Goal: Task Accomplishment & Management: Use online tool/utility

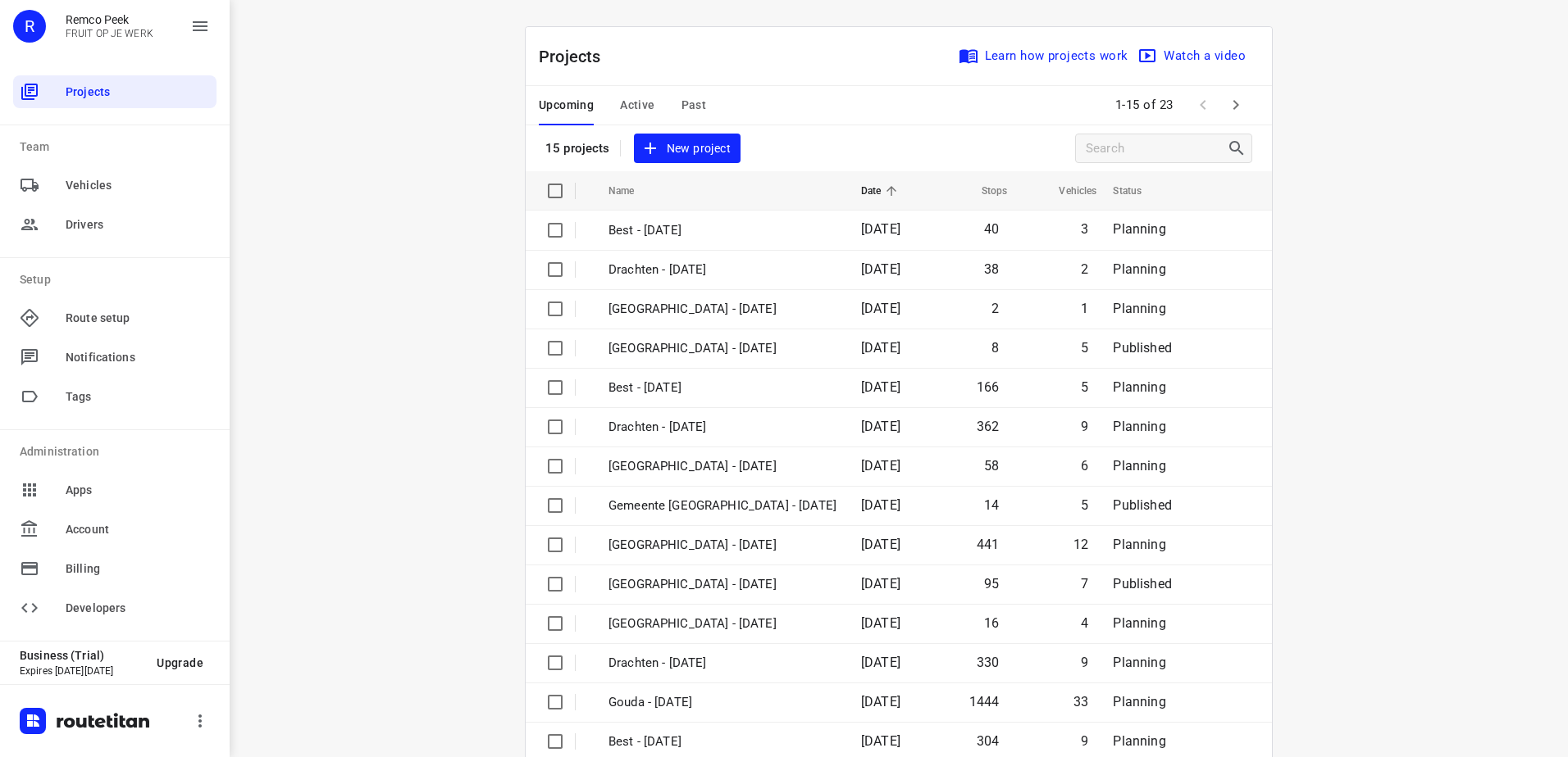
click at [681, 97] on span "Past" at bounding box center [694, 106] width 26 height 20
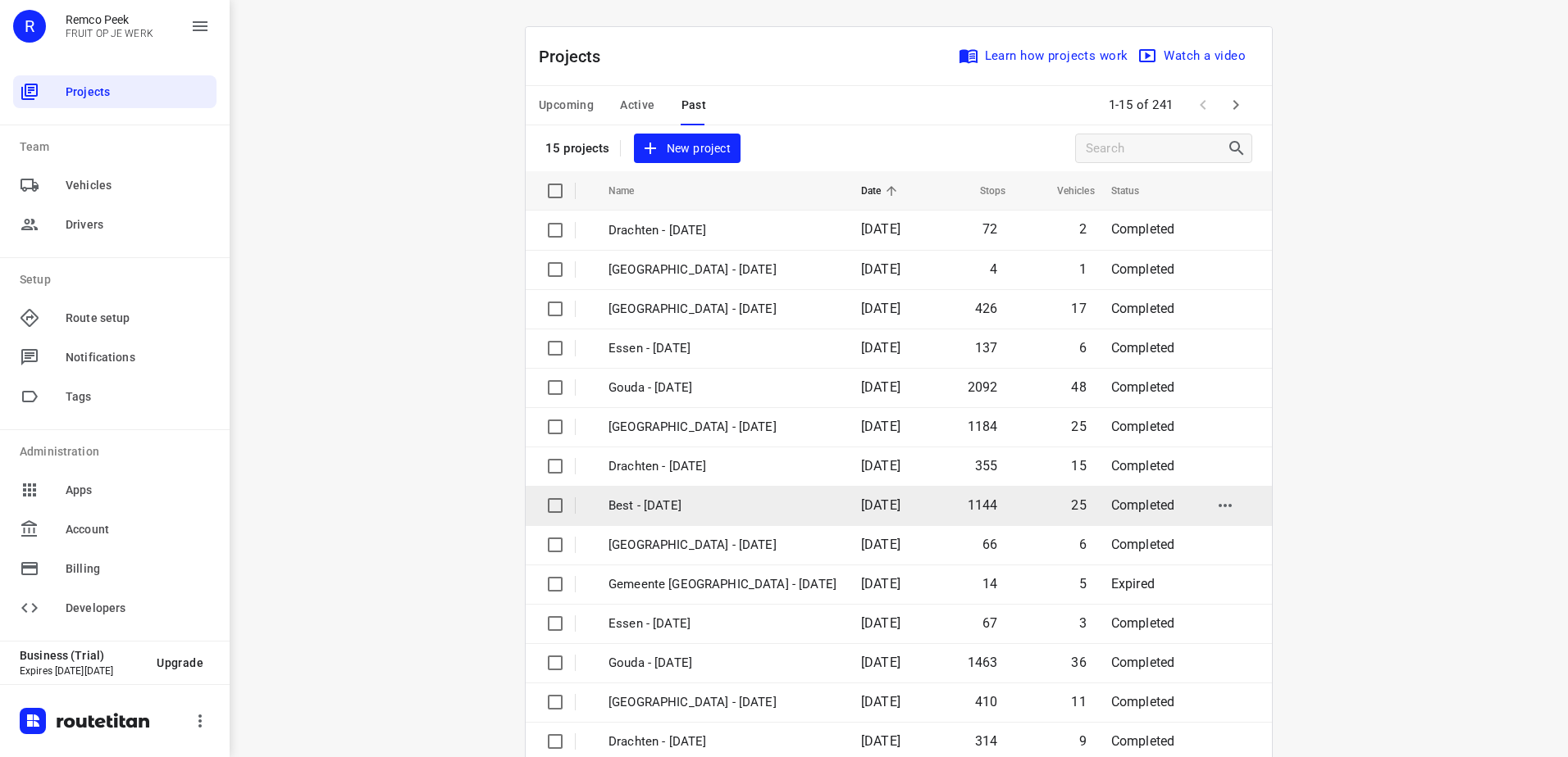
click at [759, 505] on p "Best - [DATE]" at bounding box center [721, 506] width 228 height 19
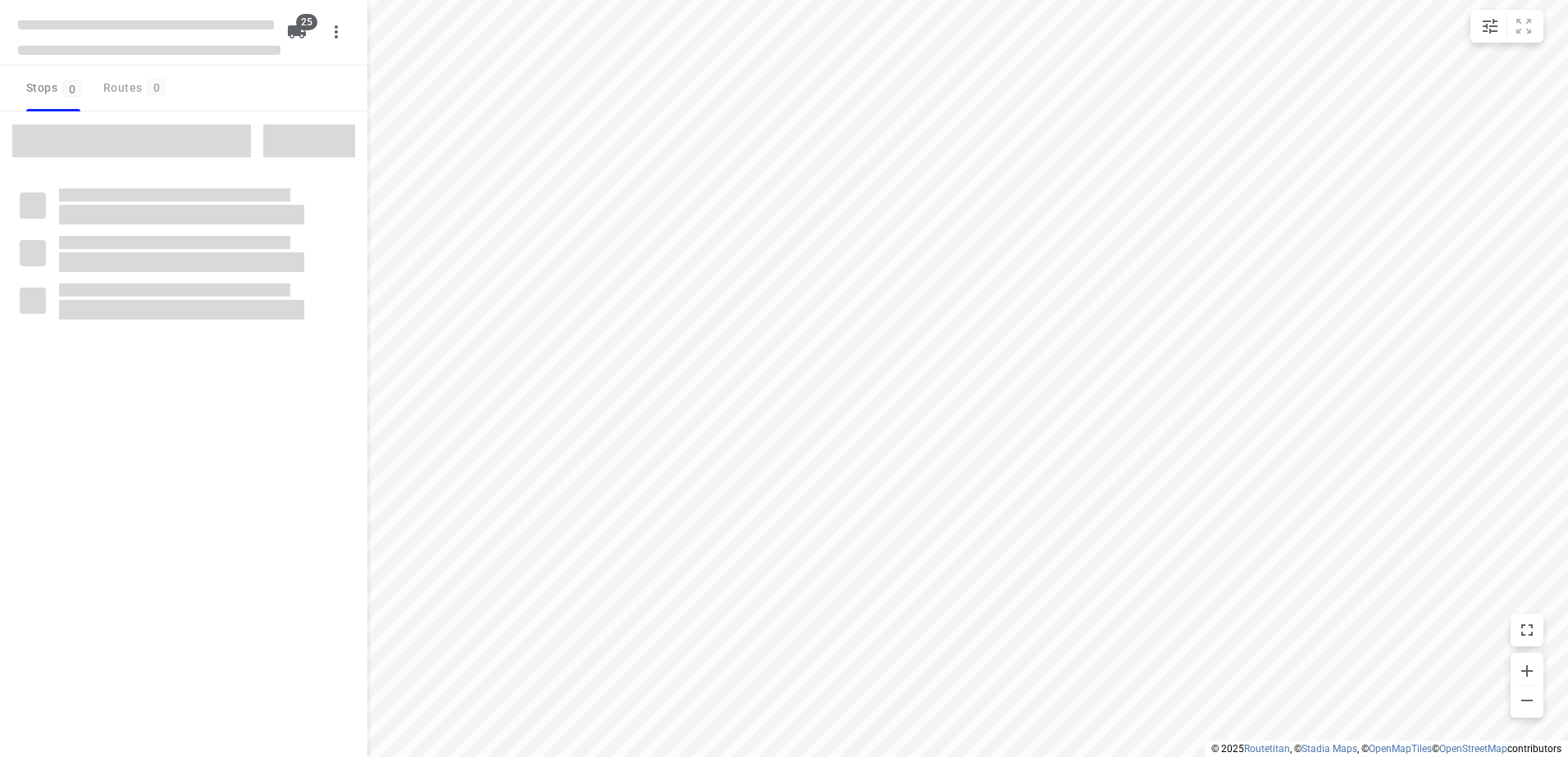
checkbox input "true"
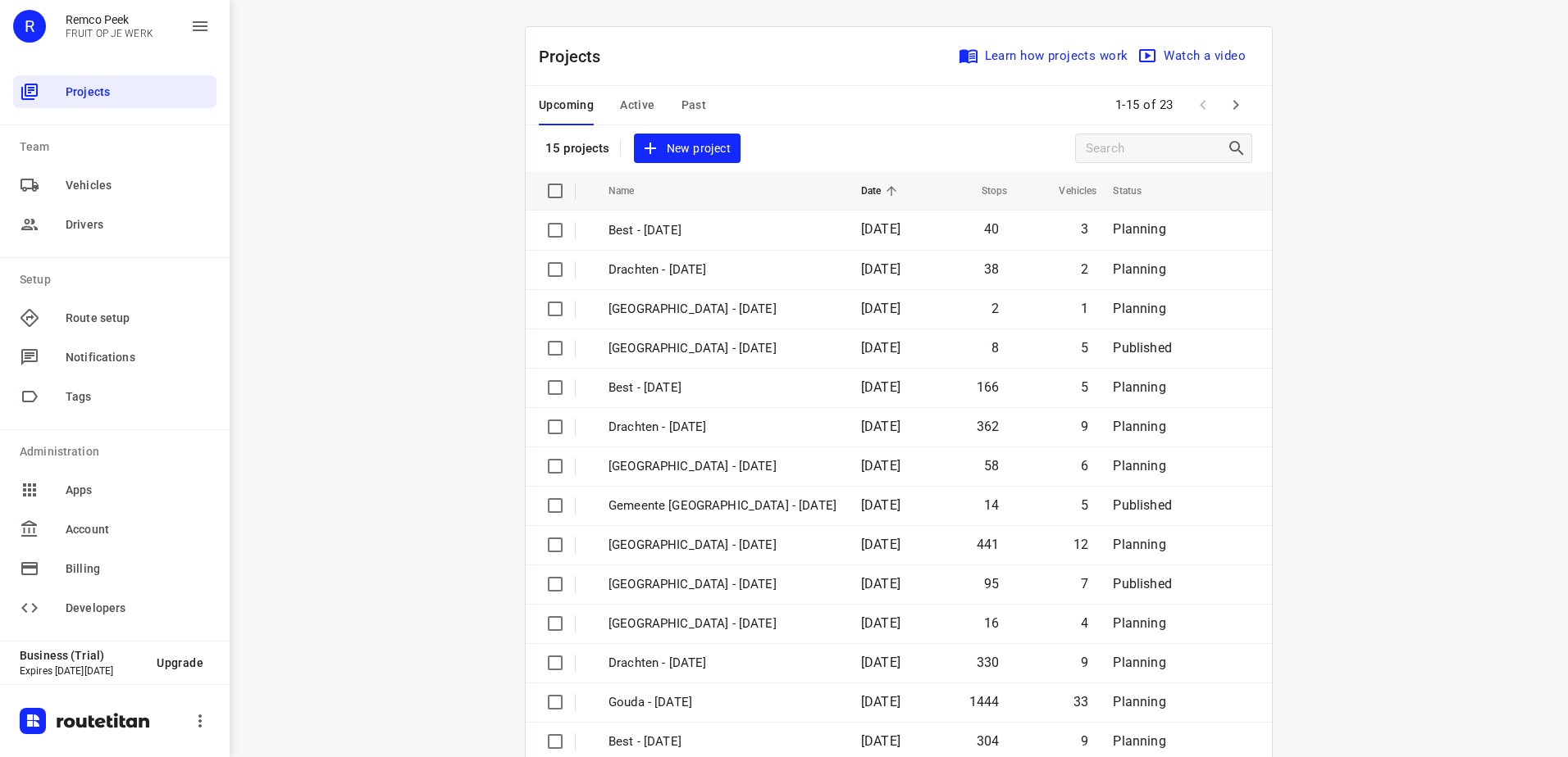
click at [681, 107] on span "Past" at bounding box center [694, 106] width 26 height 20
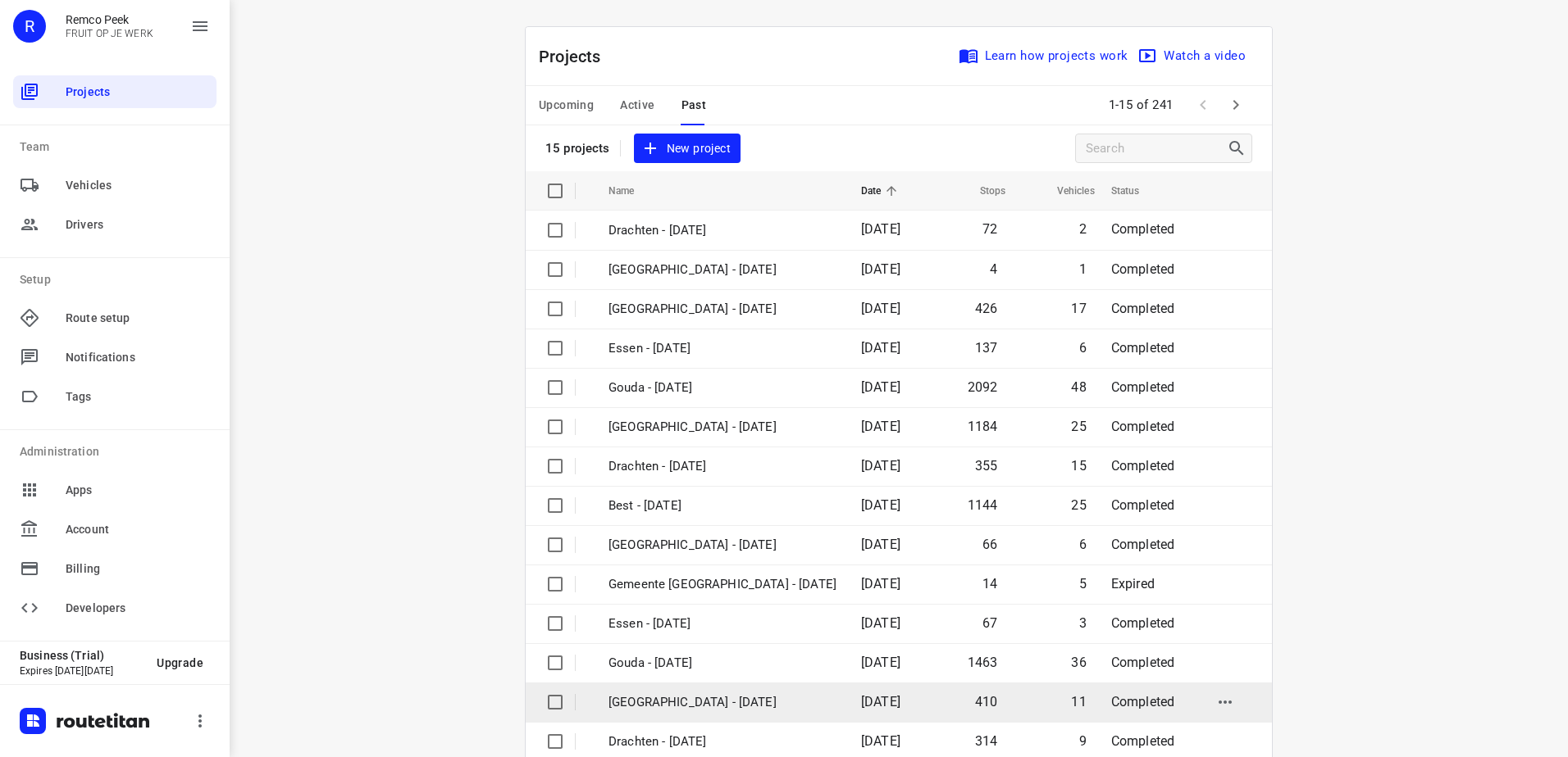
click at [743, 691] on td "[GEOGRAPHIC_DATA] - [DATE]" at bounding box center [720, 702] width 256 height 39
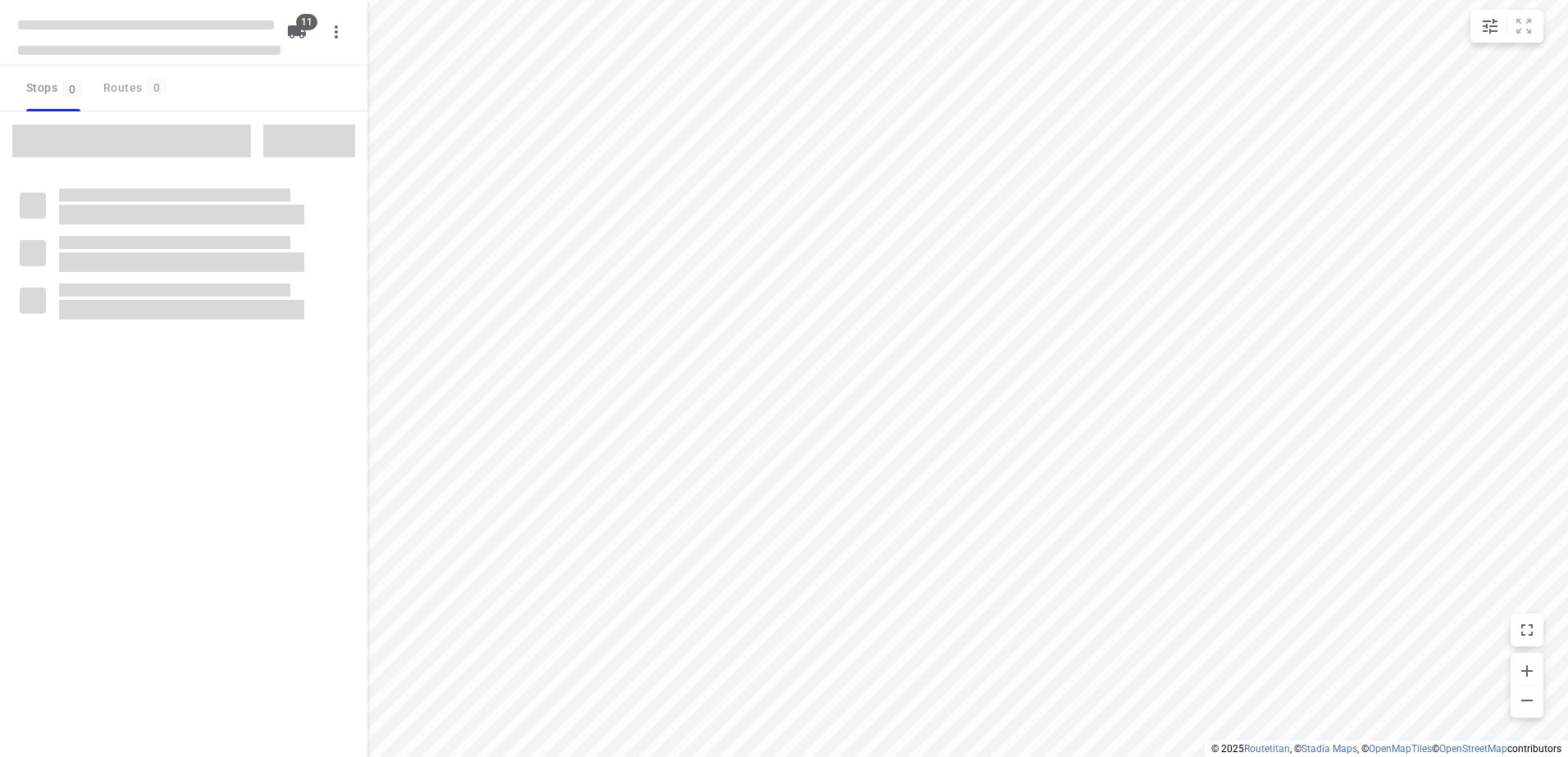
checkbox input "true"
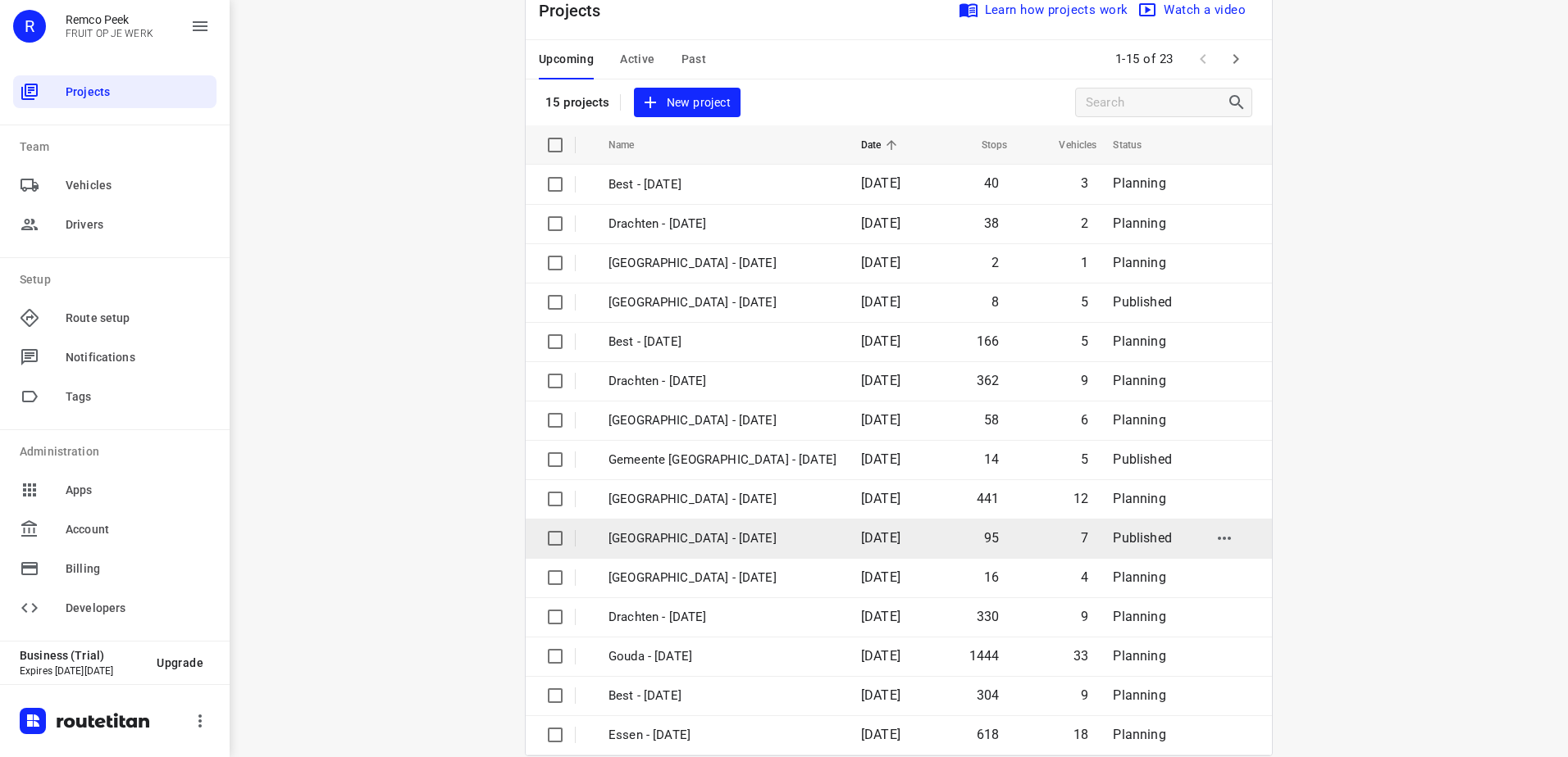
scroll to position [72, 0]
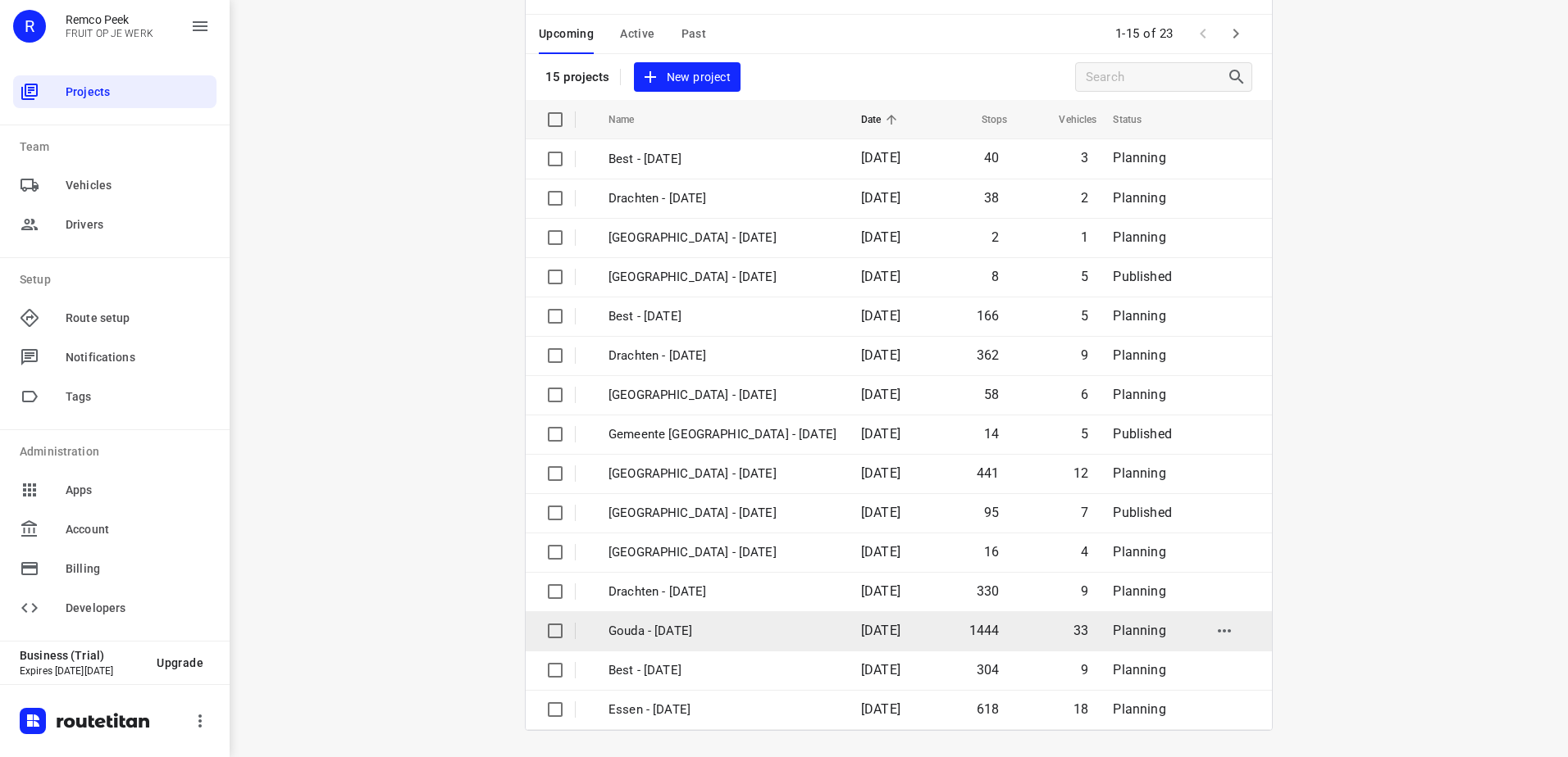
click at [708, 644] on td "Gouda - [DATE]" at bounding box center [720, 631] width 256 height 39
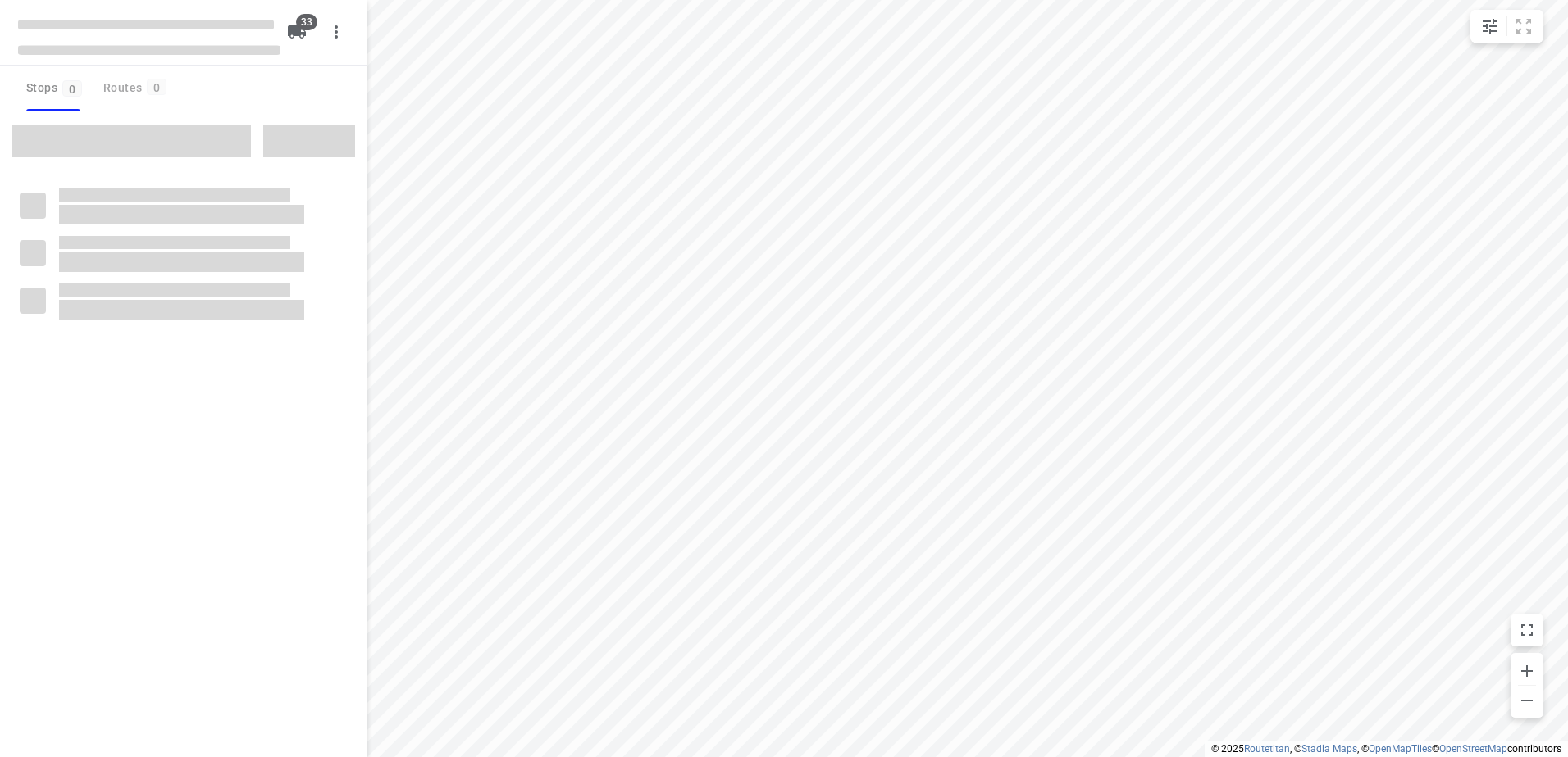
checkbox input "true"
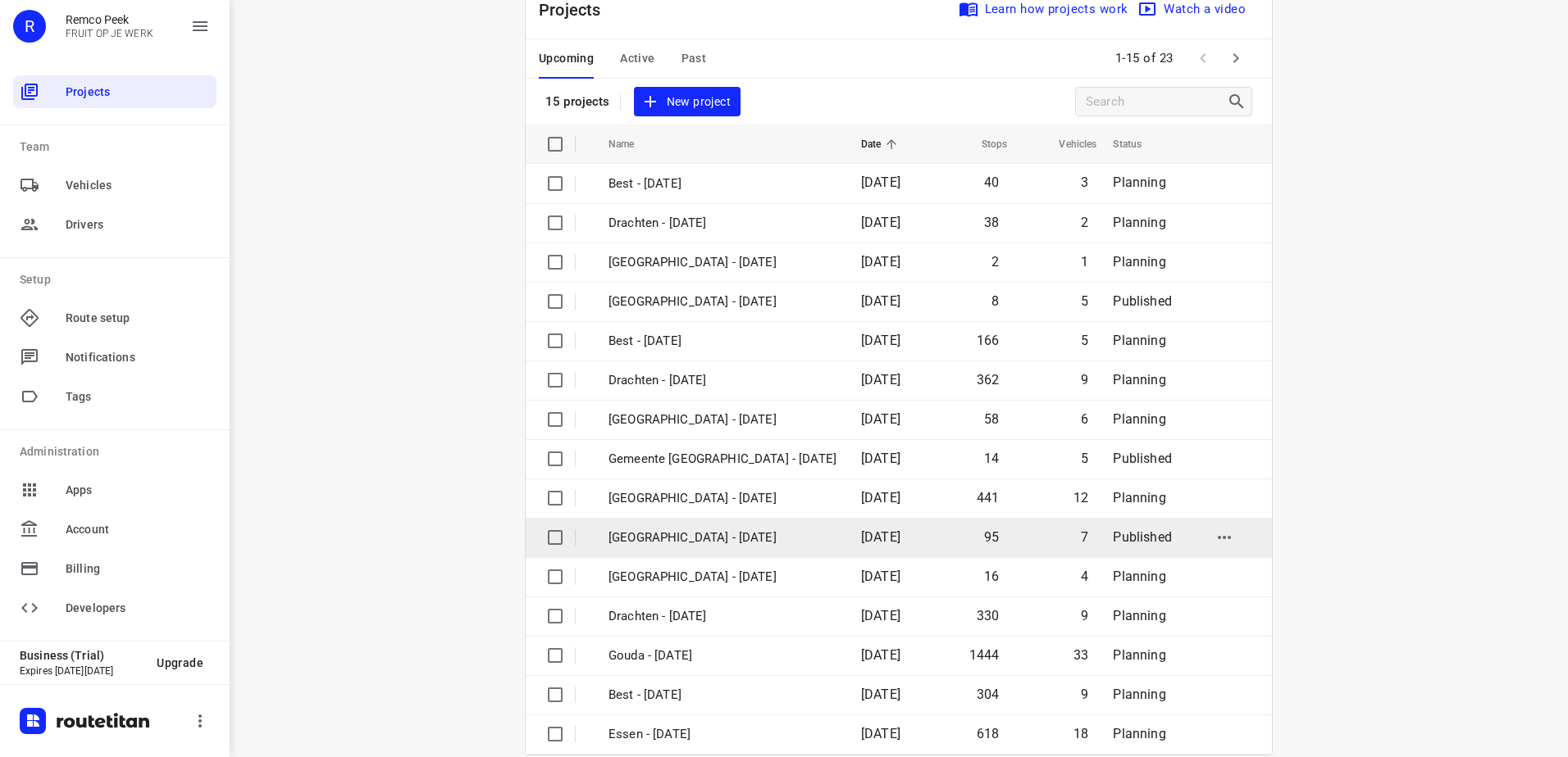
scroll to position [72, 0]
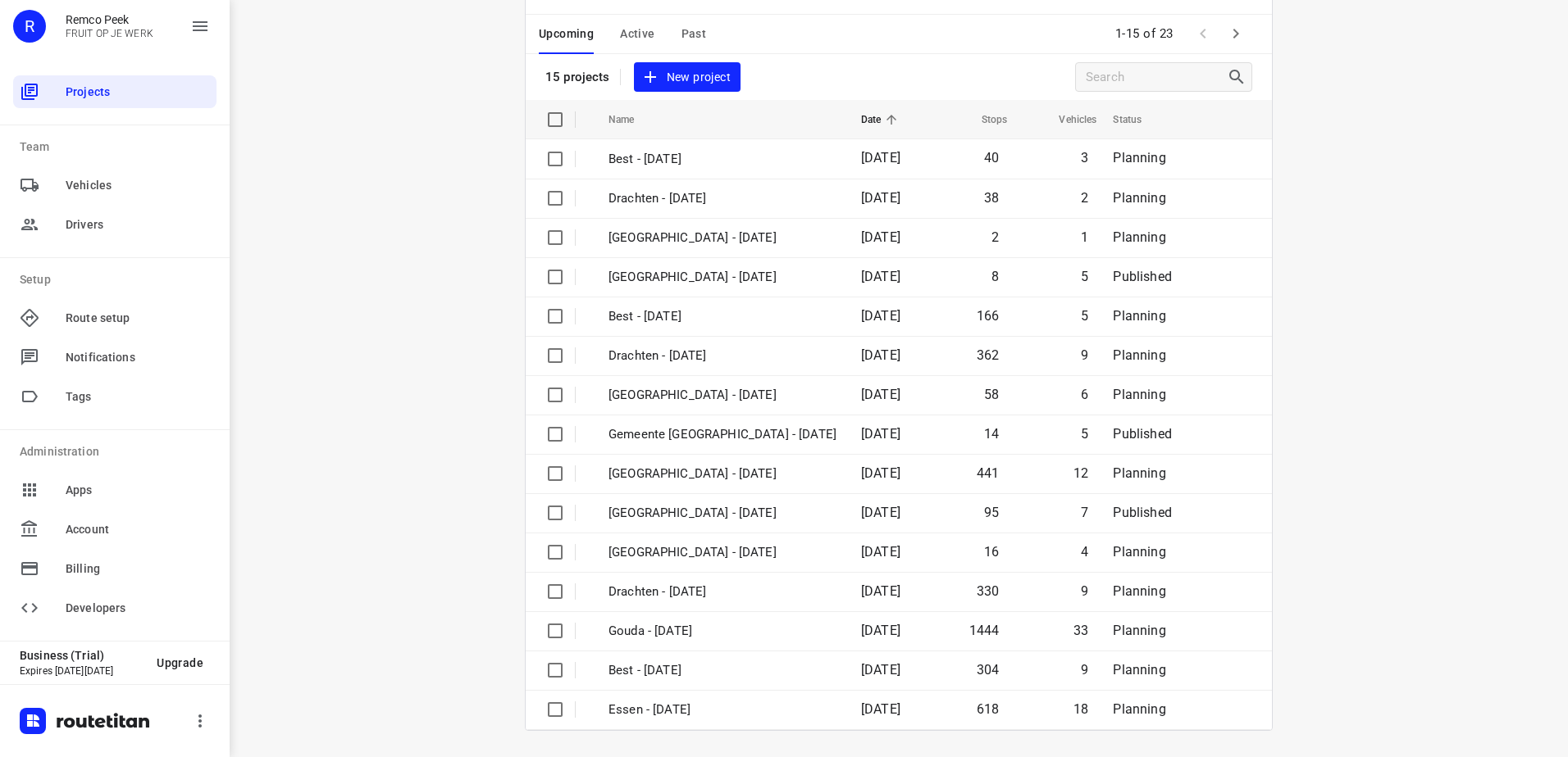
click at [487, 444] on div "i © 2025 Routetitan , © Stadia Maps , © OpenMapTiles © OpenStreetMap contributo…" at bounding box center [898, 378] width 1338 height 757
click at [666, 34] on div "Upcoming Active Past" at bounding box center [635, 34] width 194 height 39
click at [695, 32] on span "Past" at bounding box center [694, 34] width 26 height 20
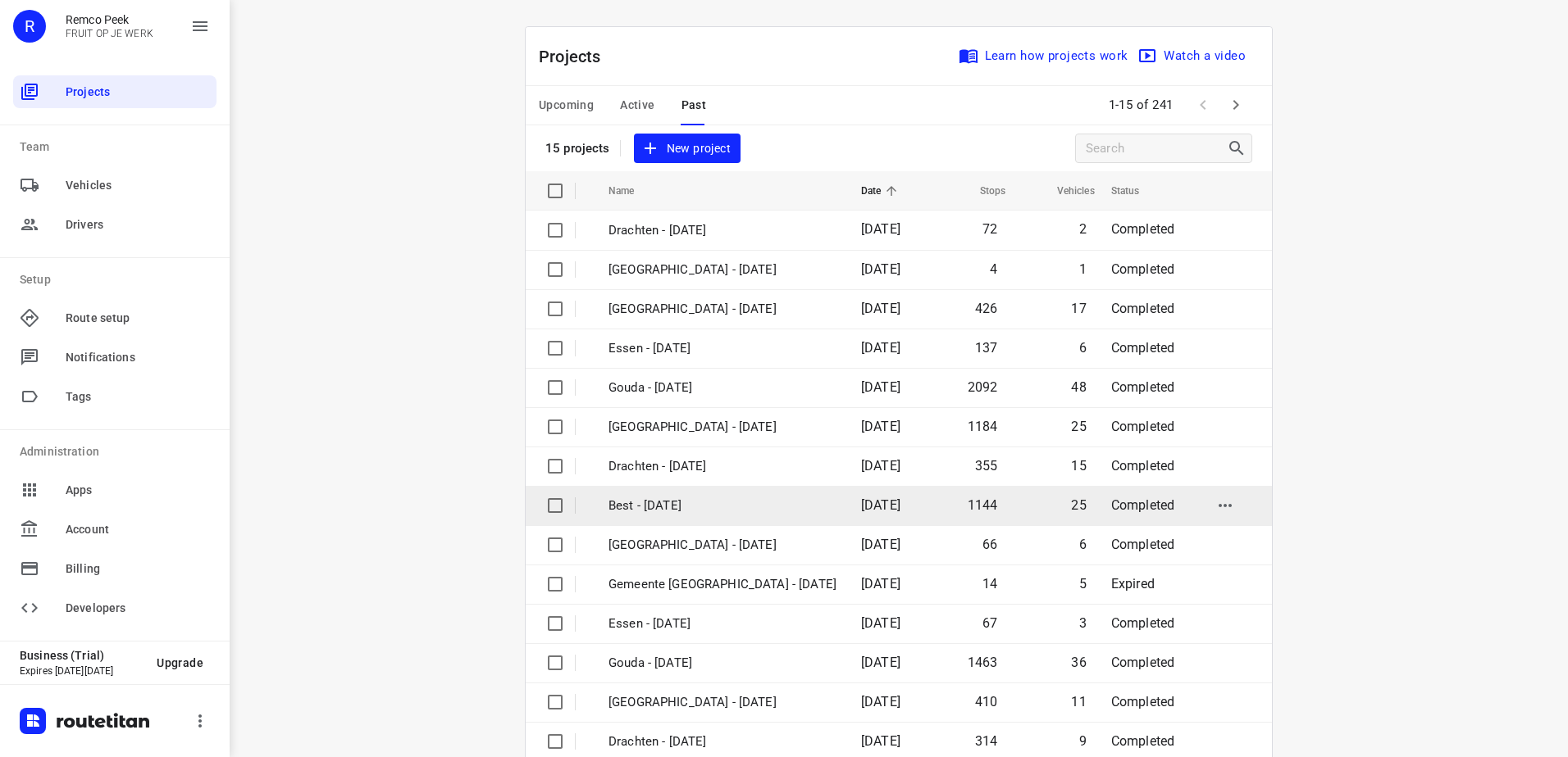
click at [739, 511] on p "Best - [DATE]" at bounding box center [721, 506] width 228 height 19
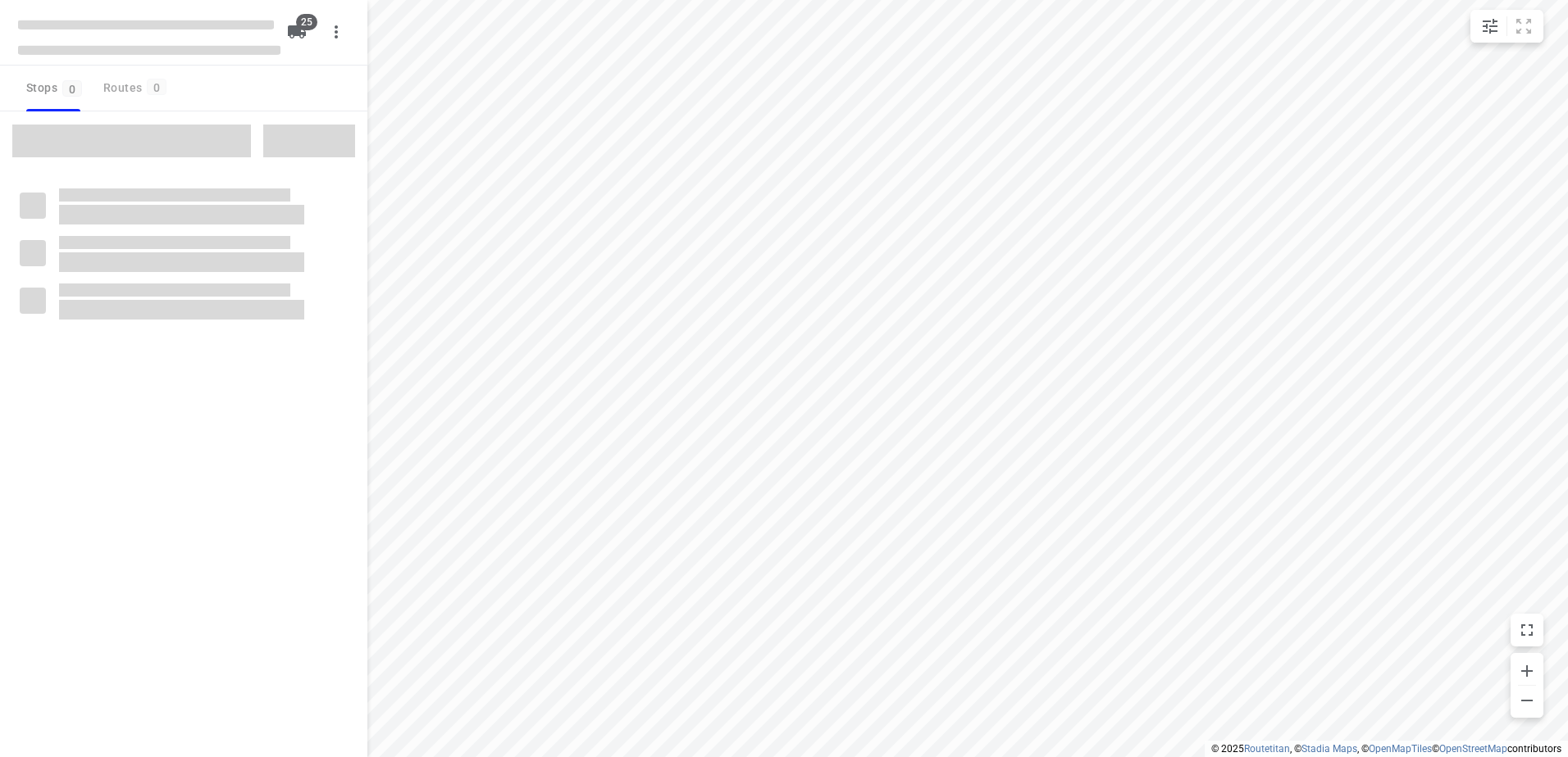
checkbox input "true"
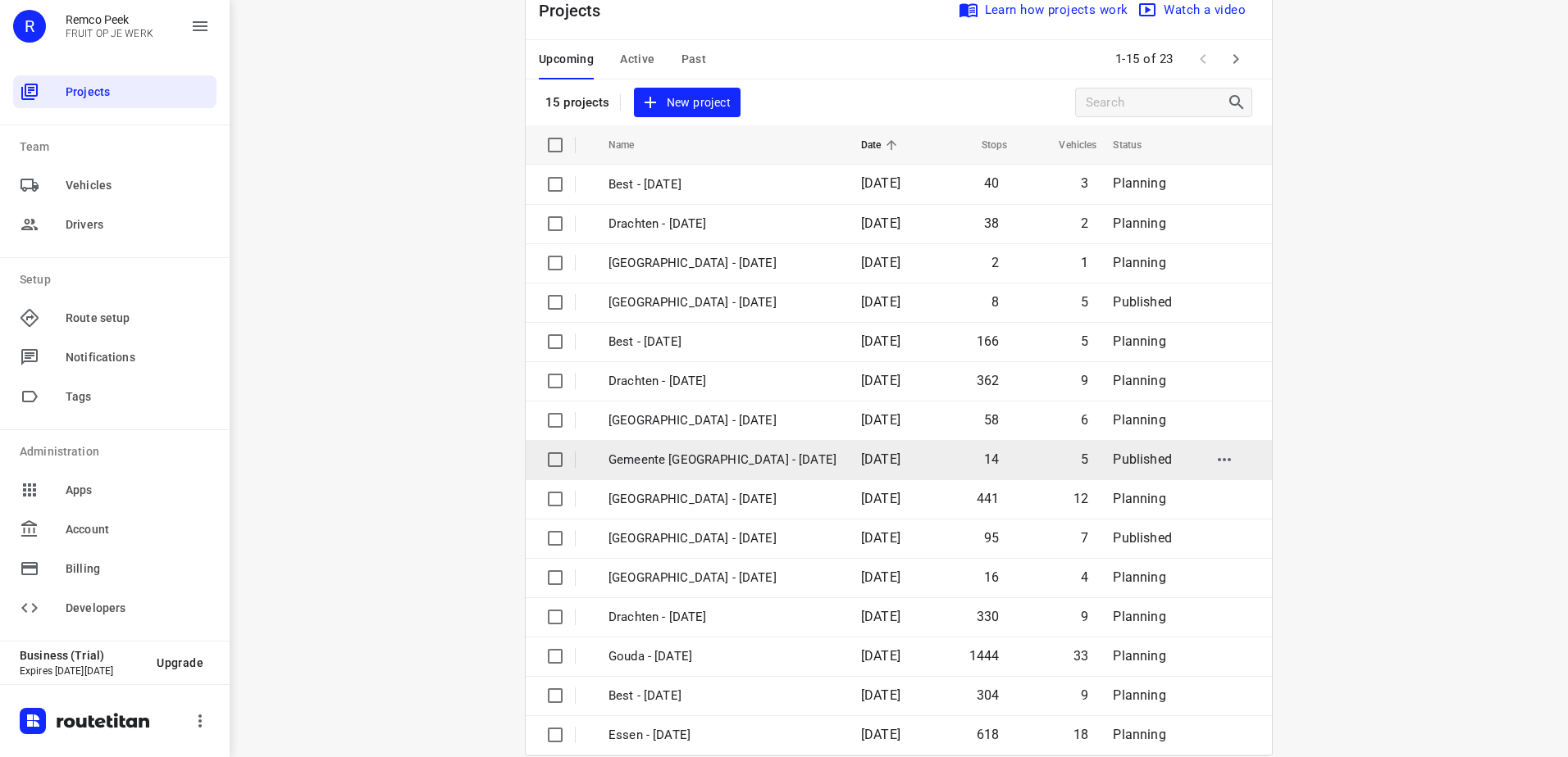
scroll to position [72, 0]
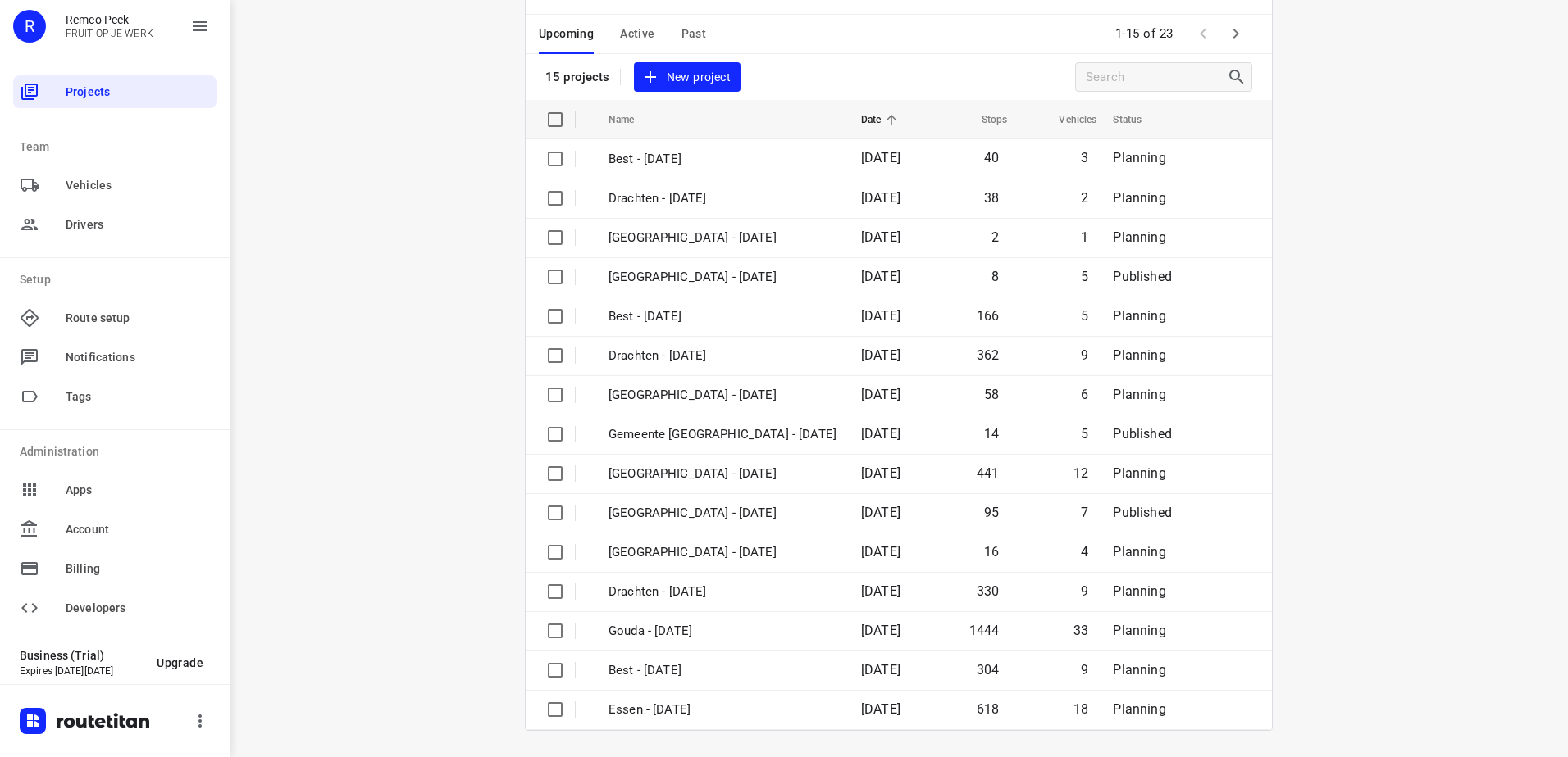
click at [681, 31] on span "Past" at bounding box center [694, 34] width 26 height 20
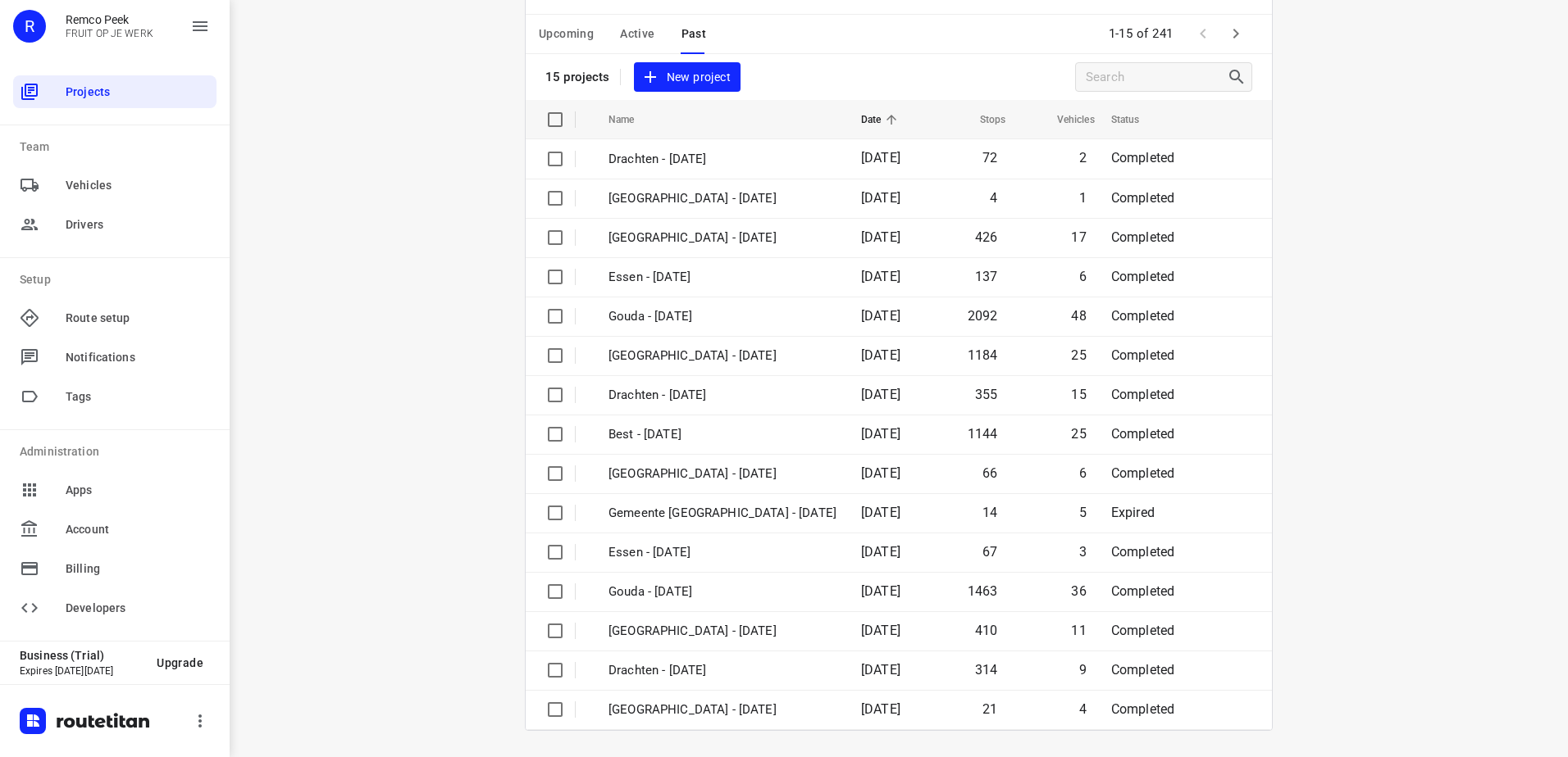
click at [1235, 38] on icon "button" at bounding box center [1235, 33] width 20 height 20
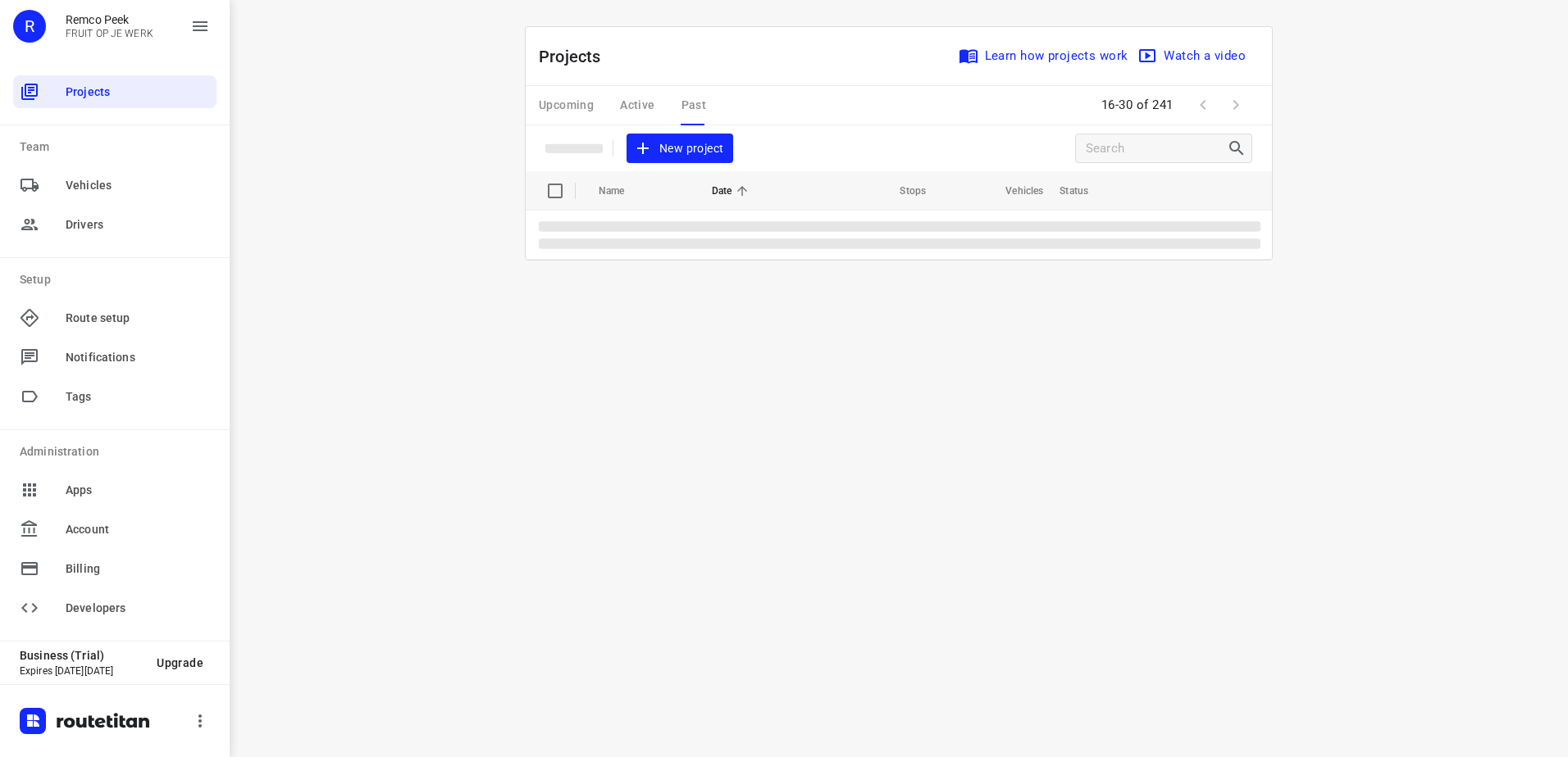
scroll to position [0, 0]
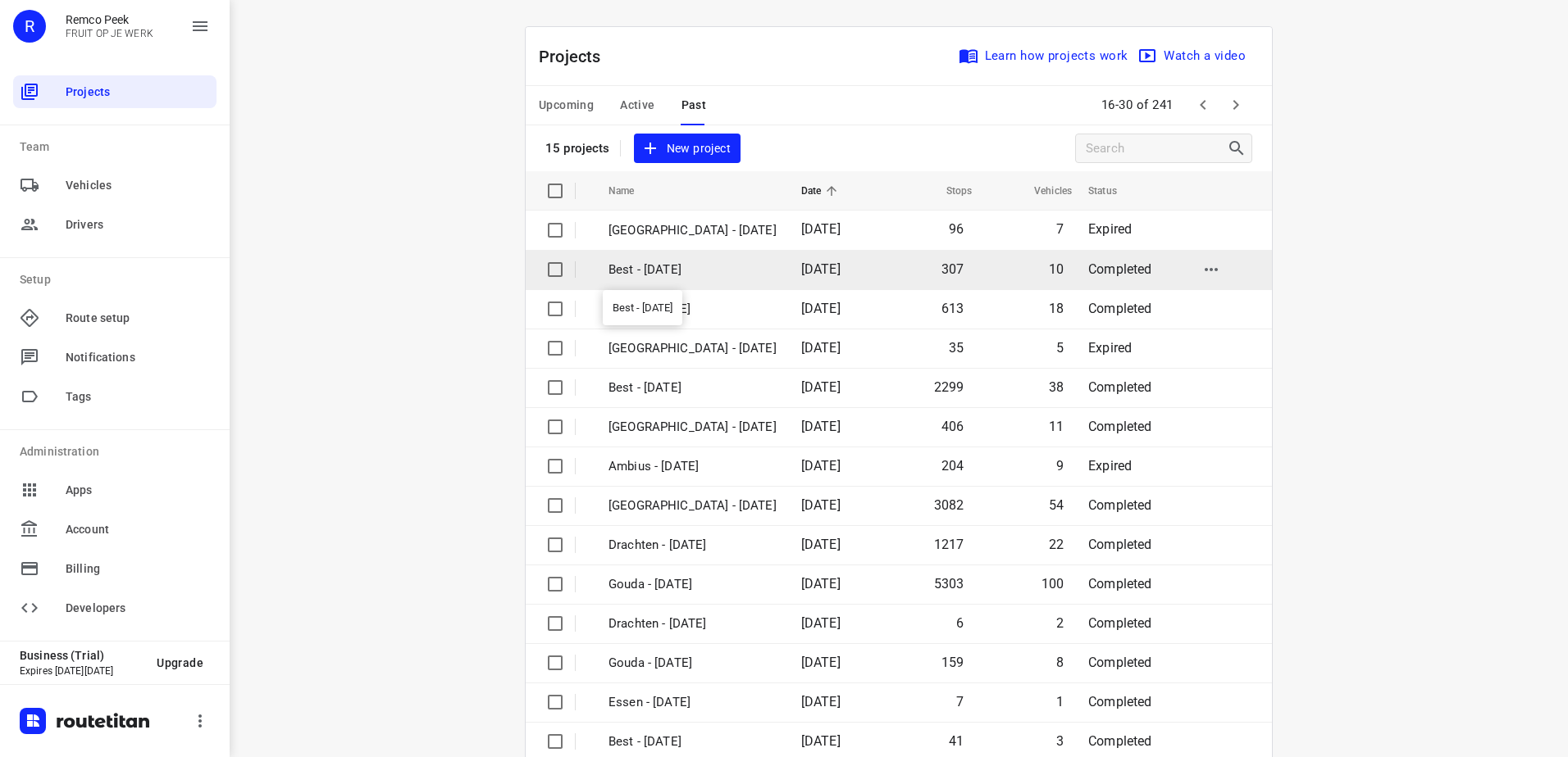
click at [665, 278] on p "Best - [DATE]" at bounding box center [691, 270] width 168 height 19
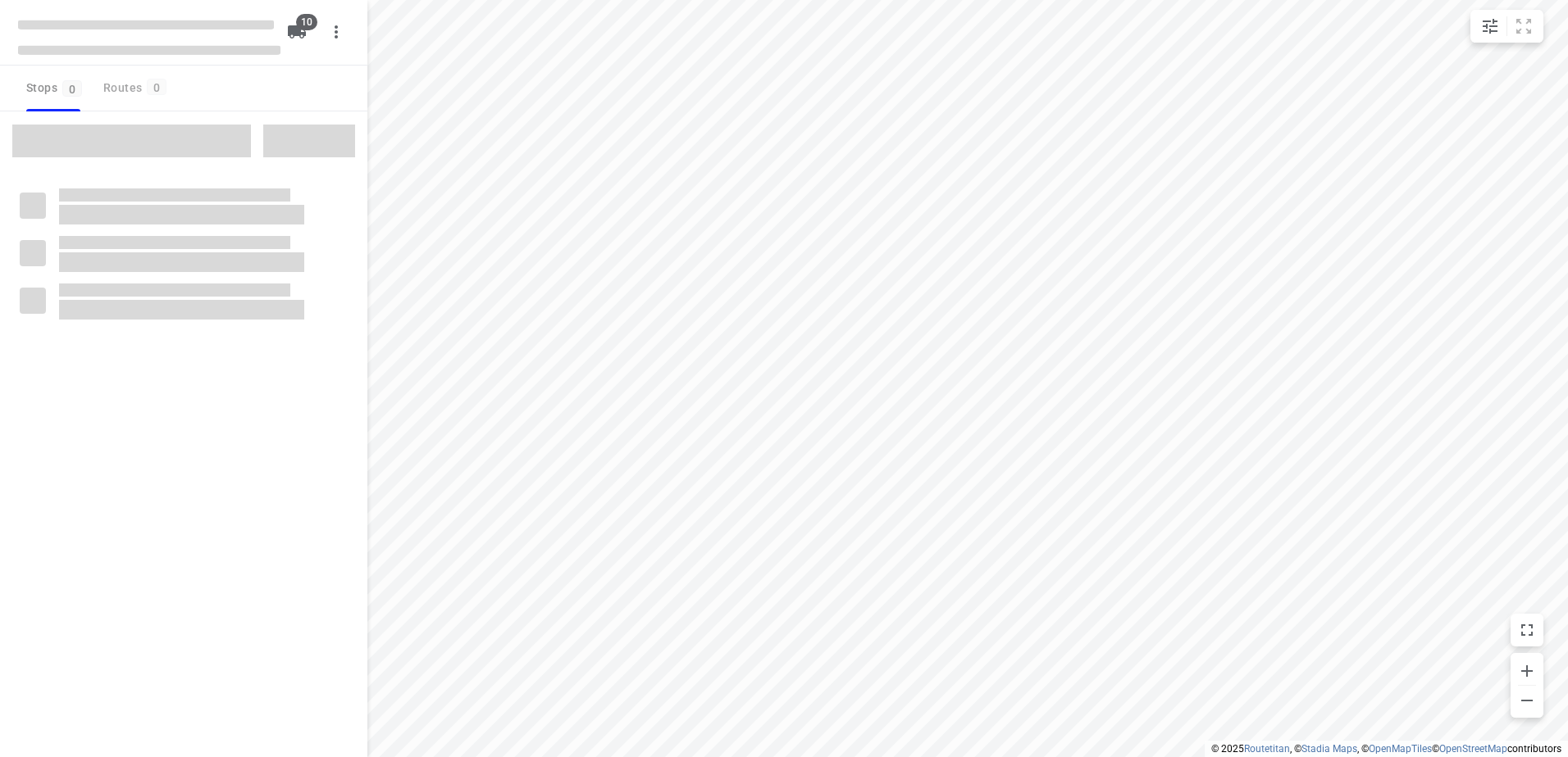
checkbox input "true"
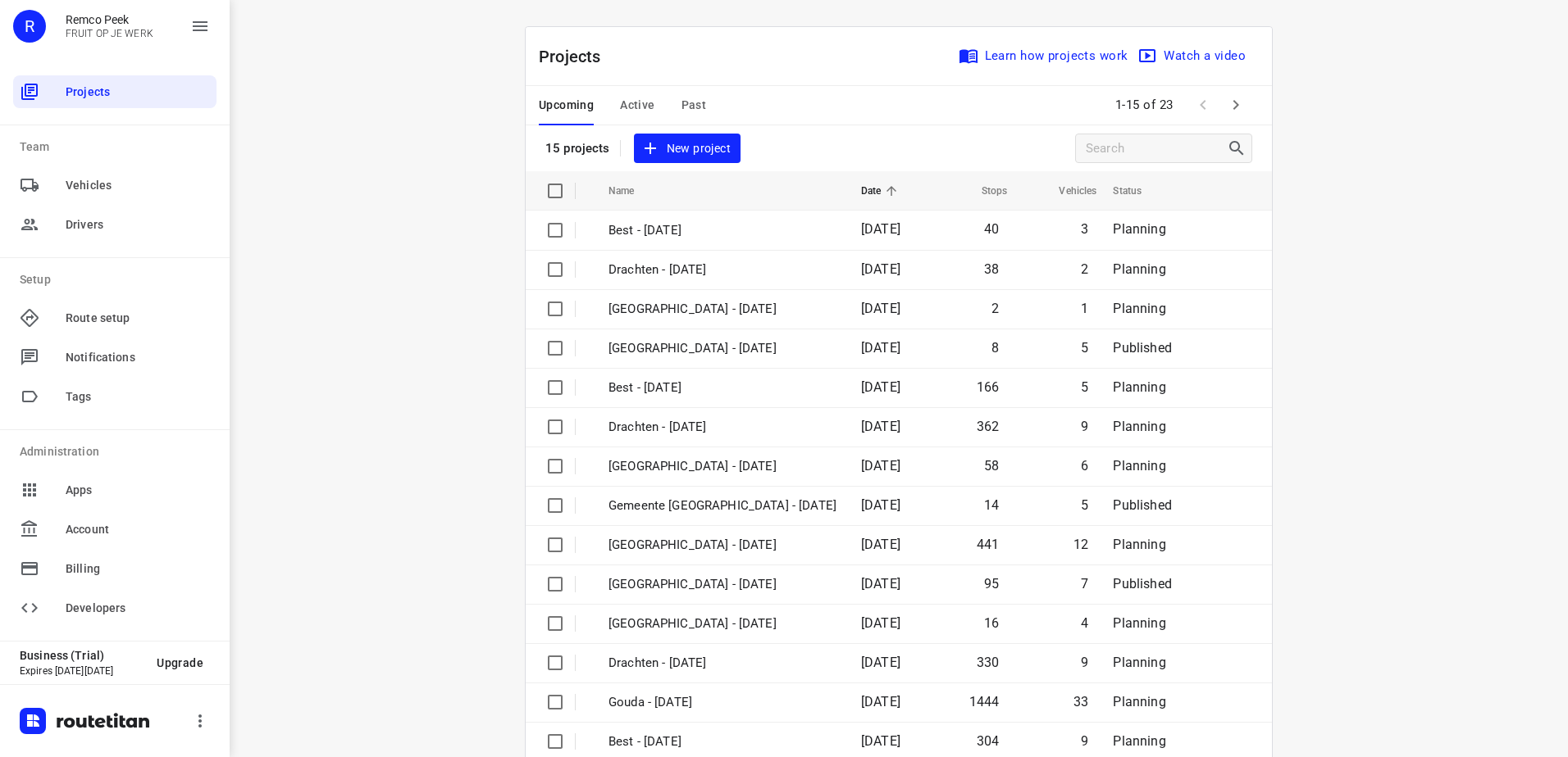
drag, startPoint x: 610, startPoint y: 95, endPoint x: 658, endPoint y: 162, distance: 82.4
click at [609, 95] on div "Upcoming Active Past" at bounding box center [635, 106] width 194 height 39
click at [631, 111] on span "Active" at bounding box center [637, 106] width 34 height 20
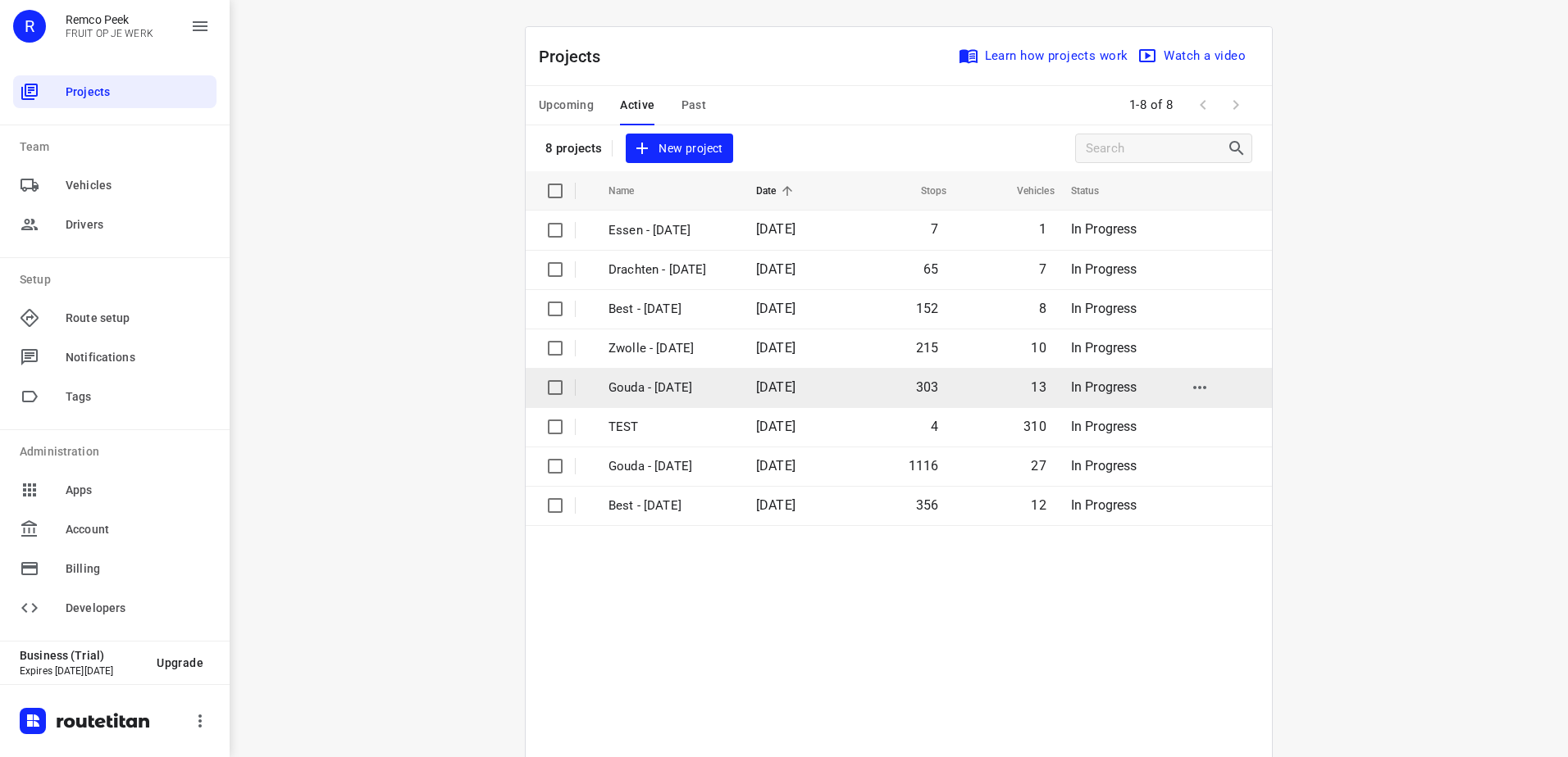
click at [728, 398] on td "Gouda - [DATE]" at bounding box center [667, 388] width 151 height 39
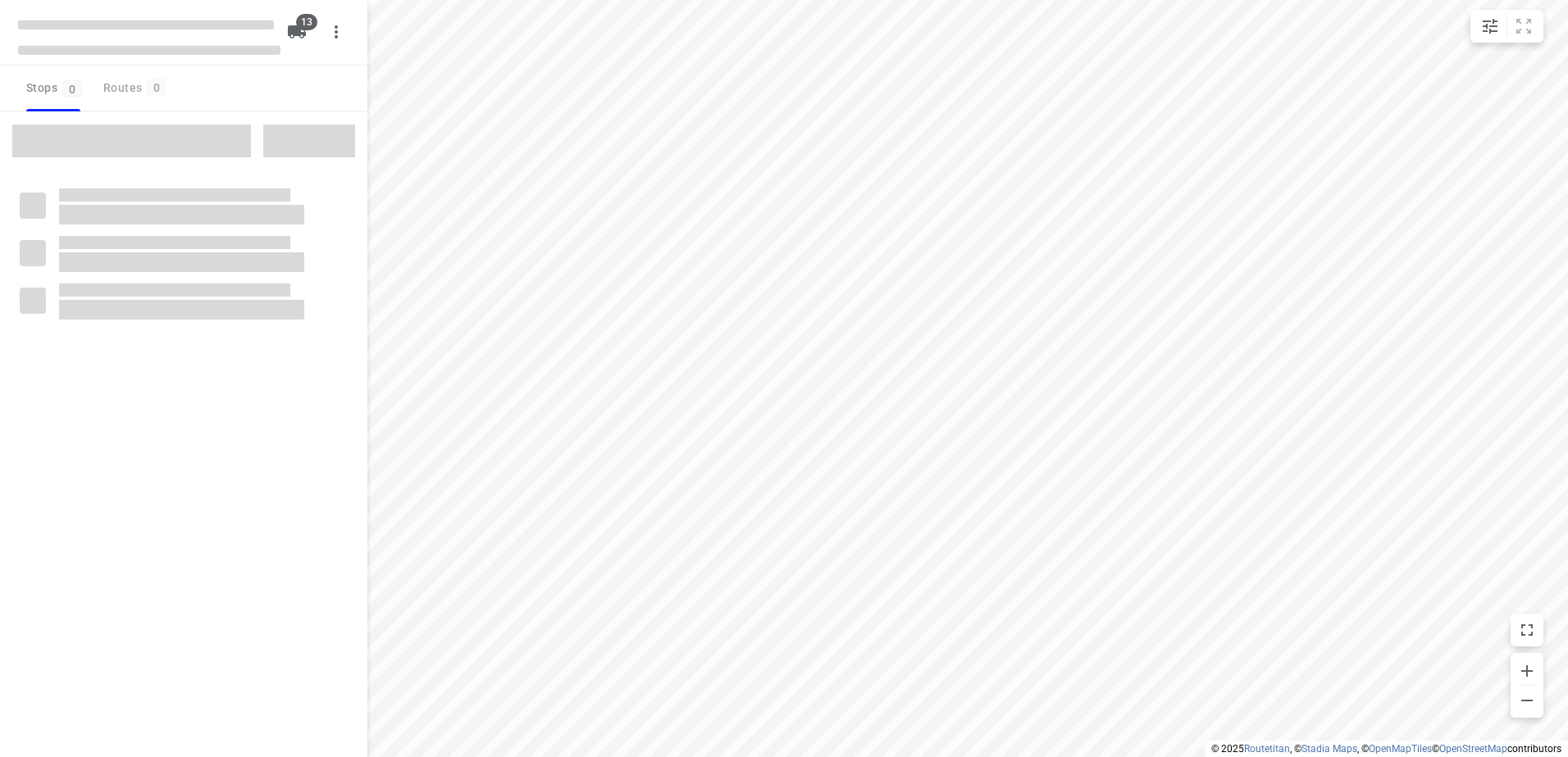
checkbox input "true"
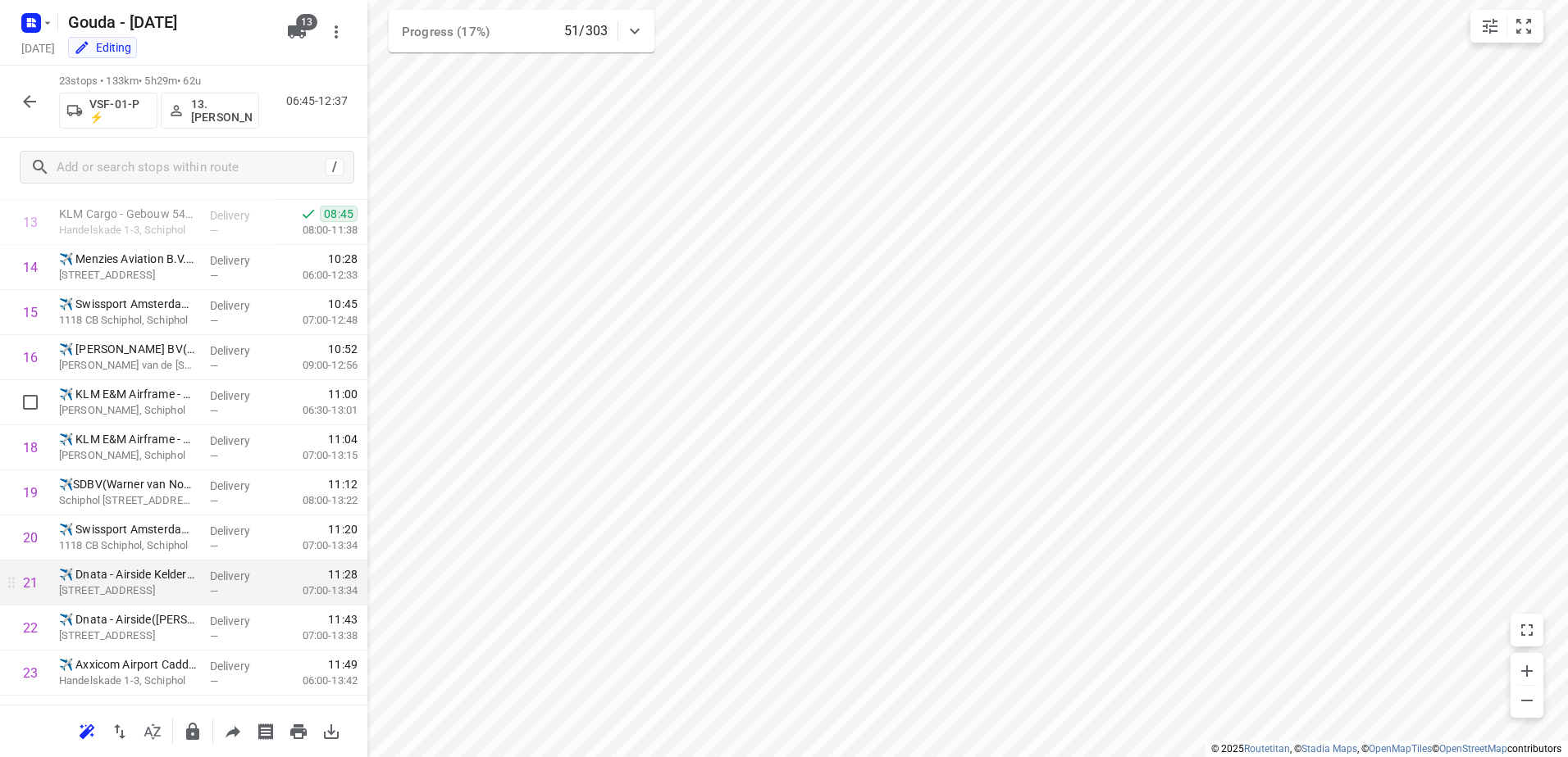
scroll to position [656, 0]
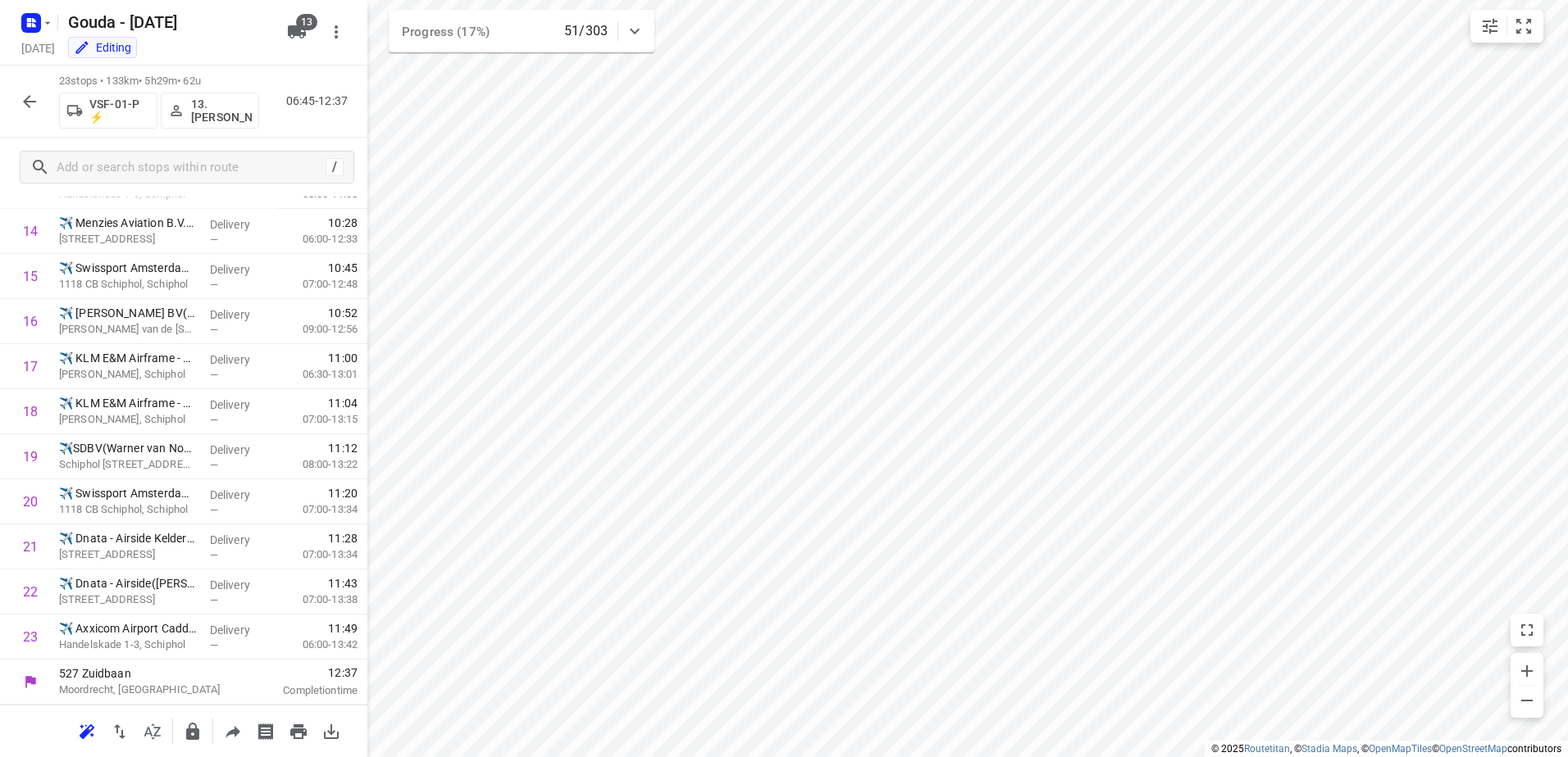
click at [14, 94] on button "button" at bounding box center [29, 101] width 32 height 32
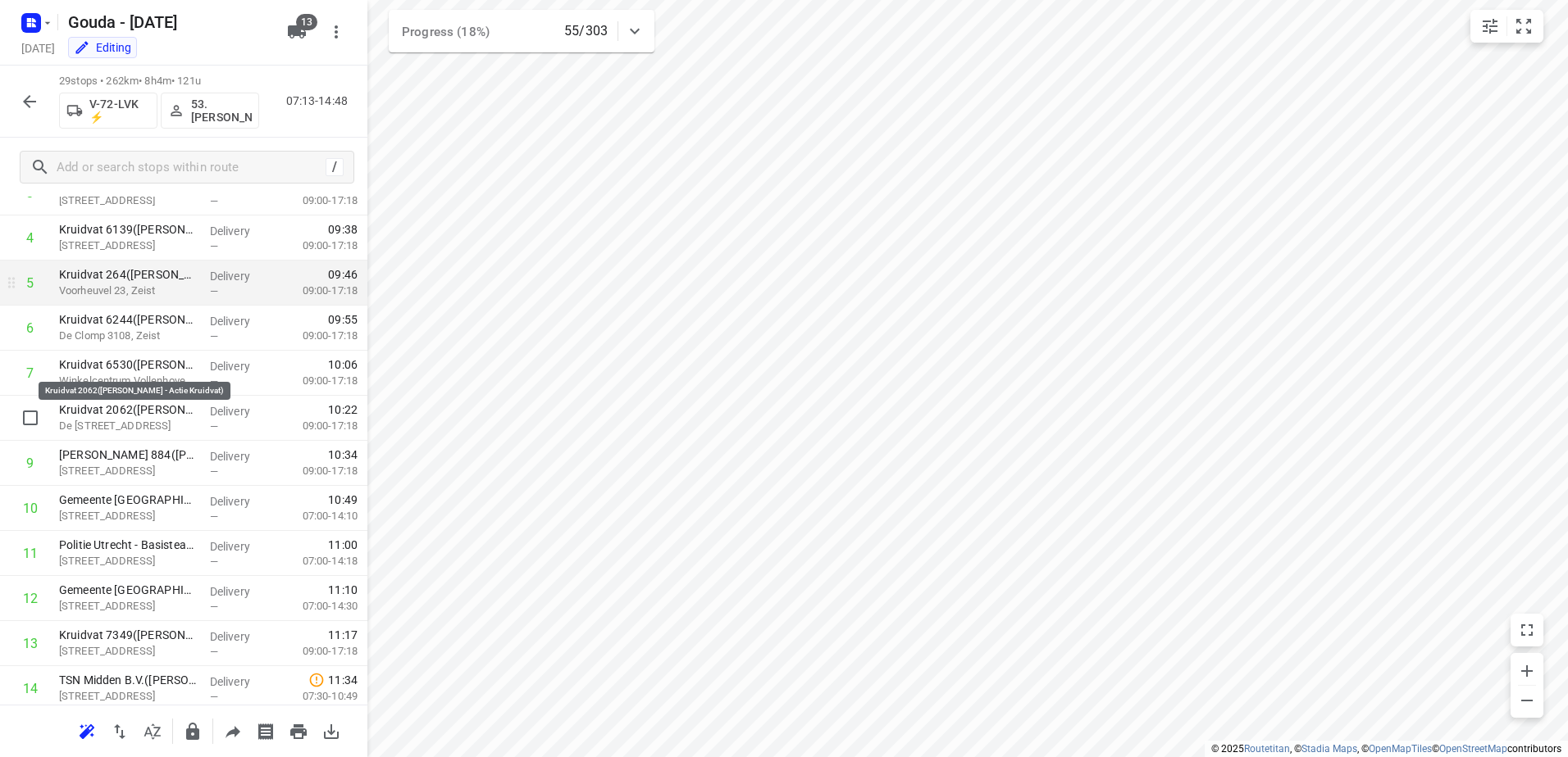
scroll to position [246, 0]
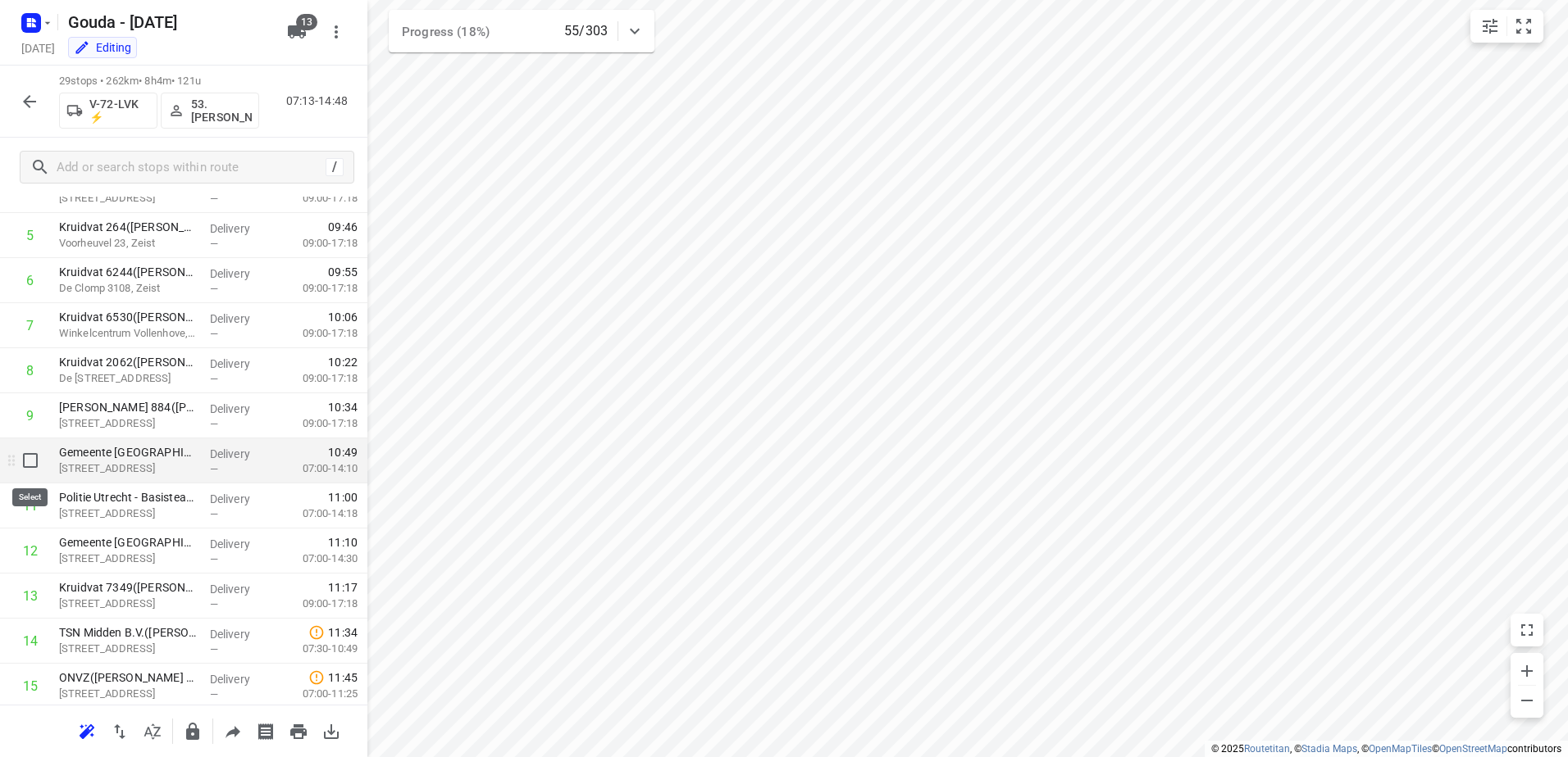
drag, startPoint x: 39, startPoint y: 462, endPoint x: 27, endPoint y: 529, distance: 68.1
click at [38, 463] on input "checkbox" at bounding box center [30, 460] width 32 height 32
checkbox input "true"
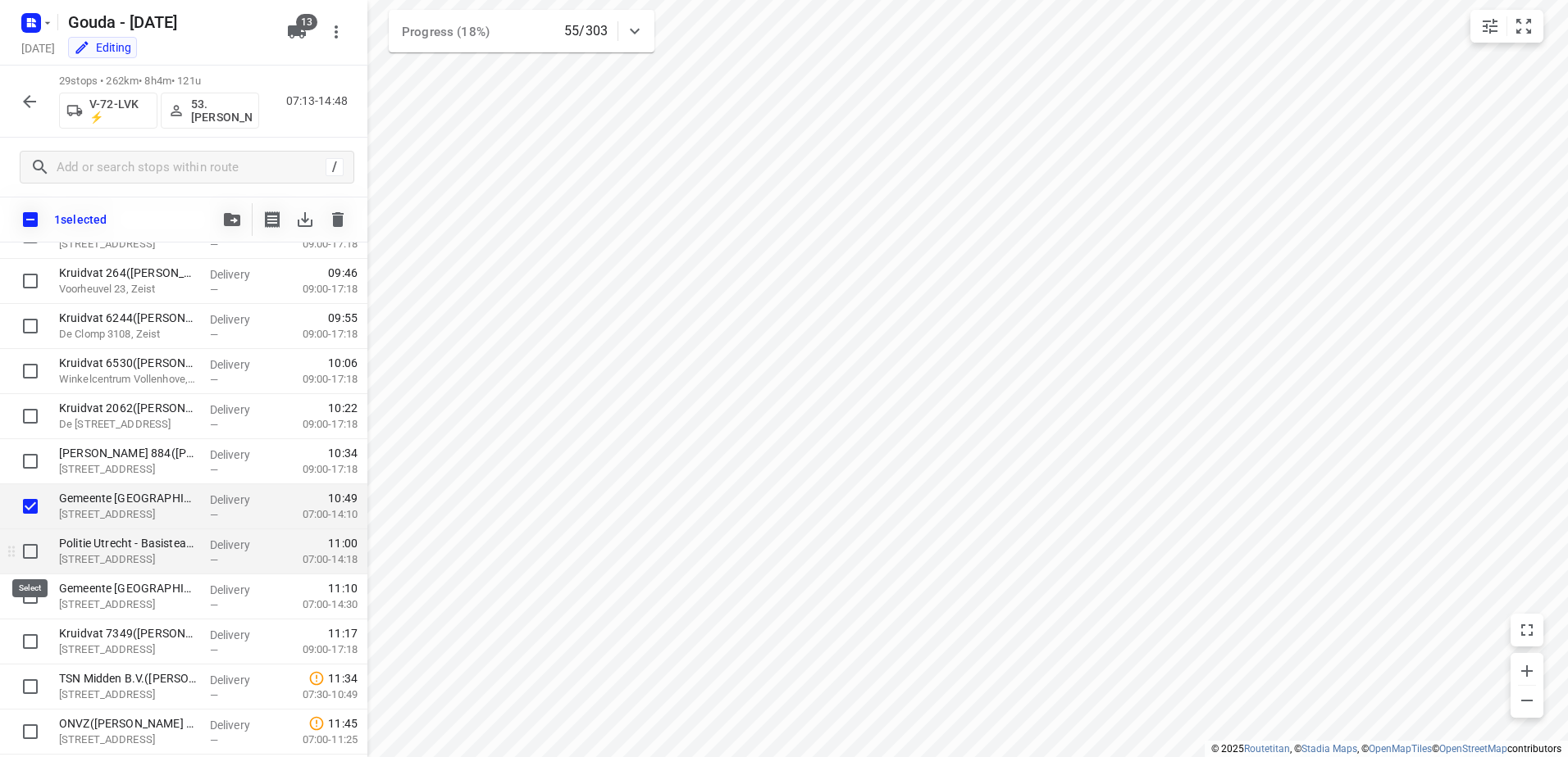
click at [27, 545] on input "checkbox" at bounding box center [30, 552] width 32 height 32
checkbox input "true"
click at [26, 596] on input "checkbox" at bounding box center [30, 597] width 32 height 32
checkbox input "true"
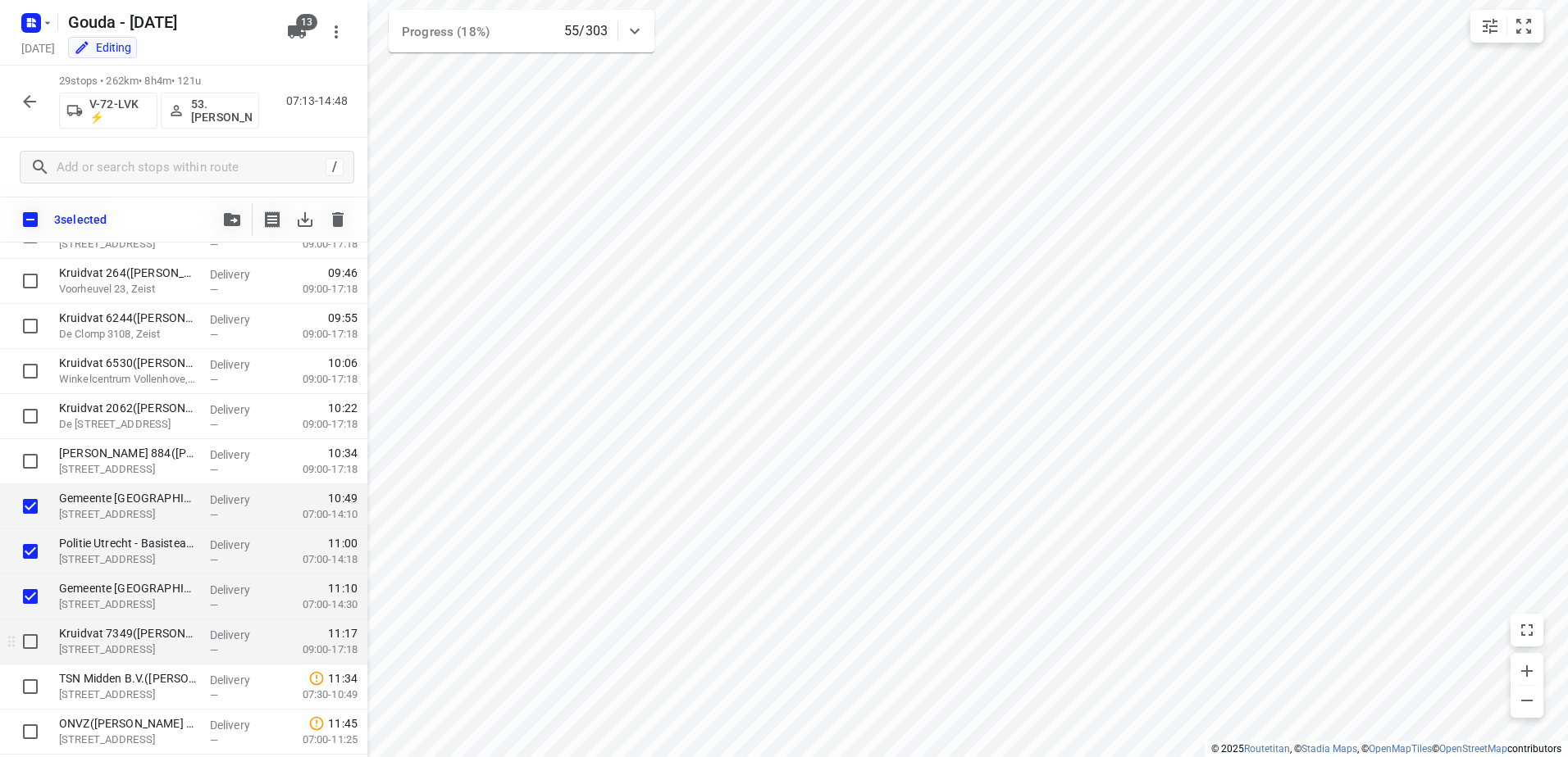
click at [32, 659] on div at bounding box center [26, 642] width 53 height 45
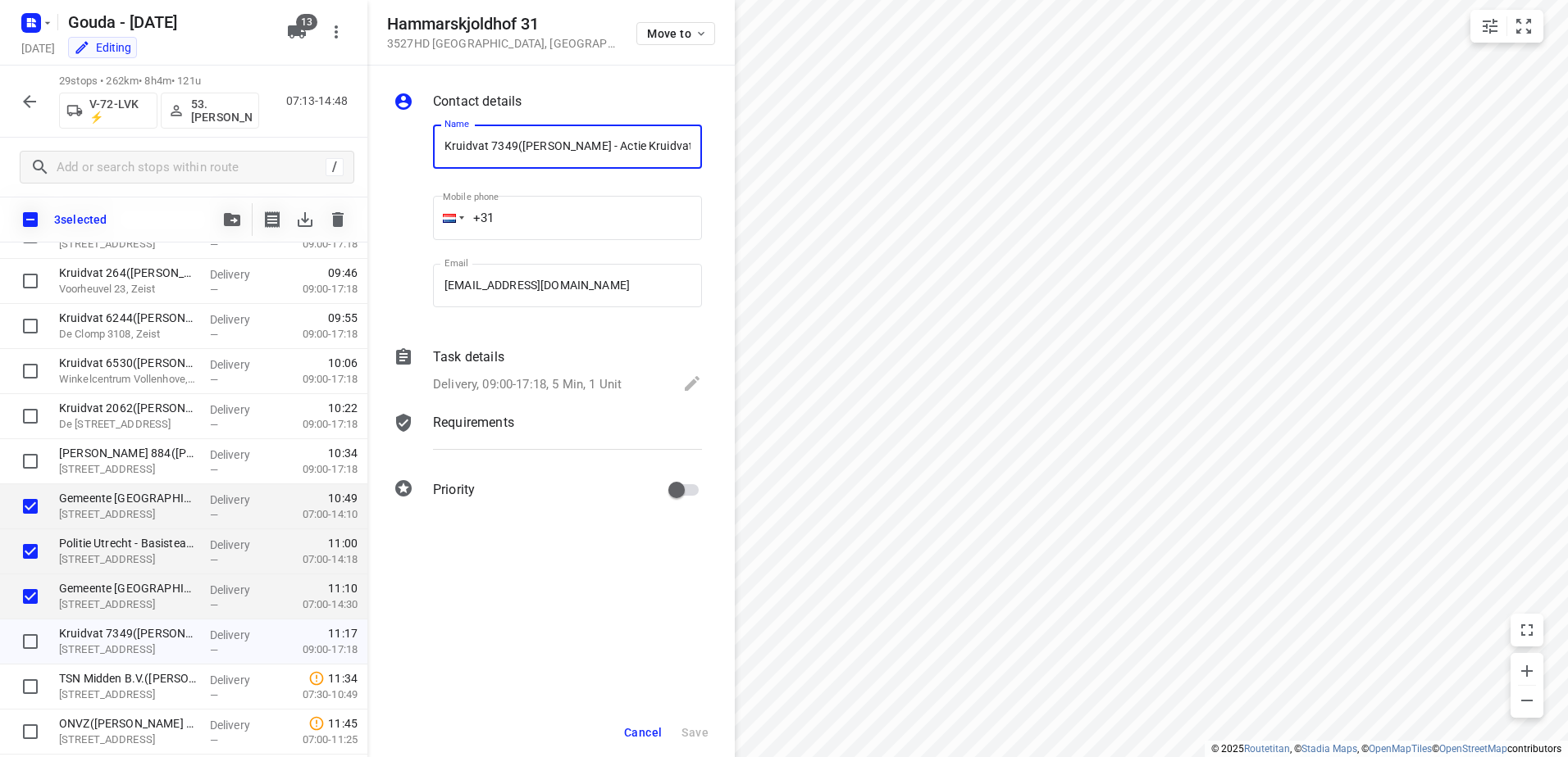
click at [635, 735] on span "Cancel" at bounding box center [643, 732] width 38 height 13
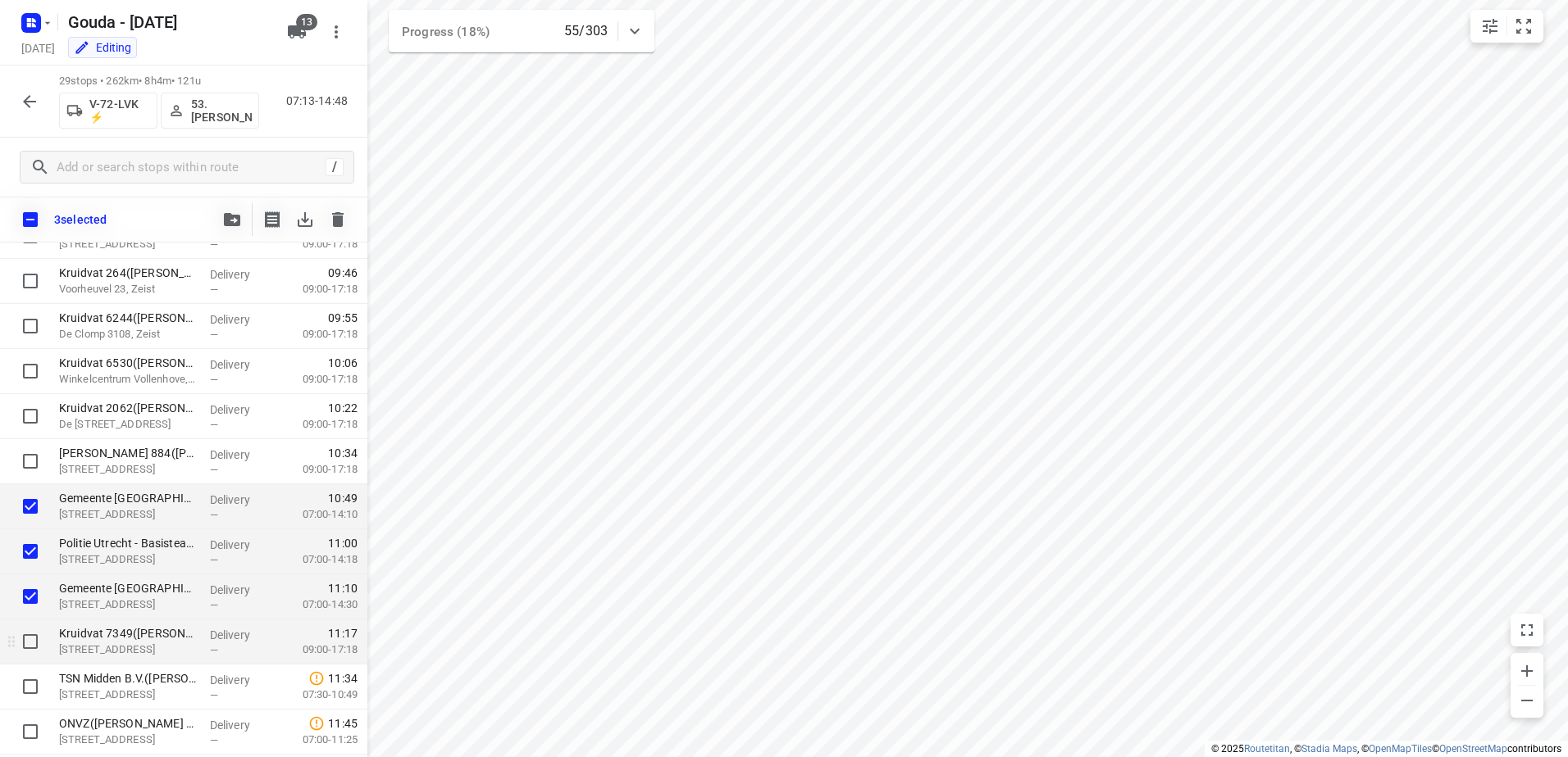
click at [35, 651] on input "checkbox" at bounding box center [30, 642] width 32 height 32
checkbox input "true"
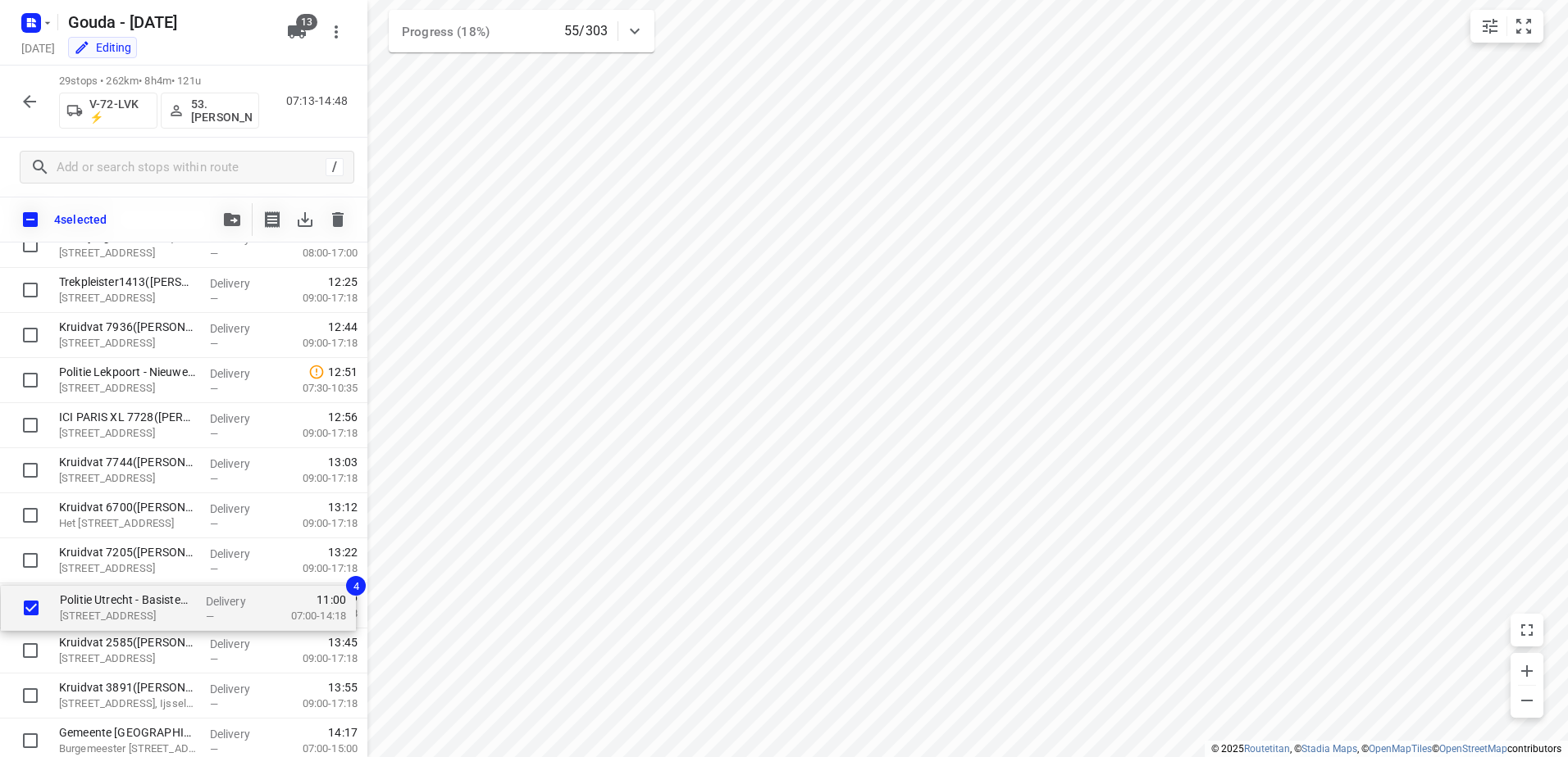
scroll to position [920, 0]
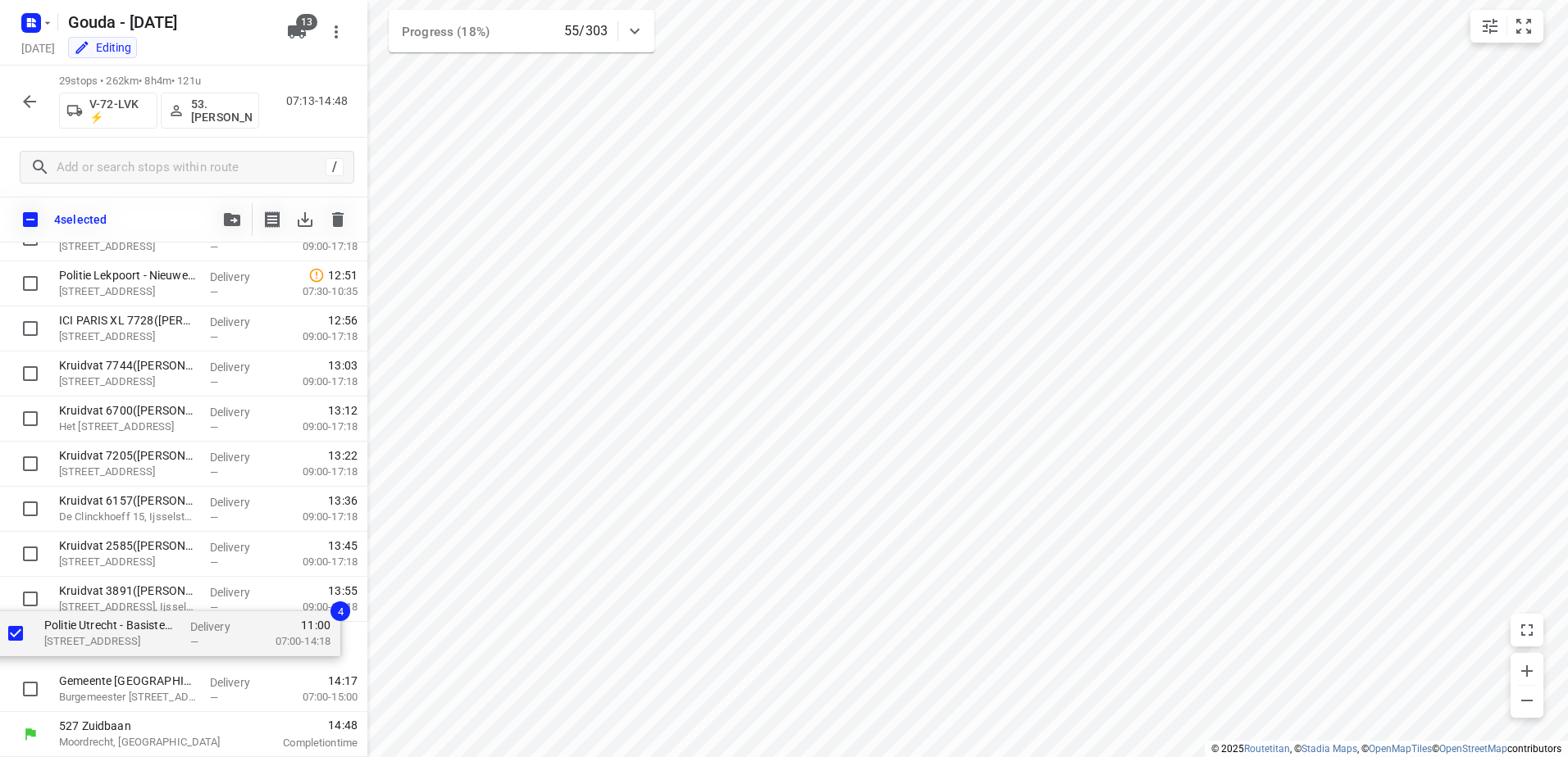
drag, startPoint x: 221, startPoint y: 436, endPoint x: 203, endPoint y: 618, distance: 182.9
click at [203, 618] on div "Greetz(Greetz) Koningsbeltweg 42, Almere Delivery — 08:38 08:15-17:30 Trekpleis…" at bounding box center [183, 59] width 367 height 1308
click at [203, 618] on div "Delivery —" at bounding box center [240, 599] width 74 height 45
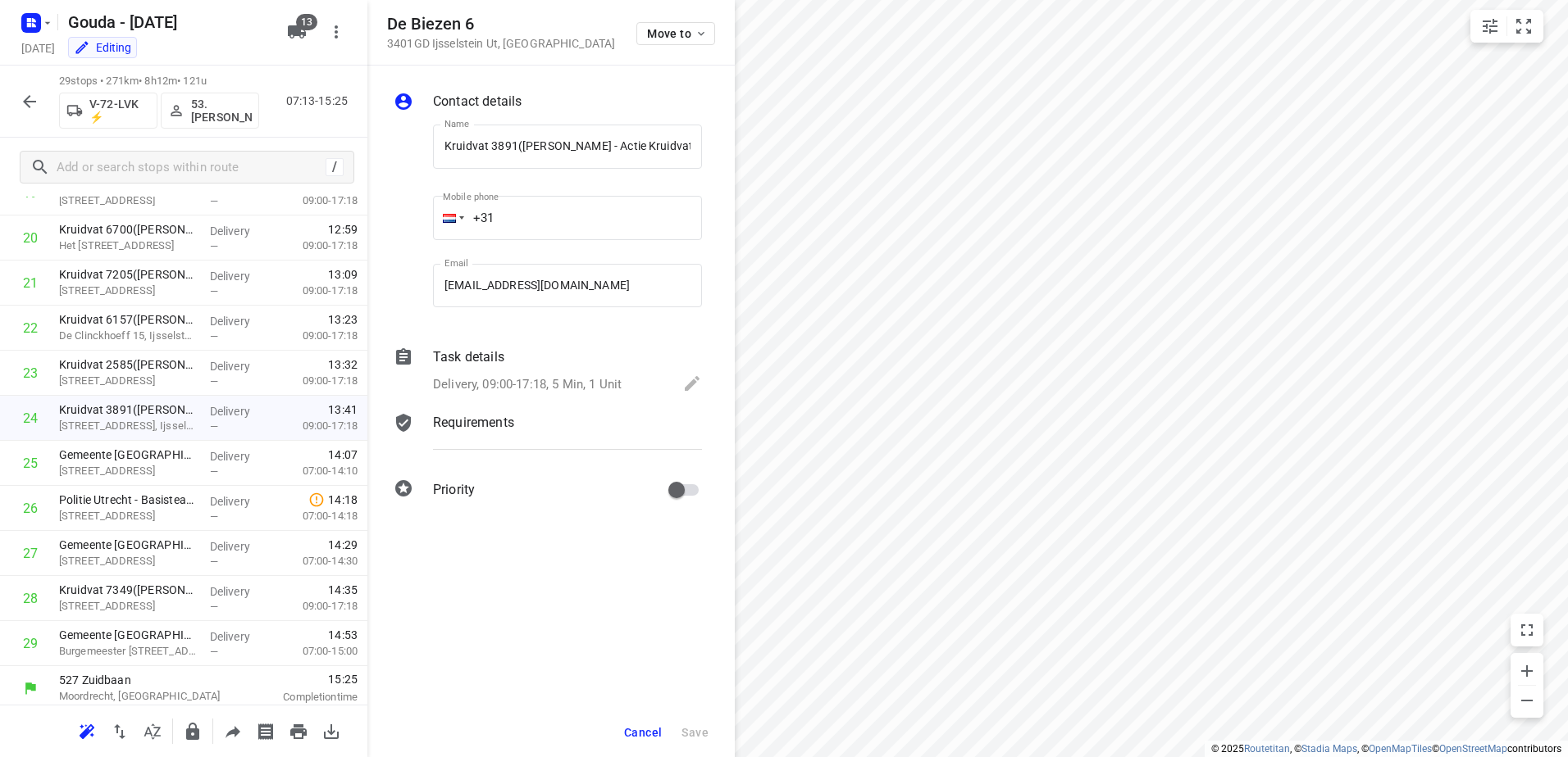
click at [639, 724] on button "Cancel" at bounding box center [643, 732] width 51 height 30
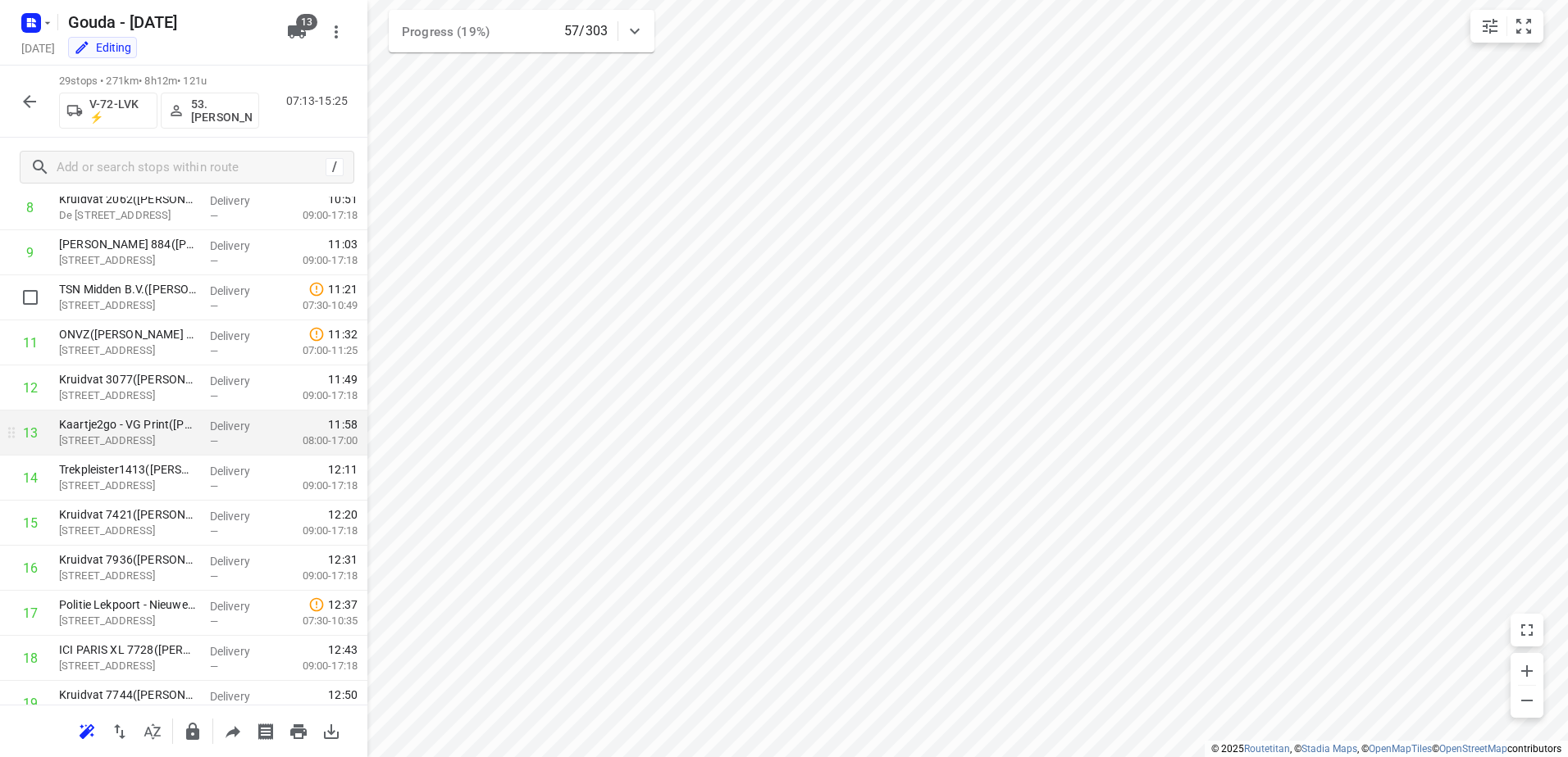
scroll to position [410, 0]
drag, startPoint x: 219, startPoint y: 422, endPoint x: 211, endPoint y: 373, distance: 49.6
click at [211, 373] on div "1 Greetz(Greetz) Koningsbeltweg 42, Almere Delivery — 08:38 08:15-17:30 2 Trekp…" at bounding box center [183, 523] width 367 height 1308
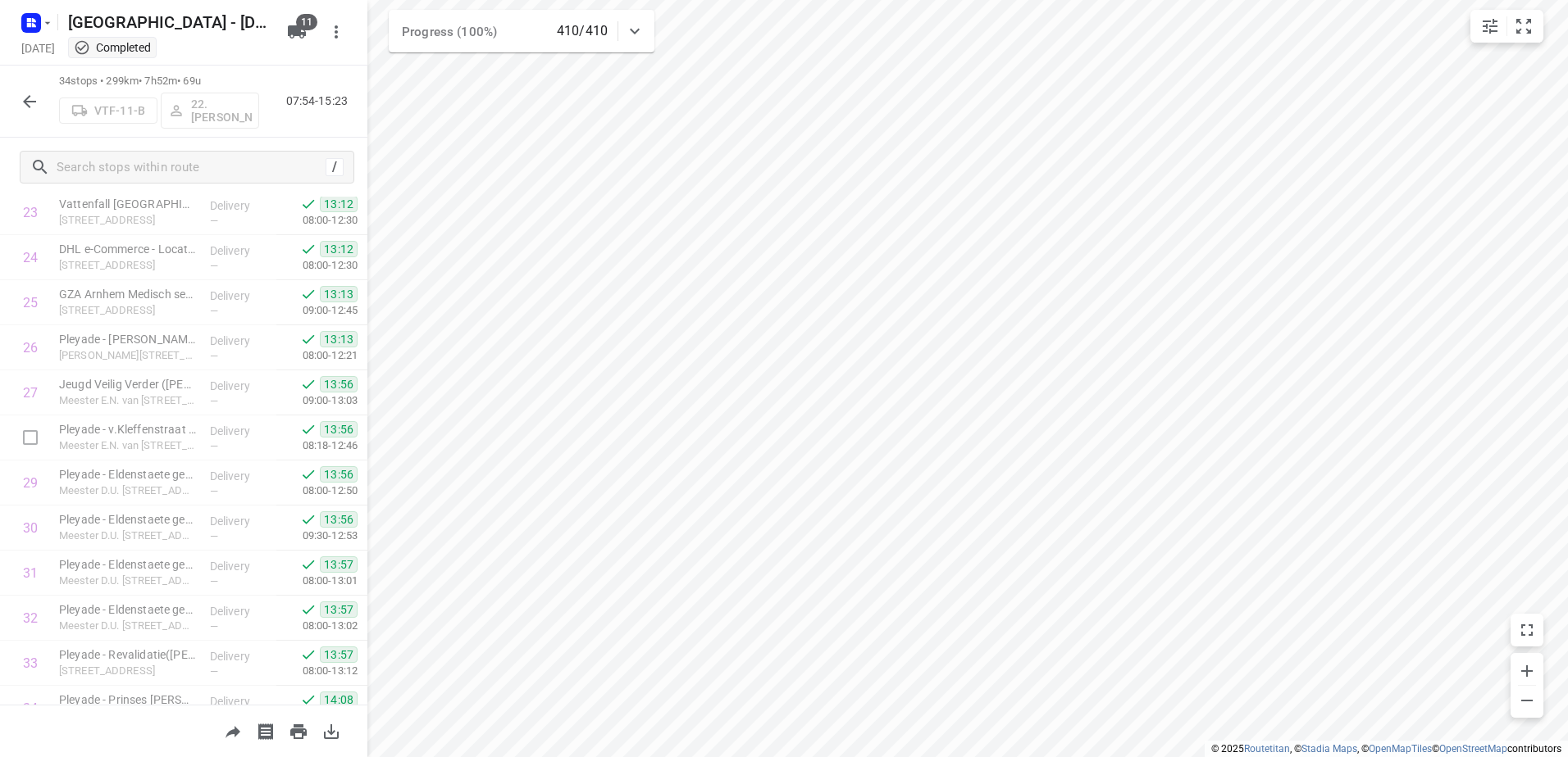
scroll to position [1152, 0]
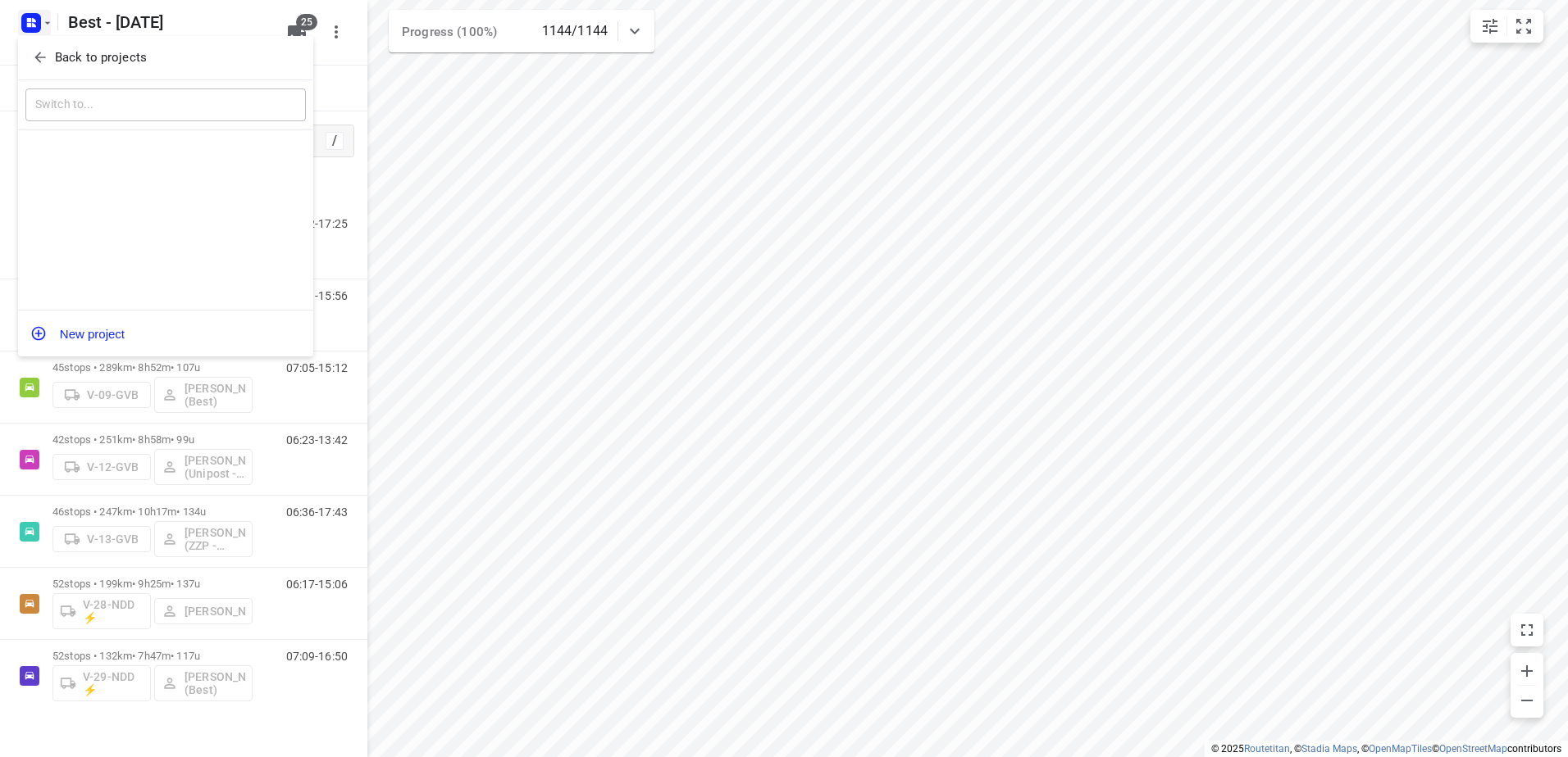
click at [61, 71] on button "Back to projects" at bounding box center [165, 58] width 281 height 27
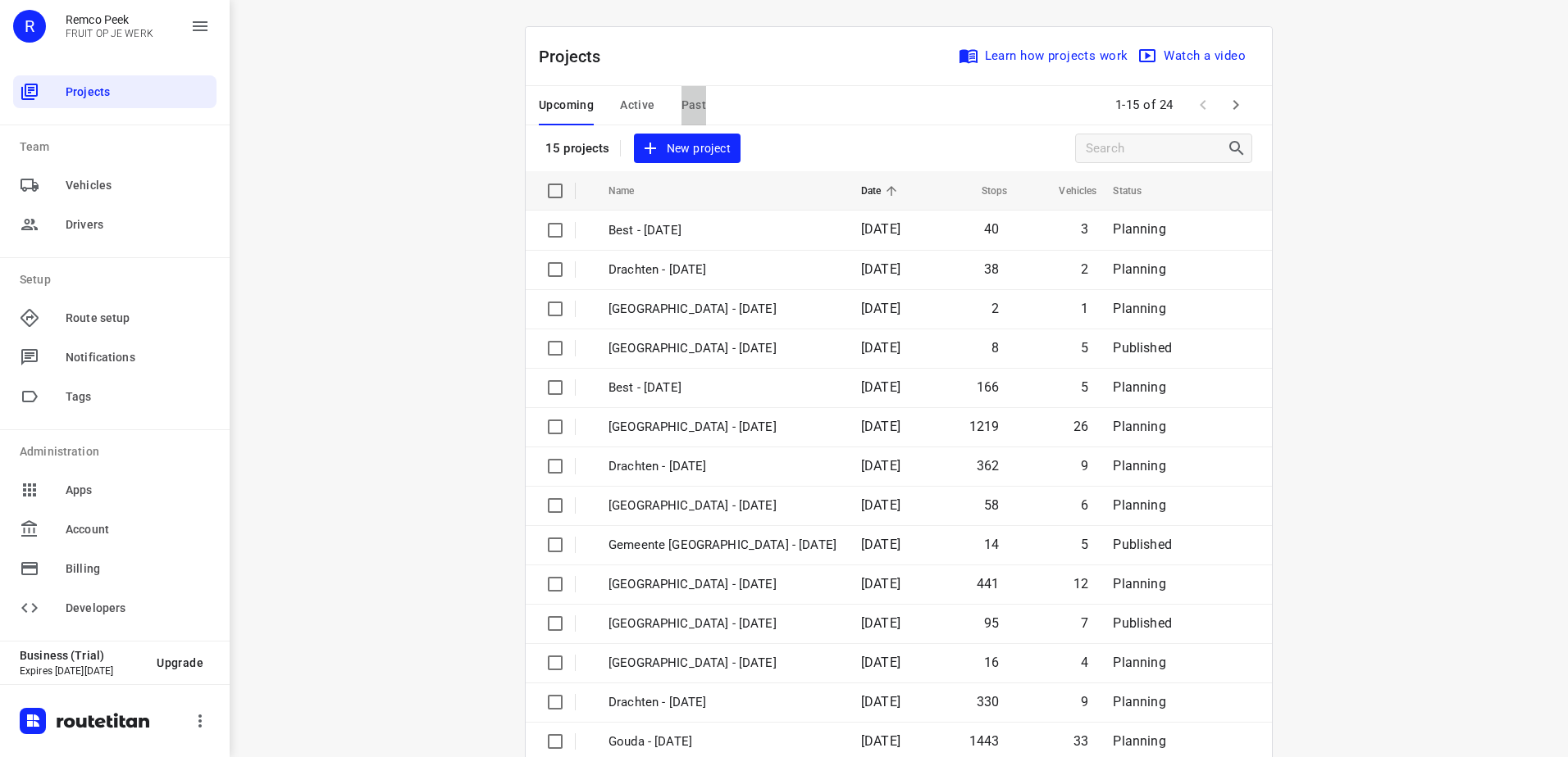
click at [685, 106] on span "Past" at bounding box center [694, 106] width 26 height 20
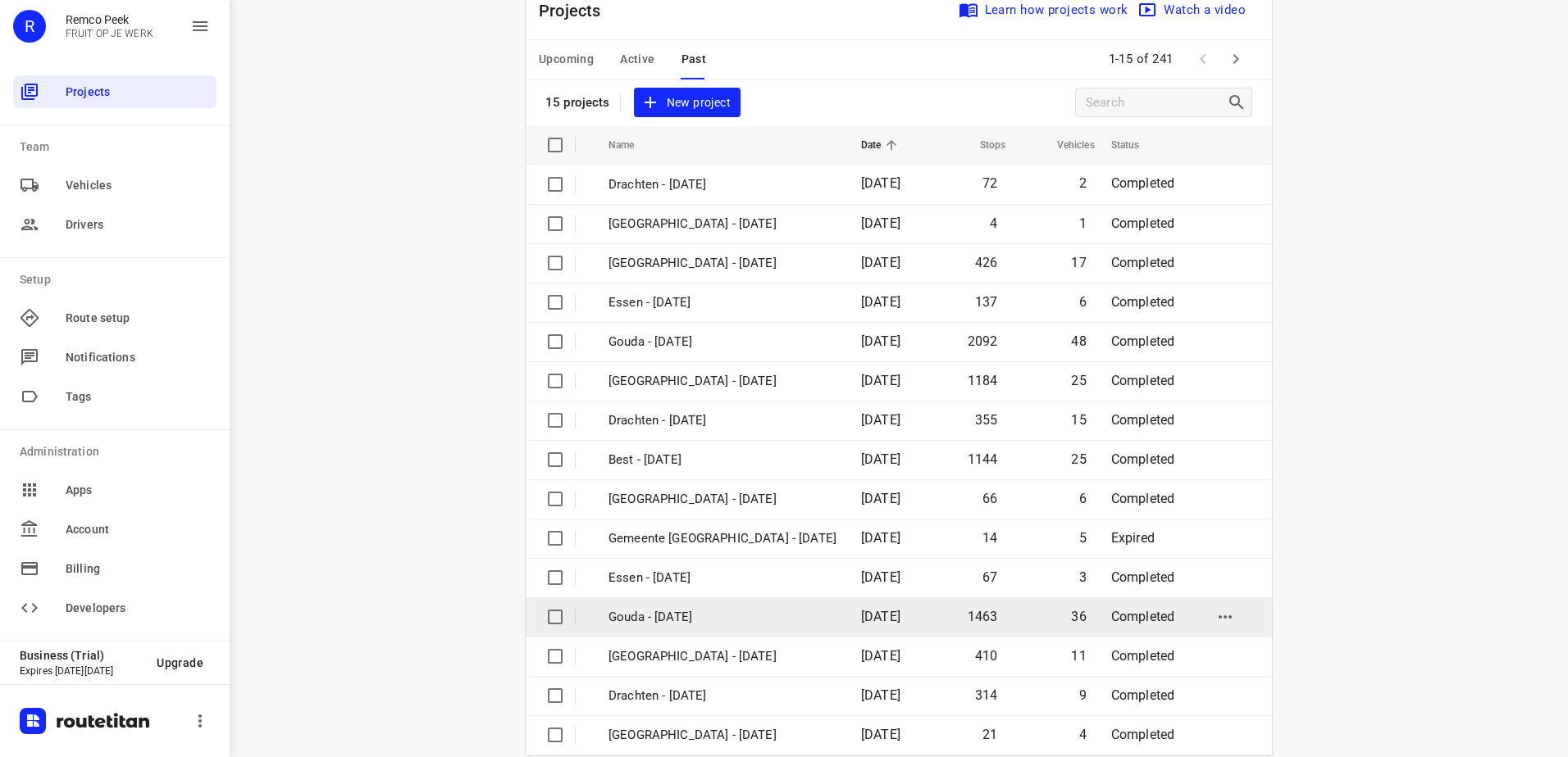
scroll to position [72, 0]
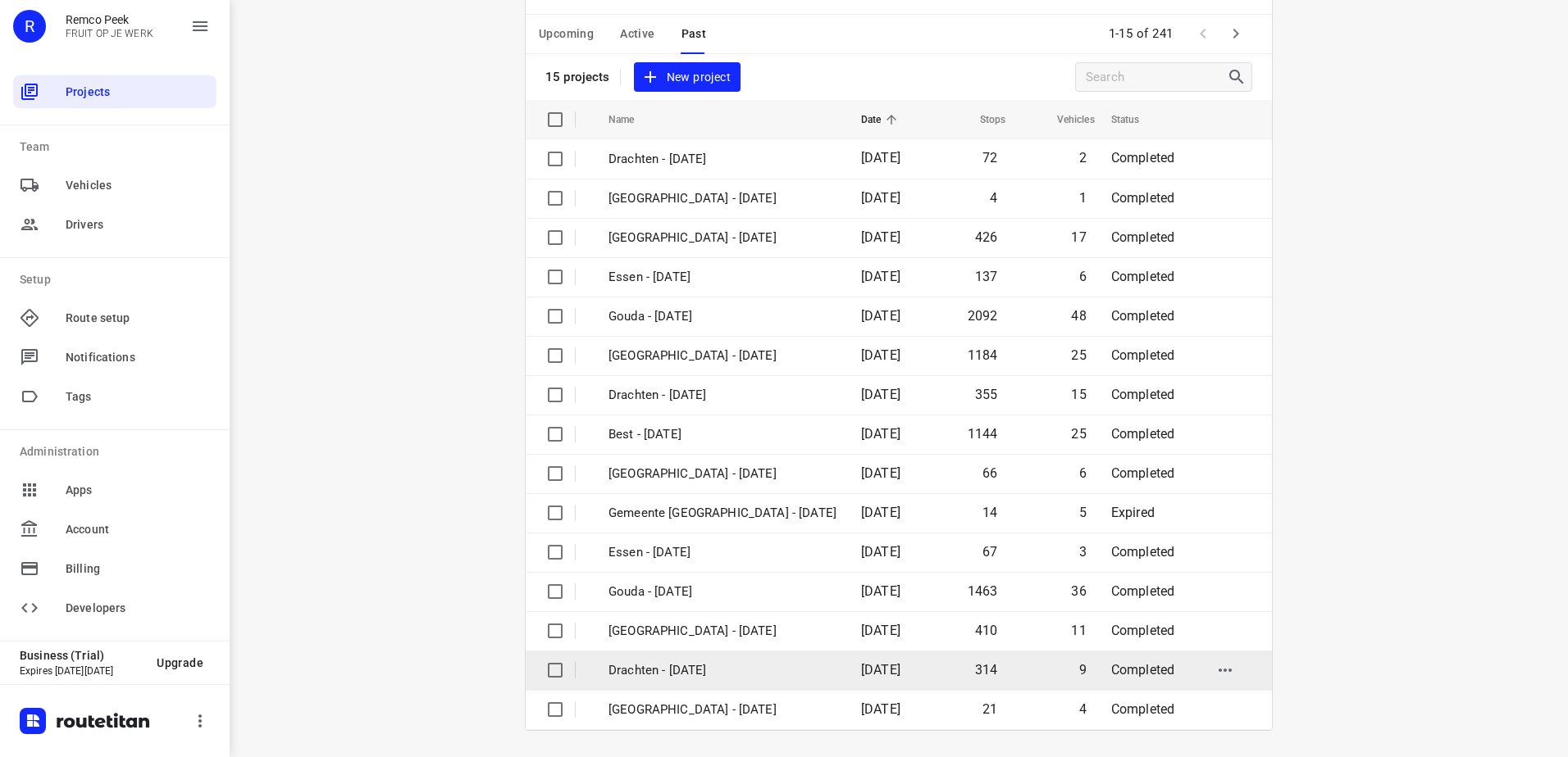
click at [742, 663] on p "Drachten - [DATE]" at bounding box center [721, 671] width 228 height 19
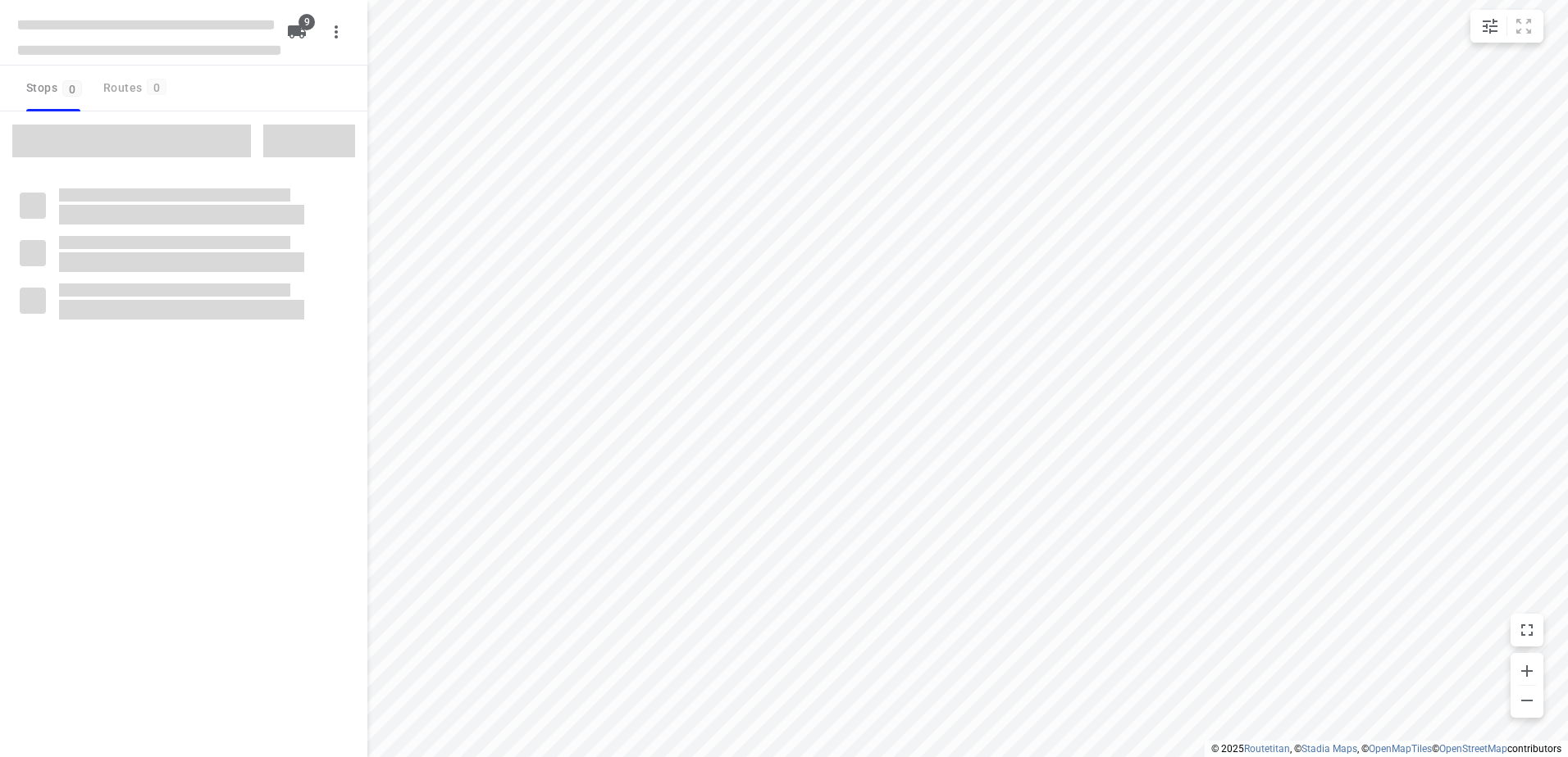
checkbox input "true"
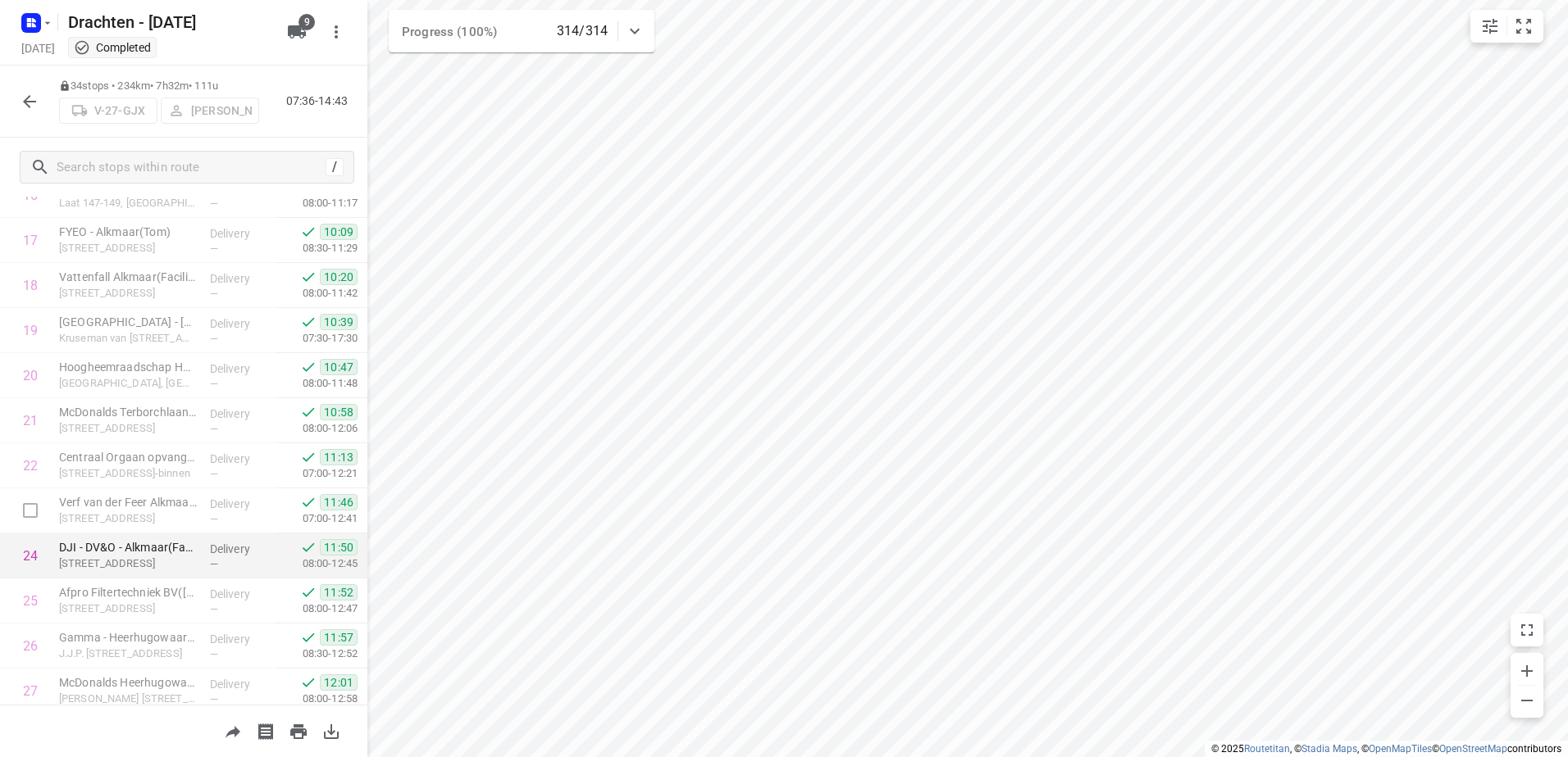
scroll to position [820, 0]
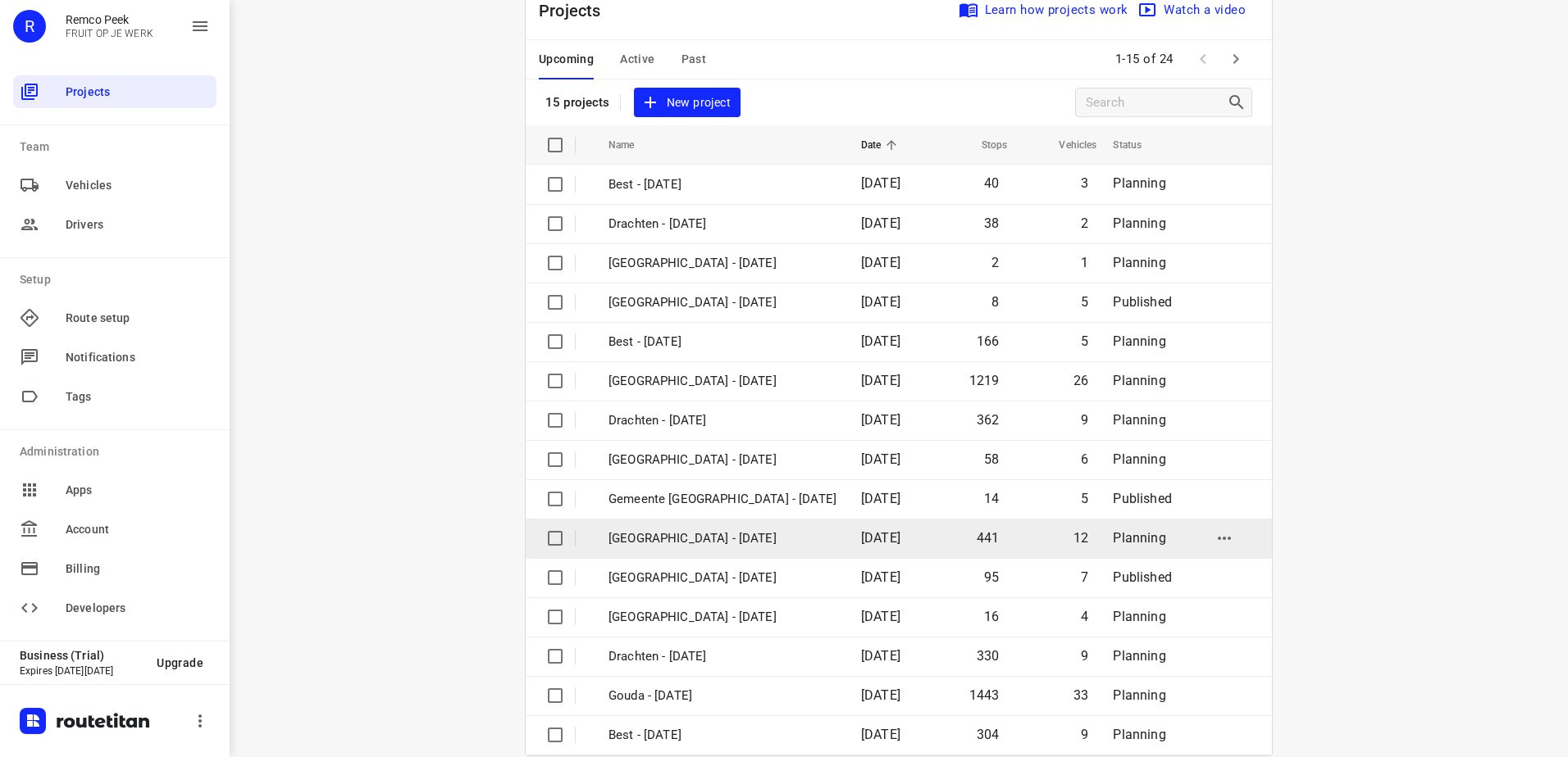
scroll to position [72, 0]
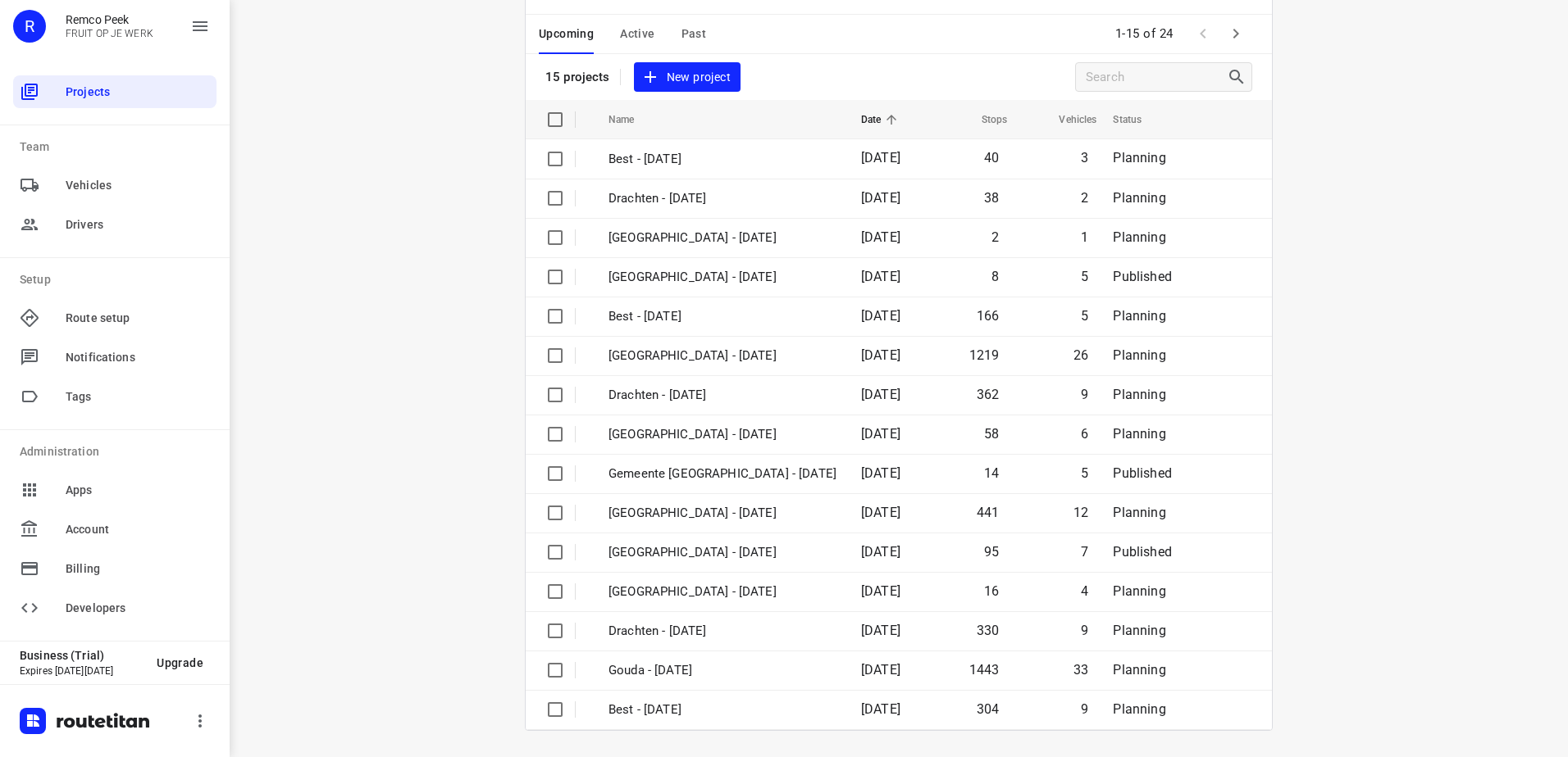
click at [622, 32] on span "Active" at bounding box center [637, 34] width 34 height 20
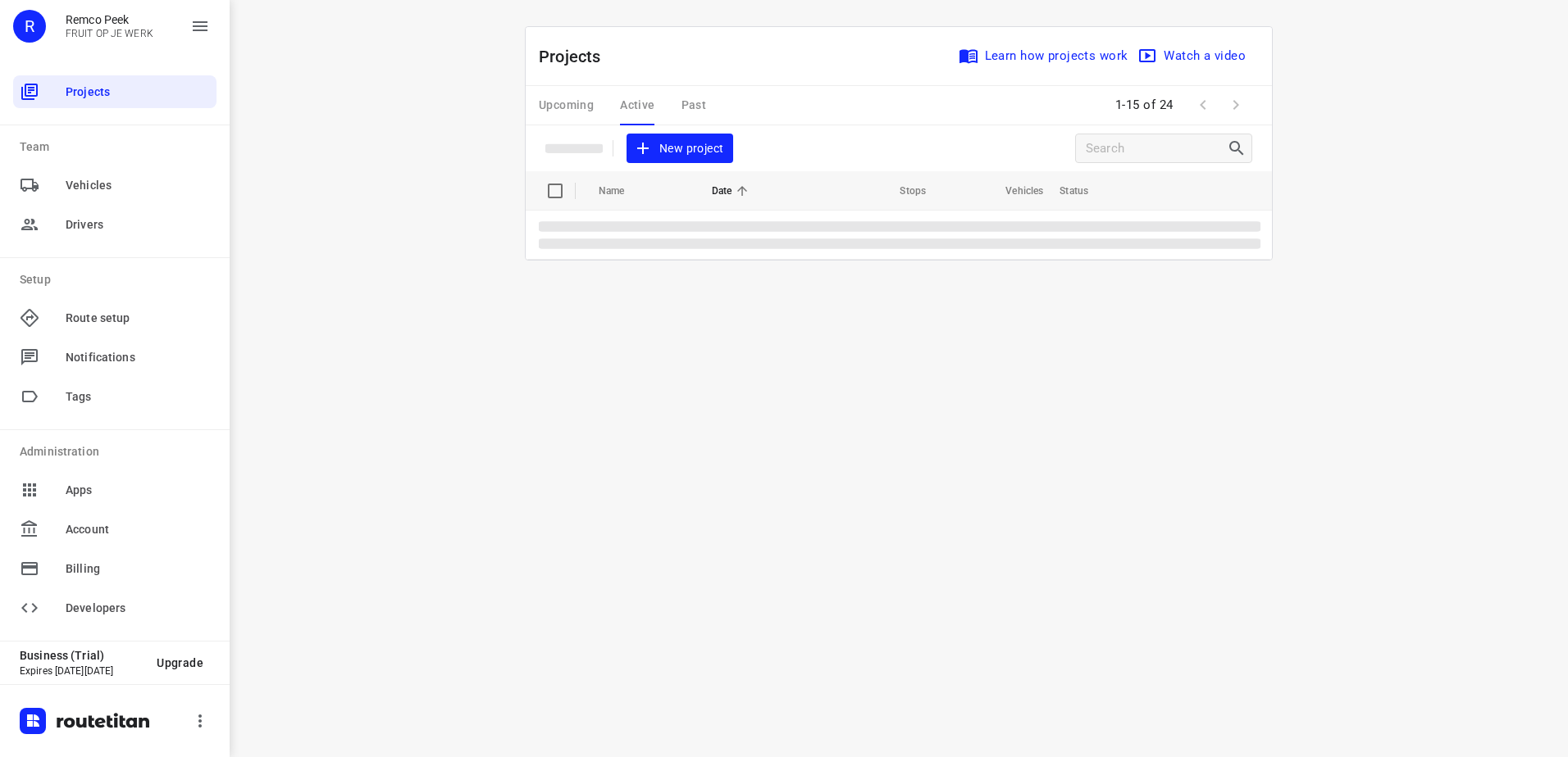
scroll to position [0, 0]
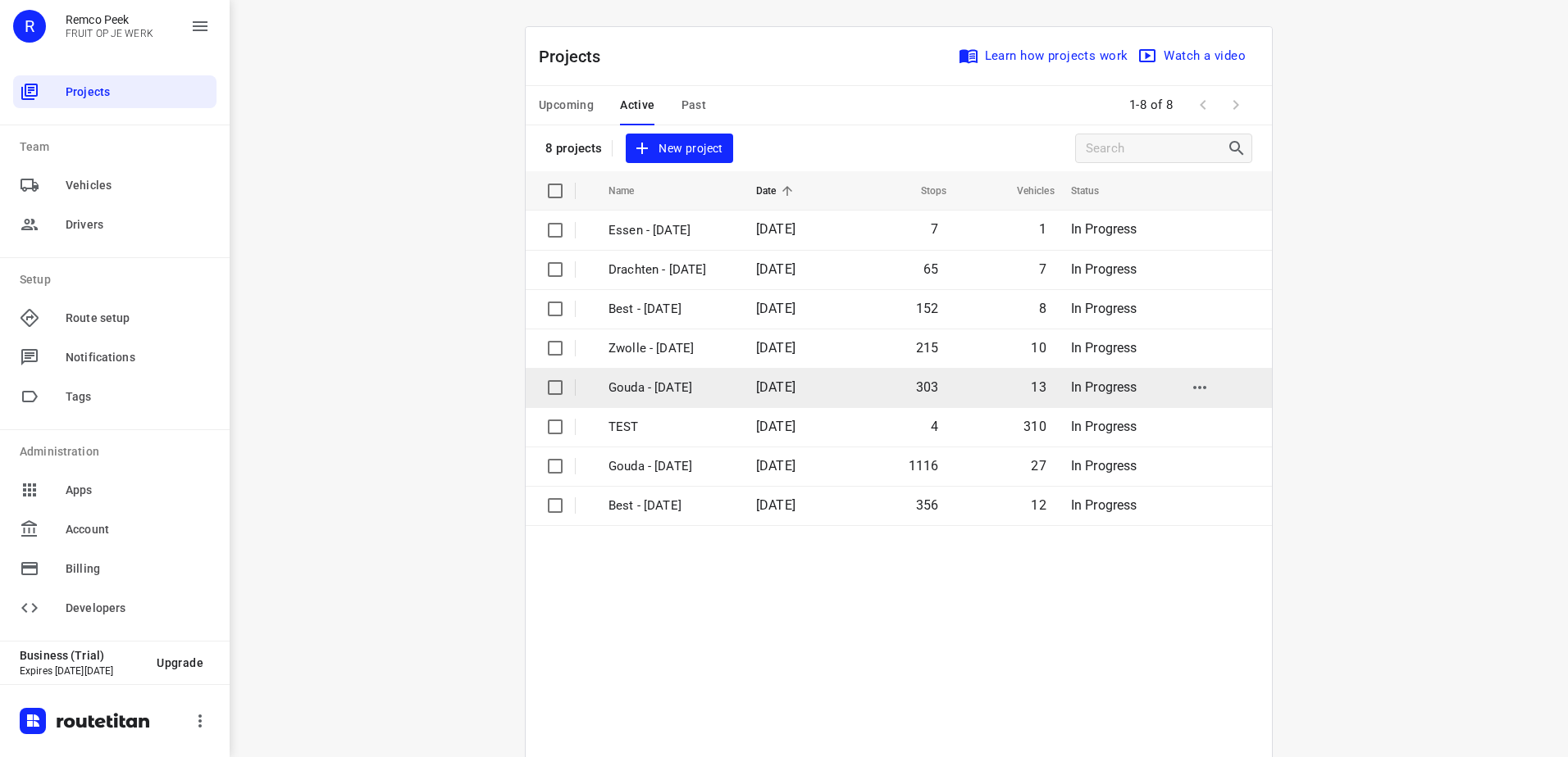
click at [649, 386] on p "Gouda - [DATE]" at bounding box center [669, 388] width 123 height 19
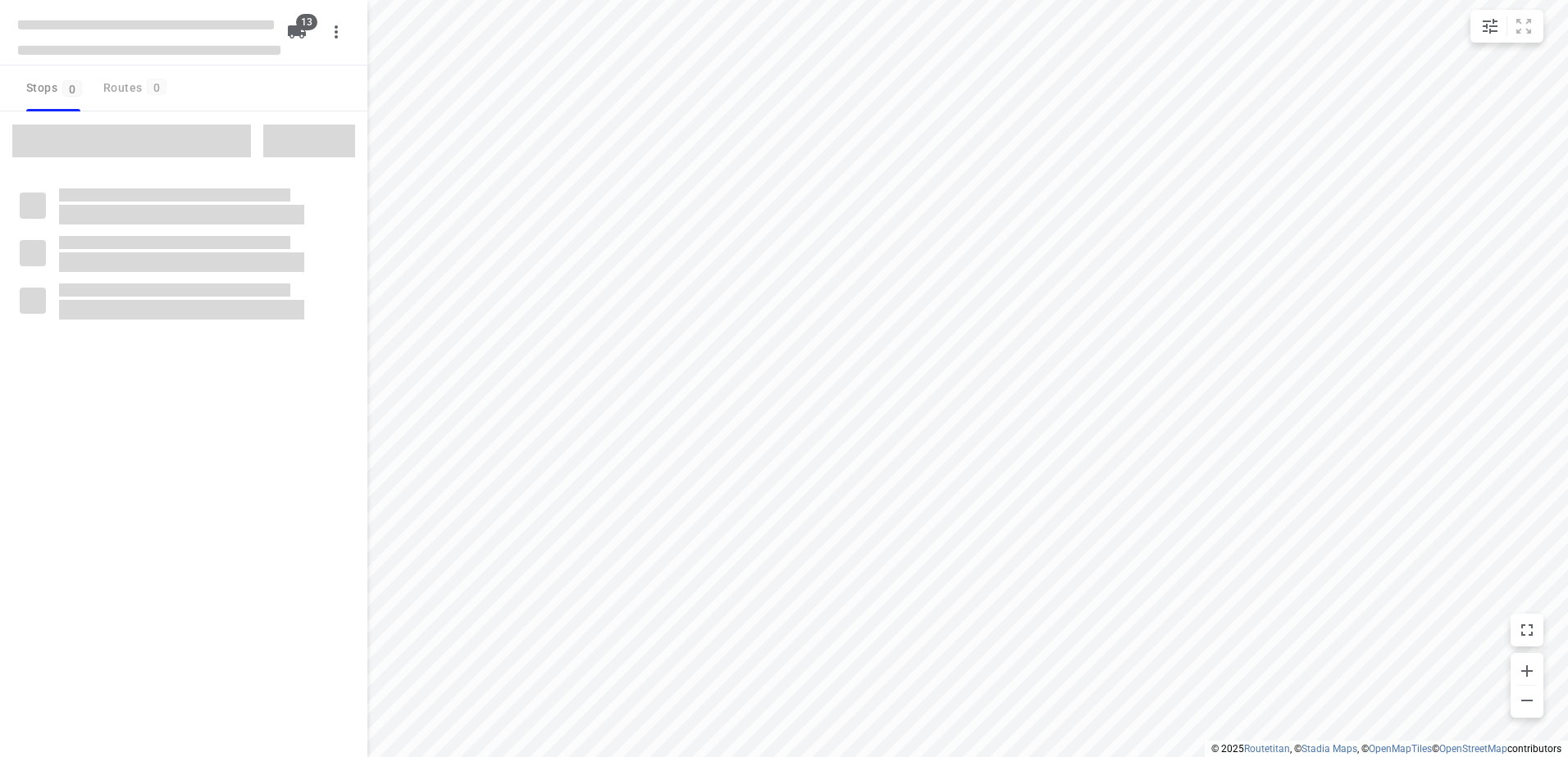
checkbox input "true"
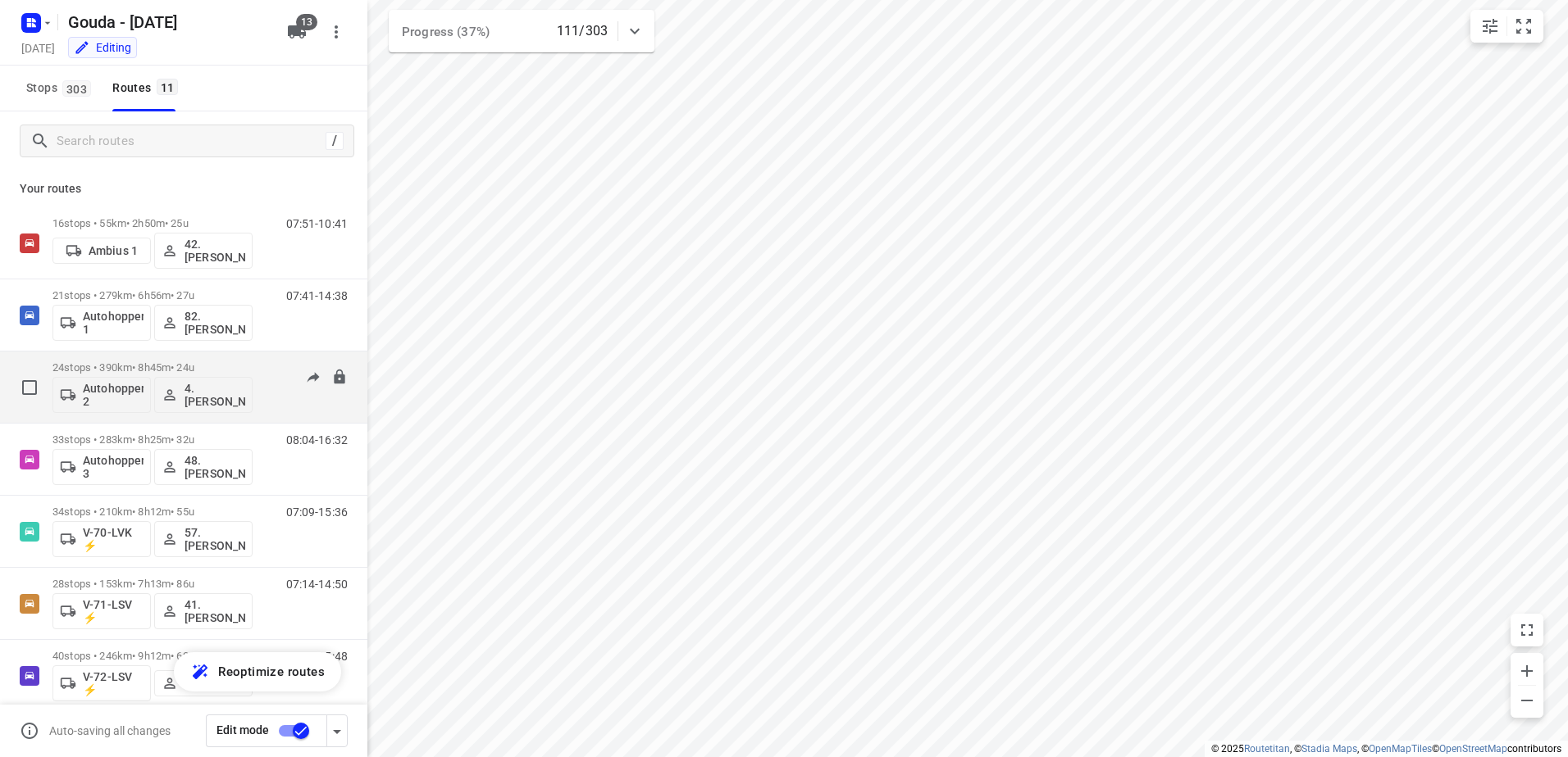
click at [168, 354] on div "24 stops • 390km • 8h45m • 24u Autohopper 2 4. [PERSON_NAME]" at bounding box center [153, 387] width 200 height 68
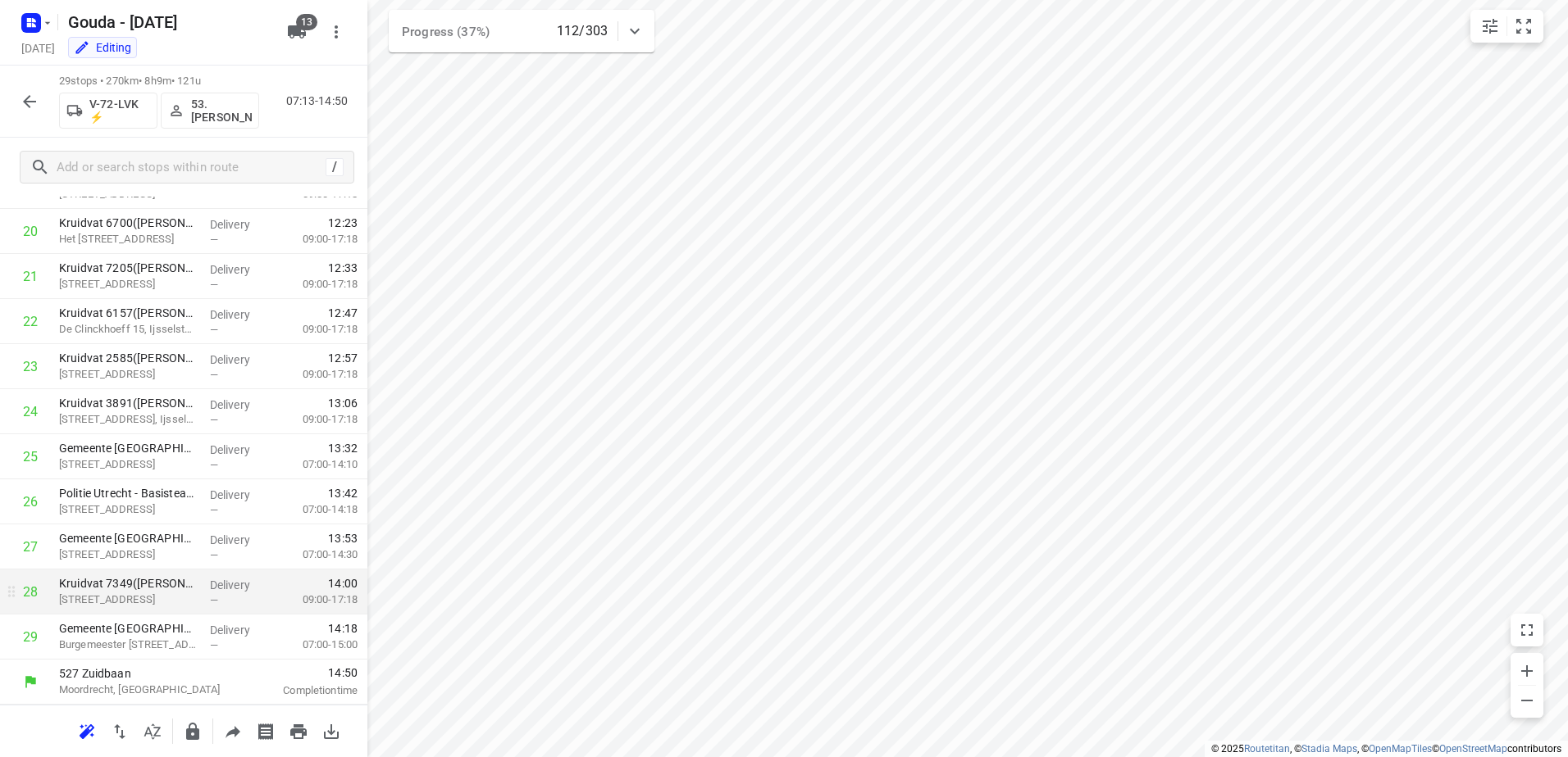
scroll to position [565, 0]
click at [22, 26] on rect "button" at bounding box center [31, 22] width 20 height 20
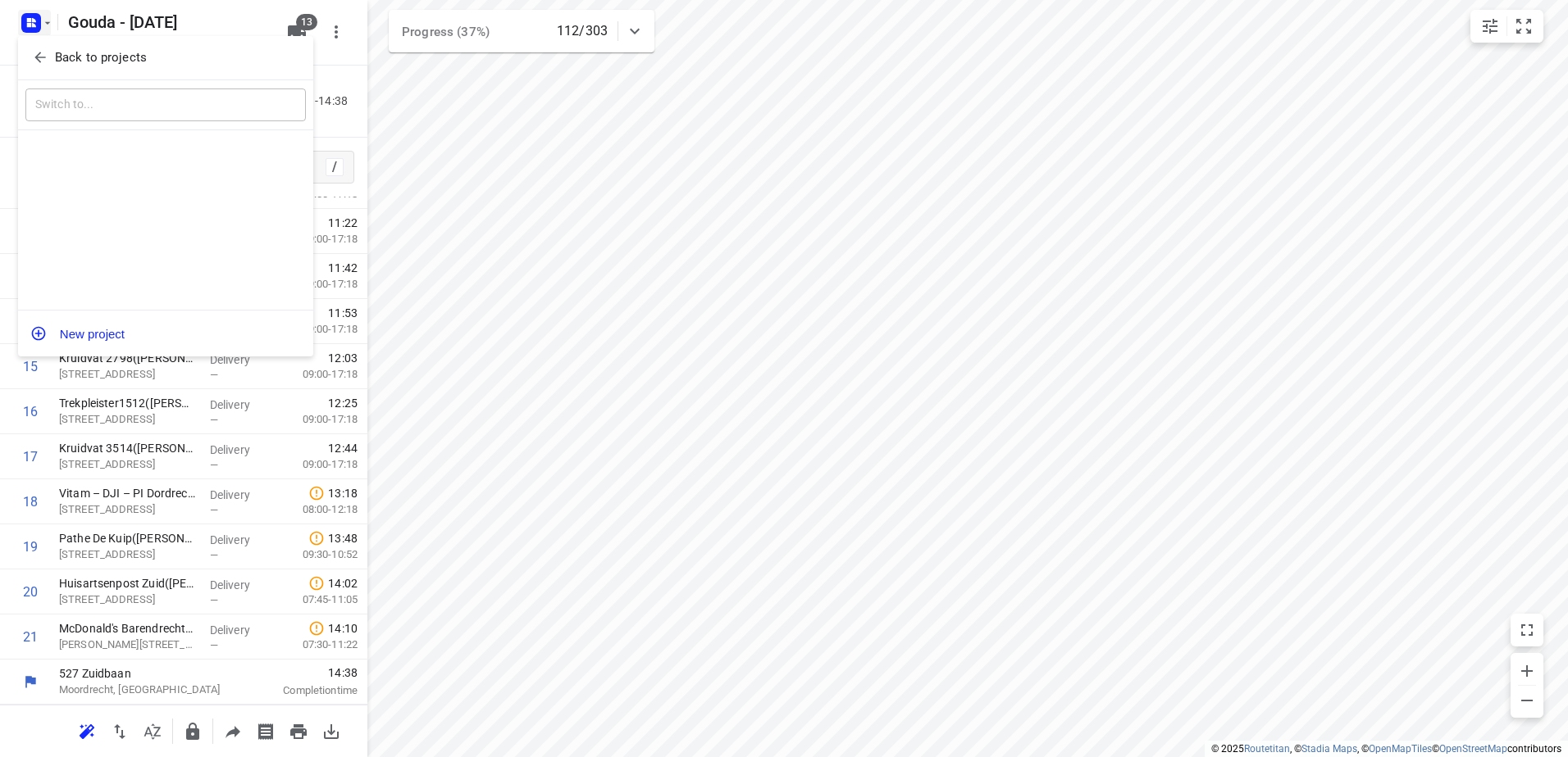
click at [60, 66] on p "Back to projects" at bounding box center [101, 58] width 92 height 19
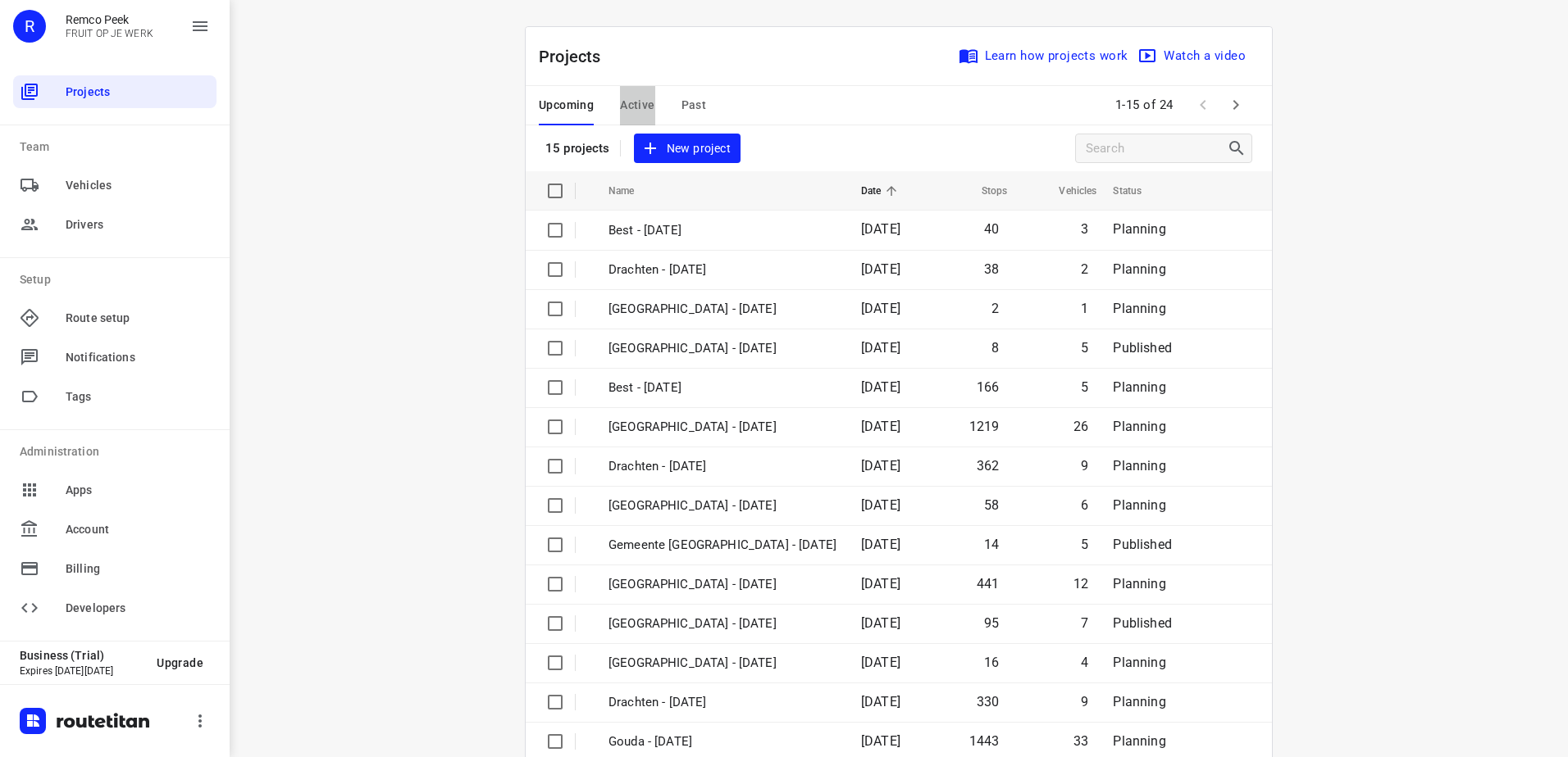
click at [627, 101] on span "Active" at bounding box center [637, 106] width 34 height 20
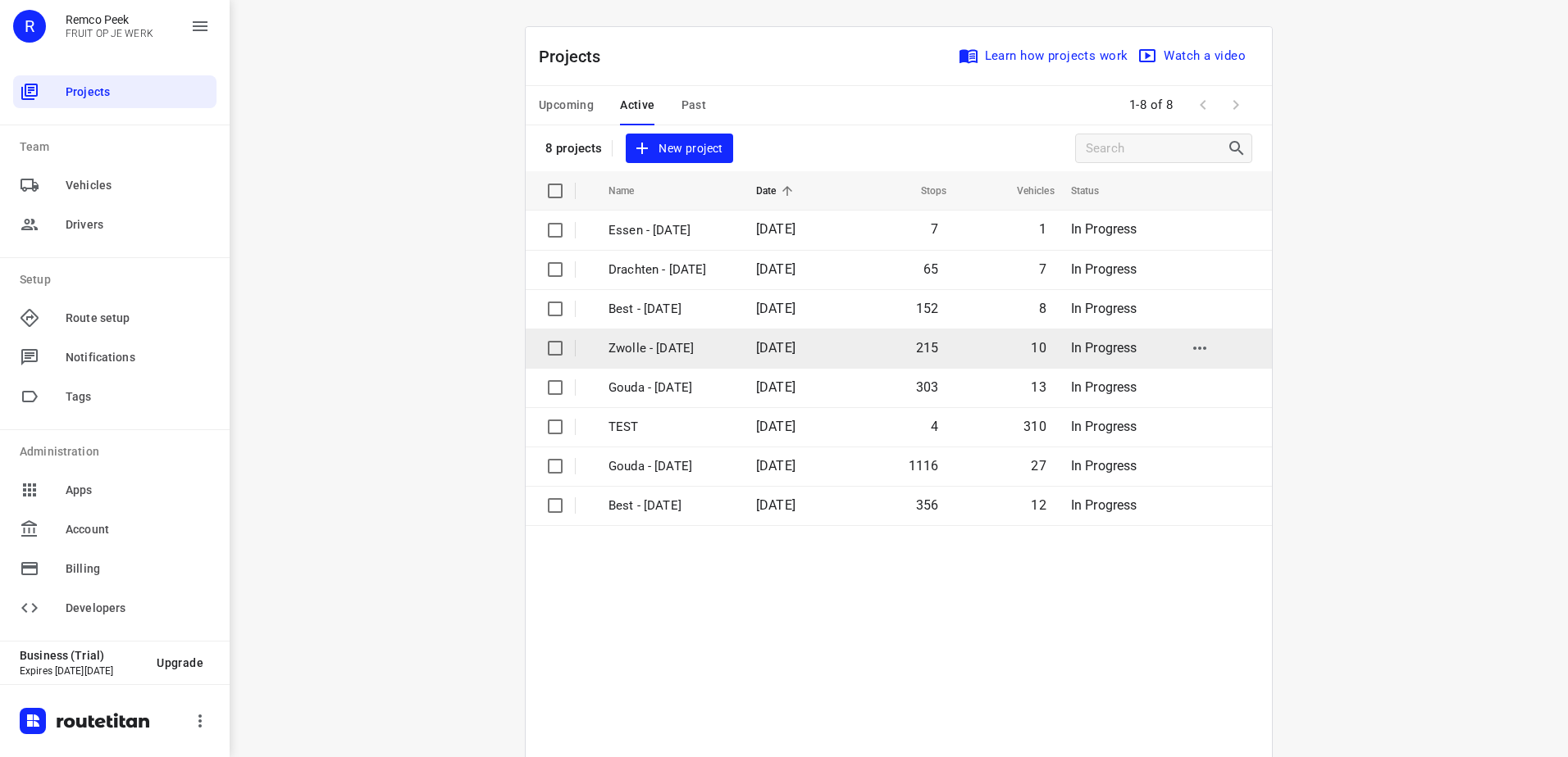
click at [699, 348] on p "Zwolle - [DATE]" at bounding box center [669, 349] width 123 height 19
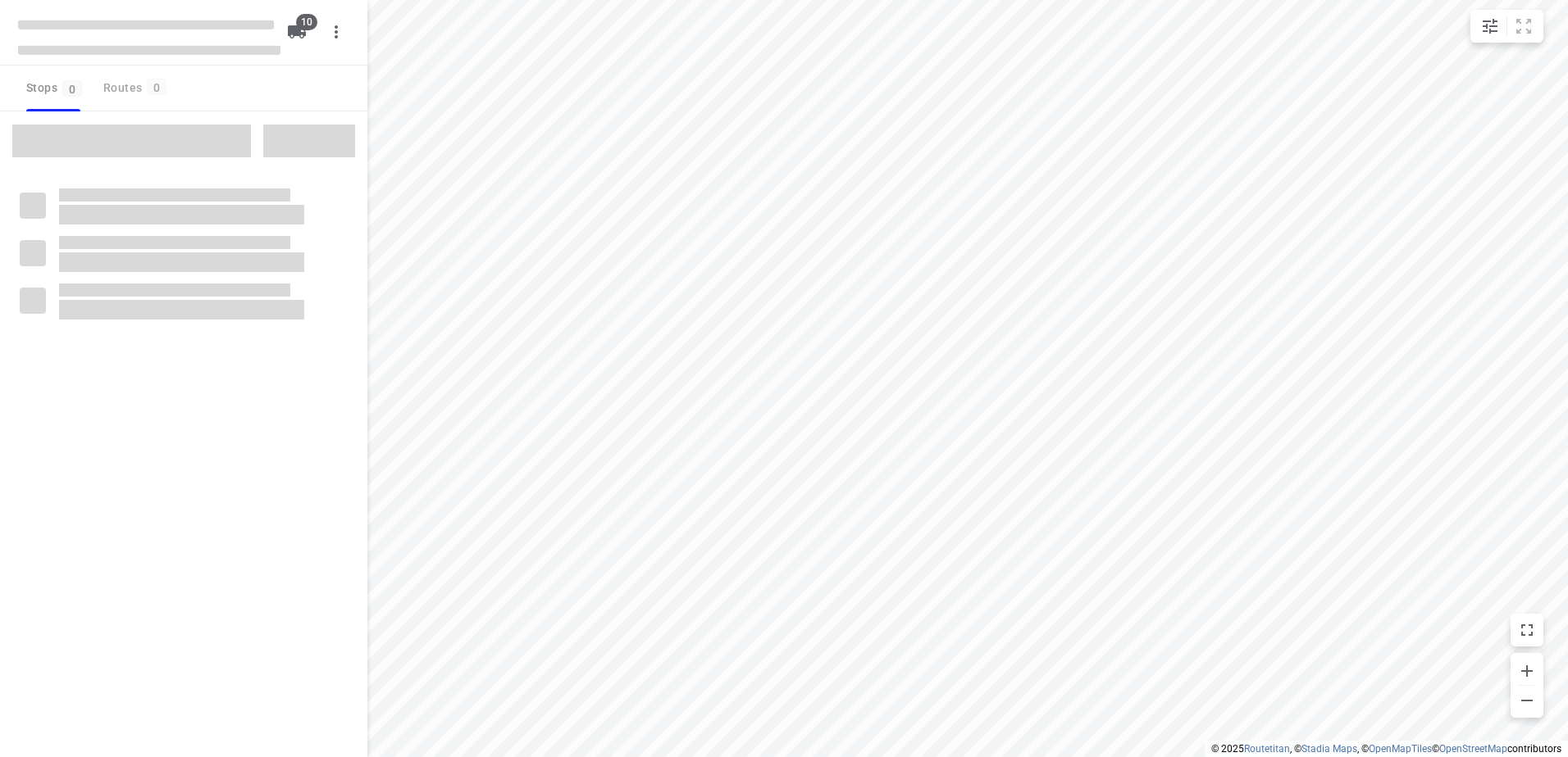
checkbox input "true"
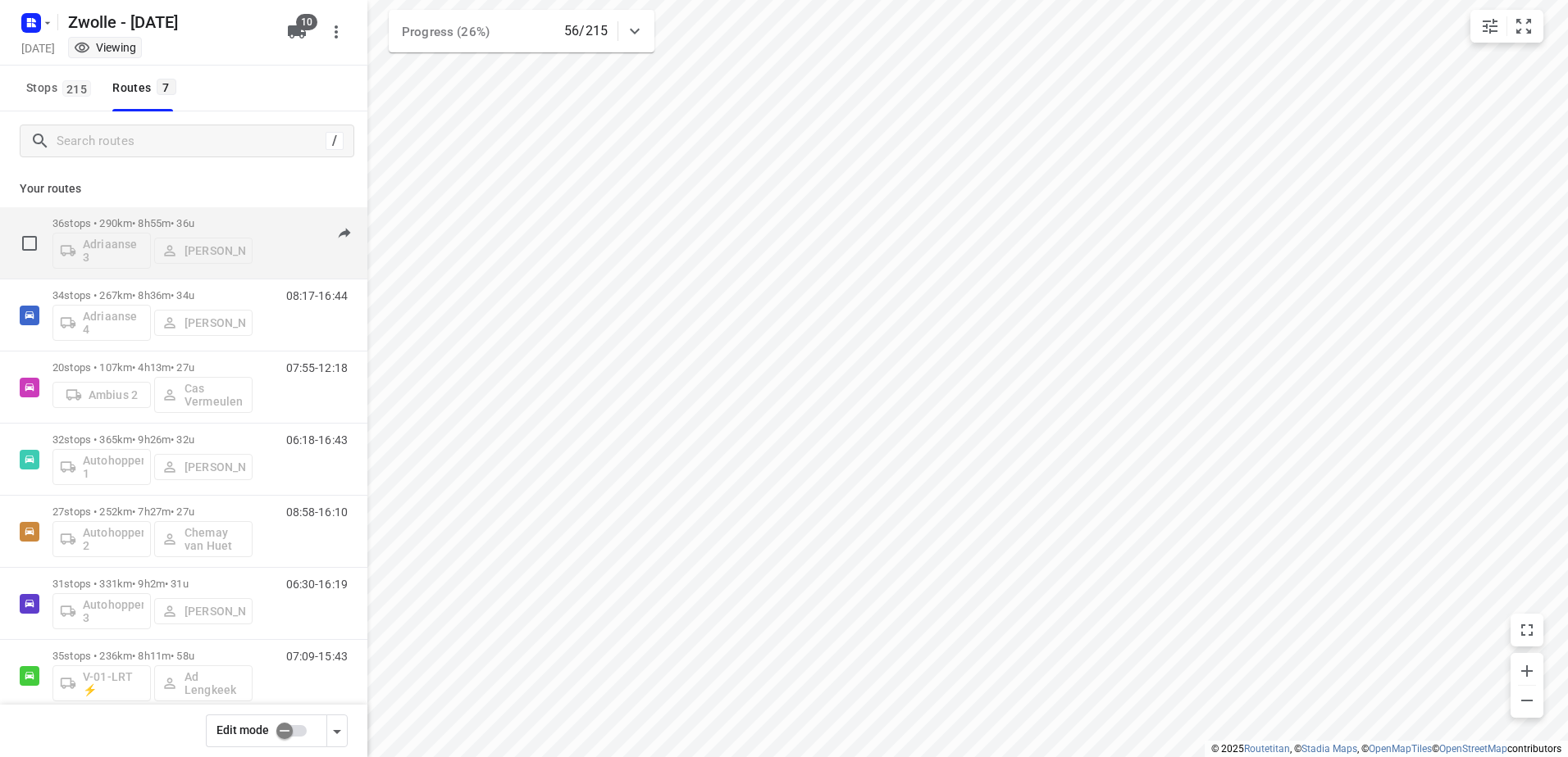
click at [175, 217] on div "36 stops • 290km • 8h55m • 36u Adriaanse 3 Max Neppelenbroek" at bounding box center [153, 243] width 200 height 68
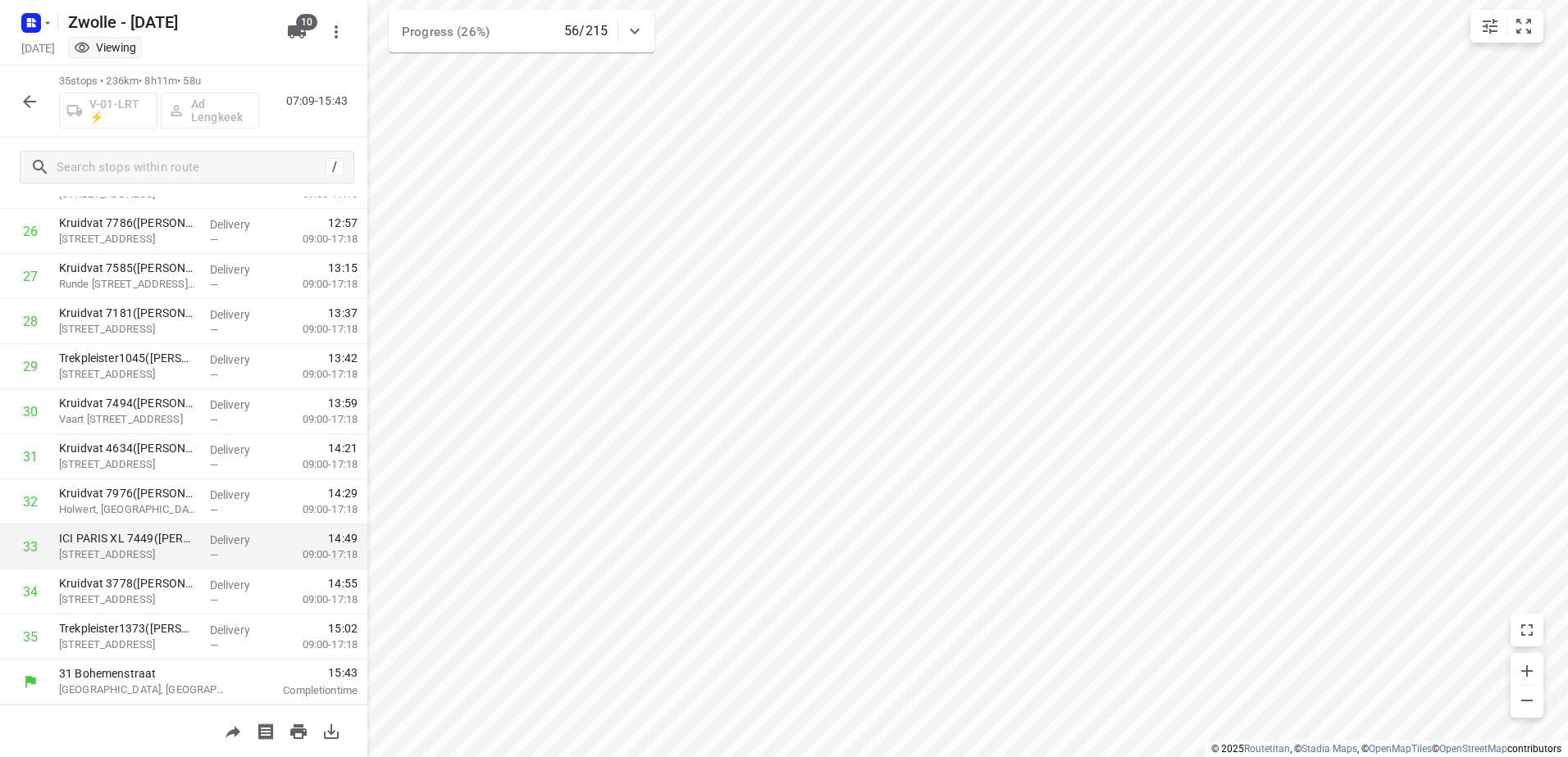
scroll to position [836, 0]
click at [39, 20] on rect "button" at bounding box center [31, 22] width 20 height 20
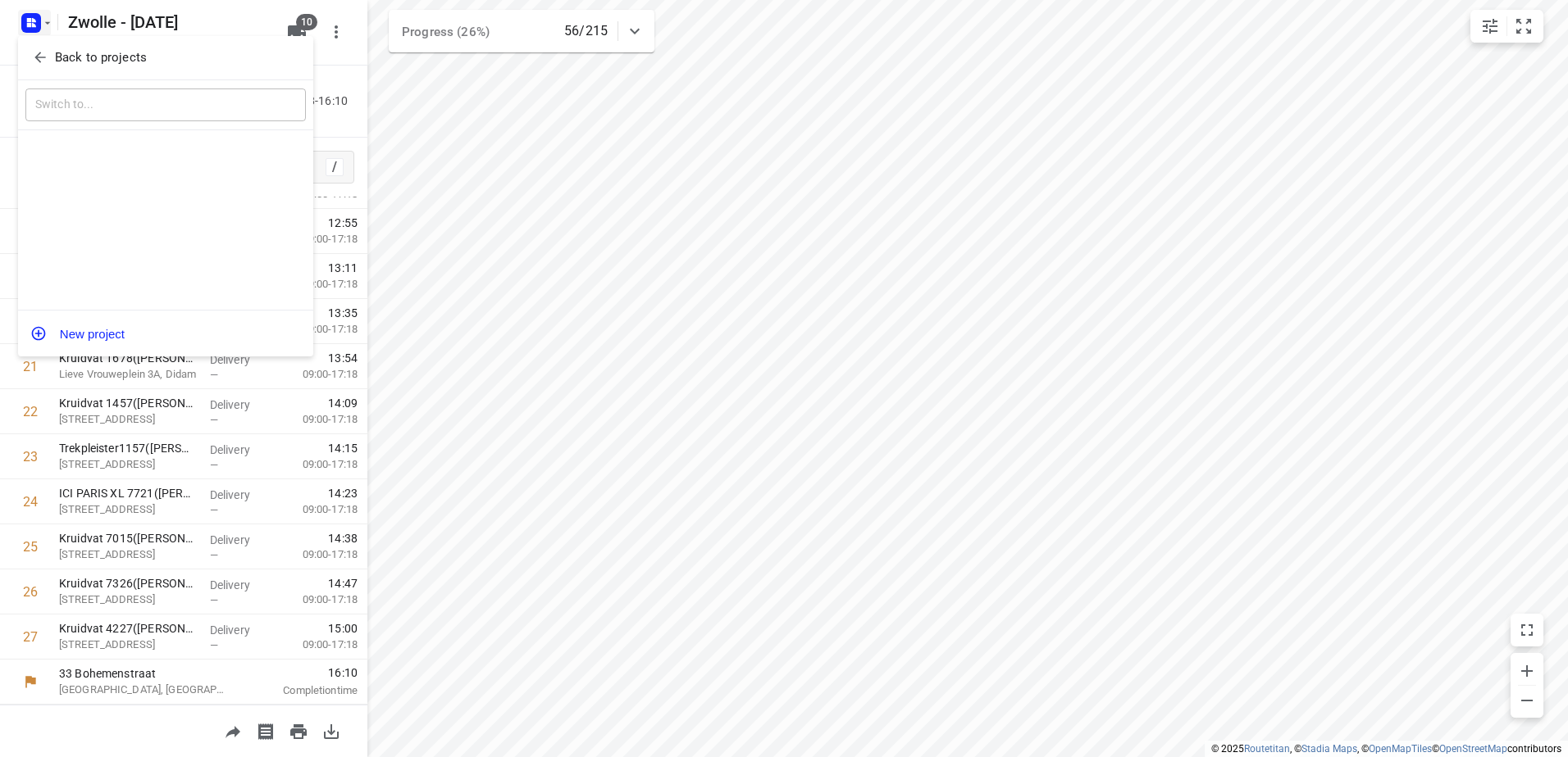
click at [57, 43] on div "Back to projects" at bounding box center [165, 58] width 295 height 44
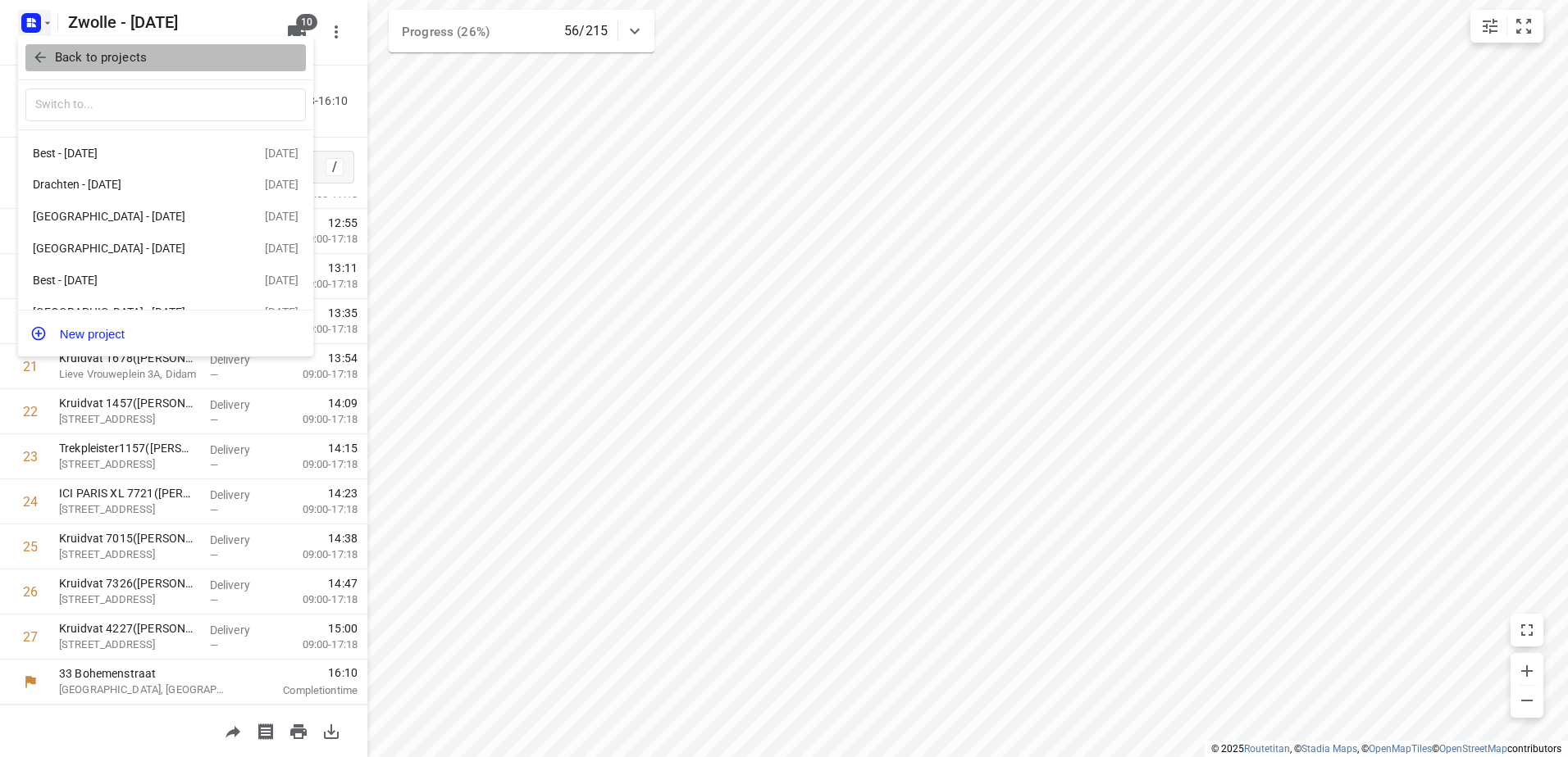
drag, startPoint x: 67, startPoint y: 56, endPoint x: 81, endPoint y: 61, distance: 14.9
click at [67, 57] on p "Back to projects" at bounding box center [101, 58] width 92 height 19
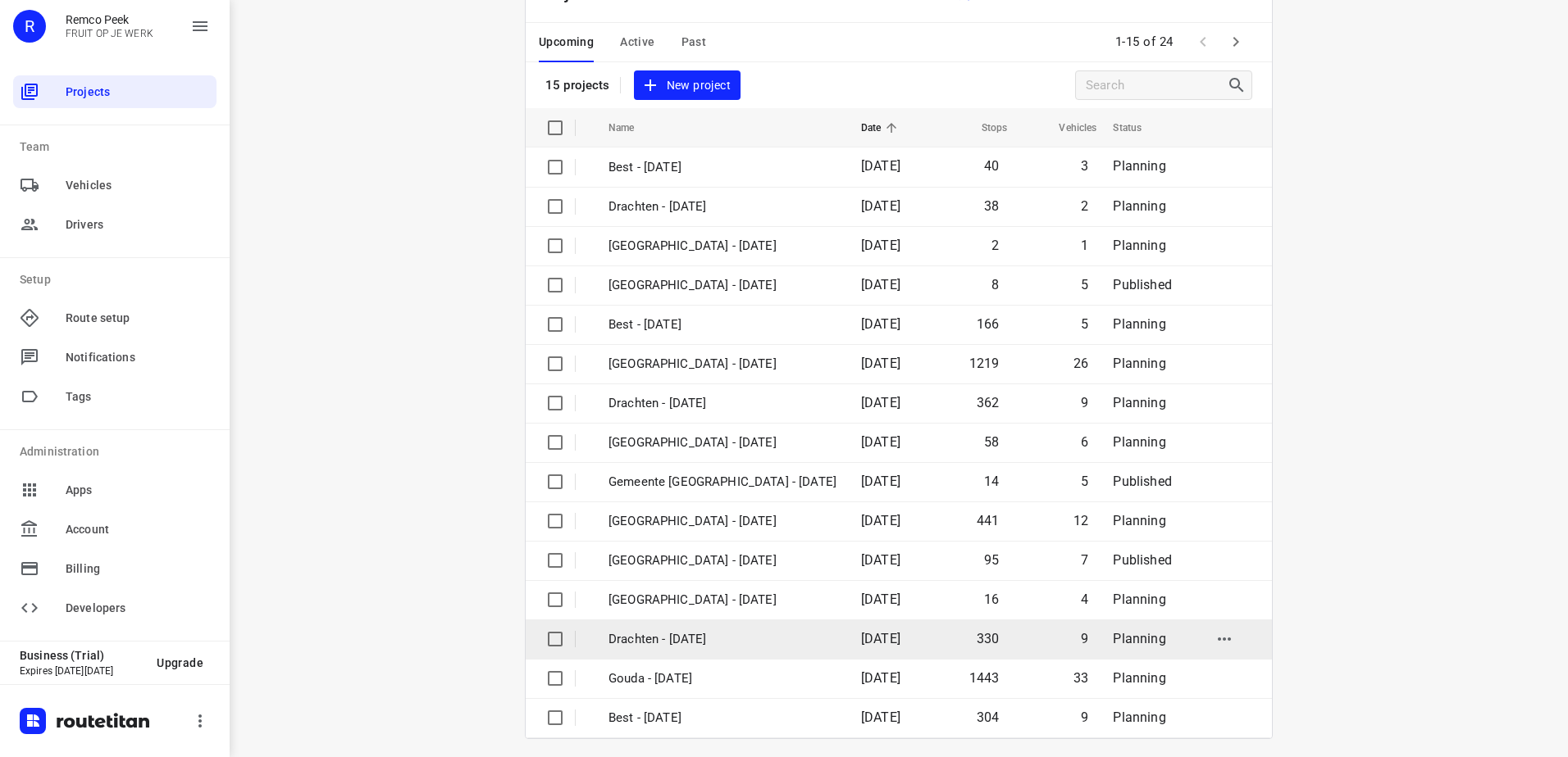
scroll to position [72, 0]
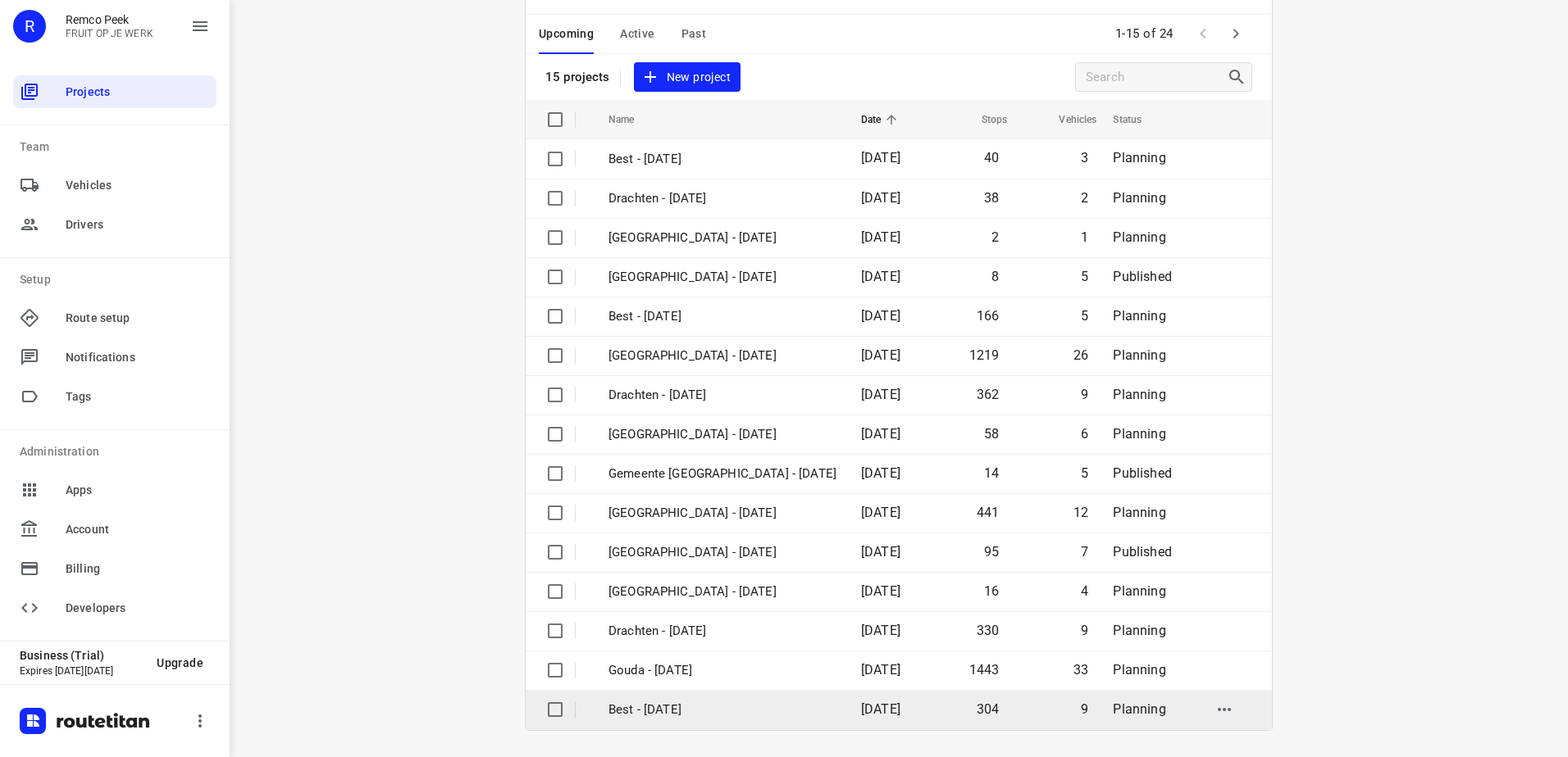
click at [717, 707] on p "Best - Tuesday" at bounding box center [721, 710] width 228 height 19
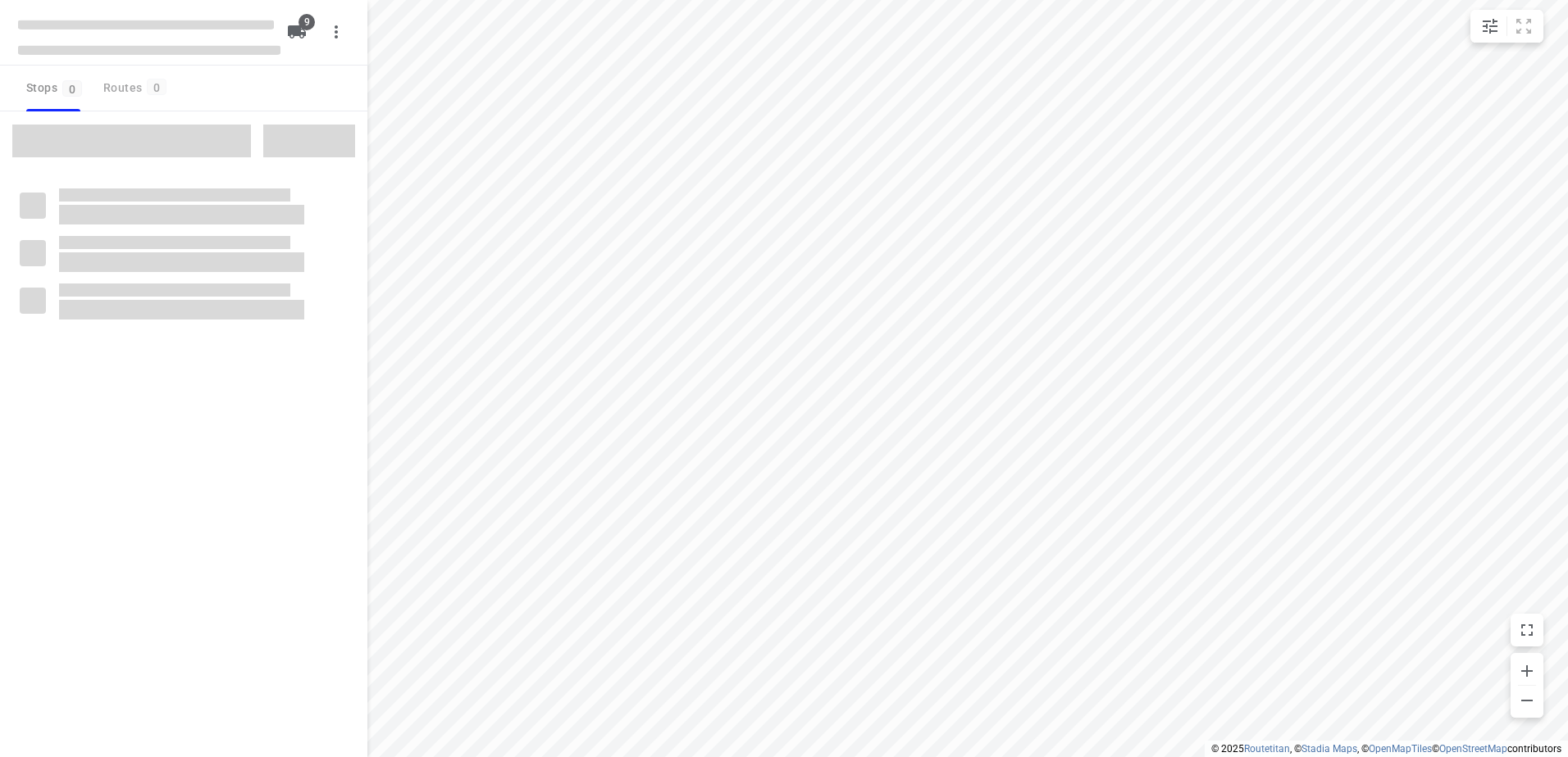
checkbox input "true"
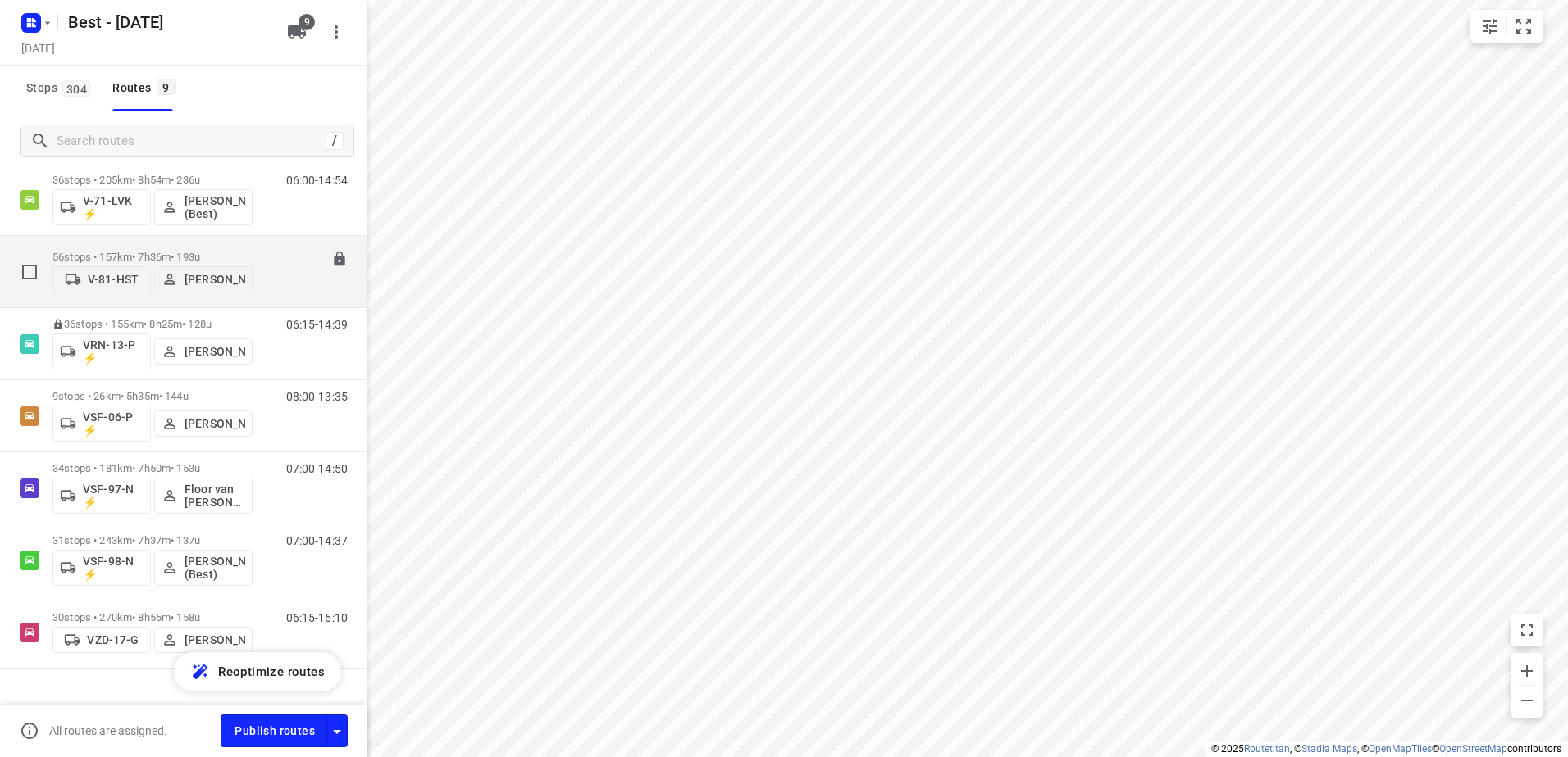
scroll to position [217, 0]
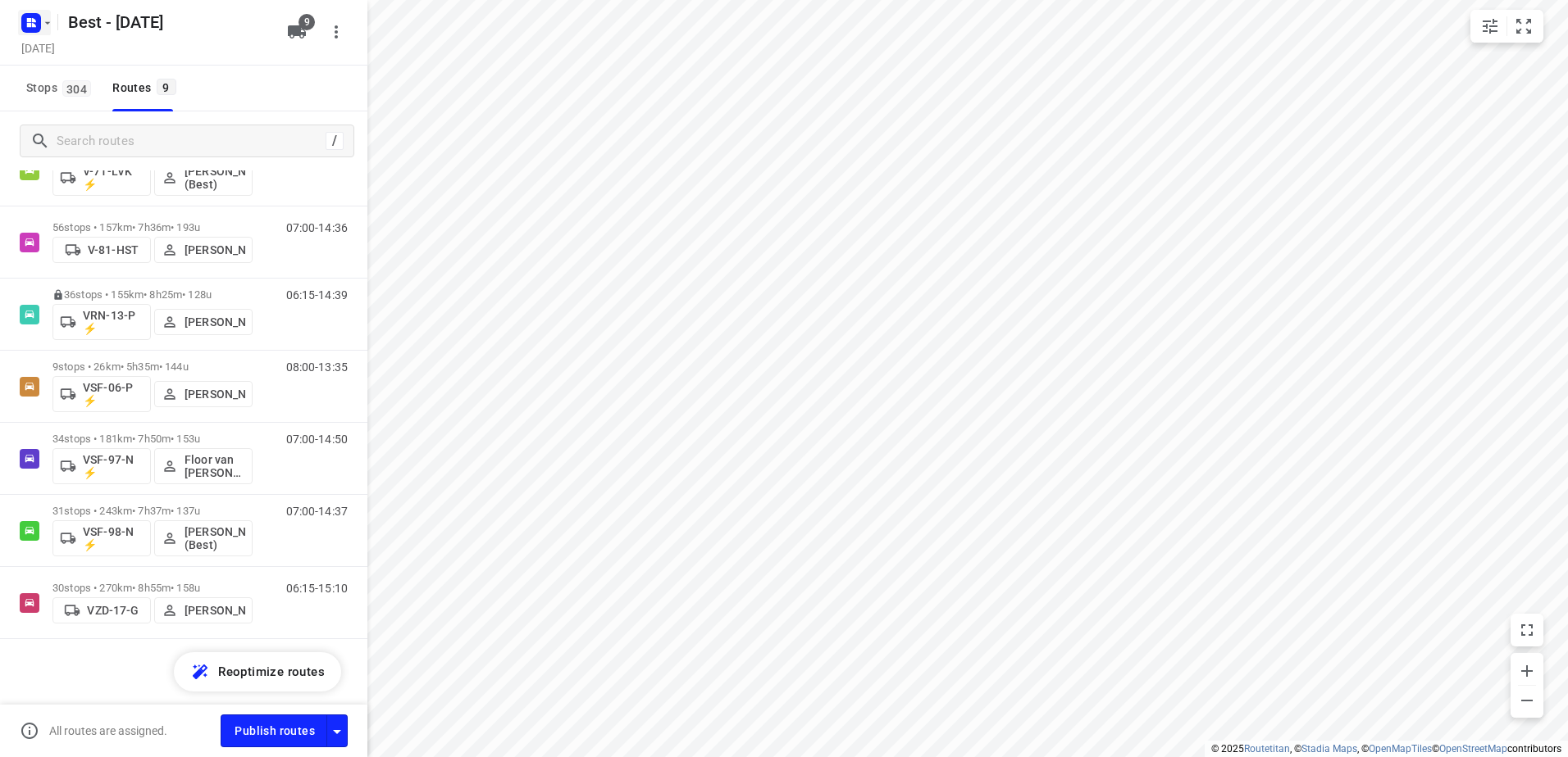
click at [32, 19] on icon "button" at bounding box center [29, 20] width 4 height 4
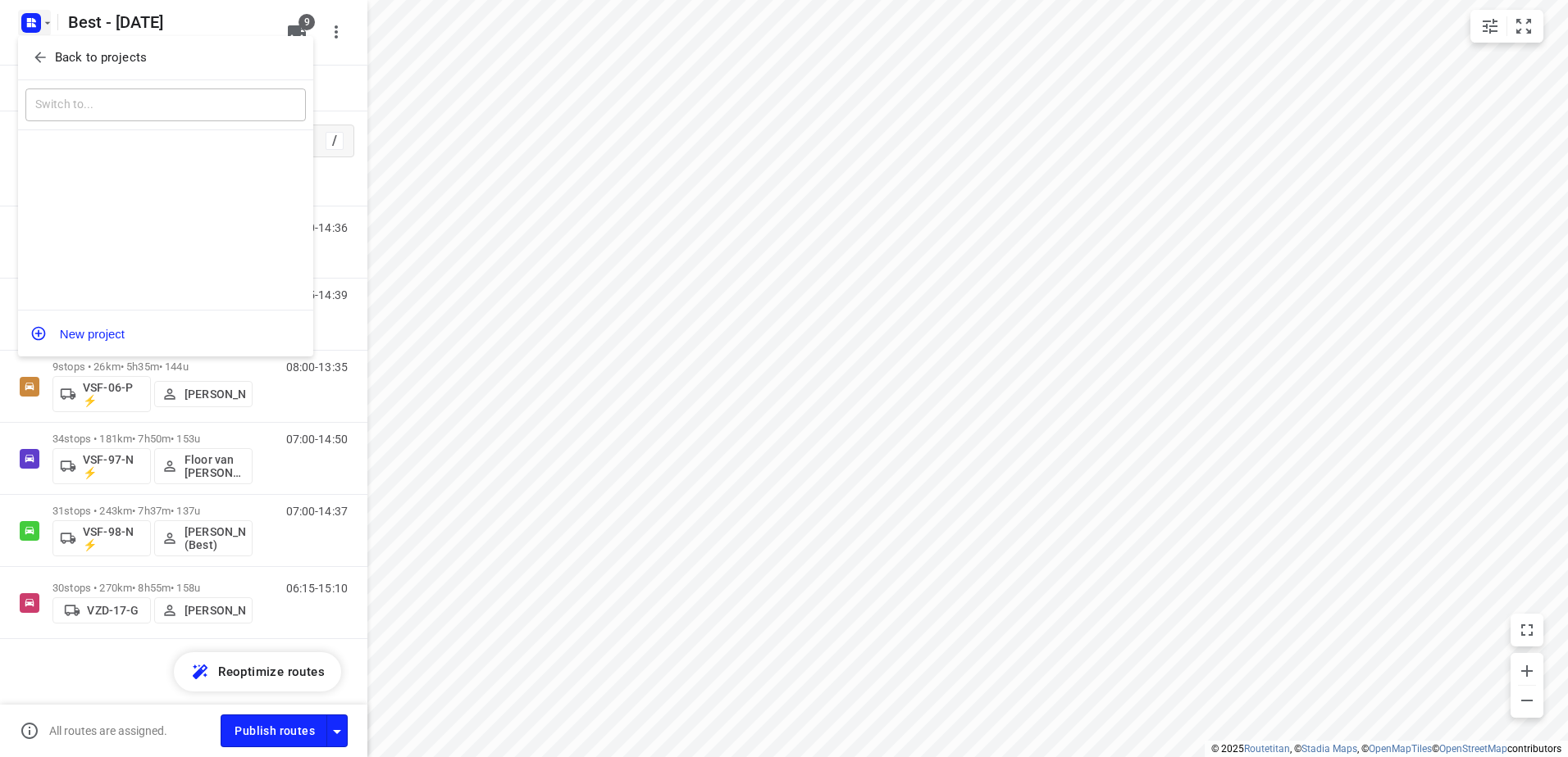
click at [51, 55] on span "Back to projects" at bounding box center [165, 58] width 267 height 19
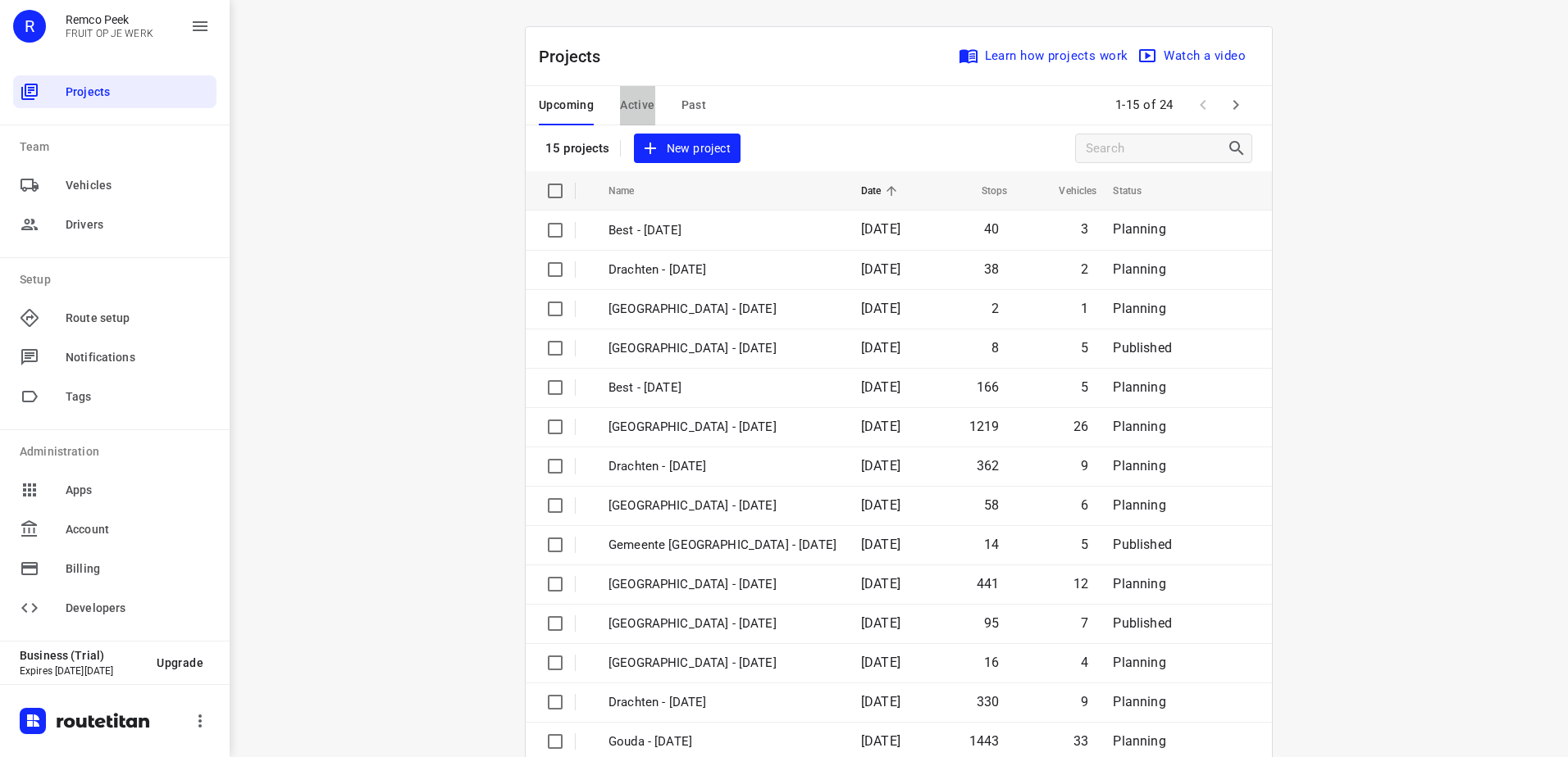
click at [636, 95] on span "Active" at bounding box center [637, 106] width 34 height 20
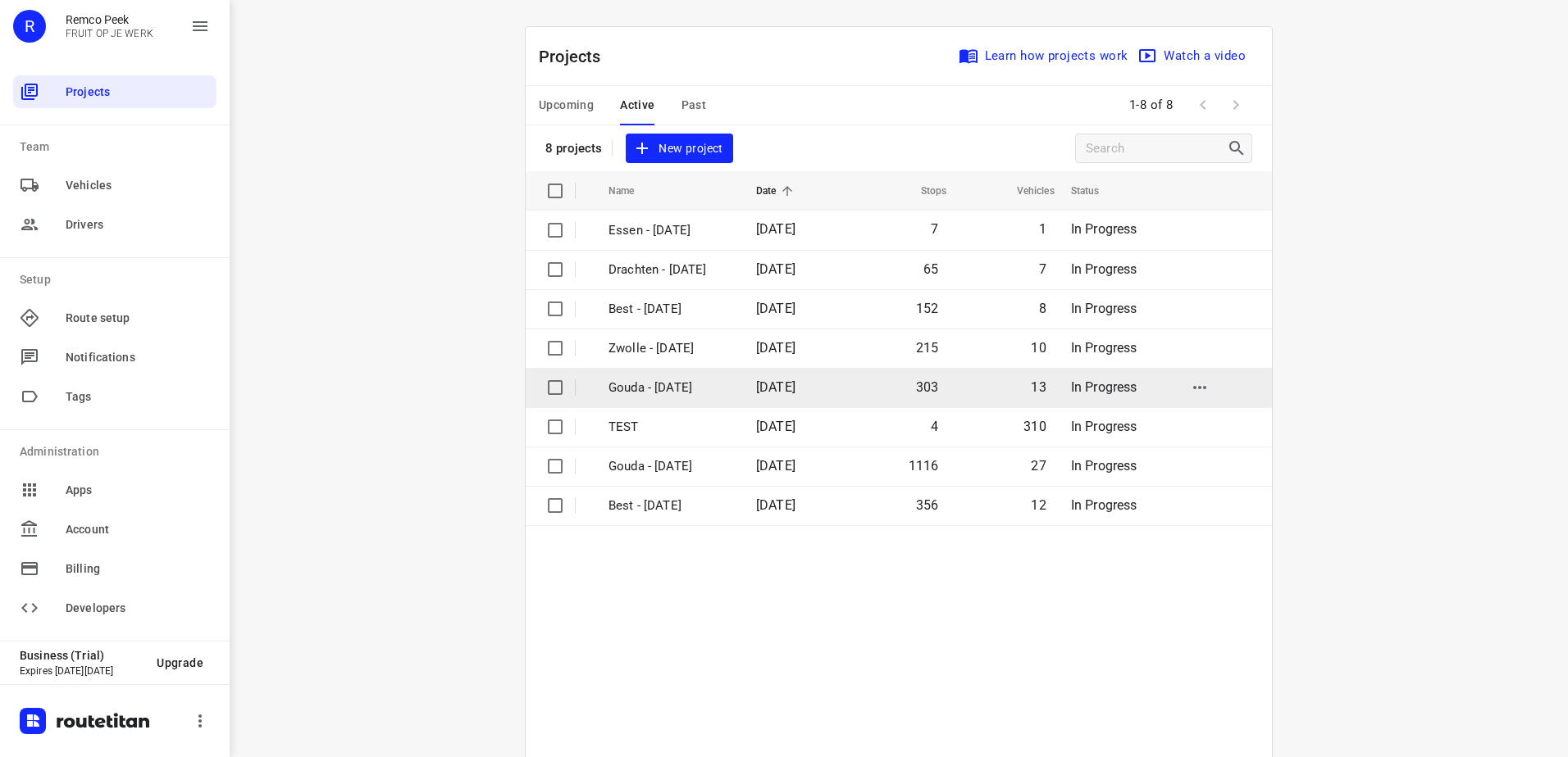
click at [705, 382] on p "Gouda - Friday" at bounding box center [669, 388] width 123 height 19
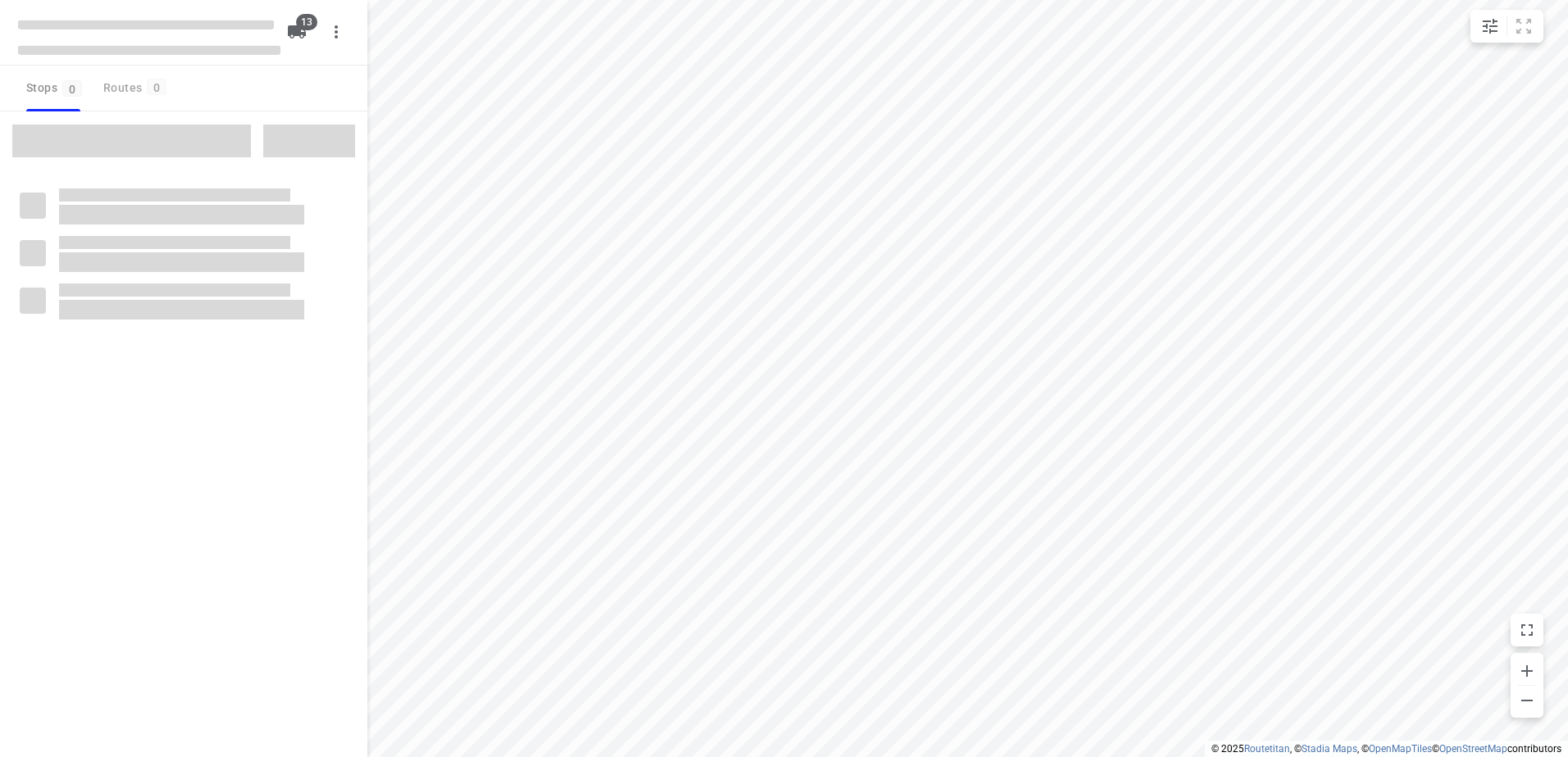
checkbox input "true"
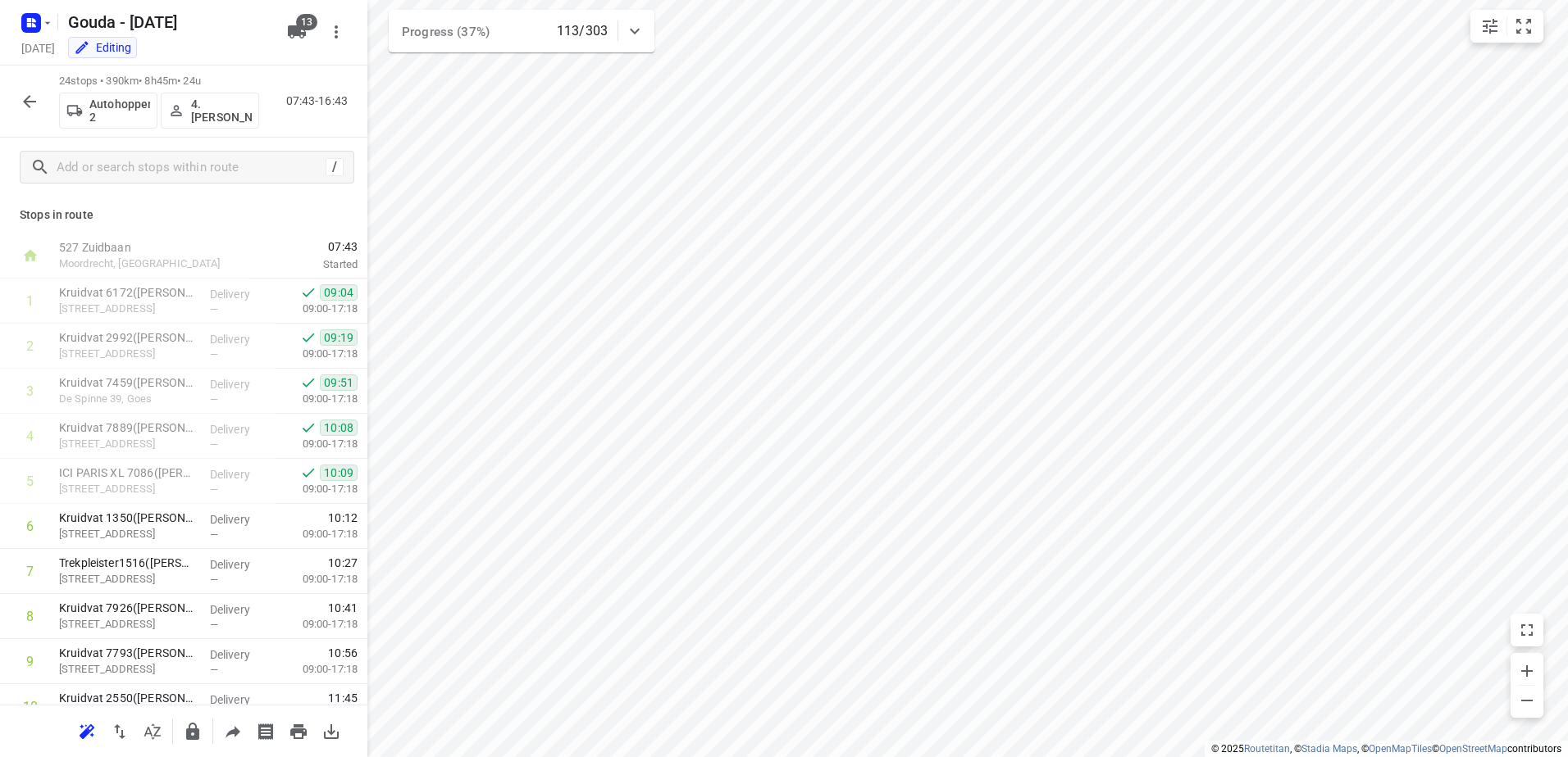
scroll to position [701, 0]
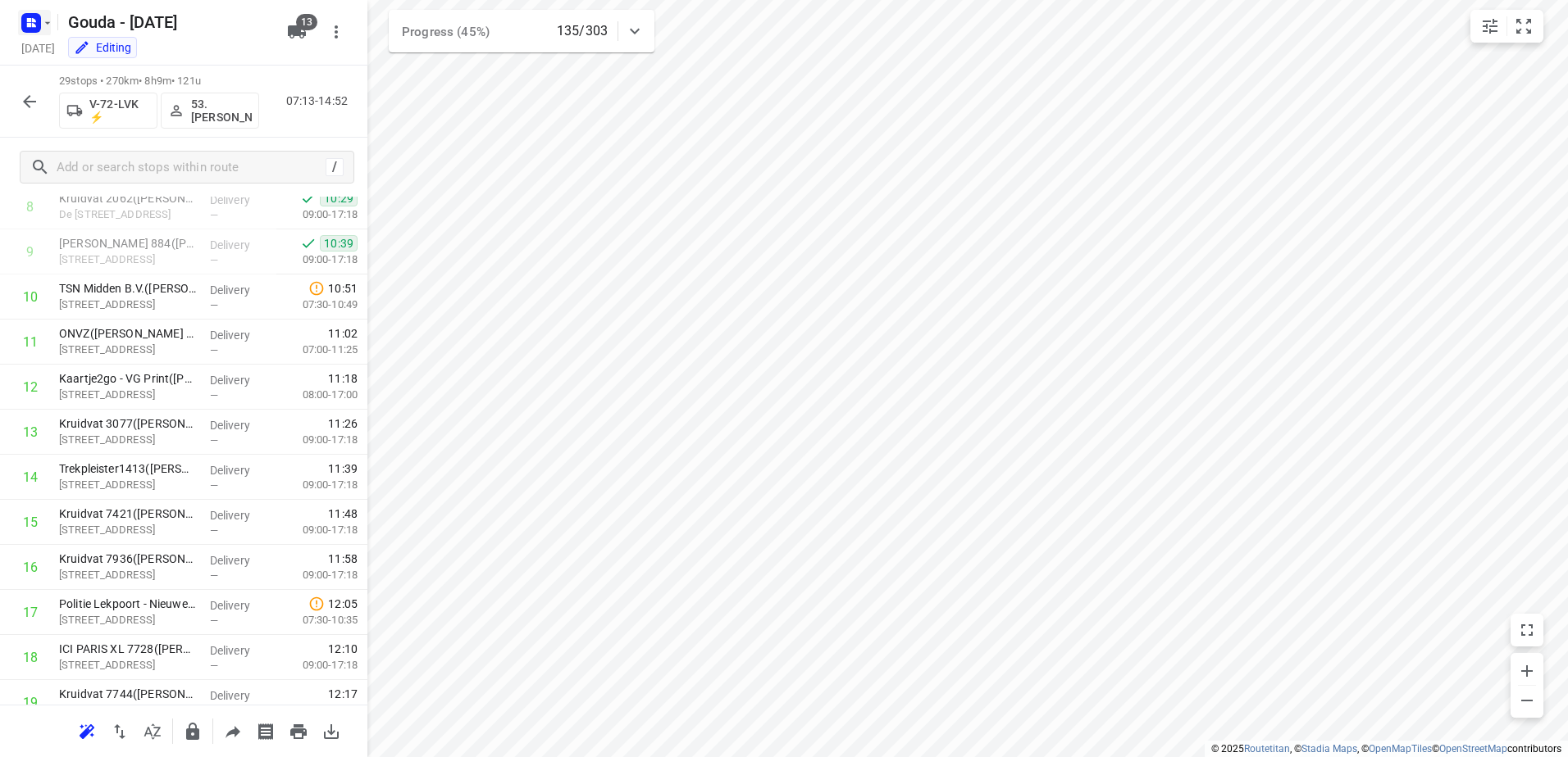
click at [26, 27] on rect "button" at bounding box center [31, 22] width 20 height 20
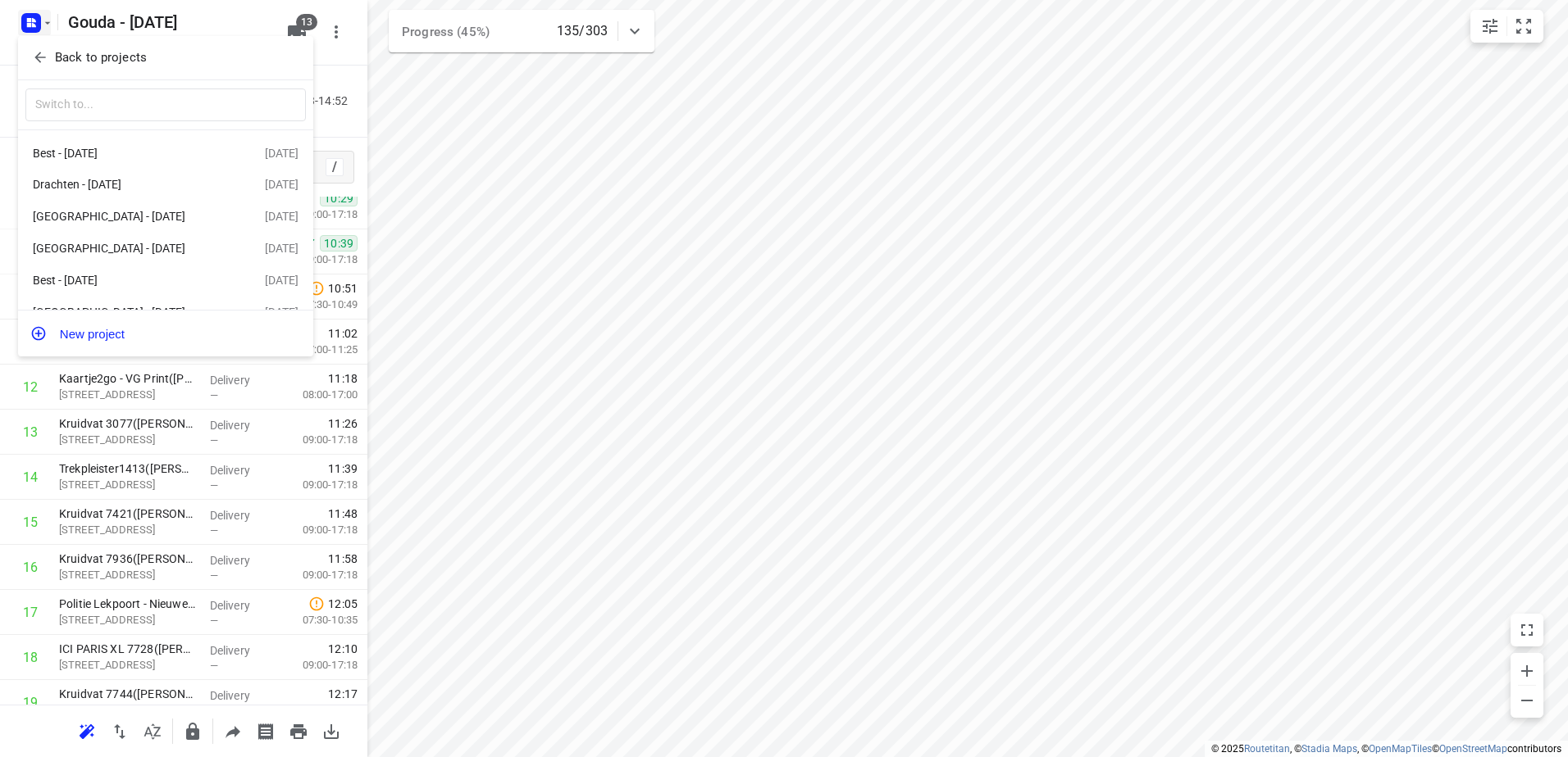
click at [767, 124] on div at bounding box center [784, 378] width 1568 height 757
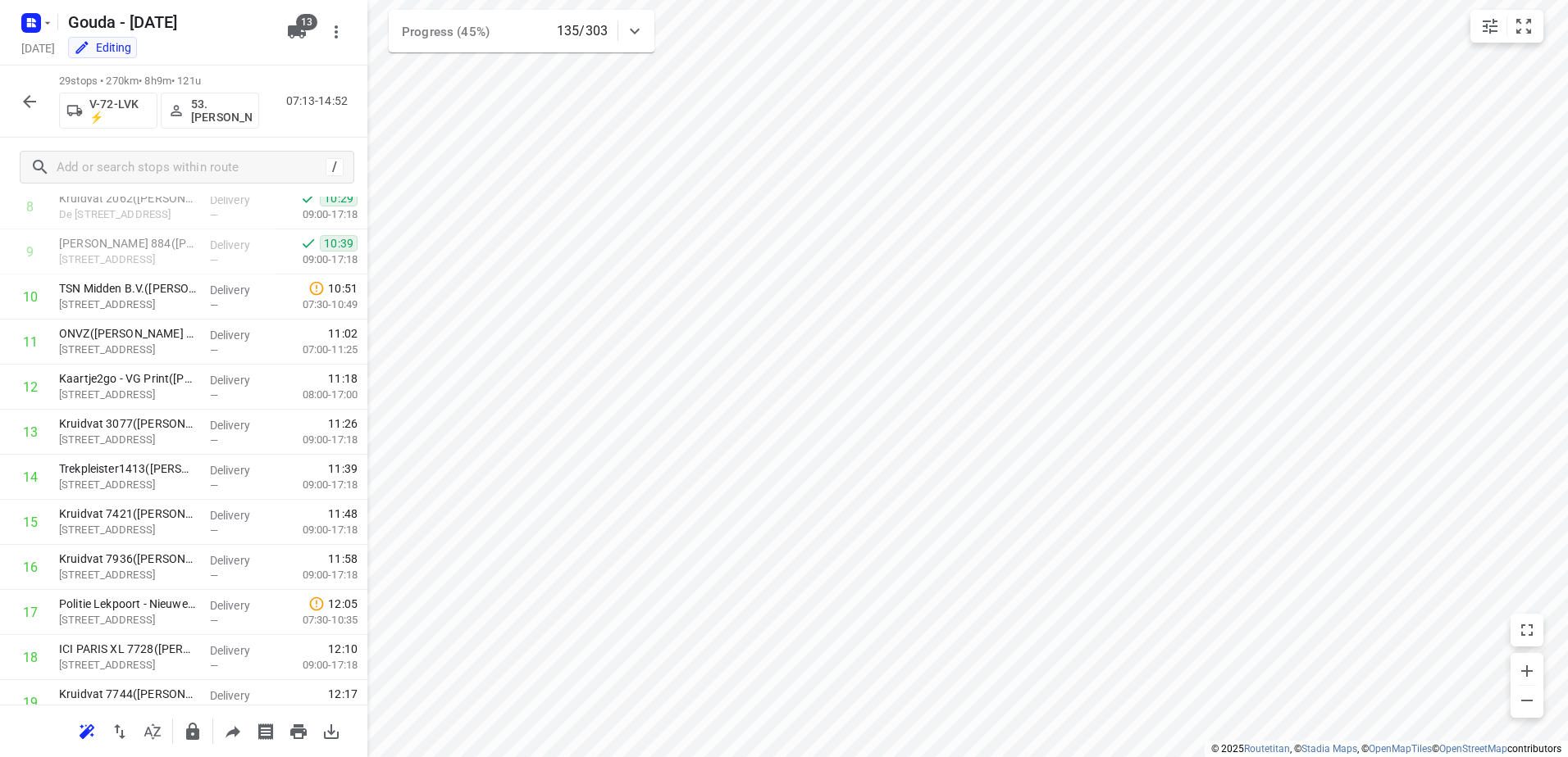
click at [16, 116] on div at bounding box center [29, 101] width 32 height 32
click at [25, 106] on icon "button" at bounding box center [29, 101] width 20 height 20
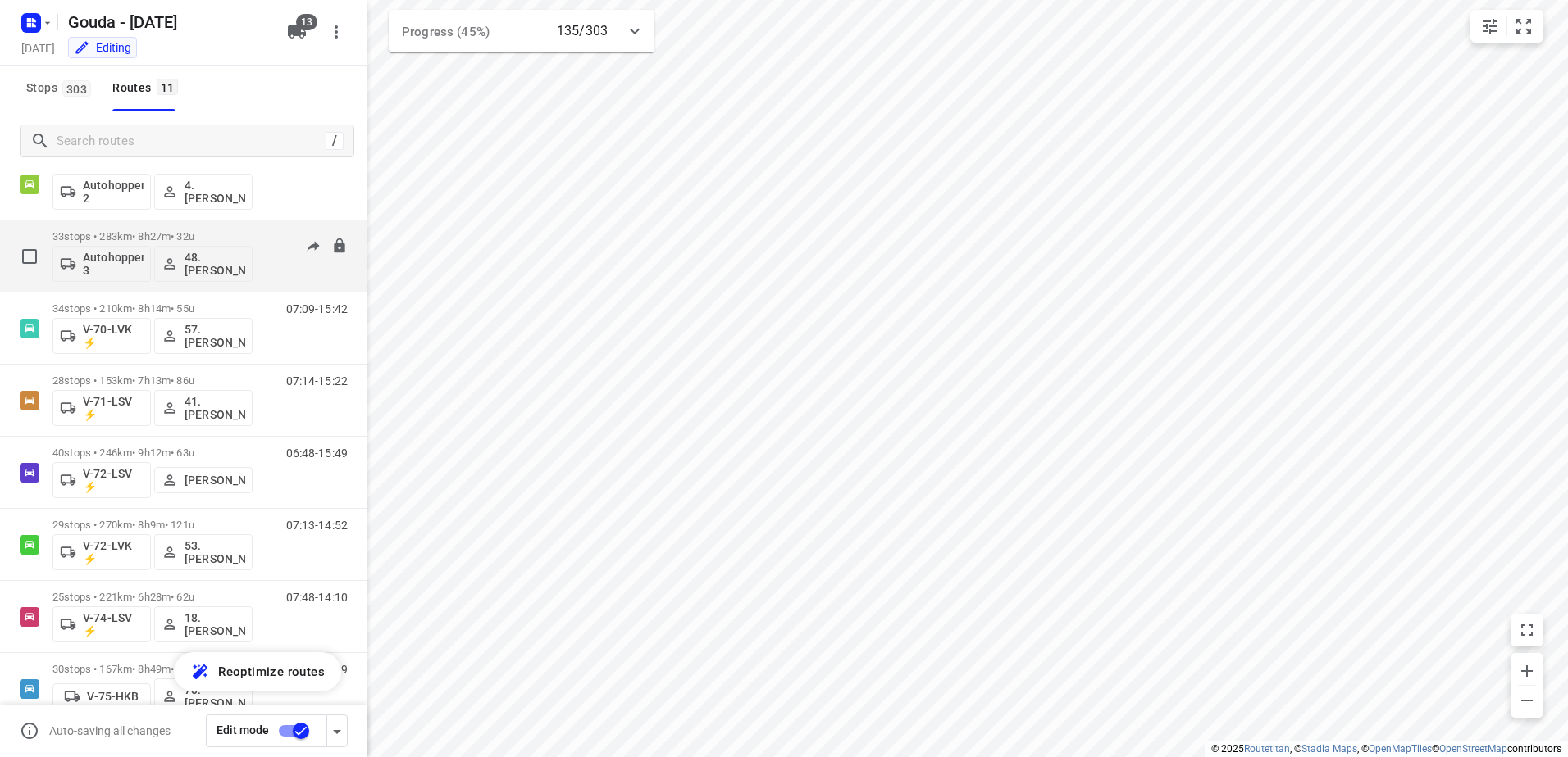
scroll to position [188, 0]
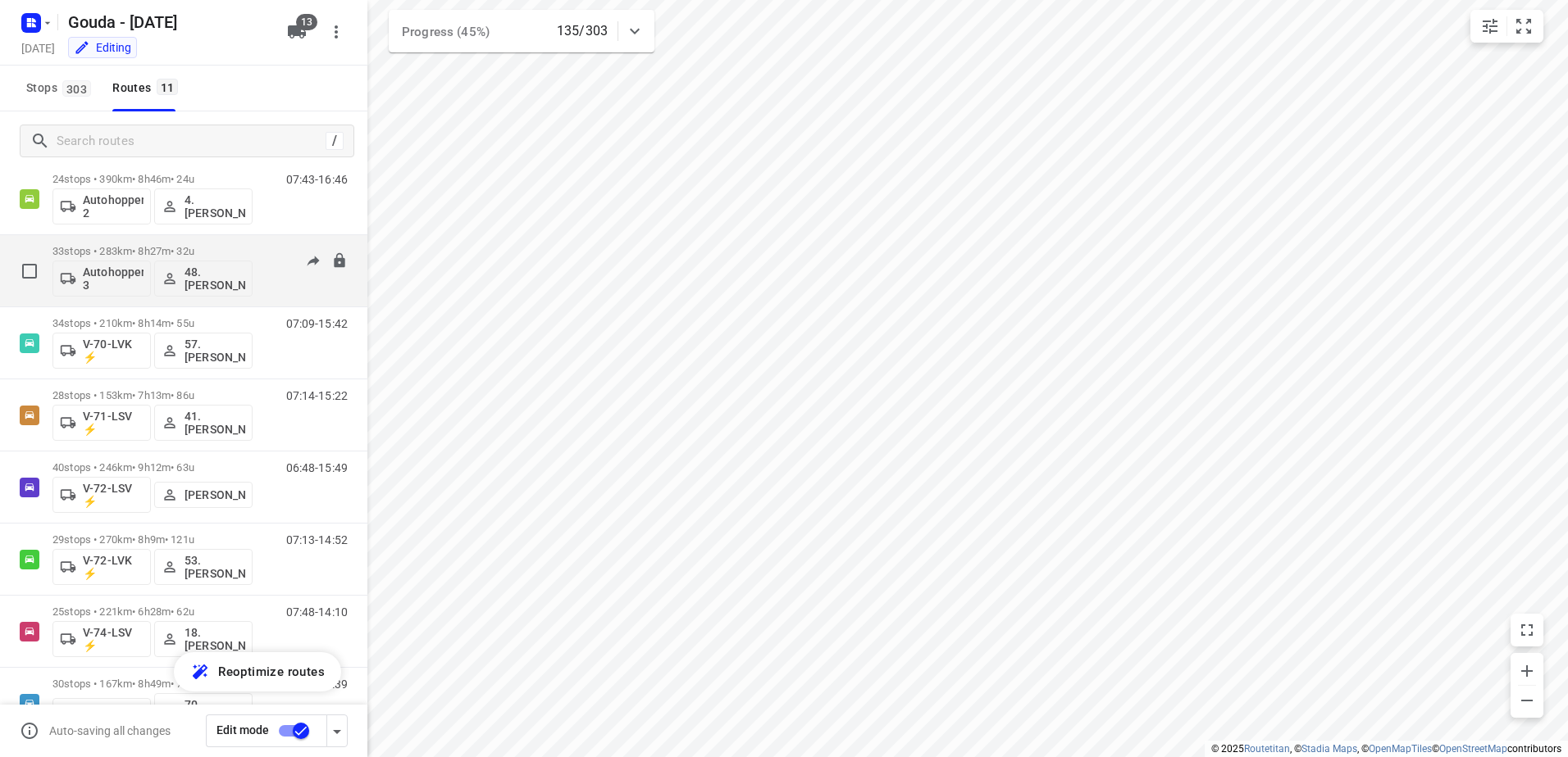
click at [121, 243] on div "33 stops • 283km • 8h27m • 32u Autohopper 3 48.Jelle Alderden" at bounding box center [153, 271] width 200 height 68
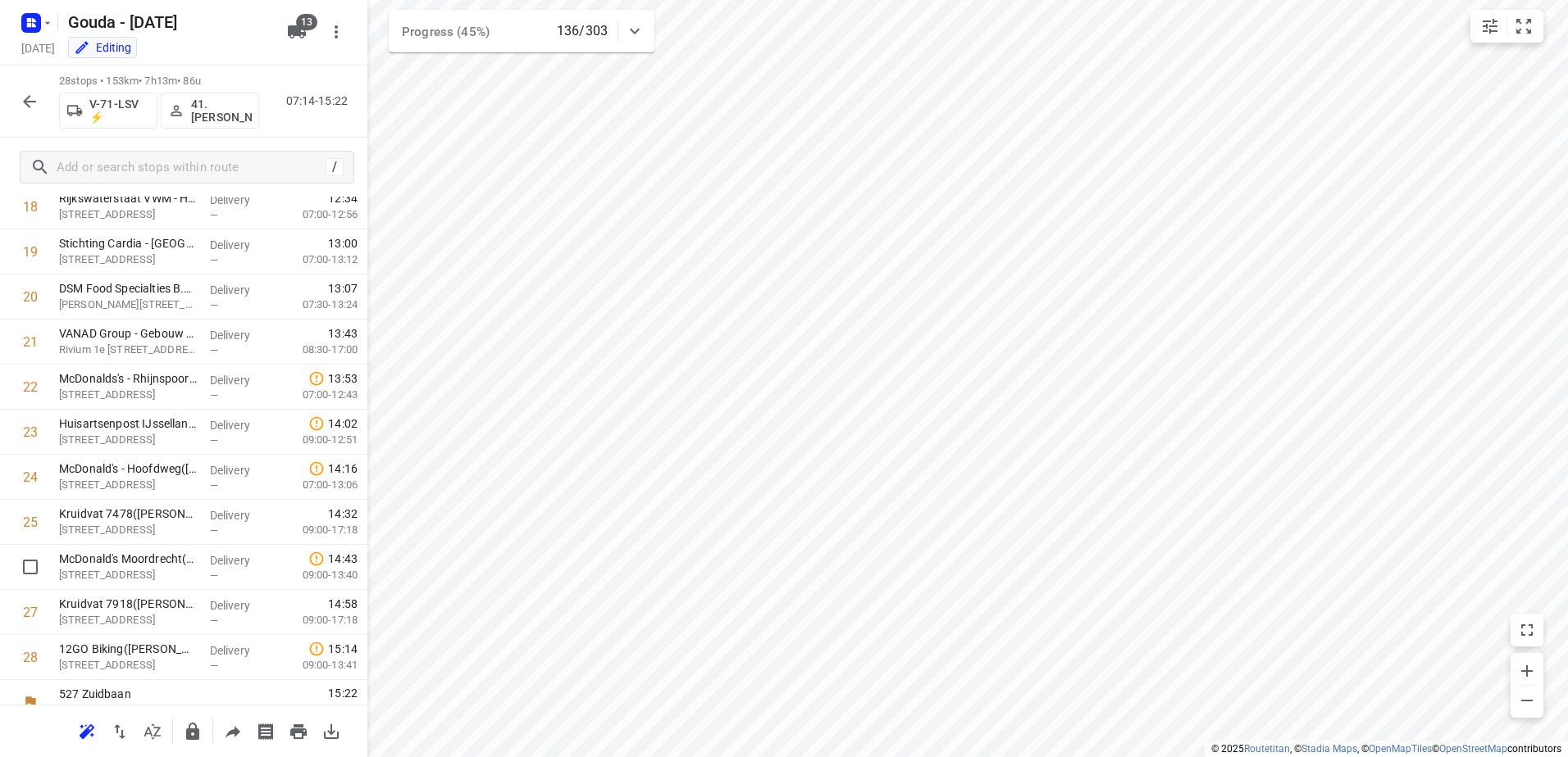
scroll to position [881, 0]
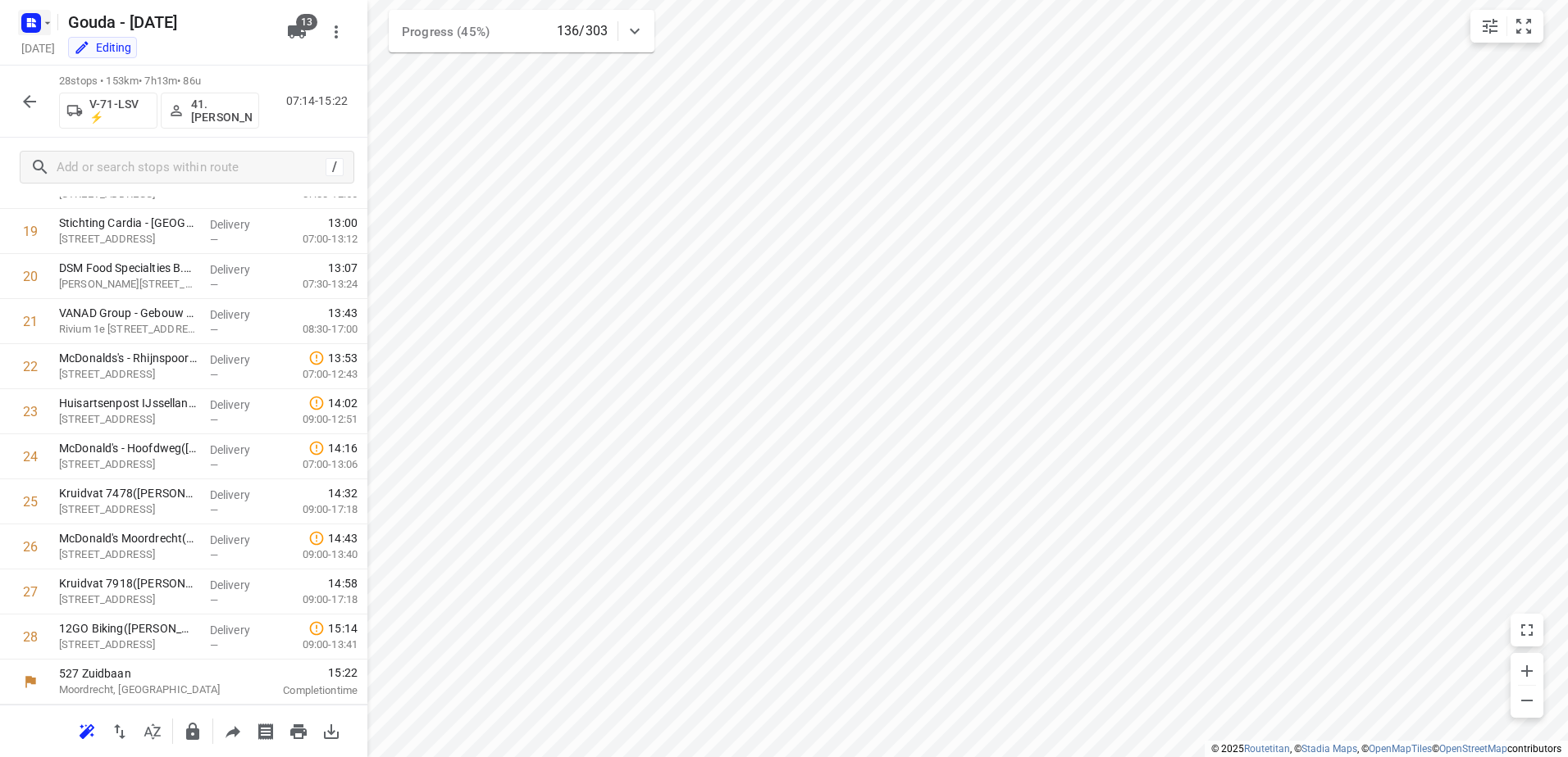
click at [47, 22] on icon "button" at bounding box center [48, 22] width 6 height 3
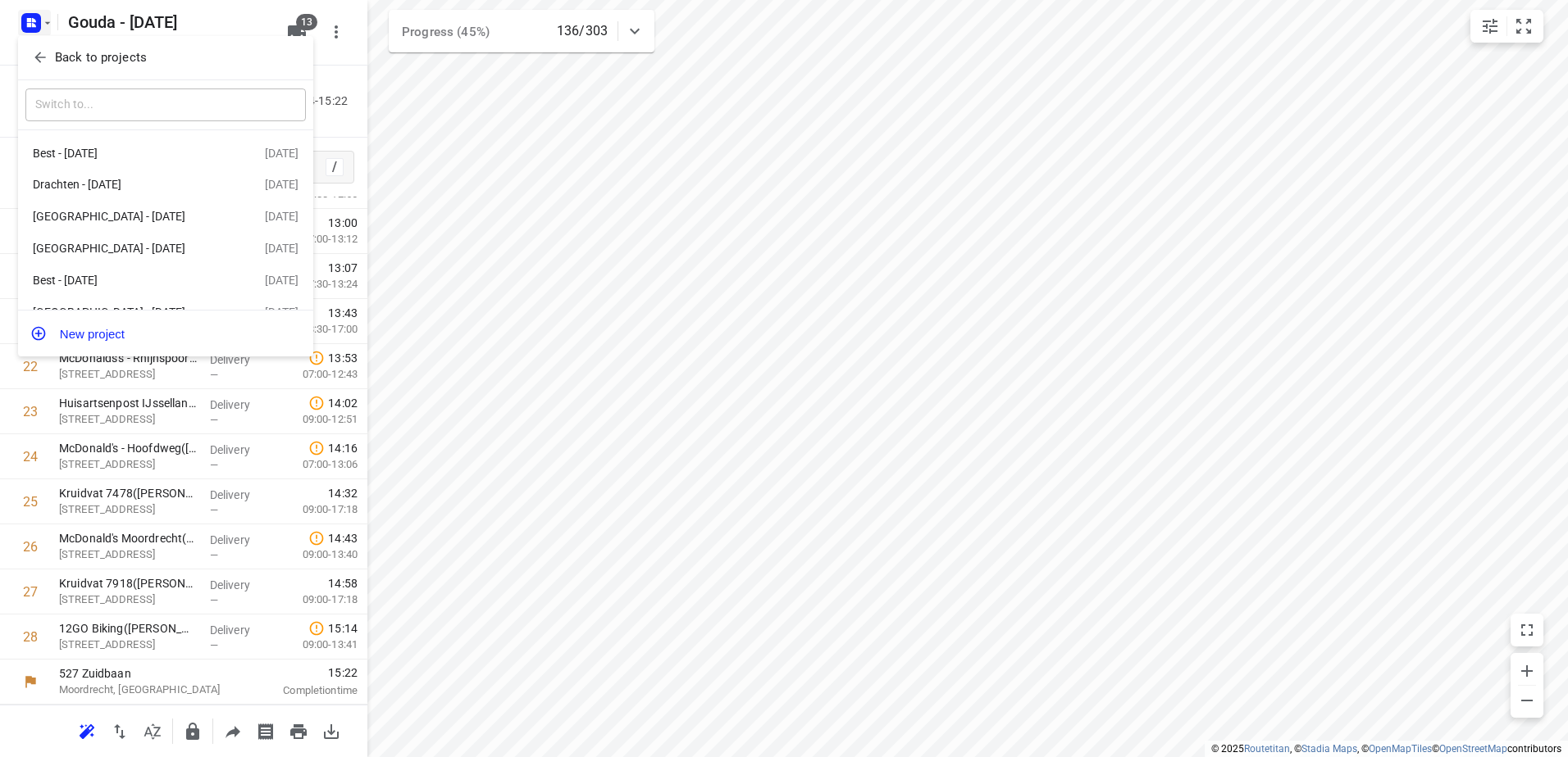
click at [78, 55] on p "Back to projects" at bounding box center [101, 58] width 92 height 19
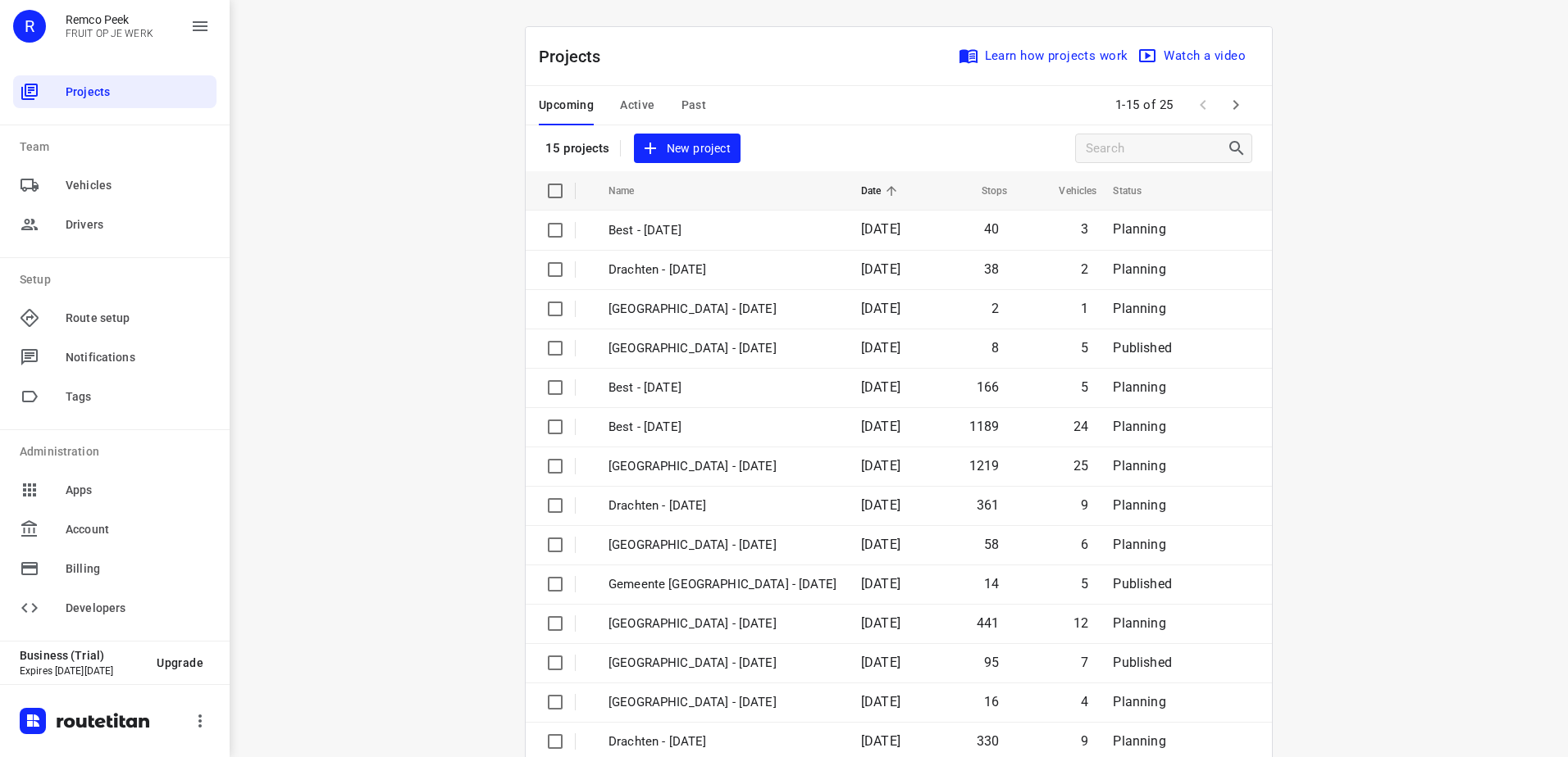
click at [648, 107] on span "Active" at bounding box center [637, 106] width 34 height 20
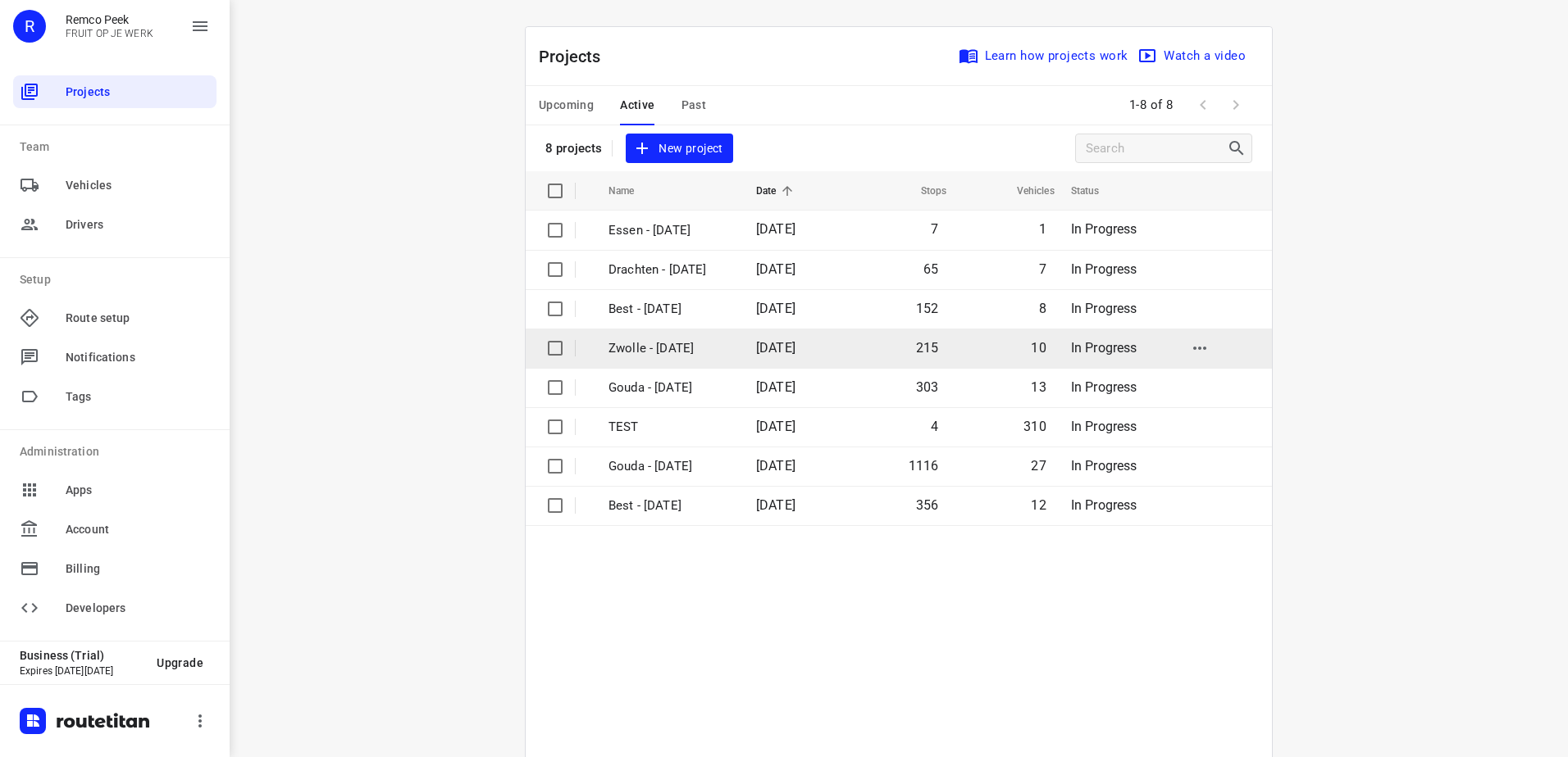
click at [681, 334] on td "Zwolle - [DATE]" at bounding box center [667, 349] width 151 height 39
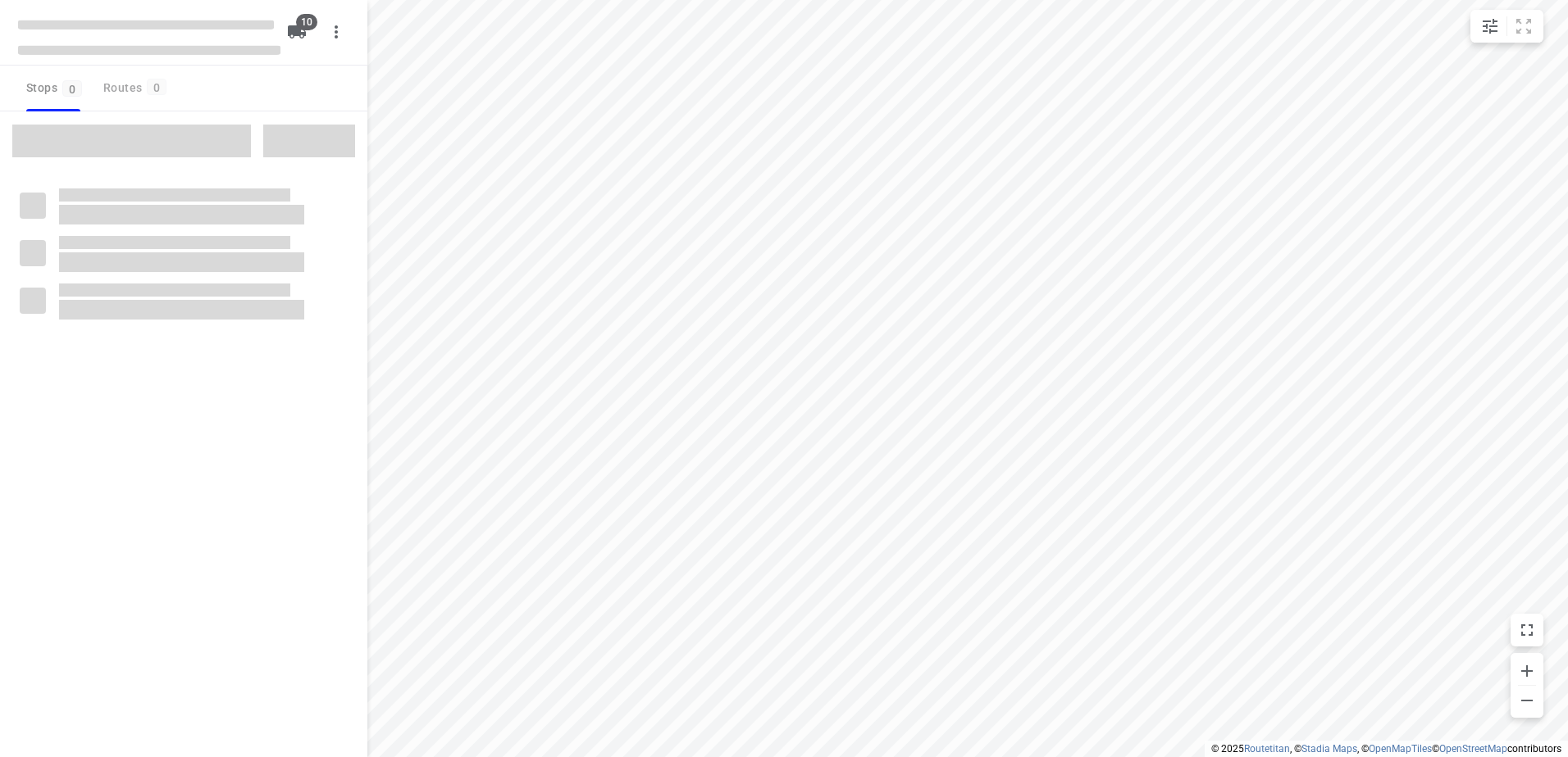
checkbox input "true"
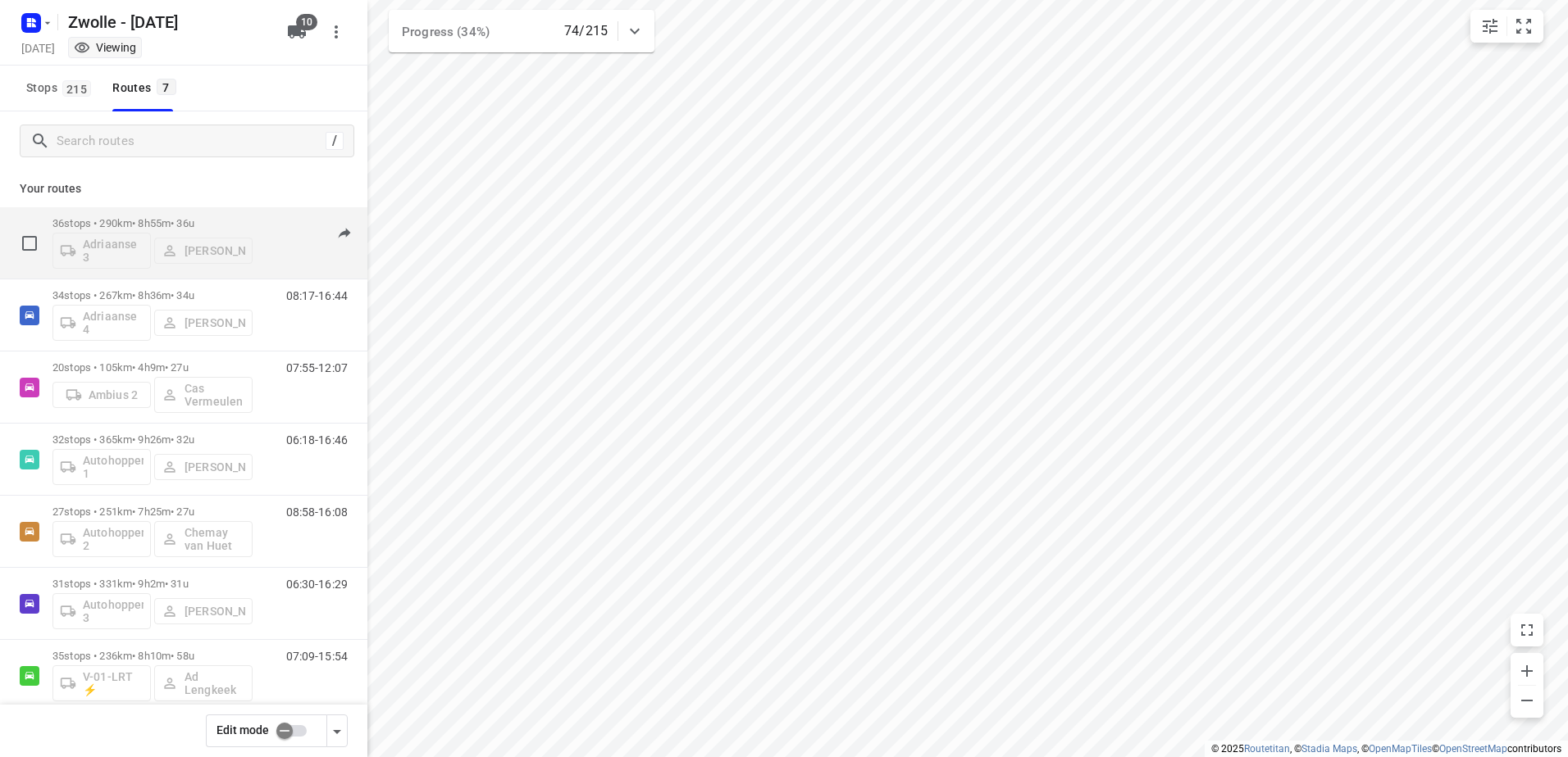
click at [236, 227] on p "36 stops • 290km • 8h55m • 36u" at bounding box center [153, 223] width 200 height 12
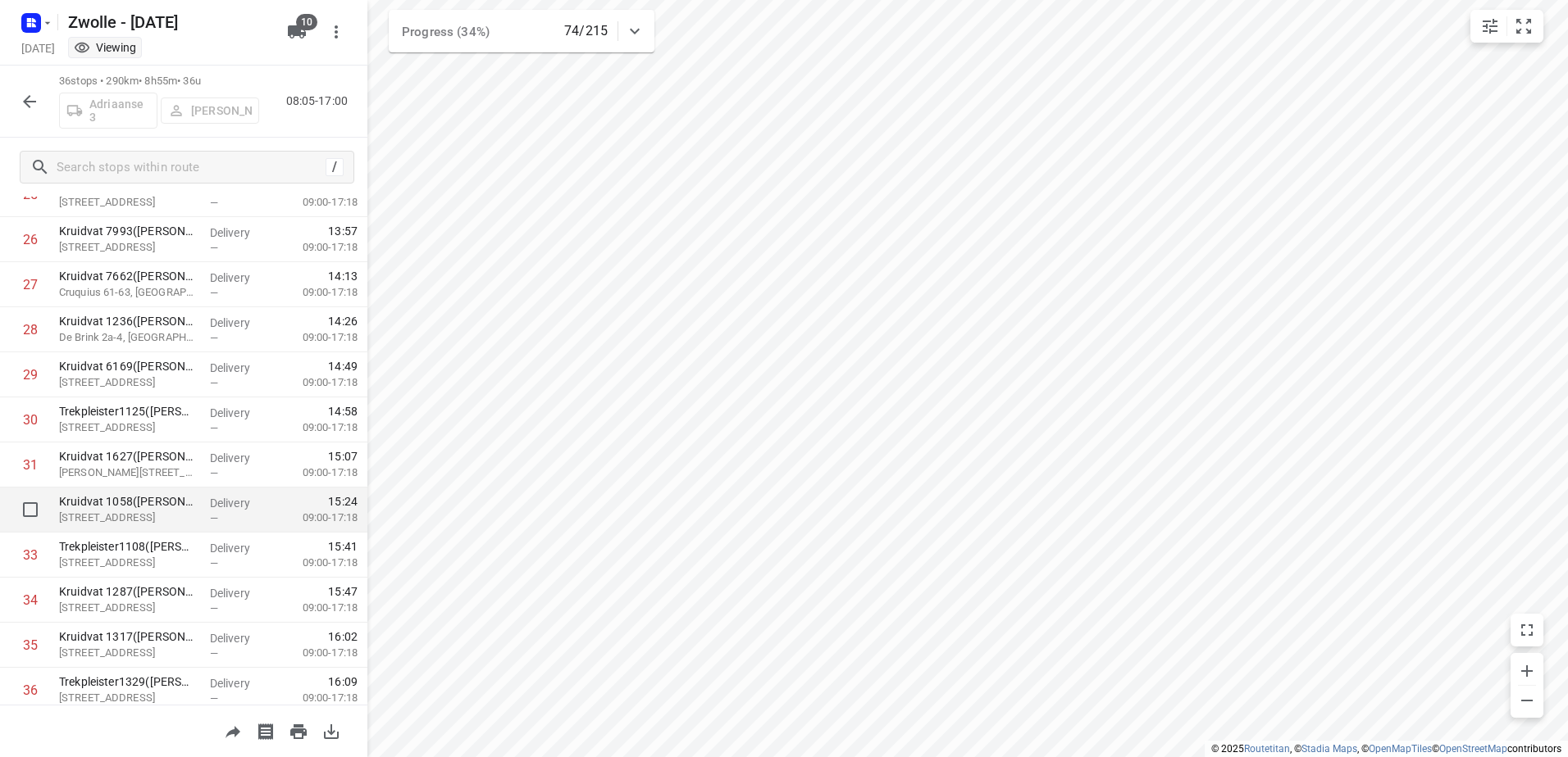
scroll to position [1242, 0]
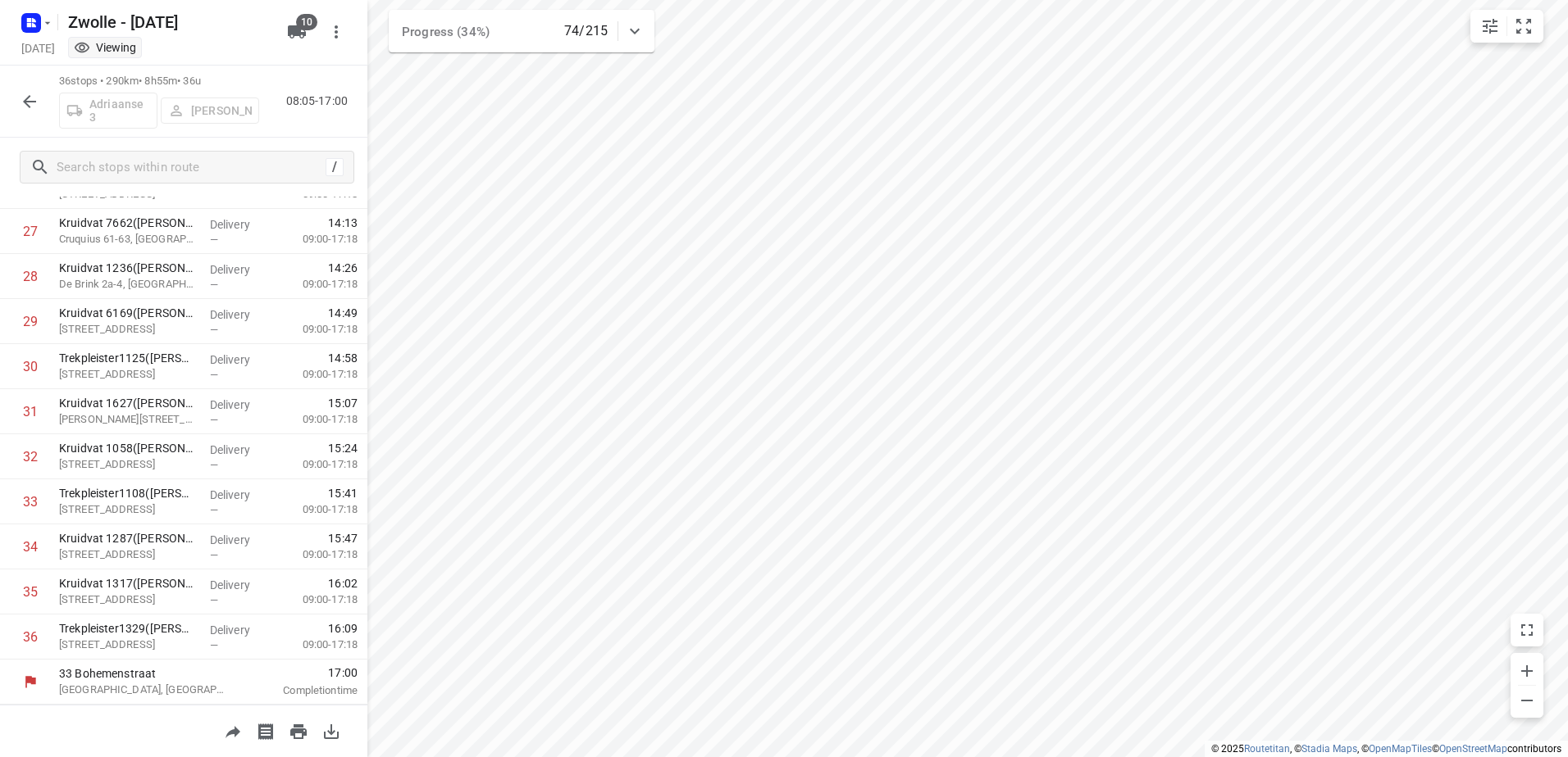
click at [818, 757] on html "i © 2025 Routetitan , © Stadia Maps , © OpenMapTiles © OpenStreetMap contributo…" at bounding box center [784, 378] width 1568 height 757
click at [41, 14] on icon "button" at bounding box center [31, 23] width 26 height 26
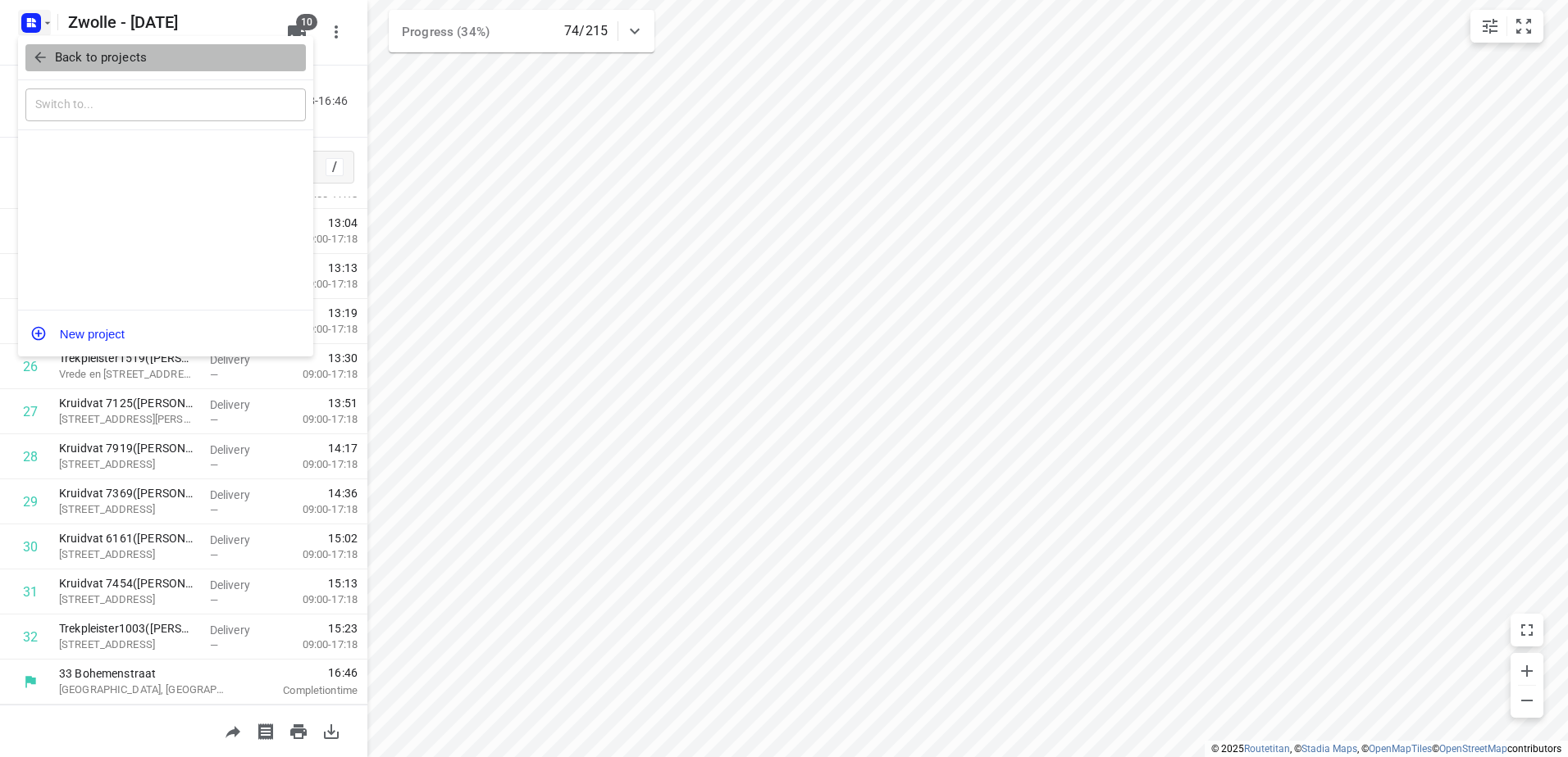
click at [61, 65] on p "Back to projects" at bounding box center [101, 58] width 92 height 19
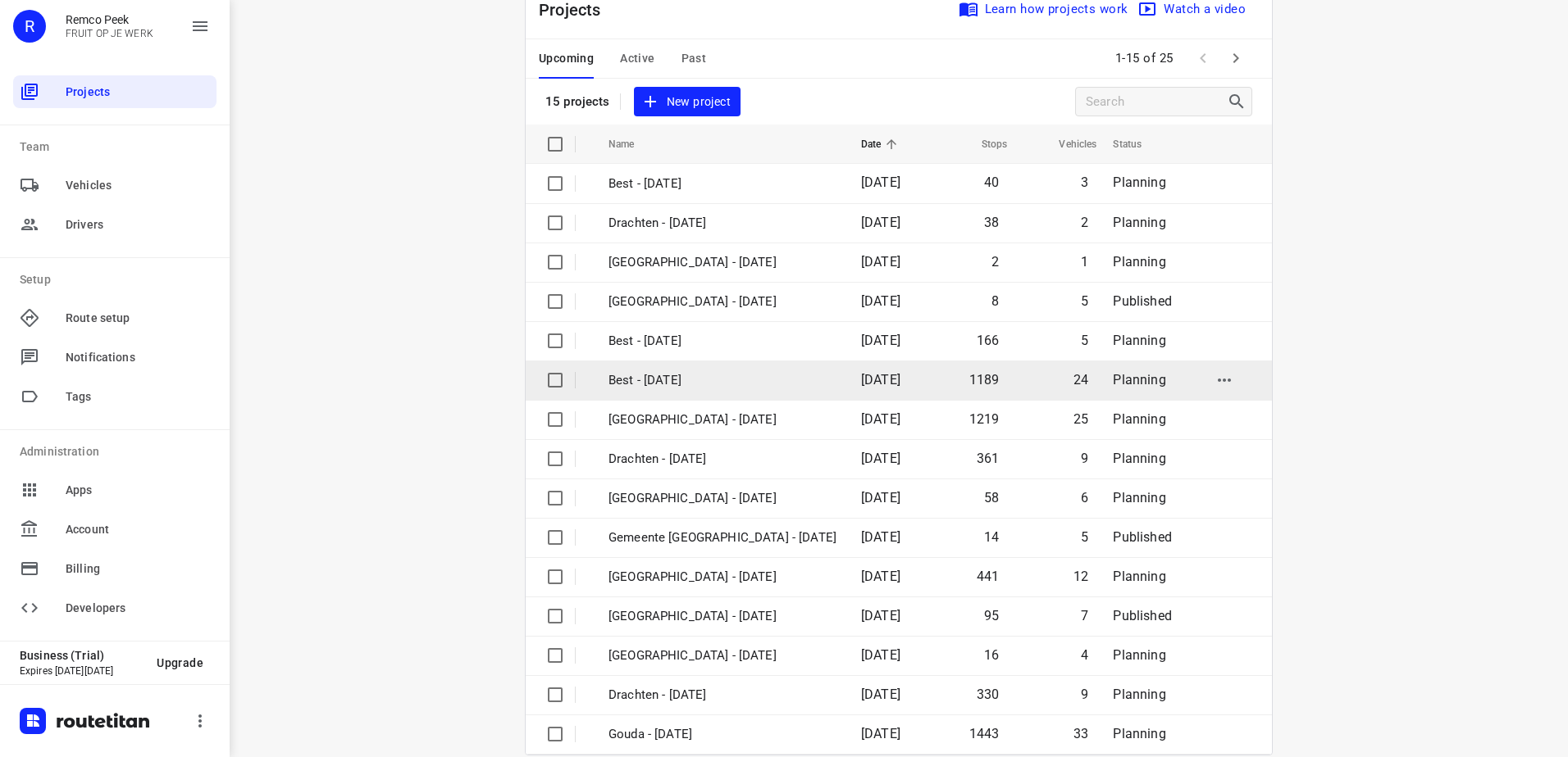
scroll to position [72, 0]
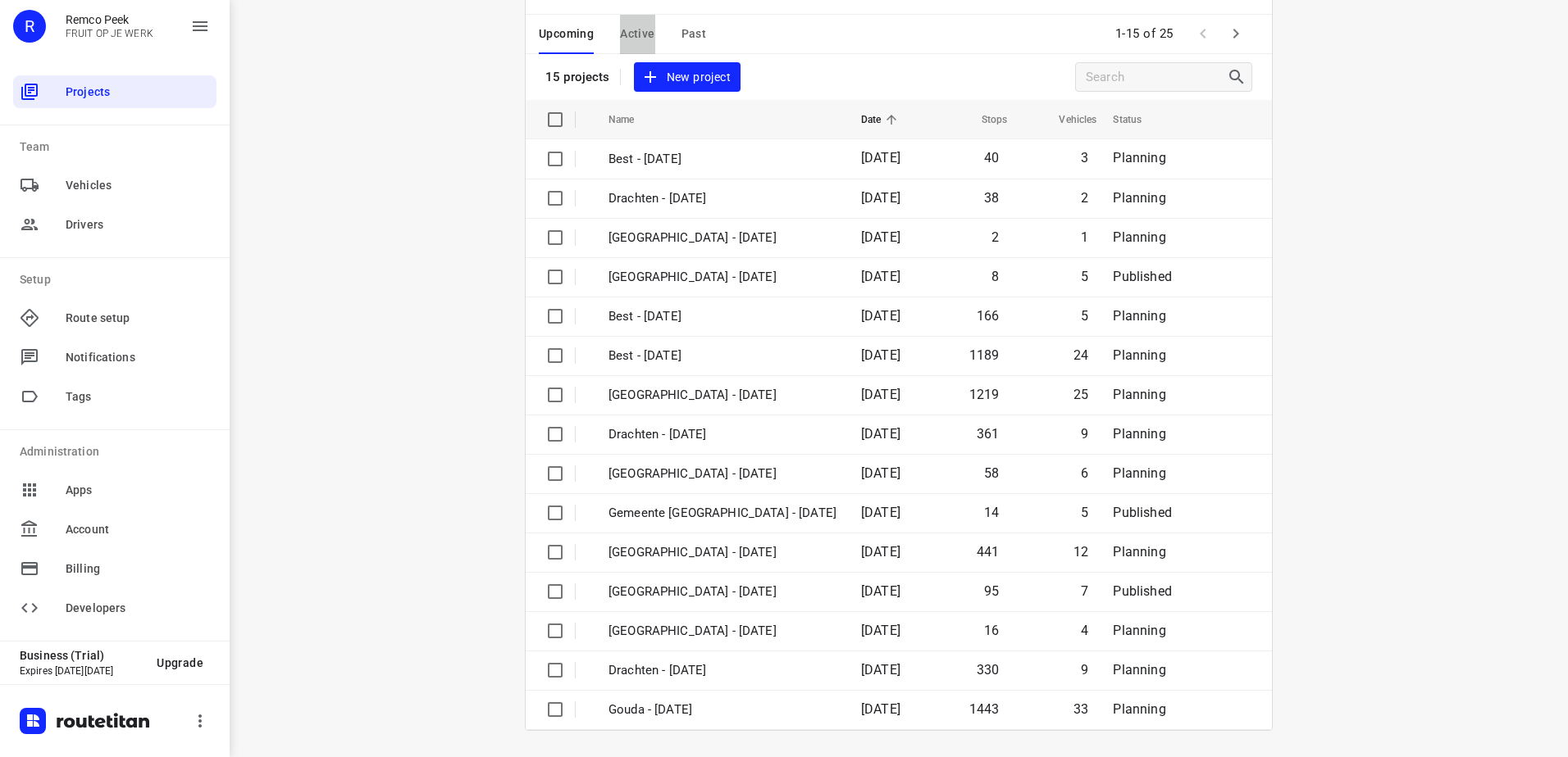
click at [635, 35] on span "Active" at bounding box center [637, 34] width 34 height 20
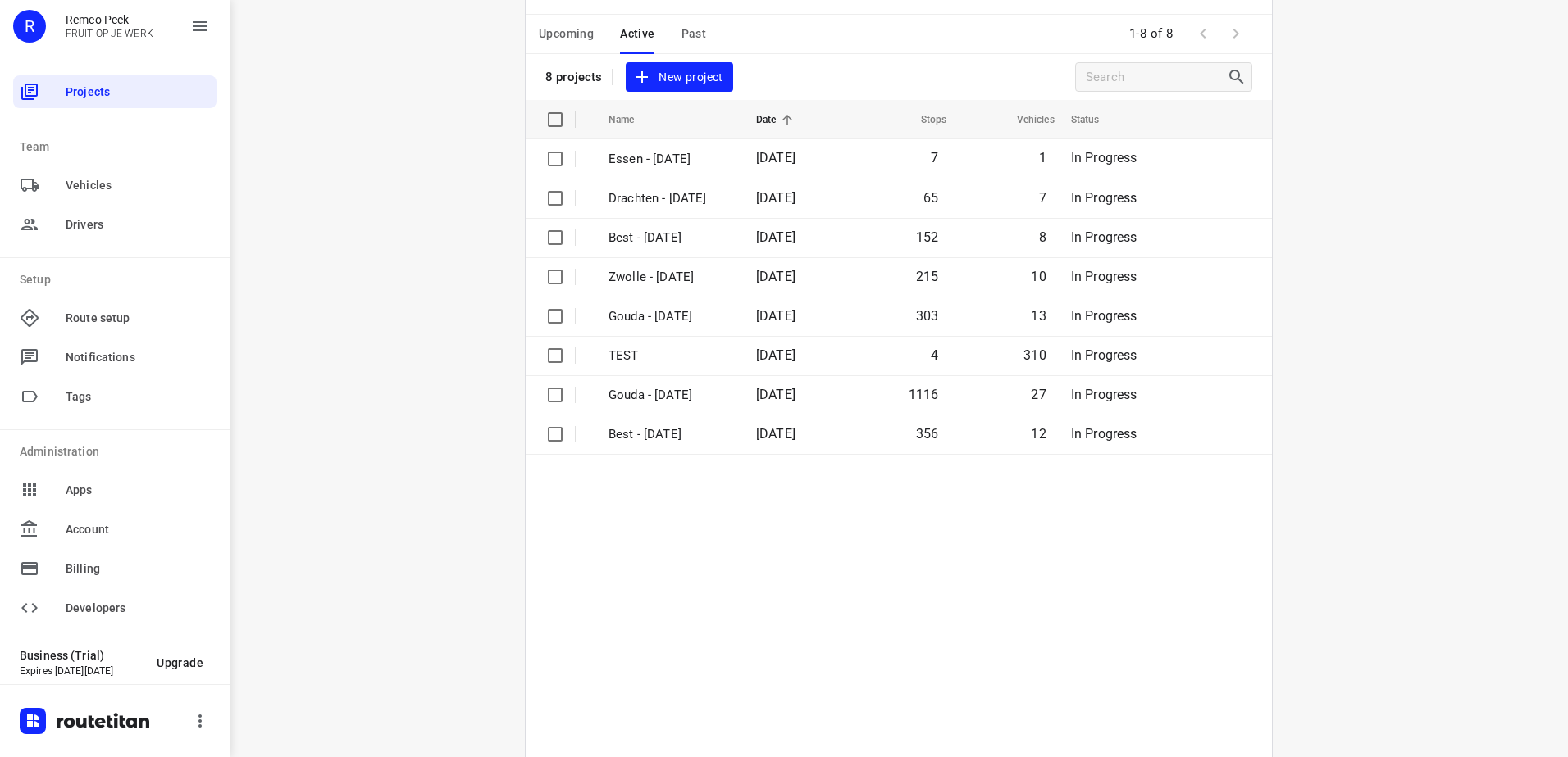
scroll to position [0, 0]
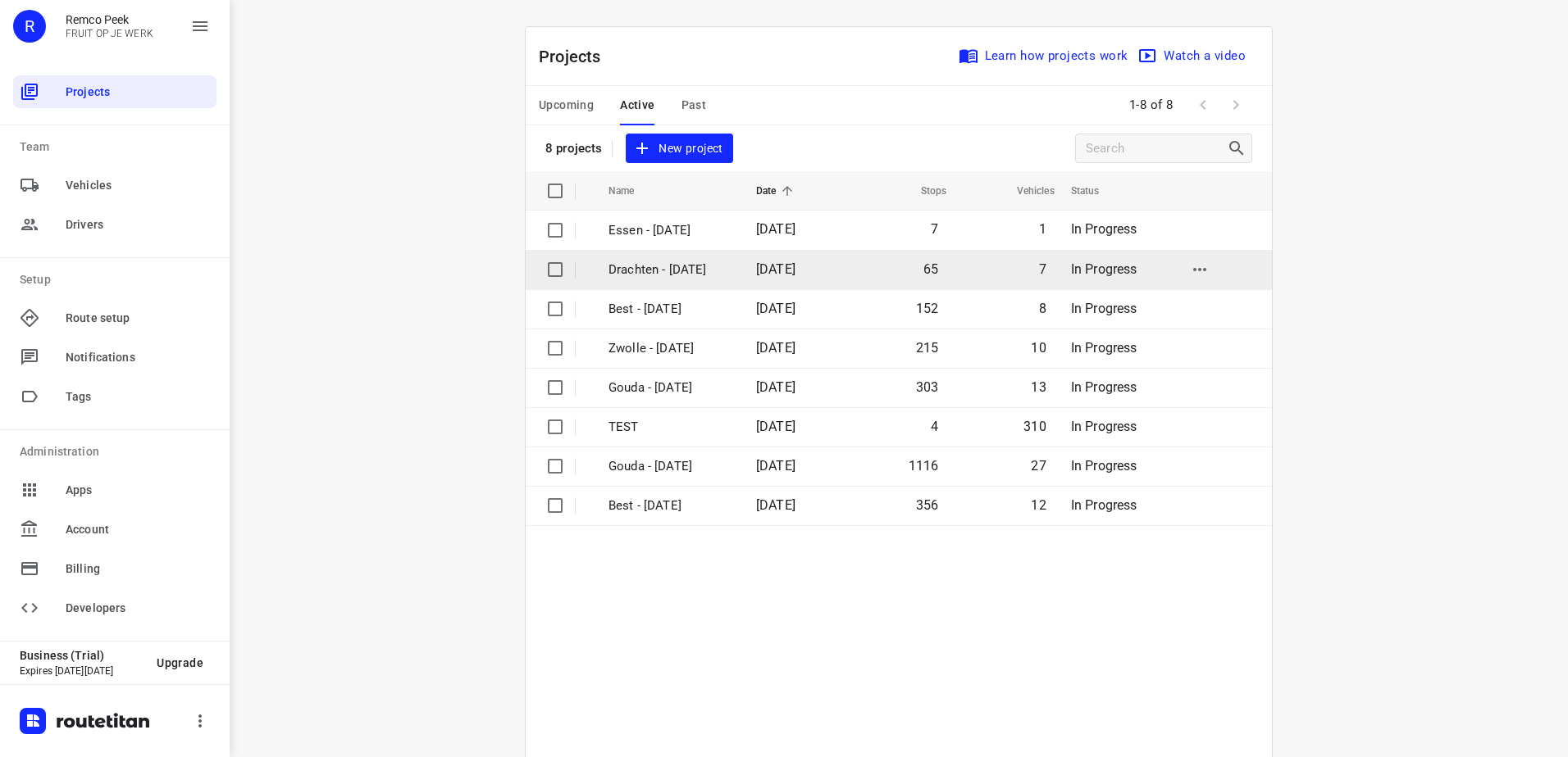
click at [709, 265] on p "Drachten - [DATE]" at bounding box center [669, 270] width 123 height 19
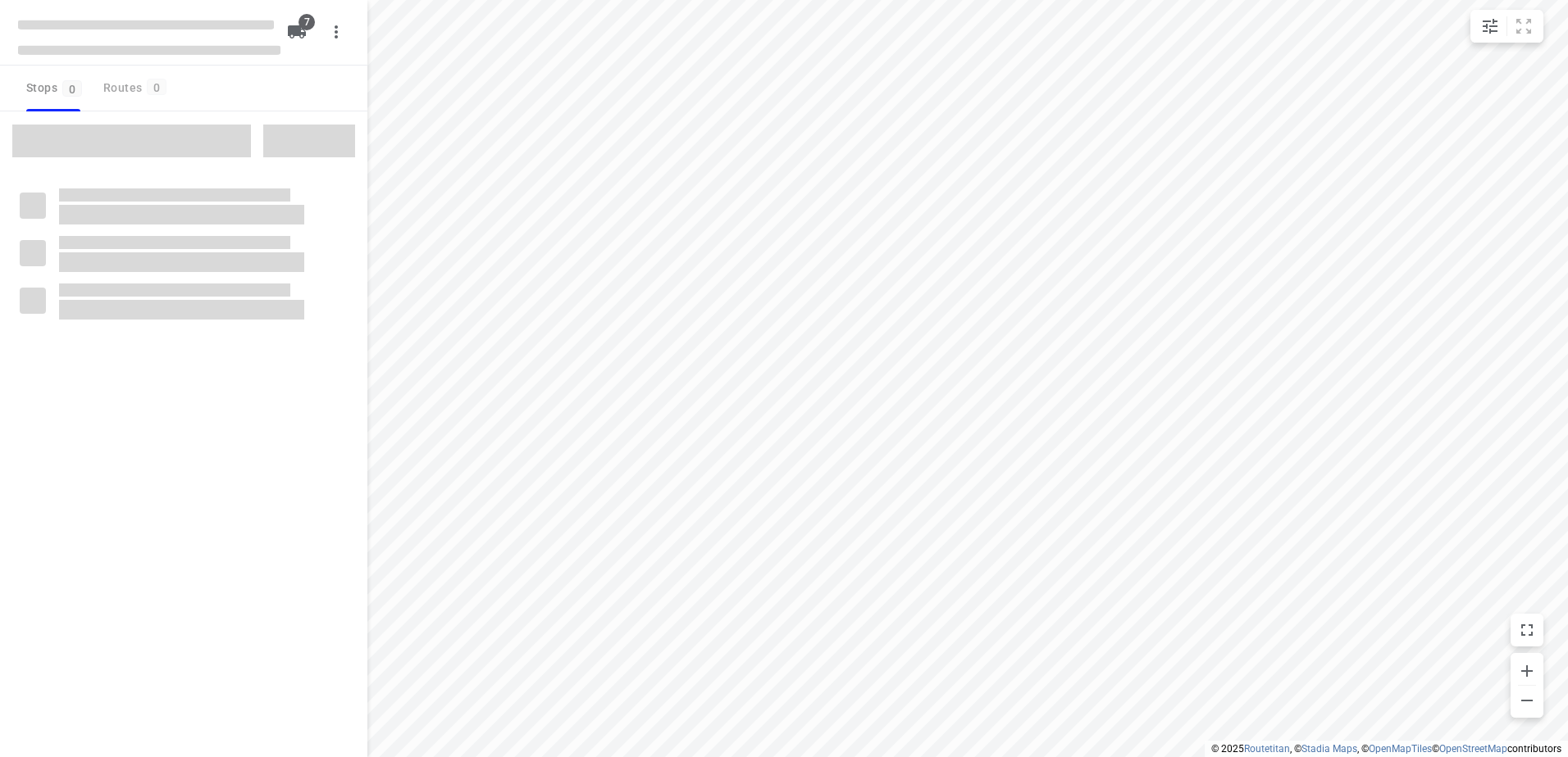
checkbox input "true"
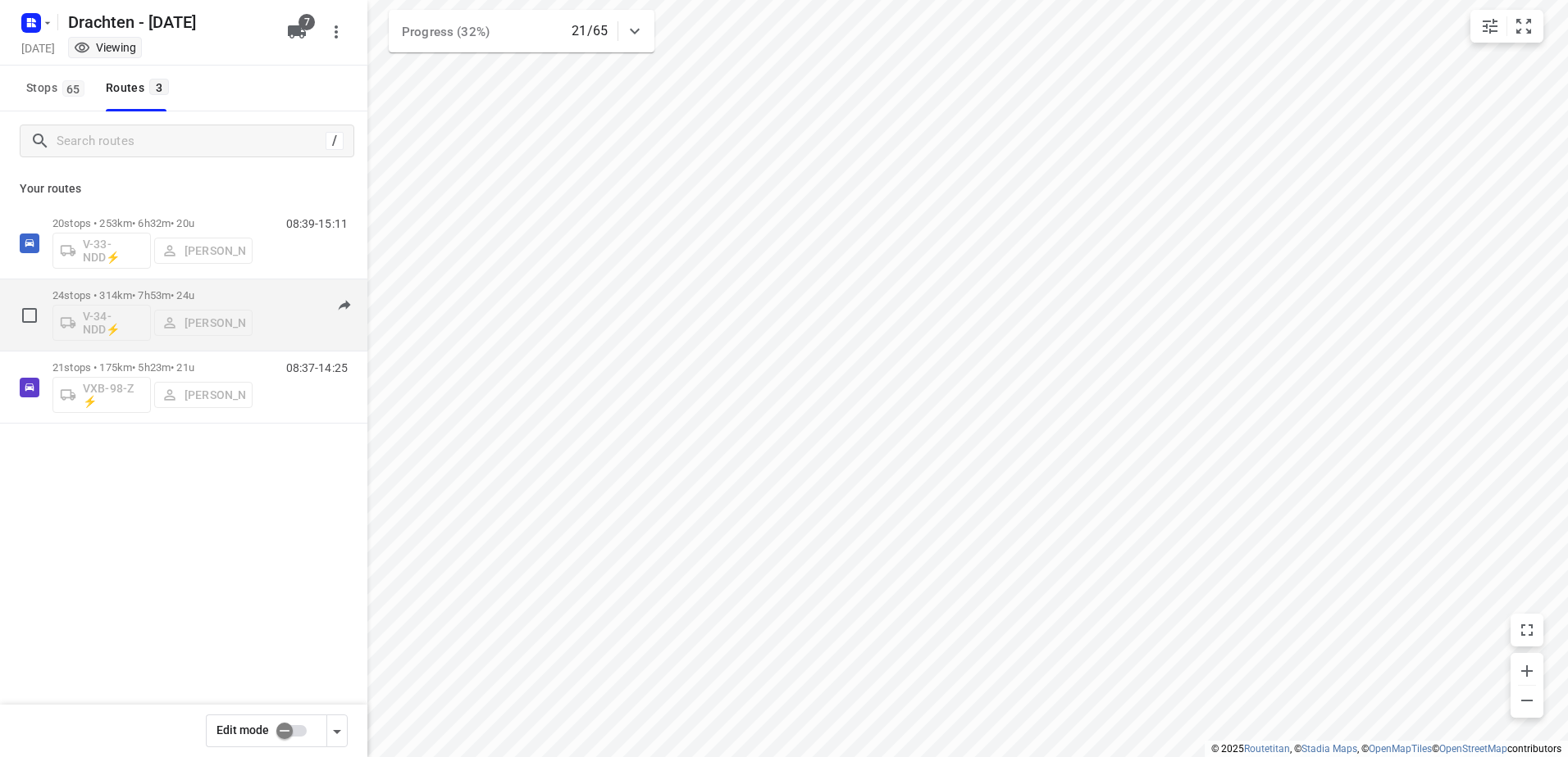
click at [283, 303] on div "08:30-16:10" at bounding box center [307, 319] width 82 height 60
click at [202, 304] on div "V-34-NDD⚡ Jos Kaspers" at bounding box center [153, 321] width 200 height 39
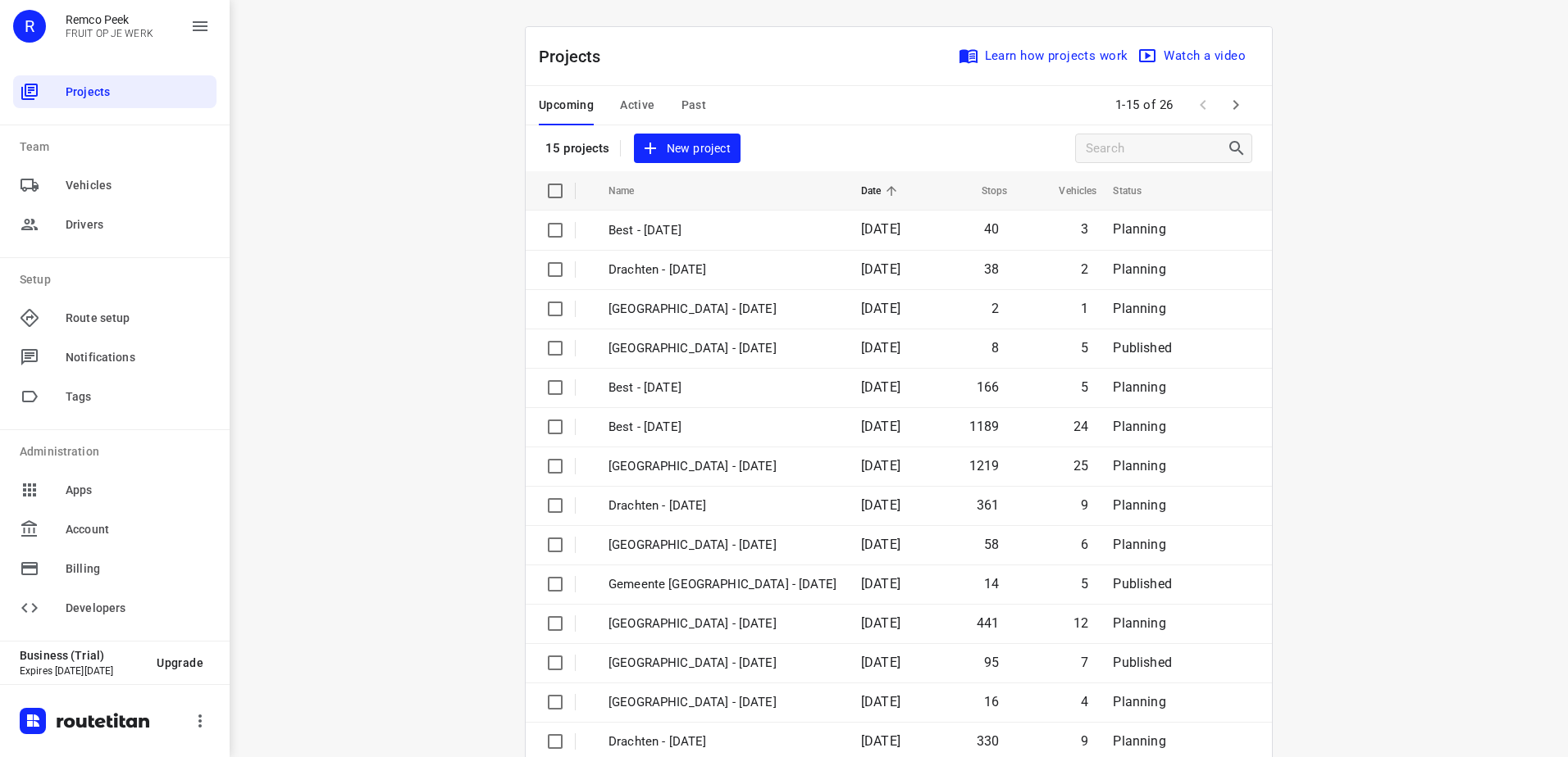
click at [401, 190] on div "i © 2025 Routetitan , © Stadia Maps , © OpenMapTiles © OpenStreetMap contributo…" at bounding box center [898, 378] width 1338 height 757
click at [709, 103] on div "Upcoming Active Past" at bounding box center [635, 106] width 194 height 39
click at [682, 104] on span "Past" at bounding box center [694, 106] width 26 height 20
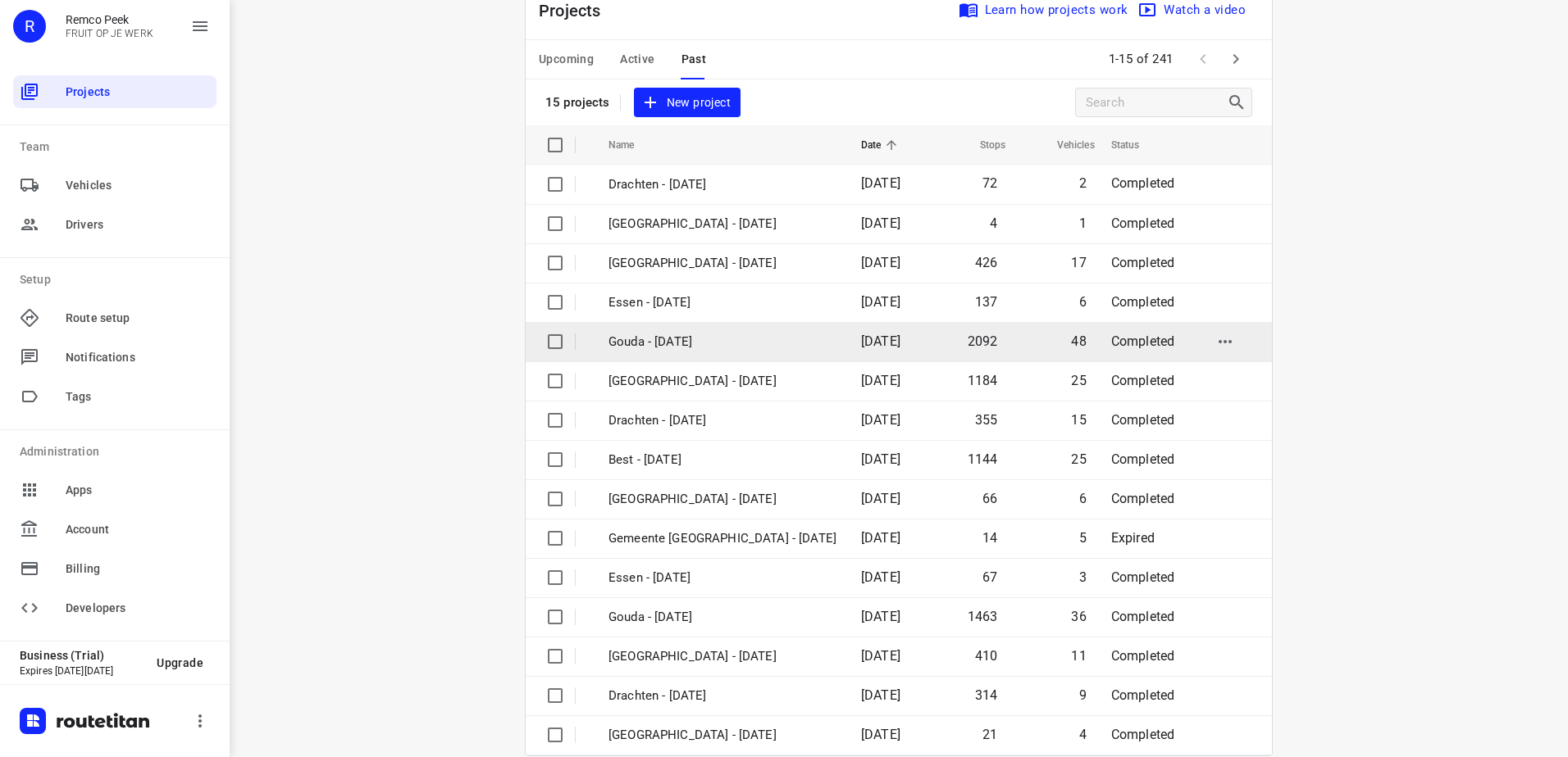
scroll to position [72, 0]
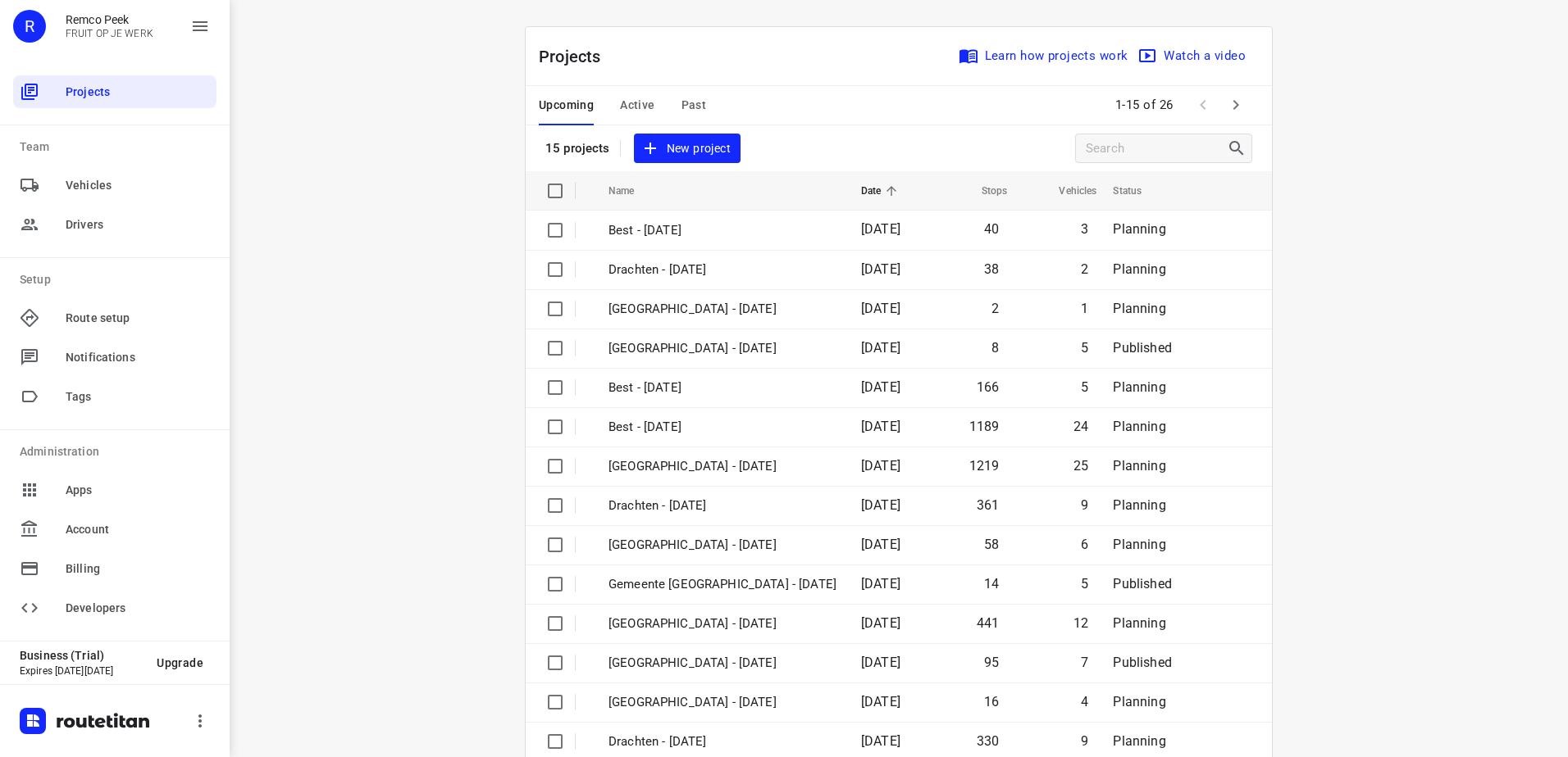
click at [688, 99] on span "Past" at bounding box center [694, 106] width 26 height 20
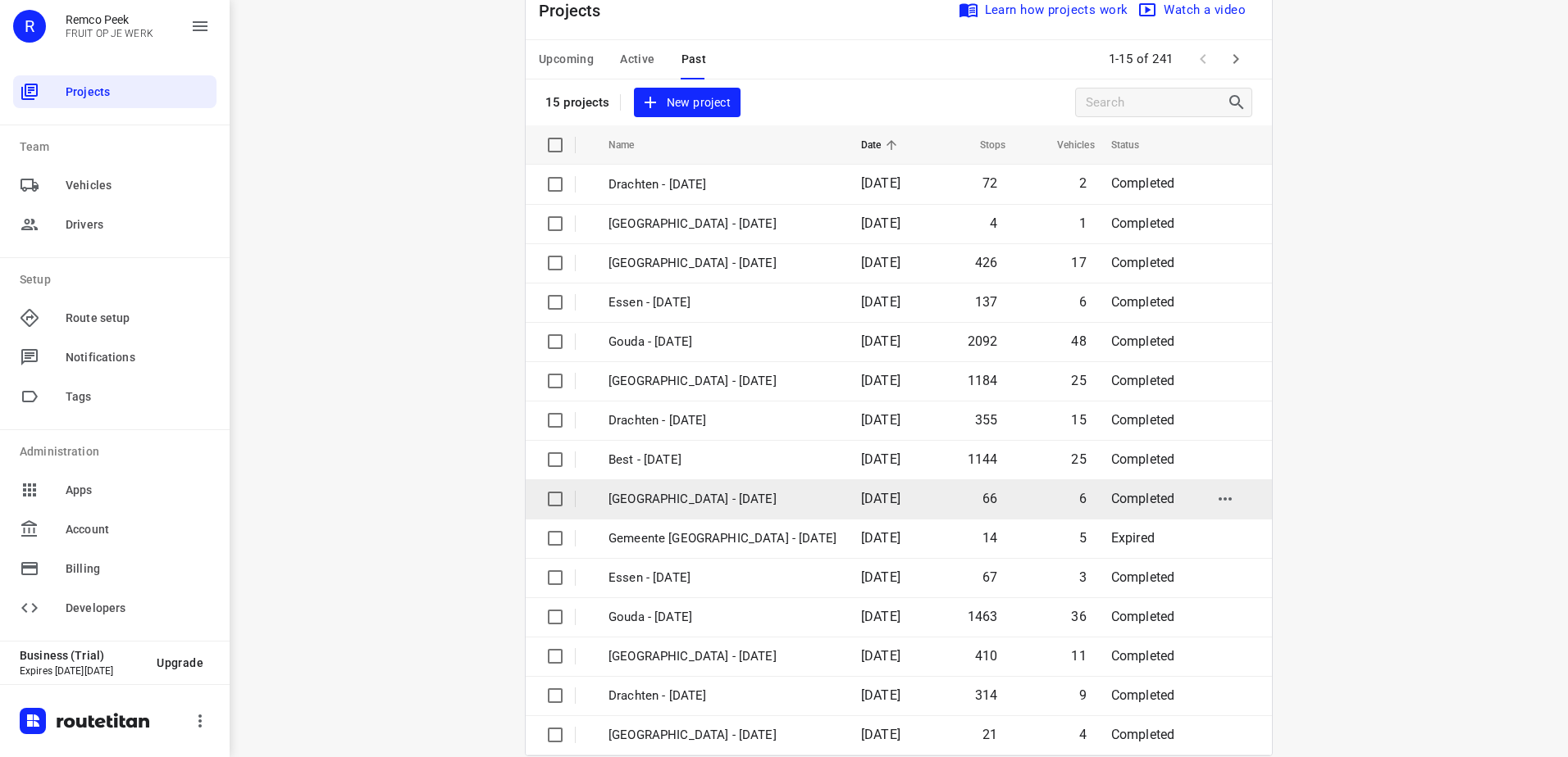
scroll to position [72, 0]
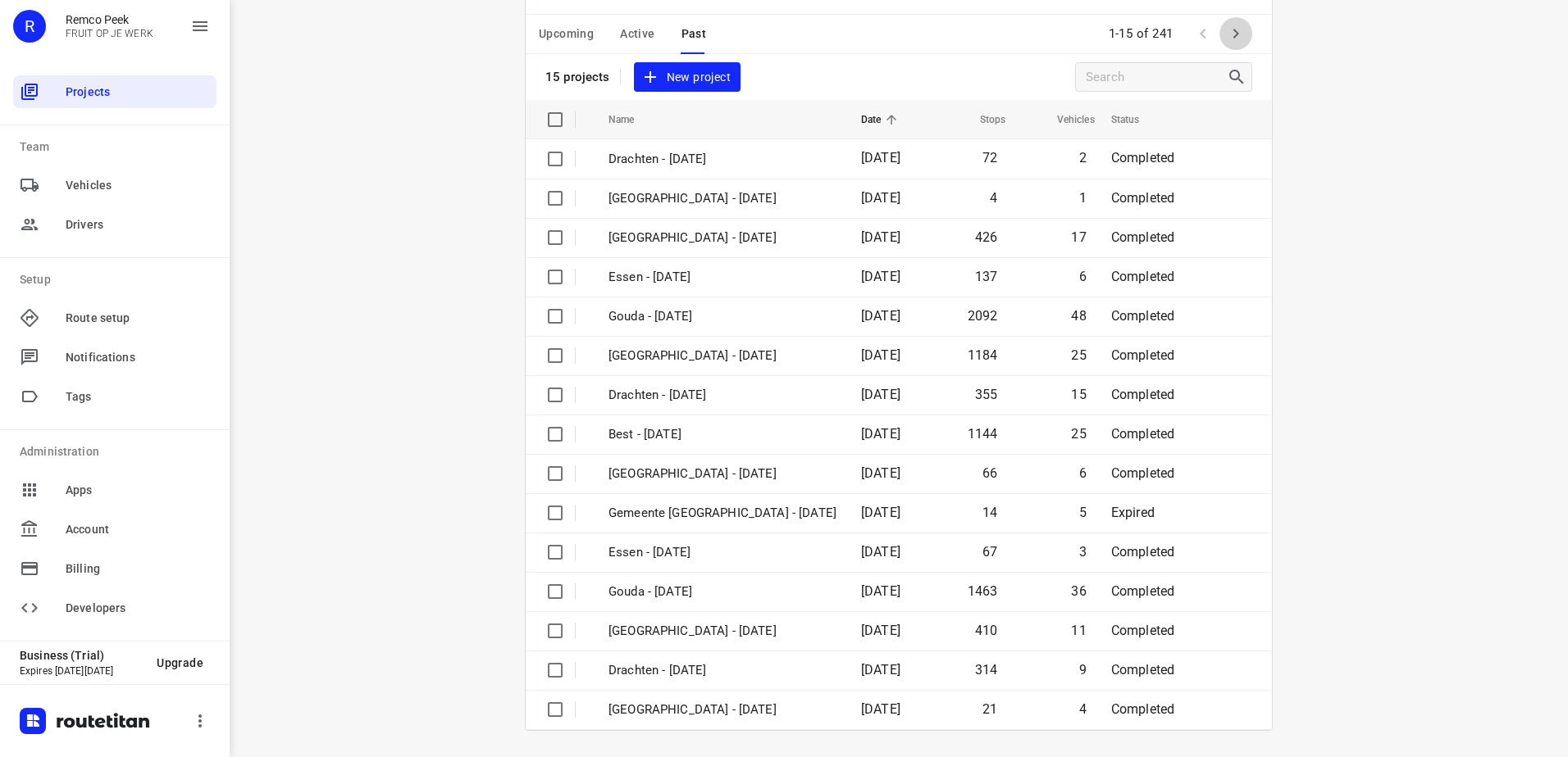
click at [1219, 44] on button "button" at bounding box center [1235, 33] width 32 height 32
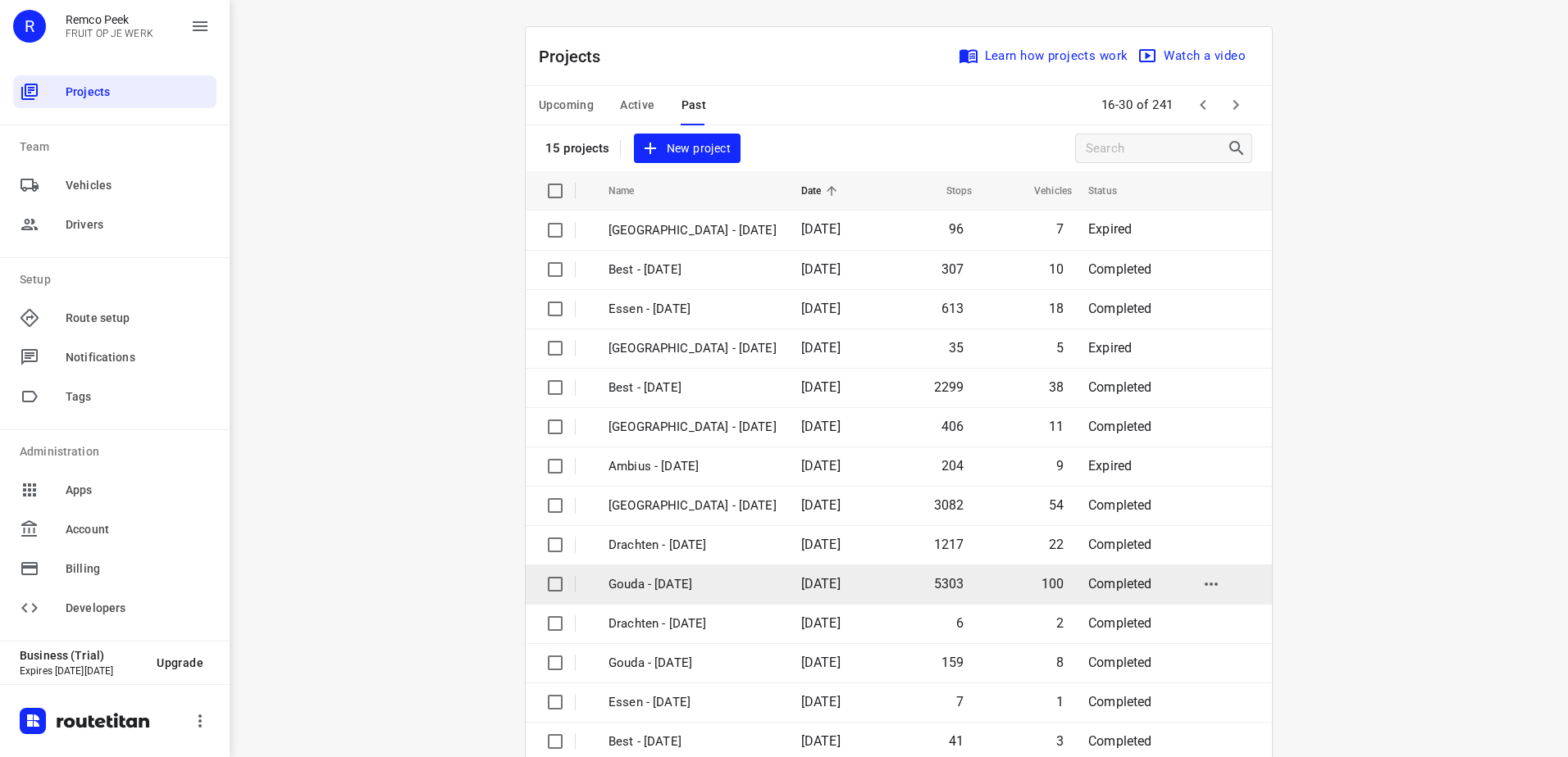
click at [755, 598] on td "Gouda - [DATE]" at bounding box center [690, 585] width 196 height 39
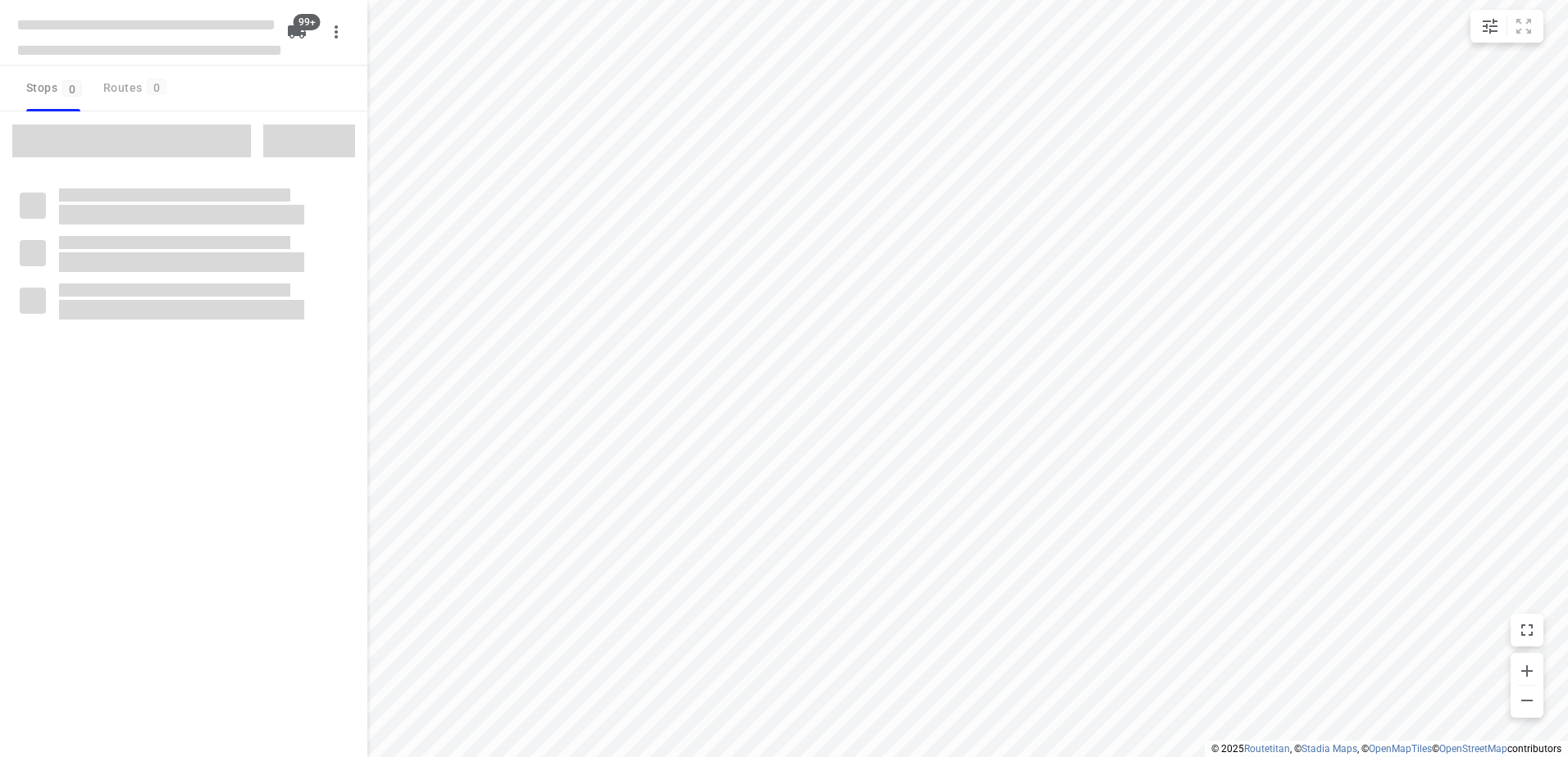
checkbox input "true"
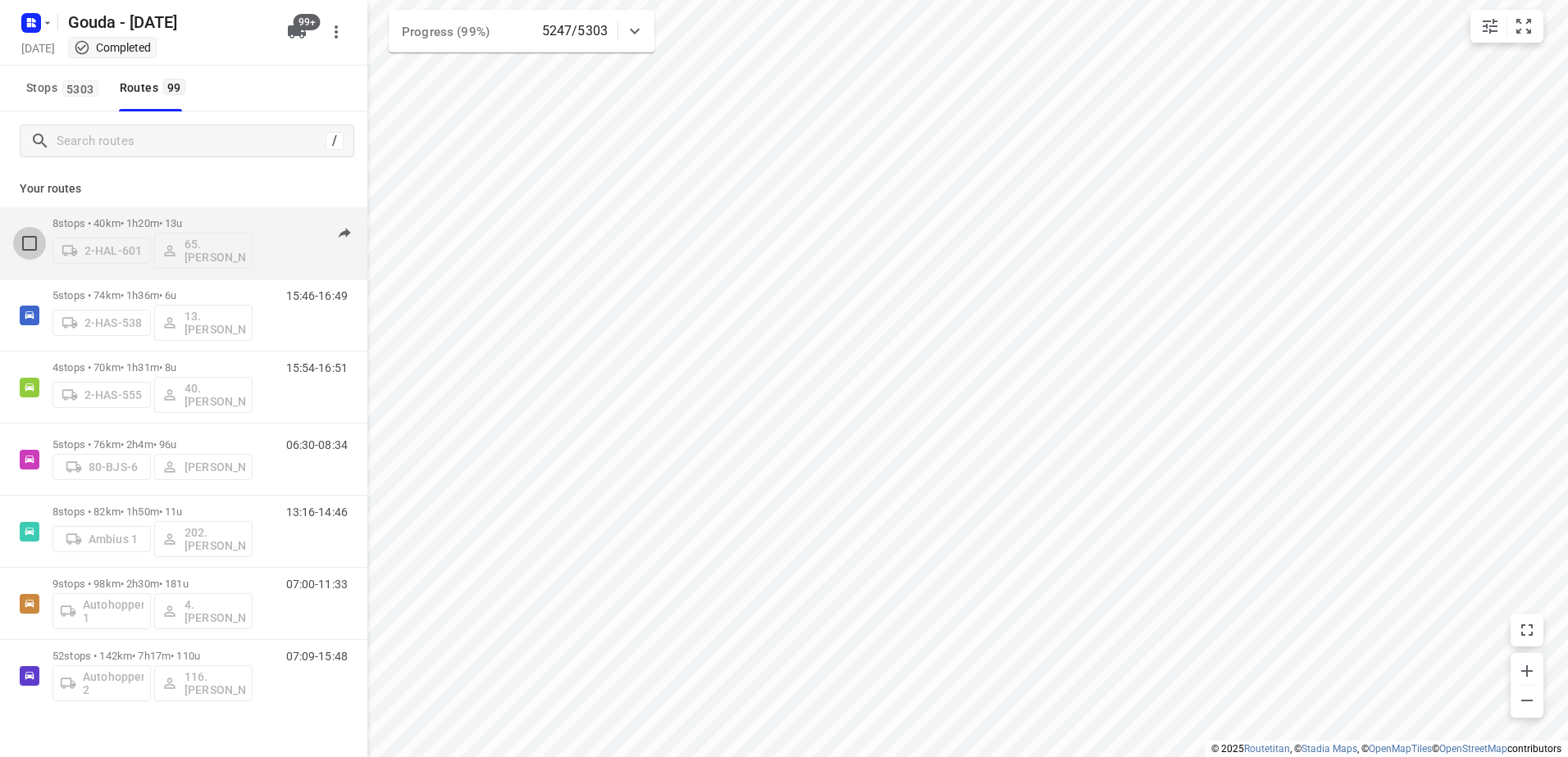
click at [26, 228] on input "checkbox" at bounding box center [29, 243] width 32 height 32
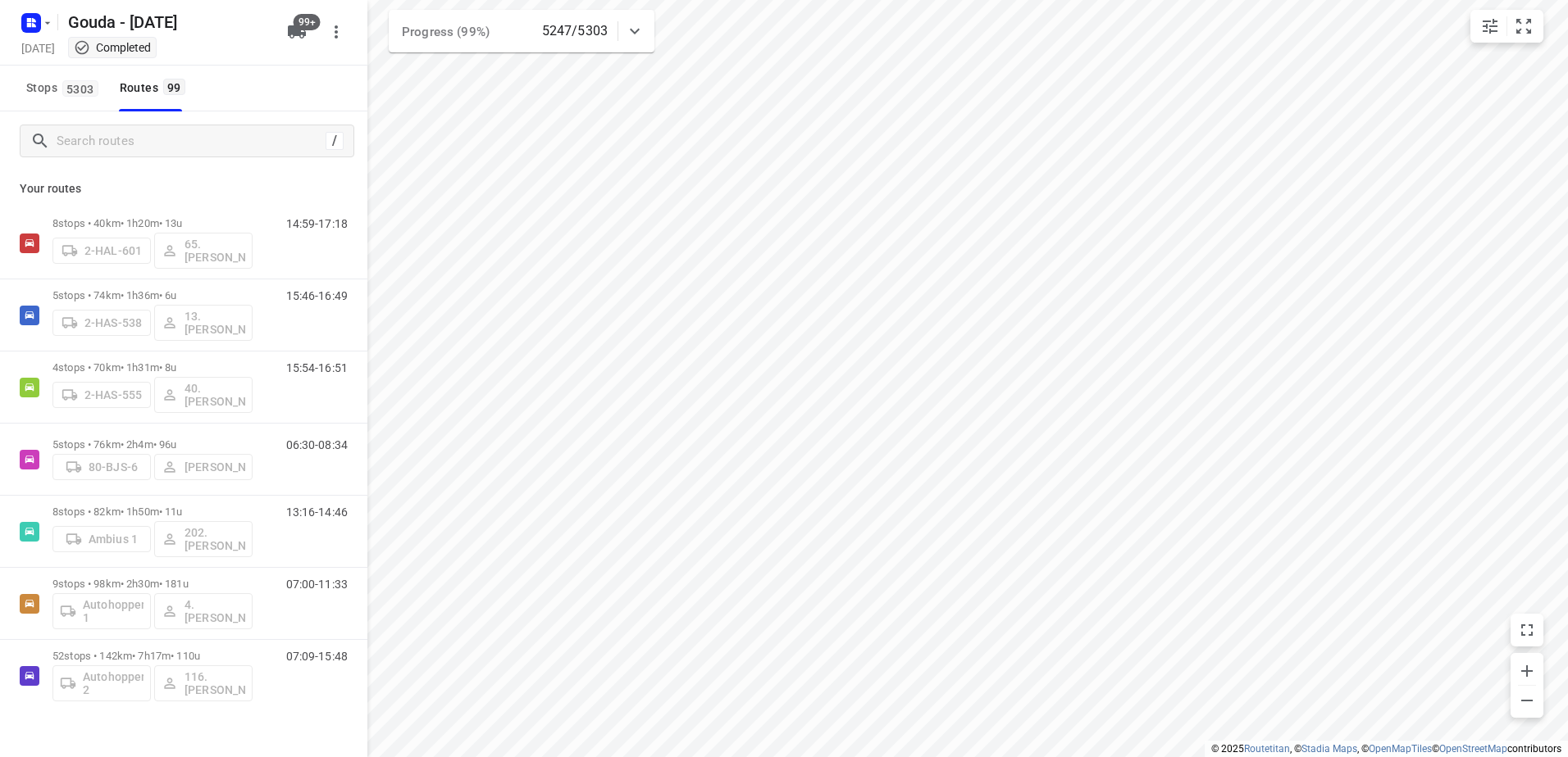
checkbox input "true"
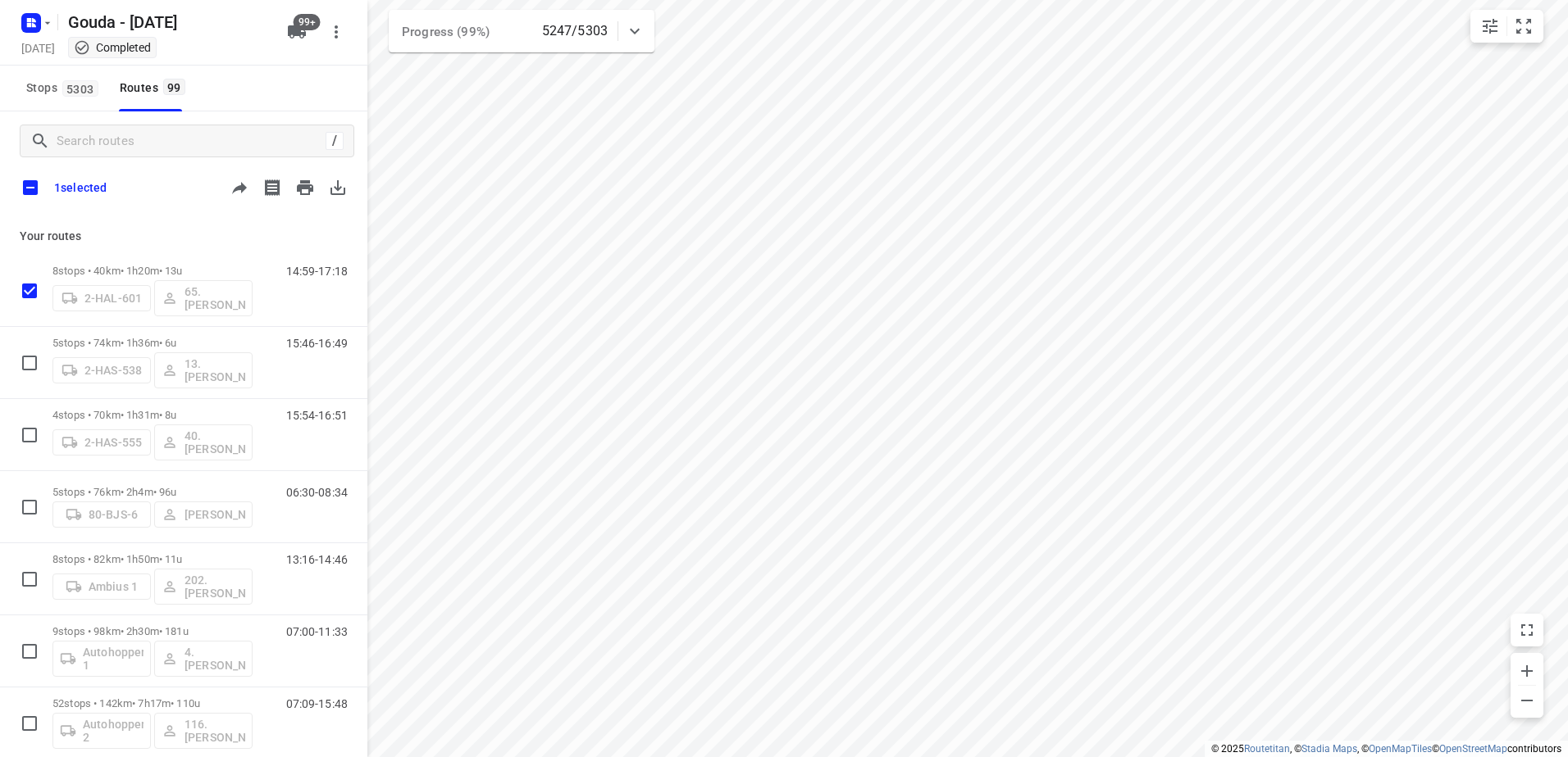
click at [29, 205] on div "/ 1 selected" at bounding box center [183, 165] width 367 height 107
click at [38, 187] on input "checkbox" at bounding box center [30, 188] width 34 height 34
checkbox input "true"
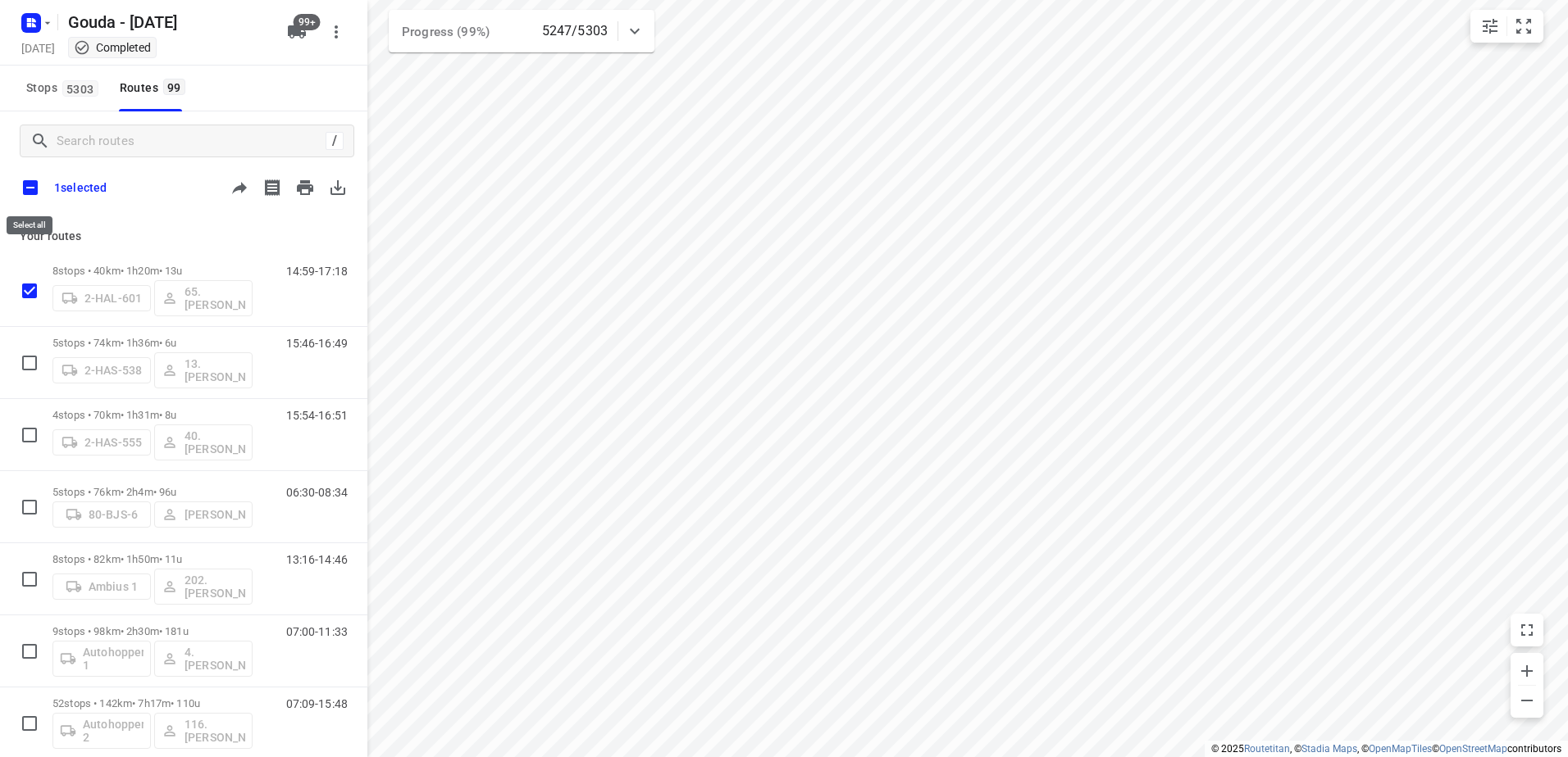
checkbox input "true"
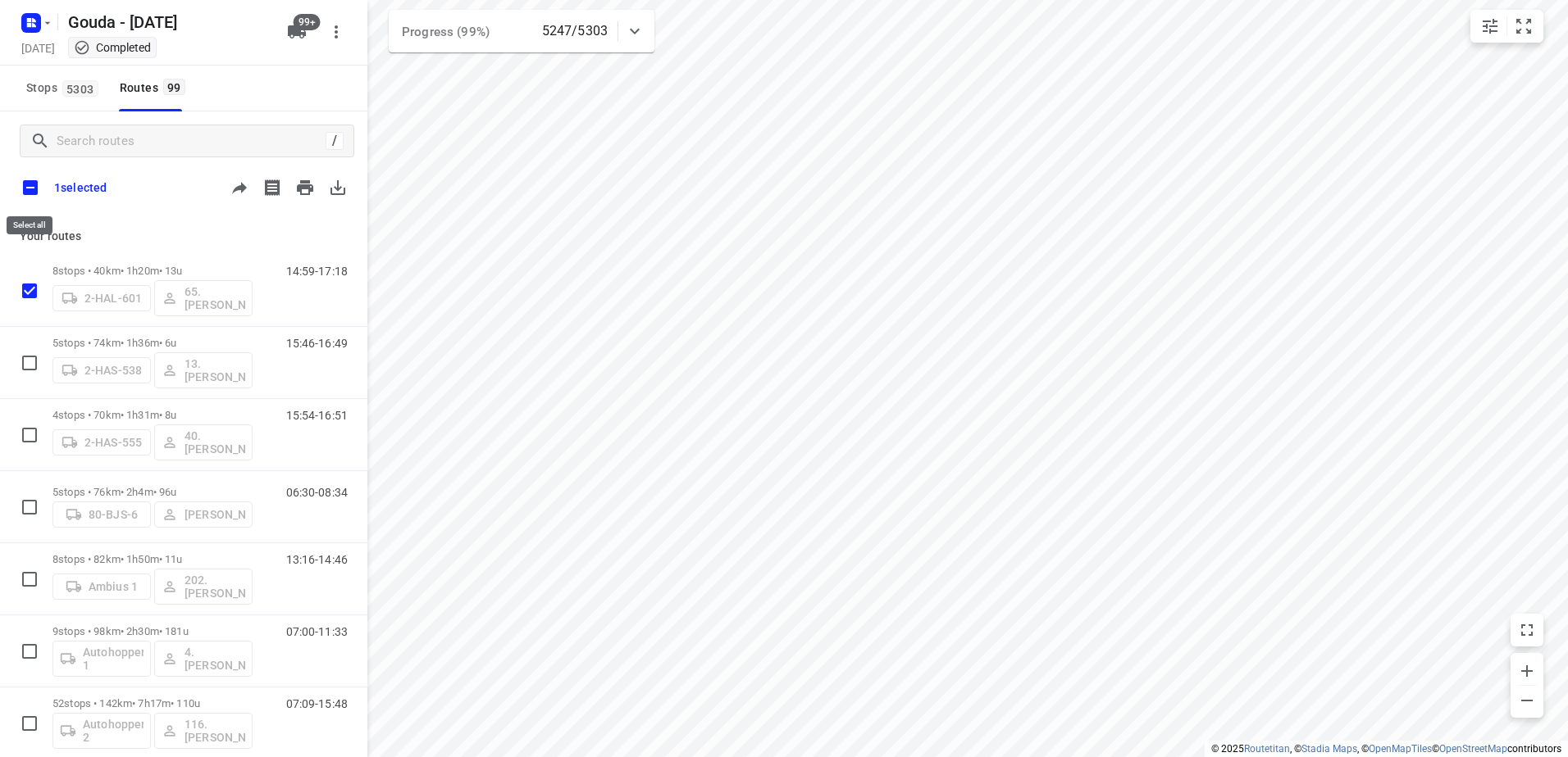
checkbox input "true"
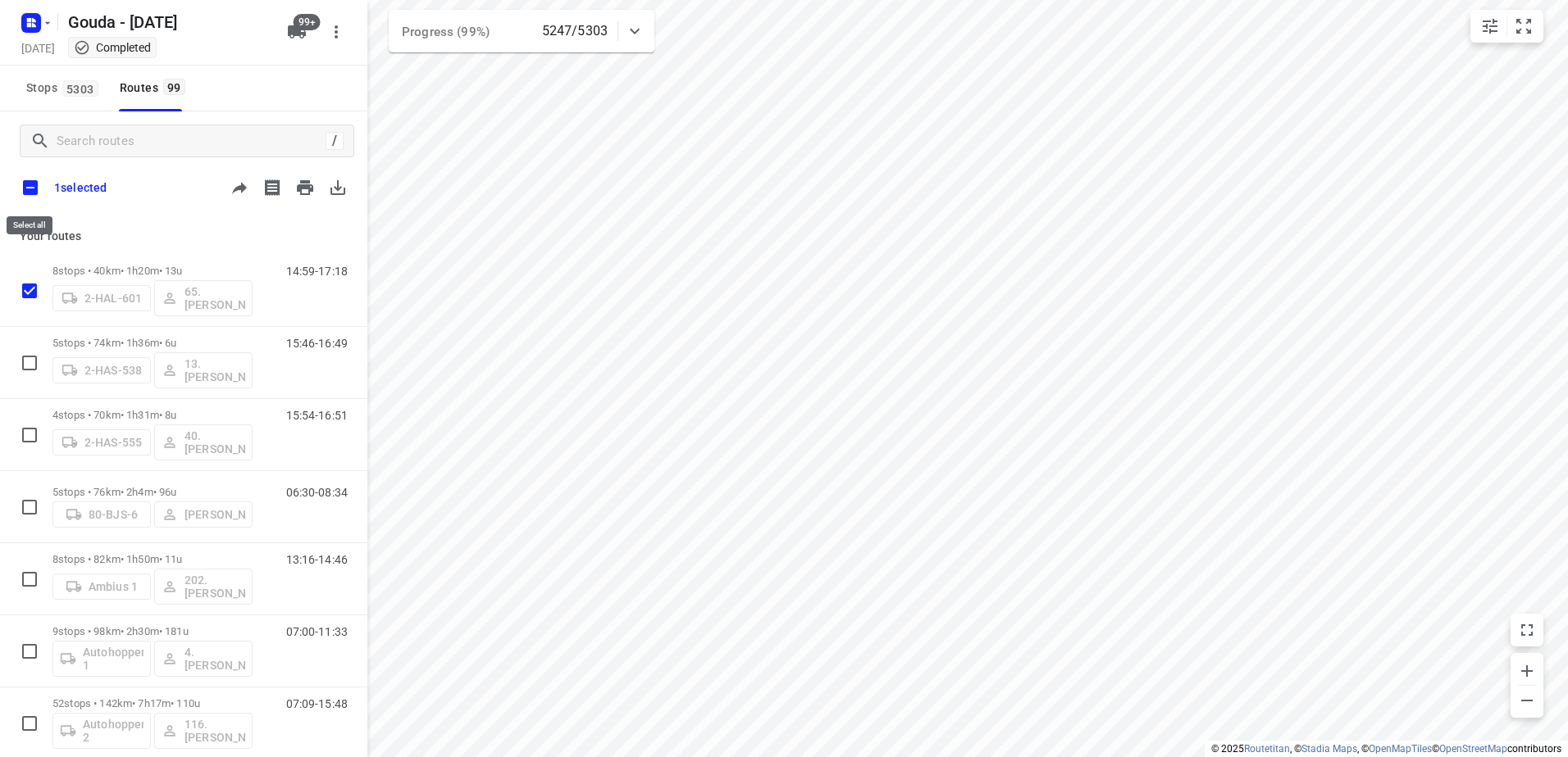
checkbox input "true"
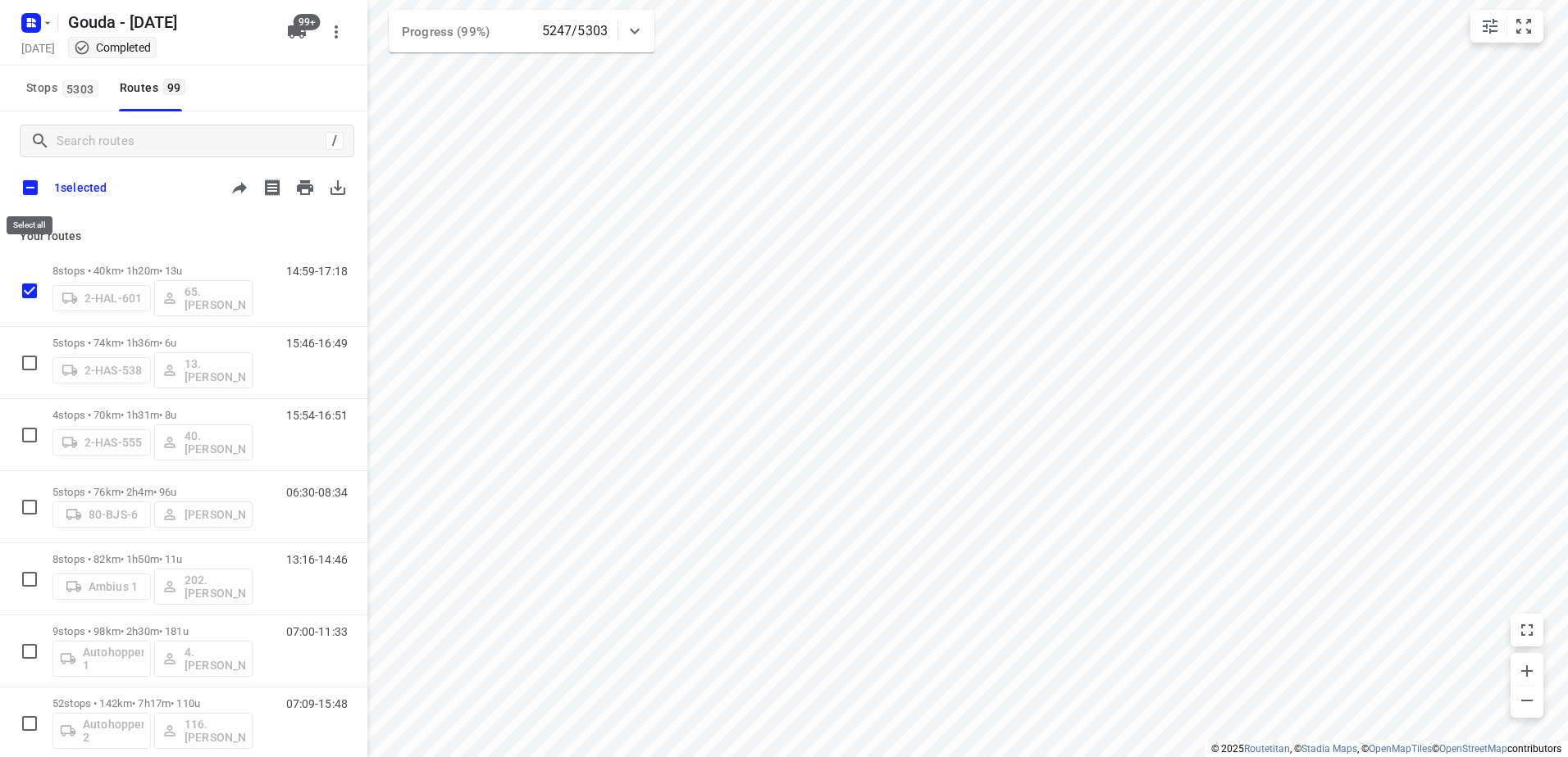
checkbox input "true"
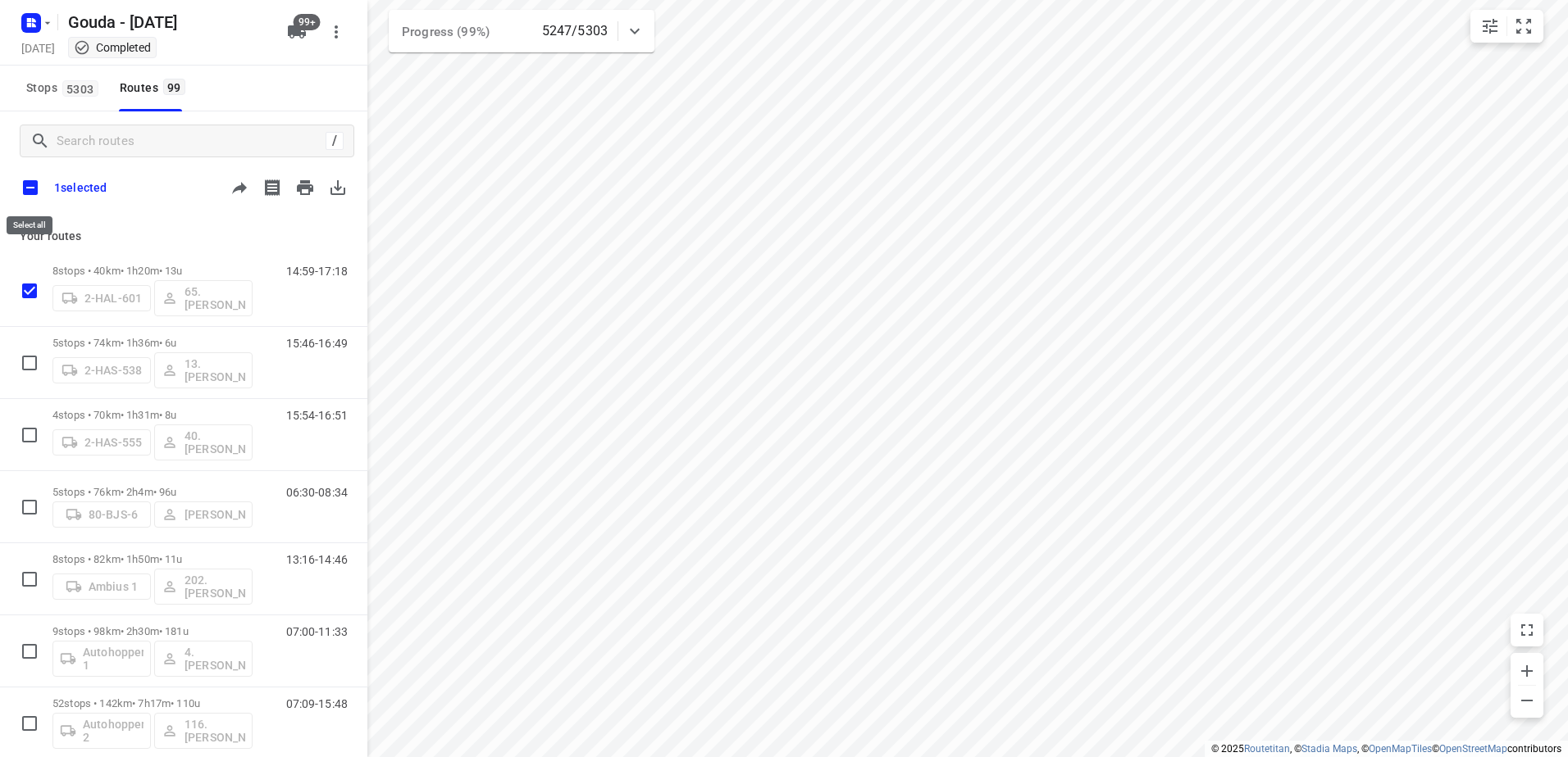
checkbox input "true"
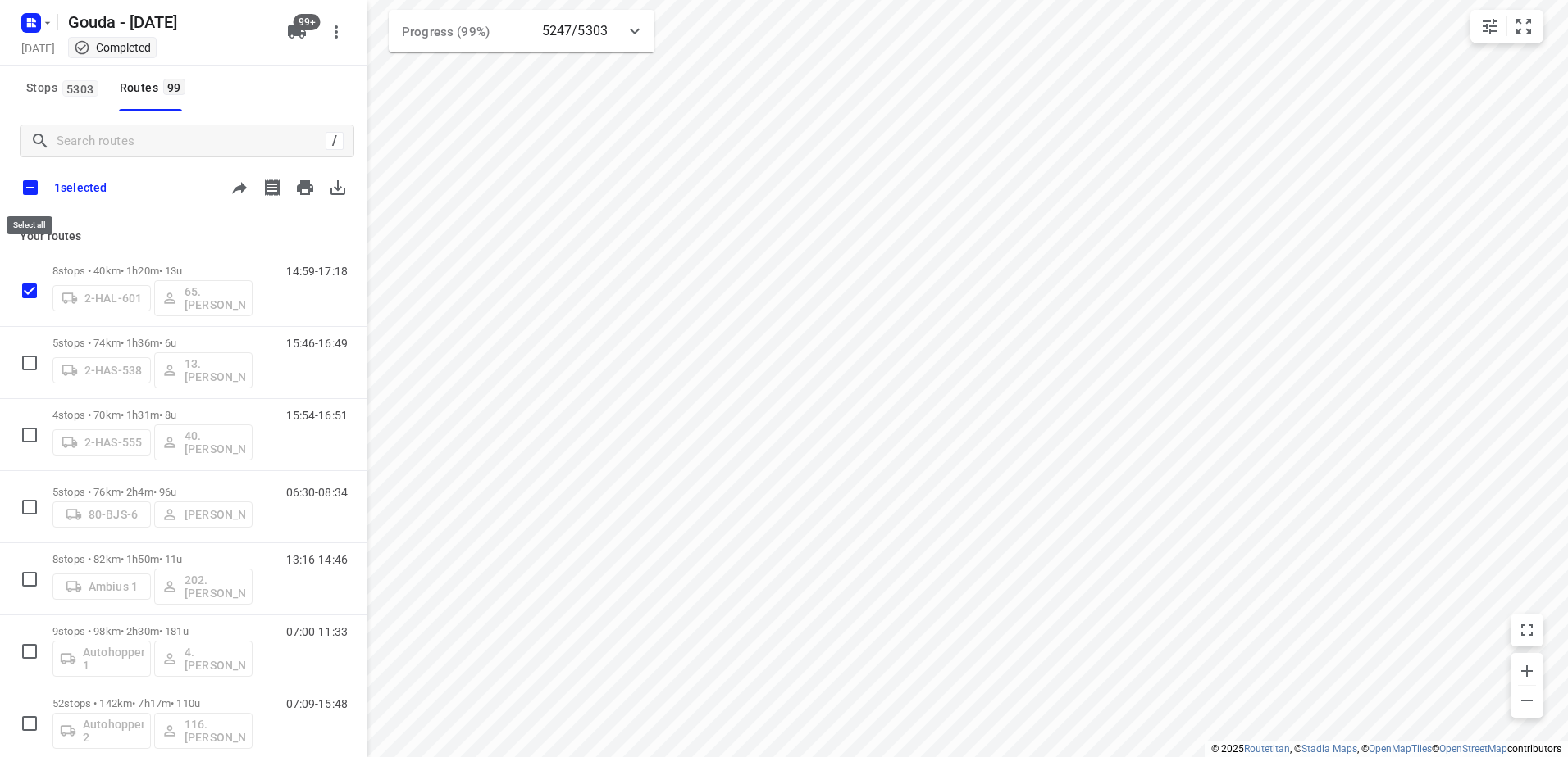
checkbox input "true"
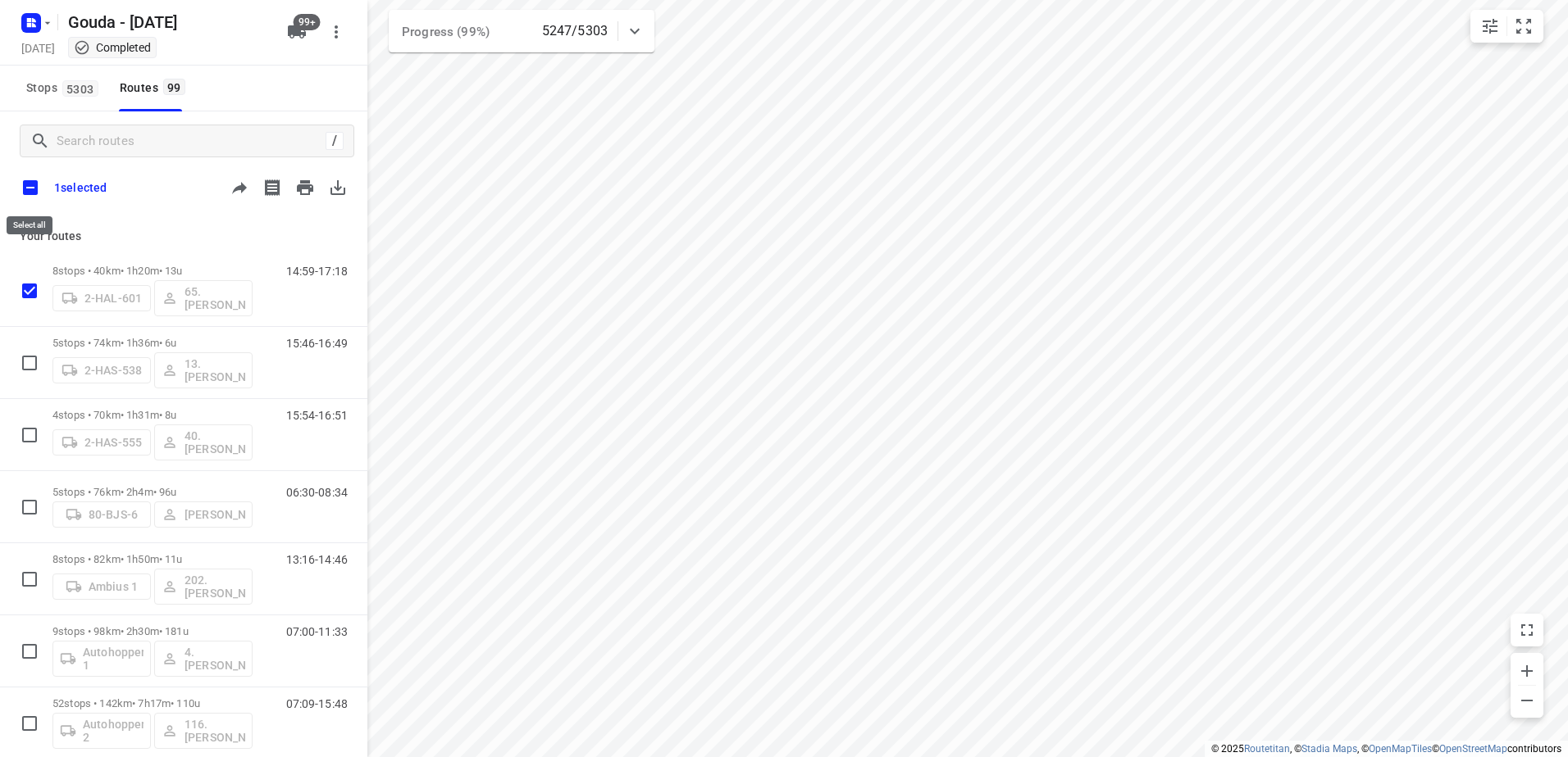
checkbox input "true"
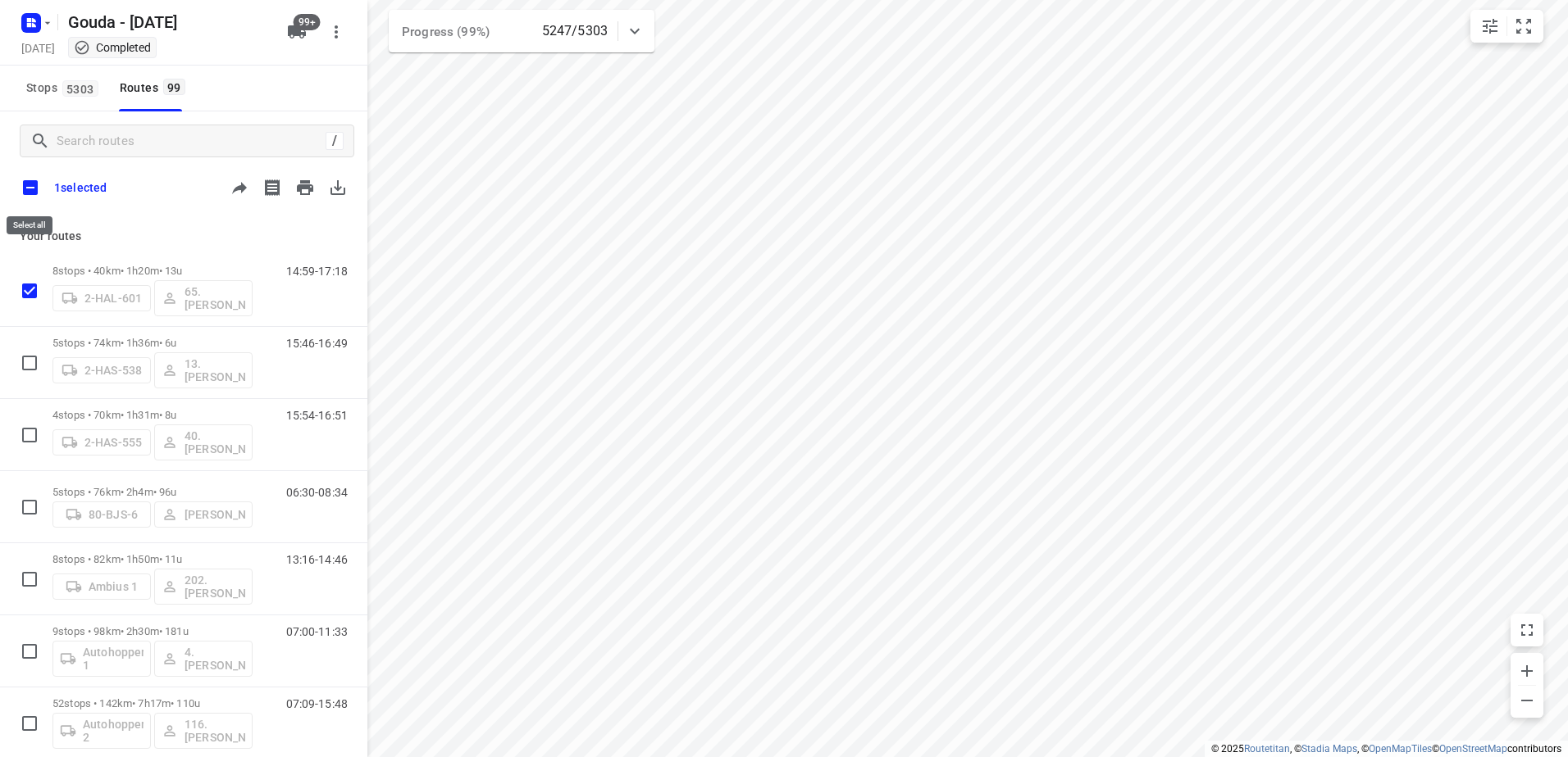
checkbox input "true"
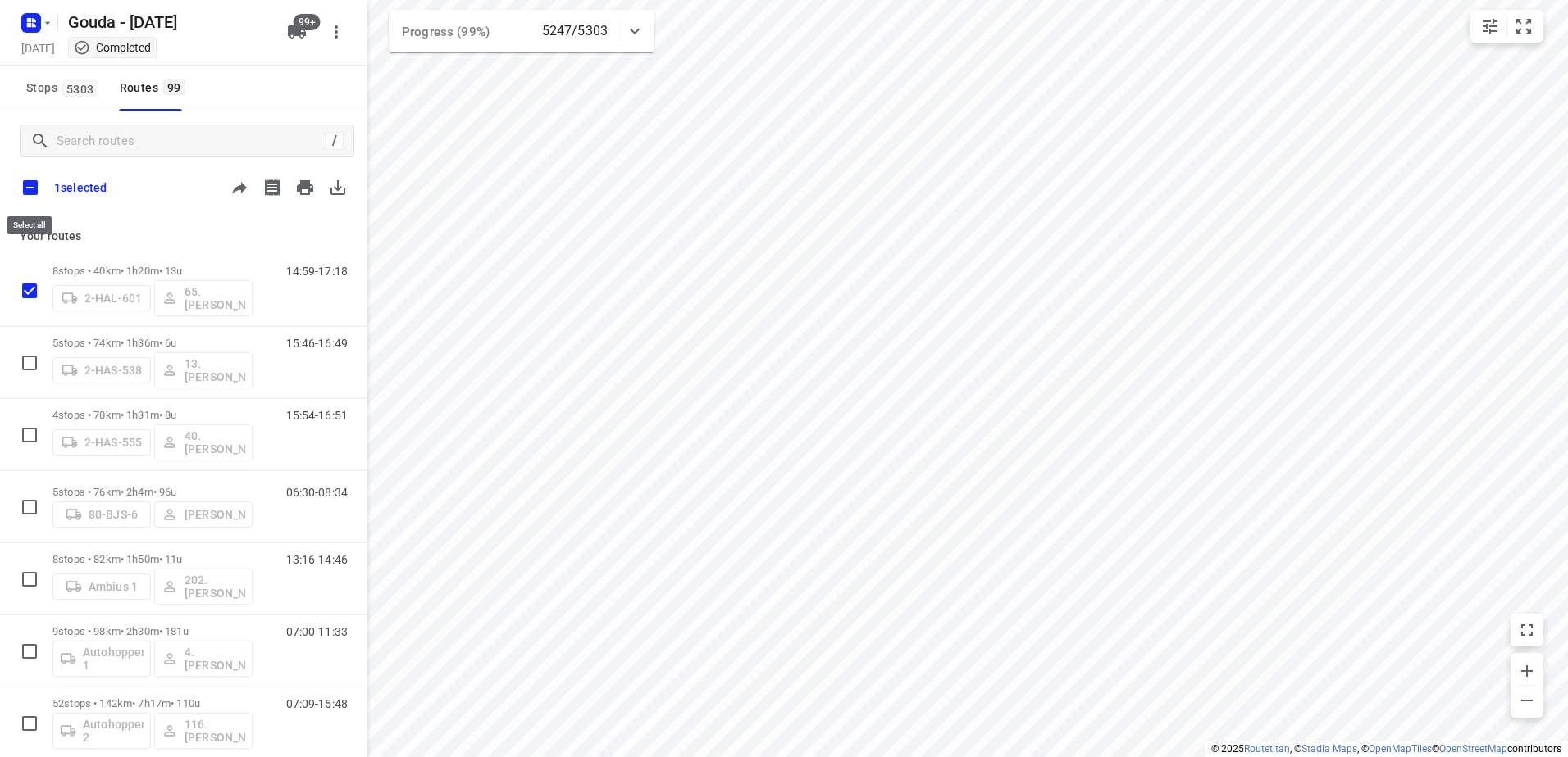
checkbox input "true"
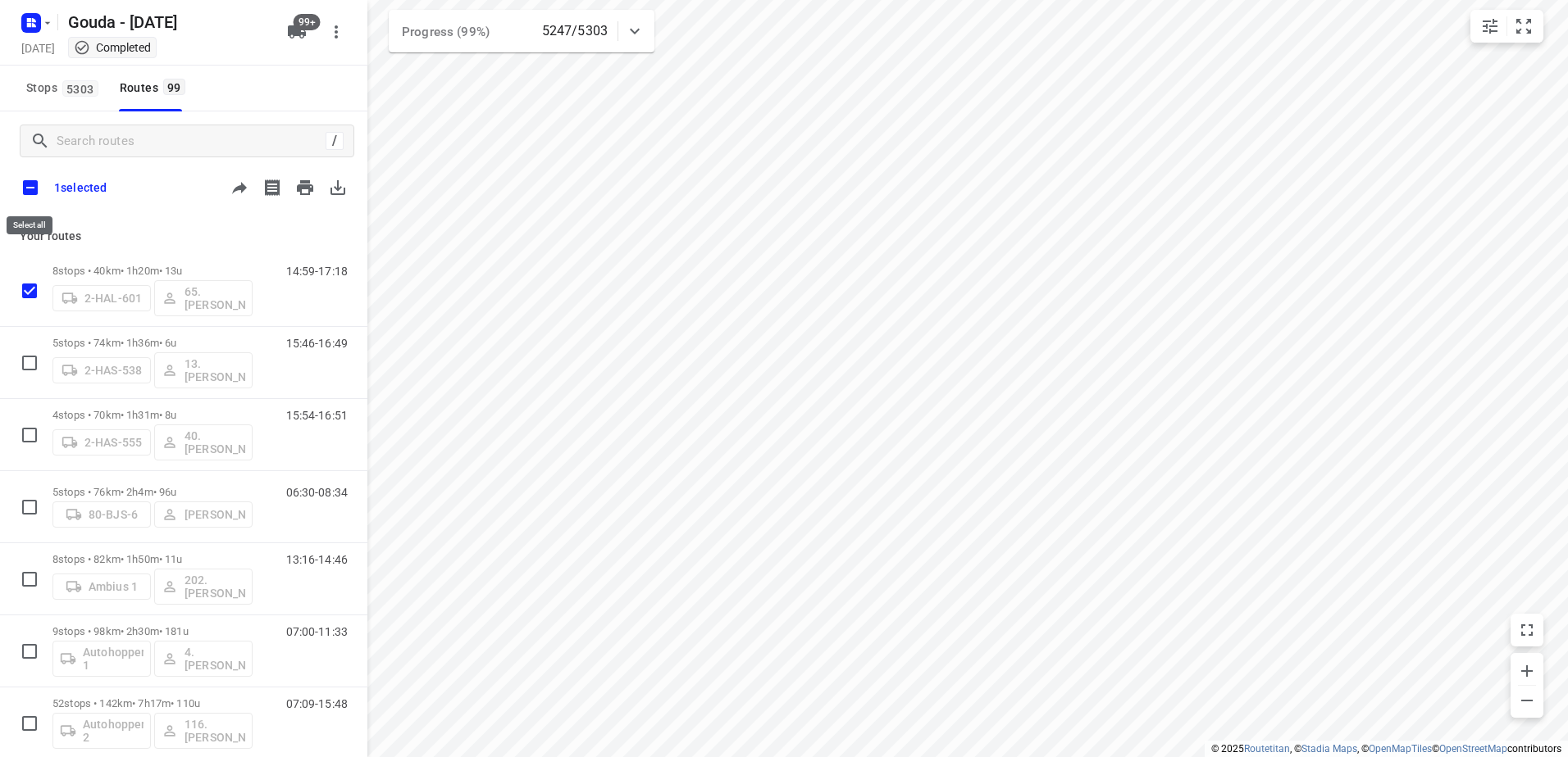
checkbox input "true"
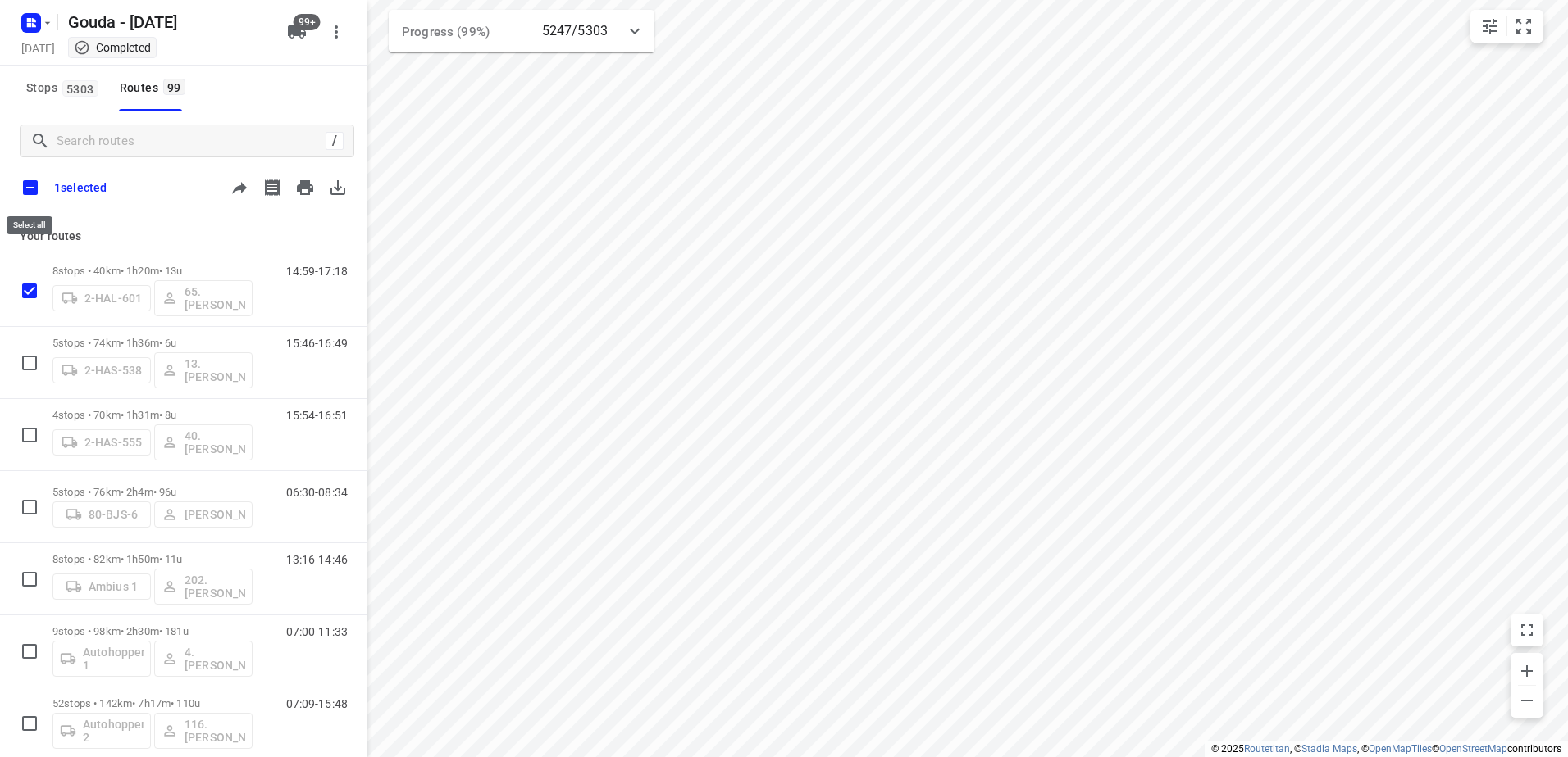
checkbox input "true"
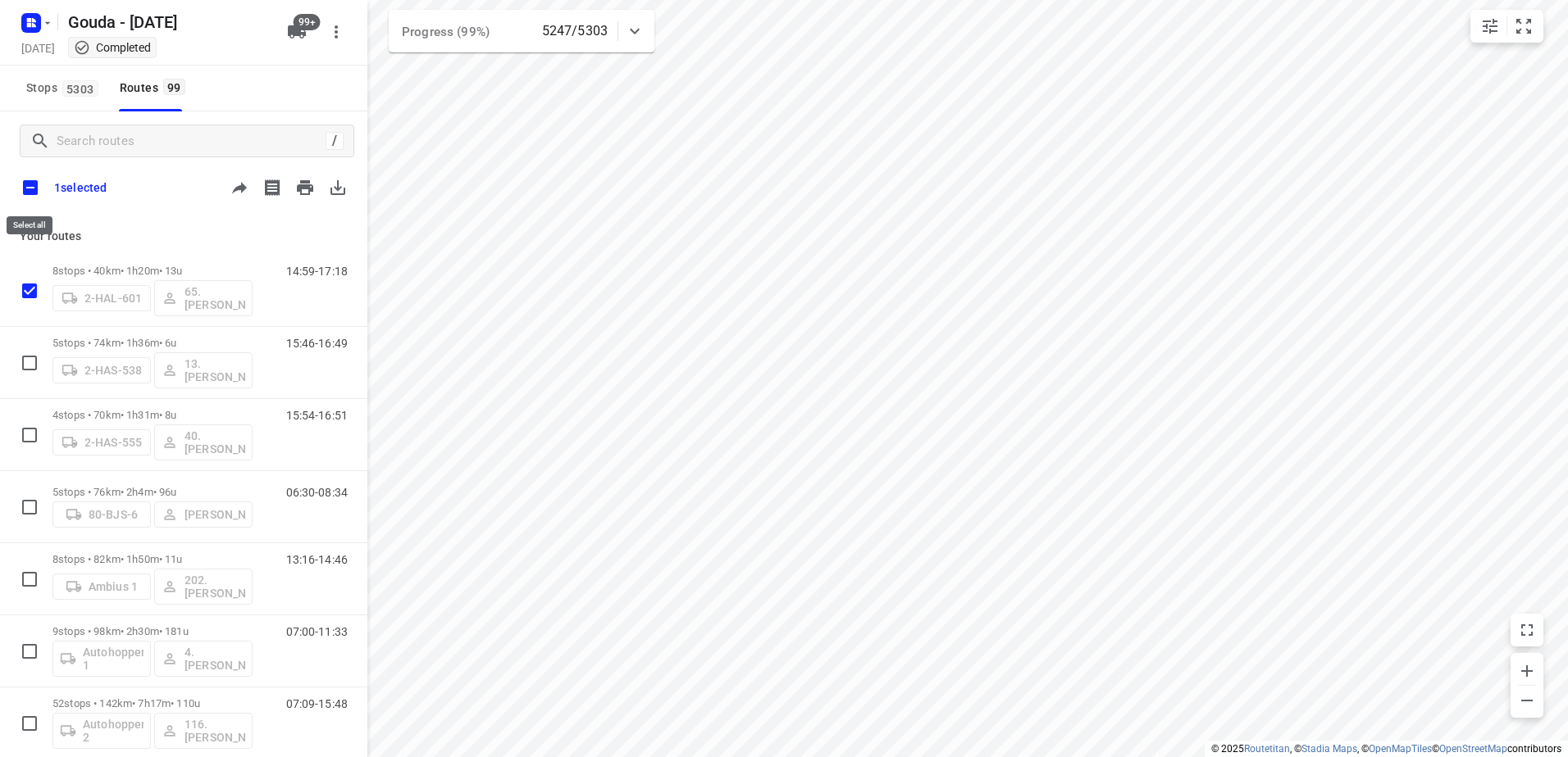
checkbox input "true"
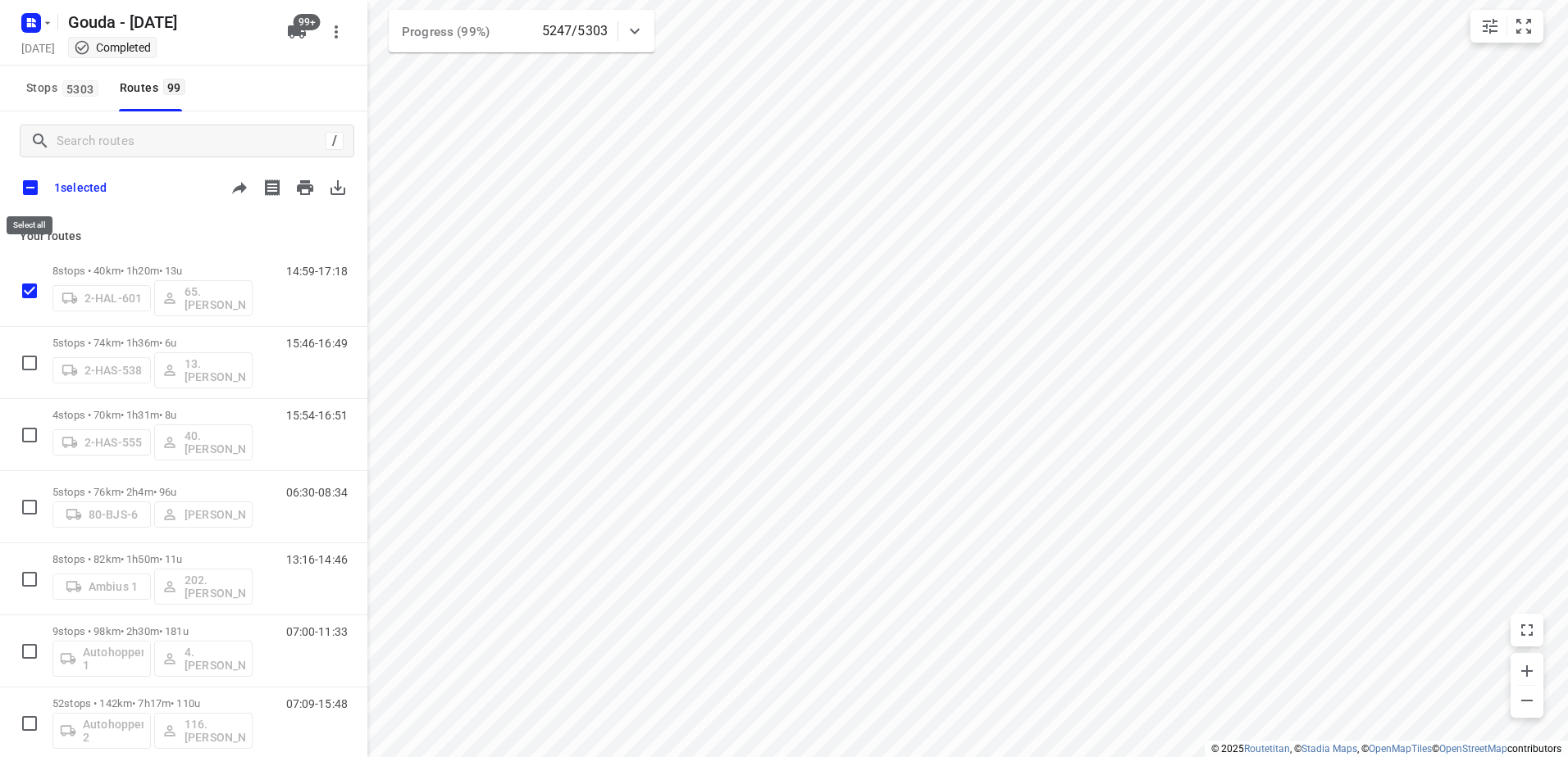
checkbox input "true"
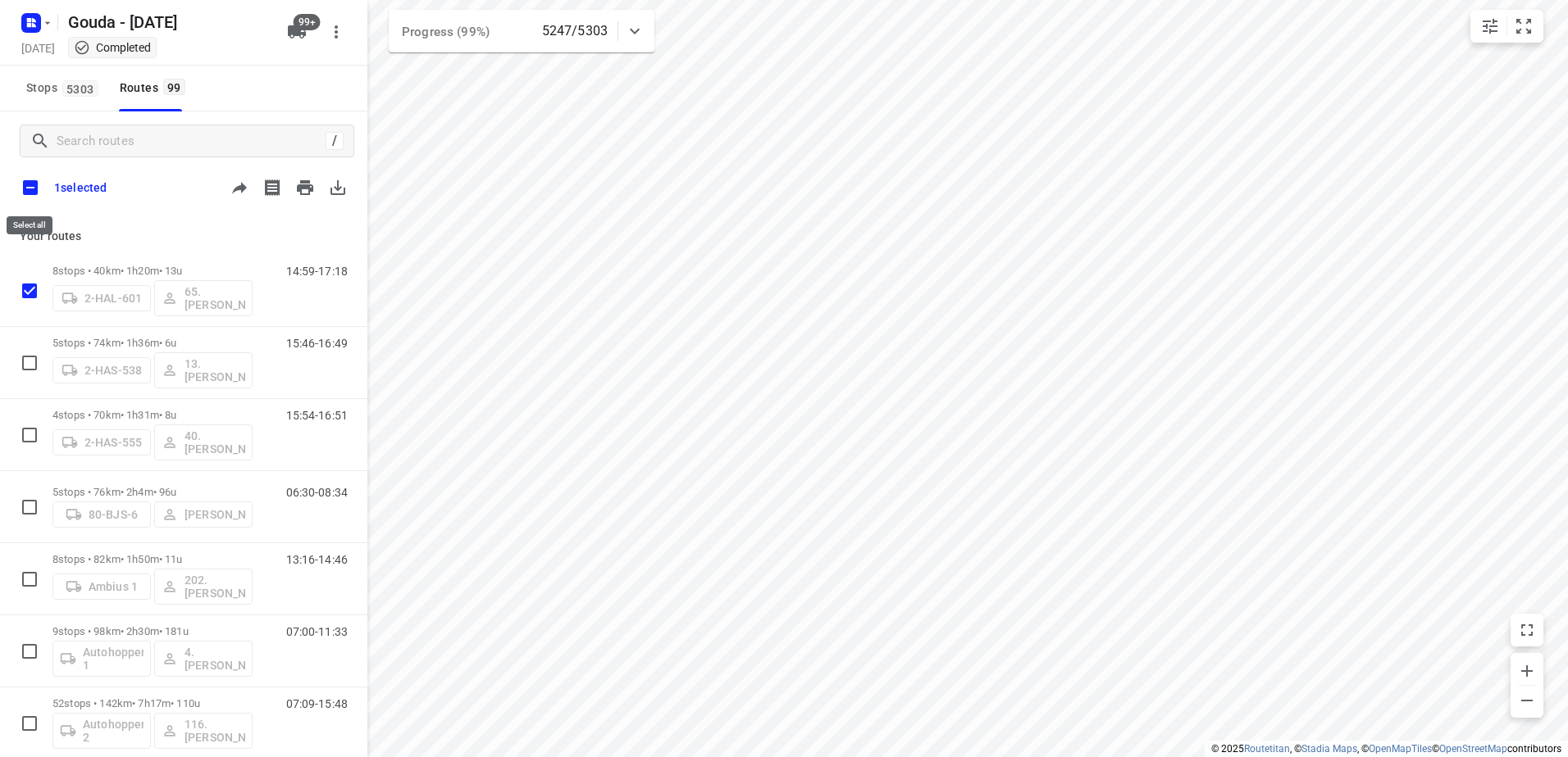
checkbox input "true"
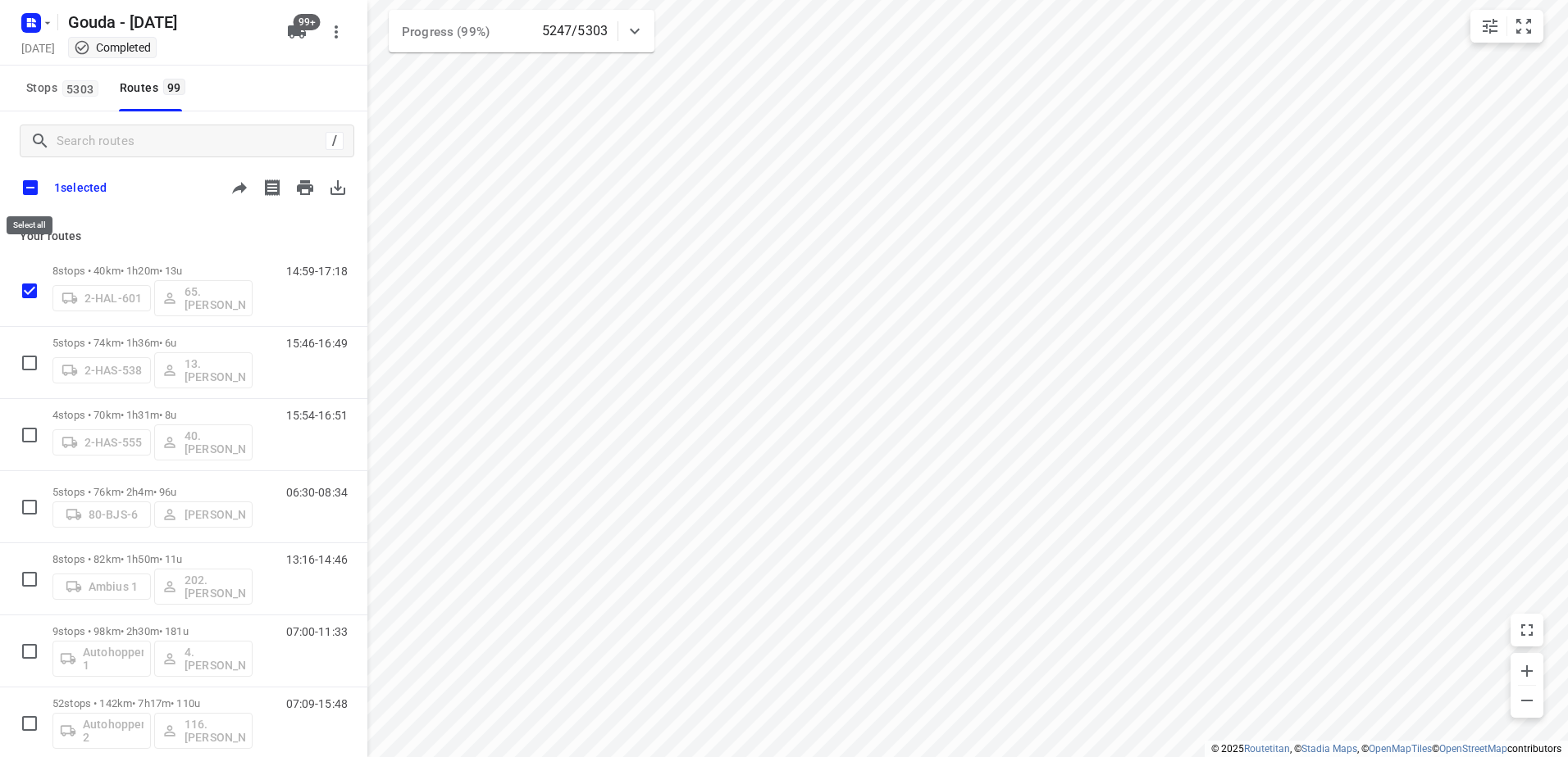
checkbox input "true"
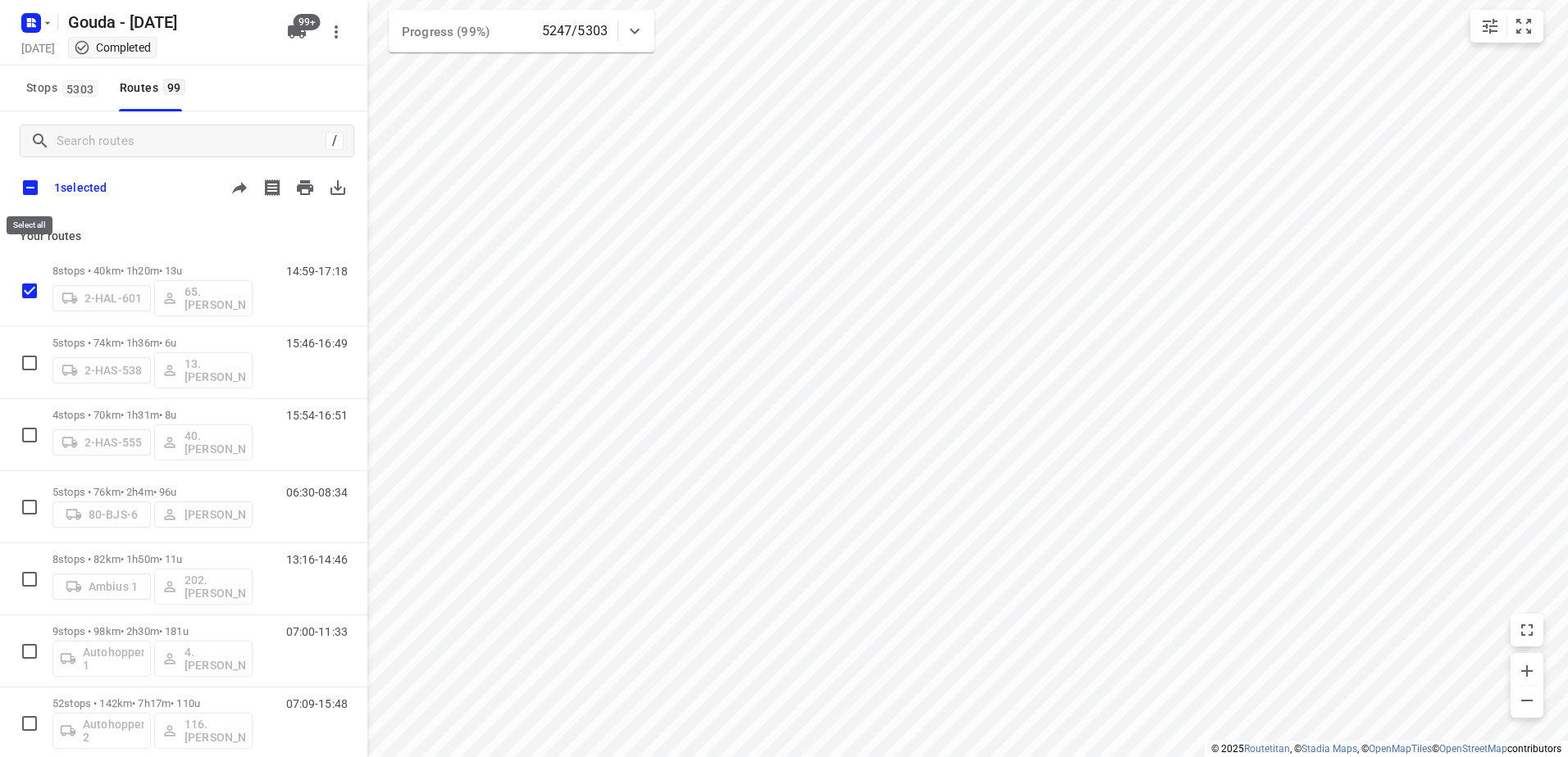
checkbox input "true"
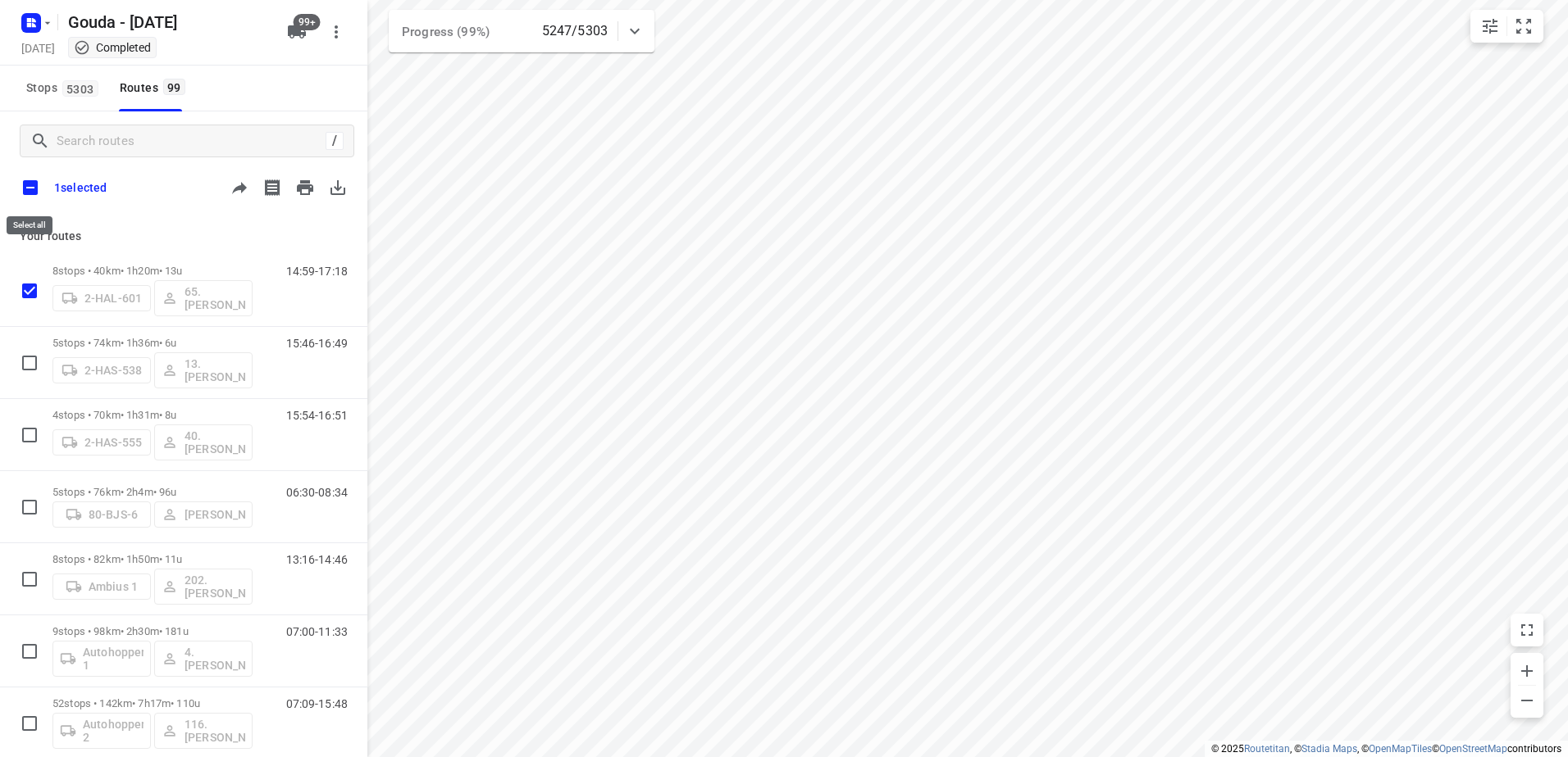
checkbox input "true"
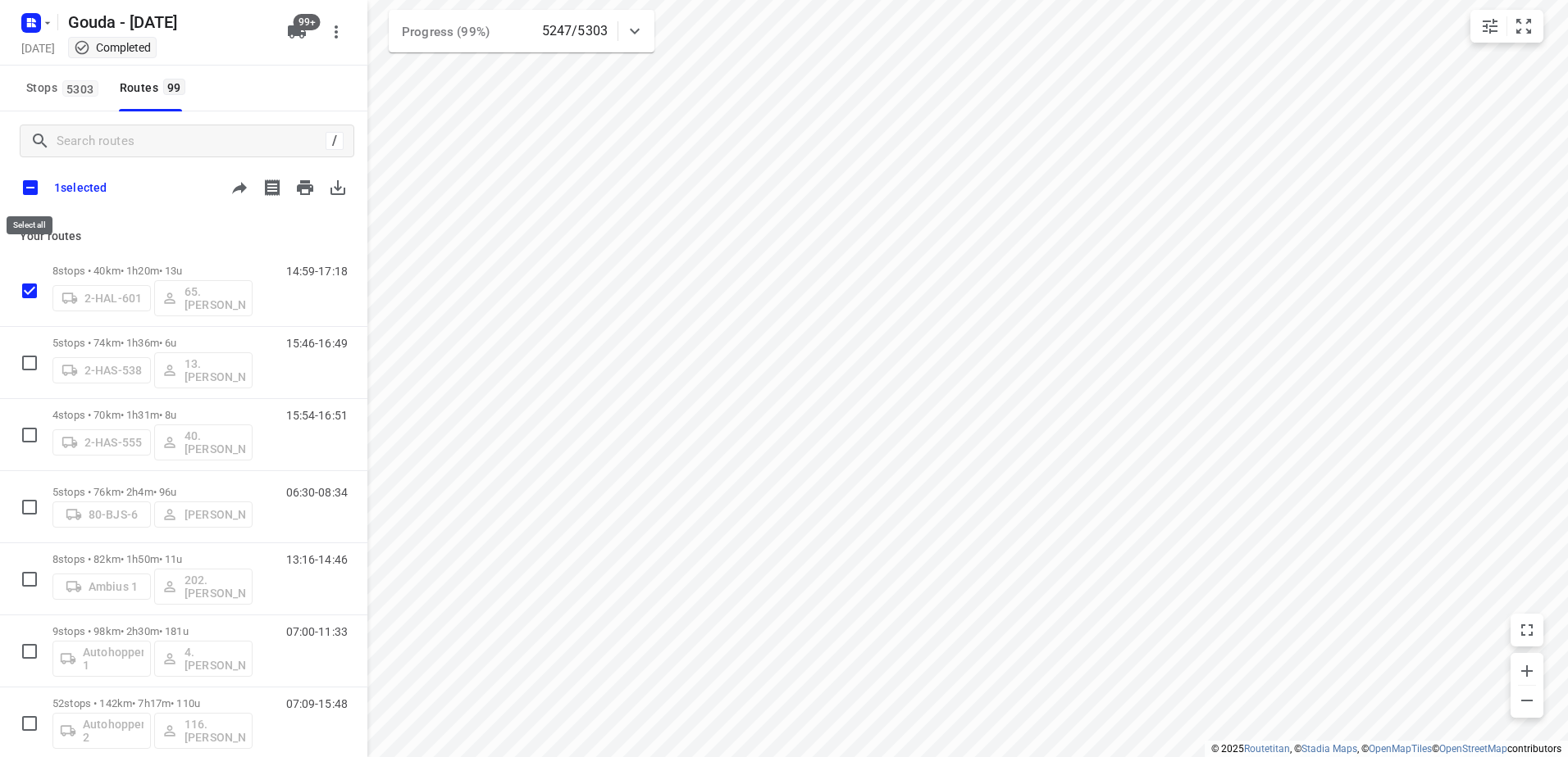
checkbox input "true"
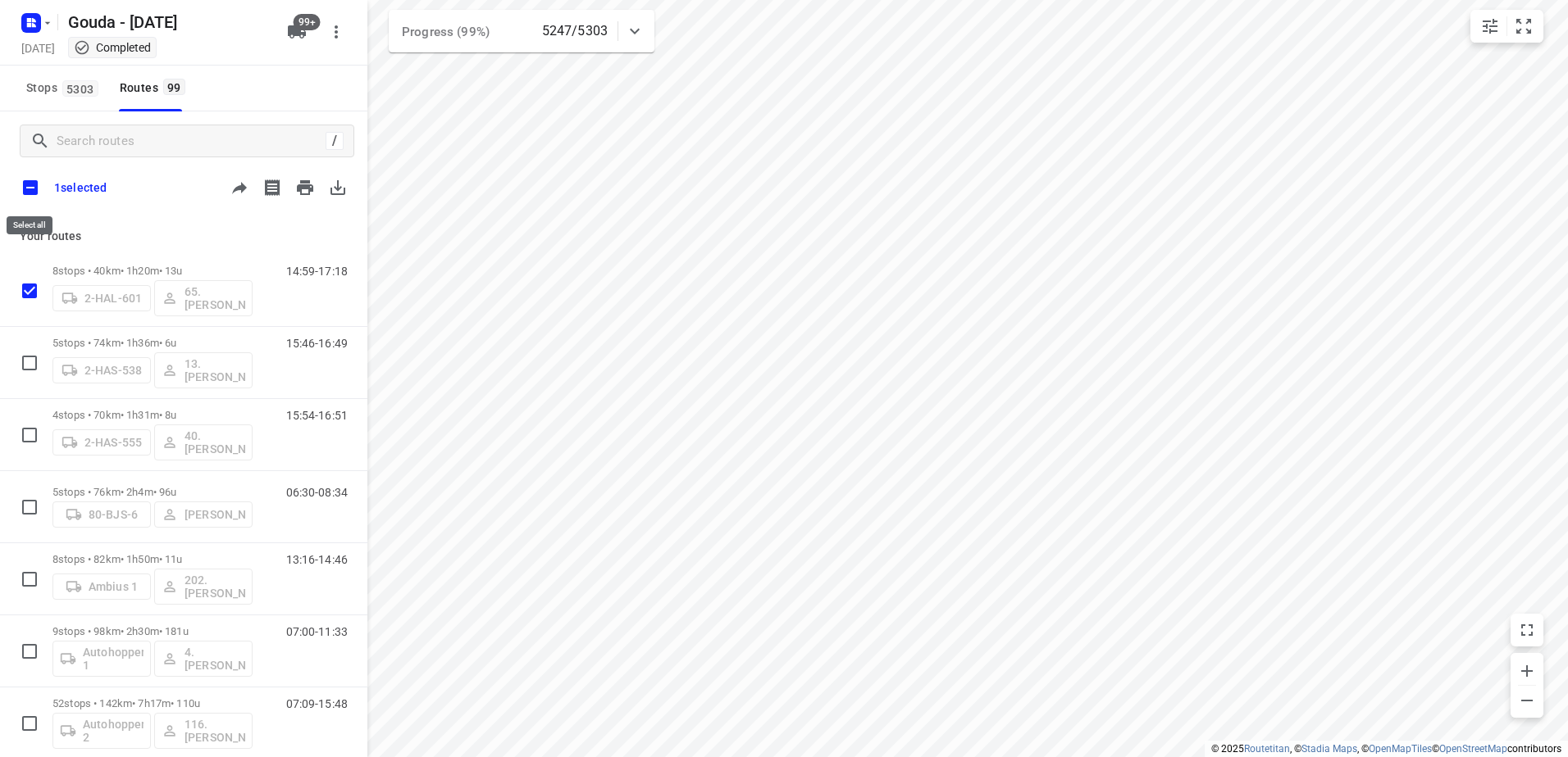
checkbox input "true"
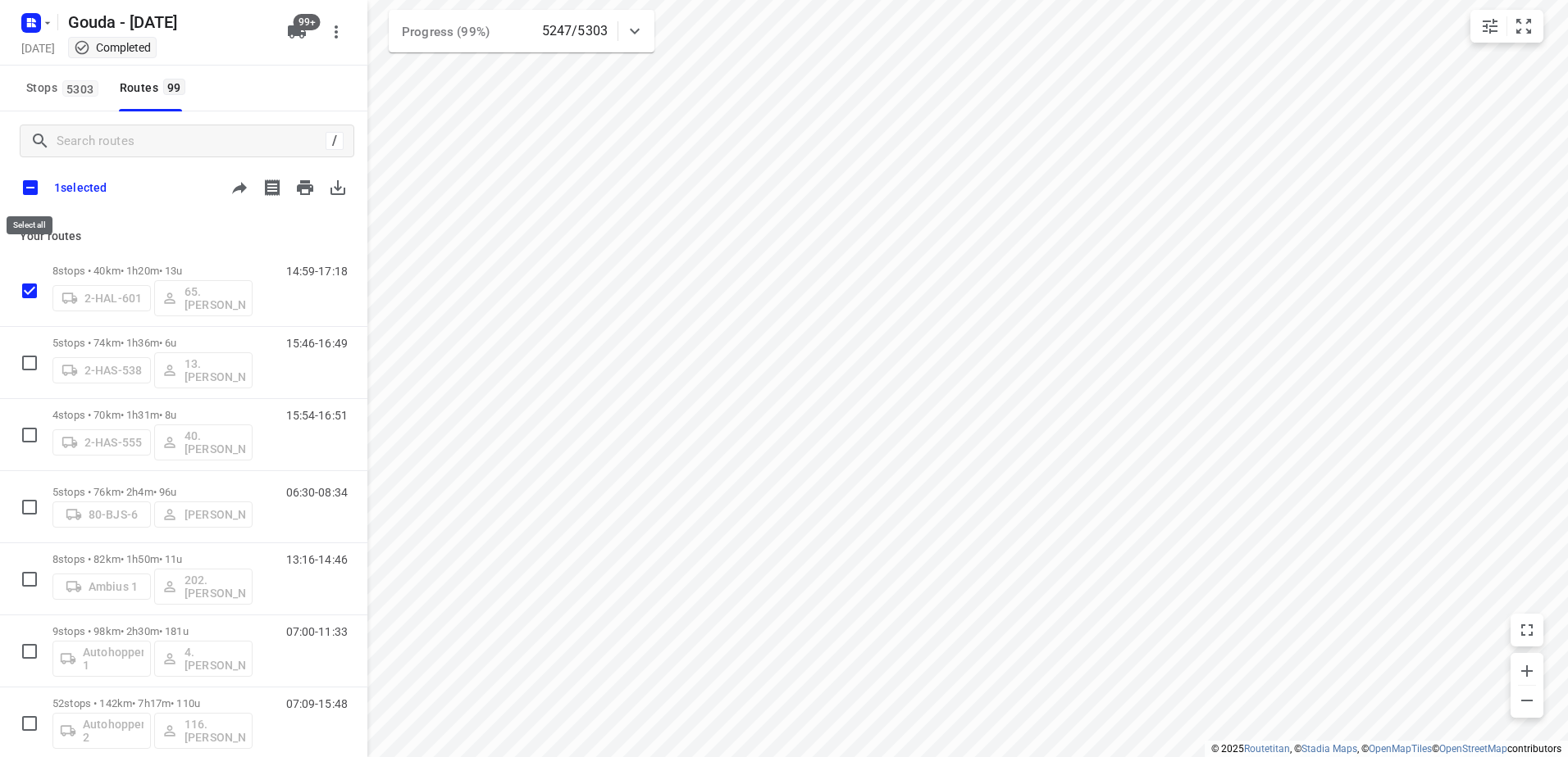
checkbox input "true"
click at [305, 195] on icon "button" at bounding box center [304, 188] width 16 height 14
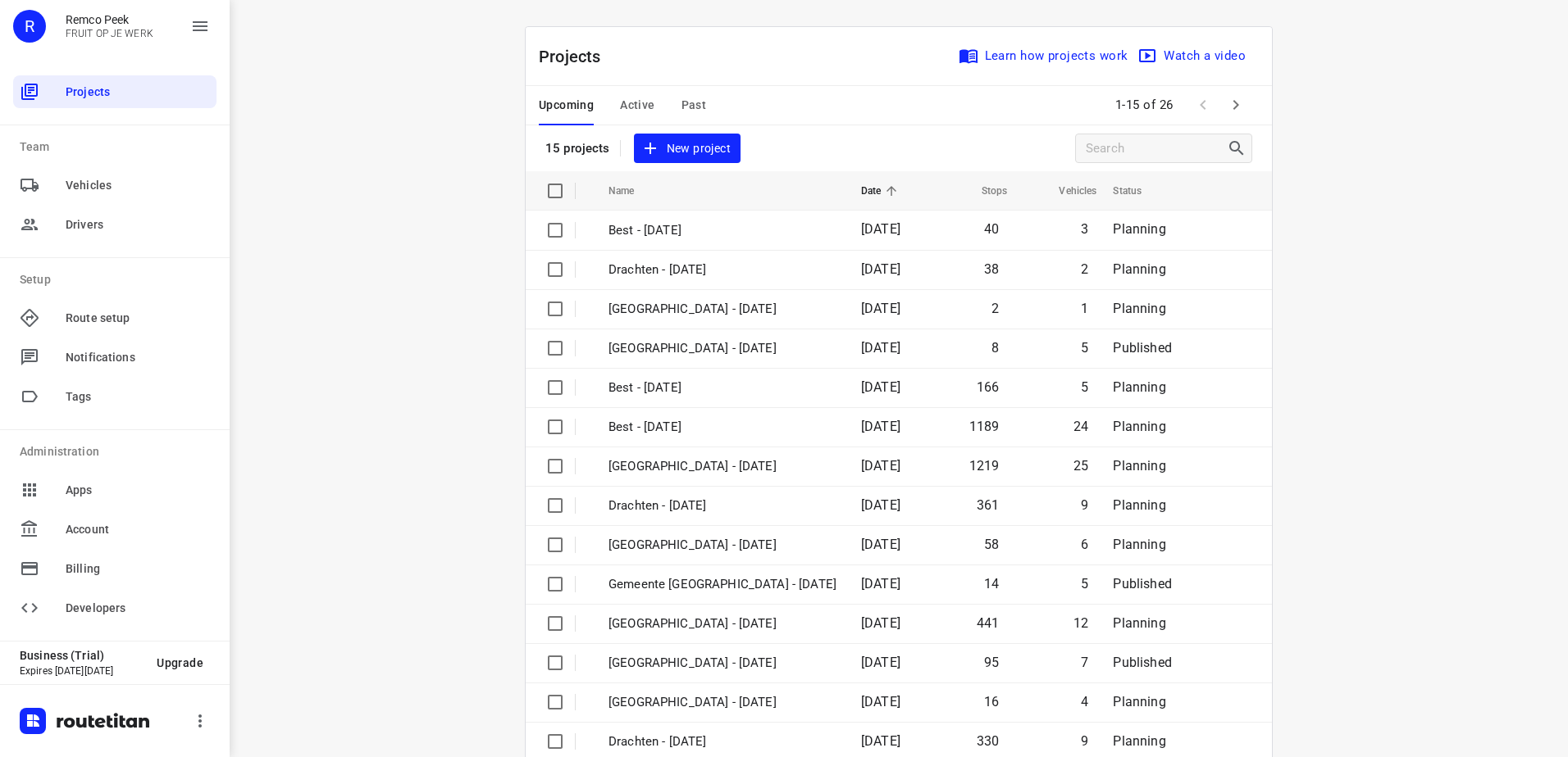
click at [697, 107] on span "Past" at bounding box center [694, 106] width 26 height 20
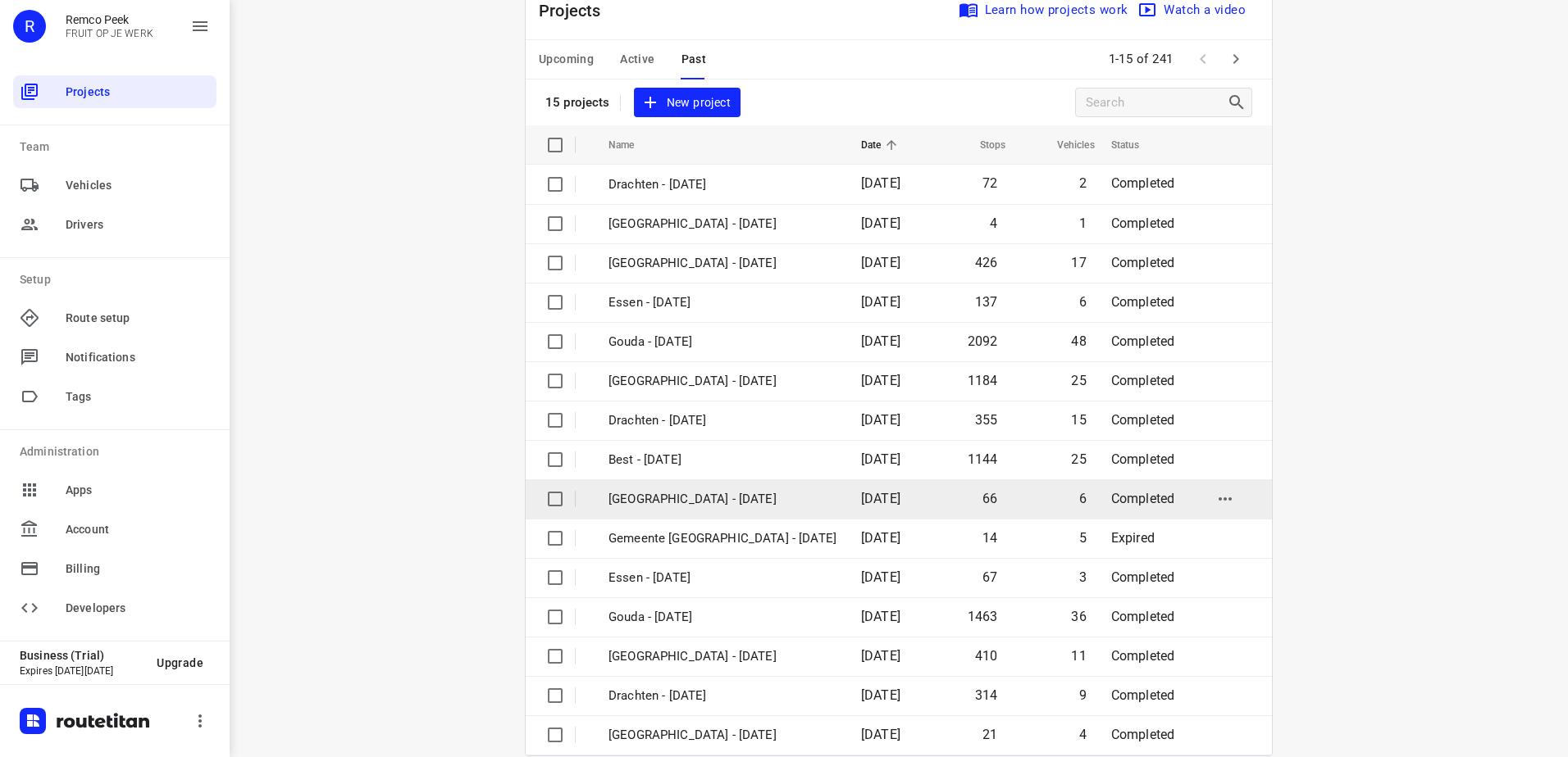
scroll to position [72, 0]
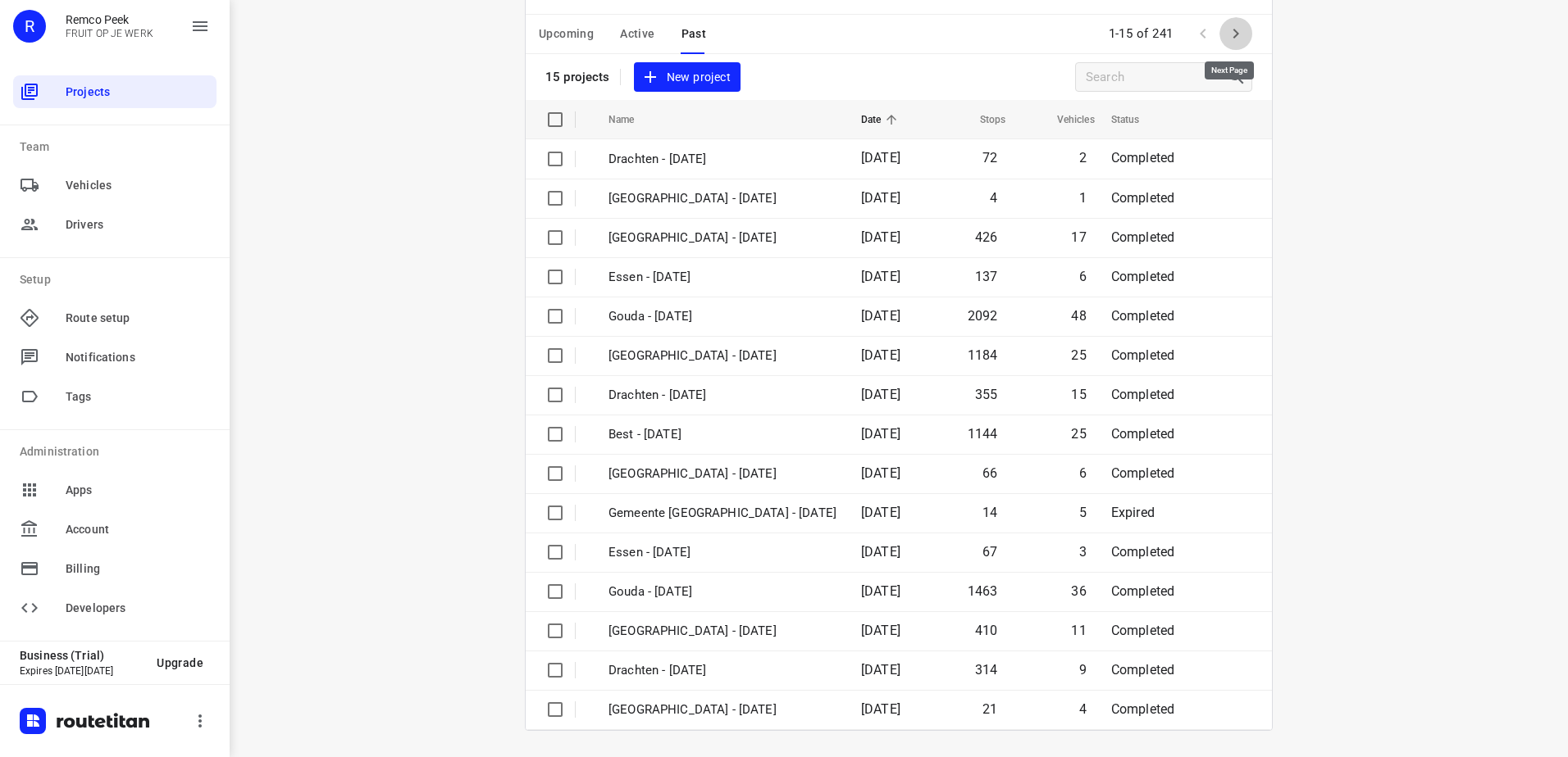
click at [1226, 34] on icon "button" at bounding box center [1235, 33] width 20 height 20
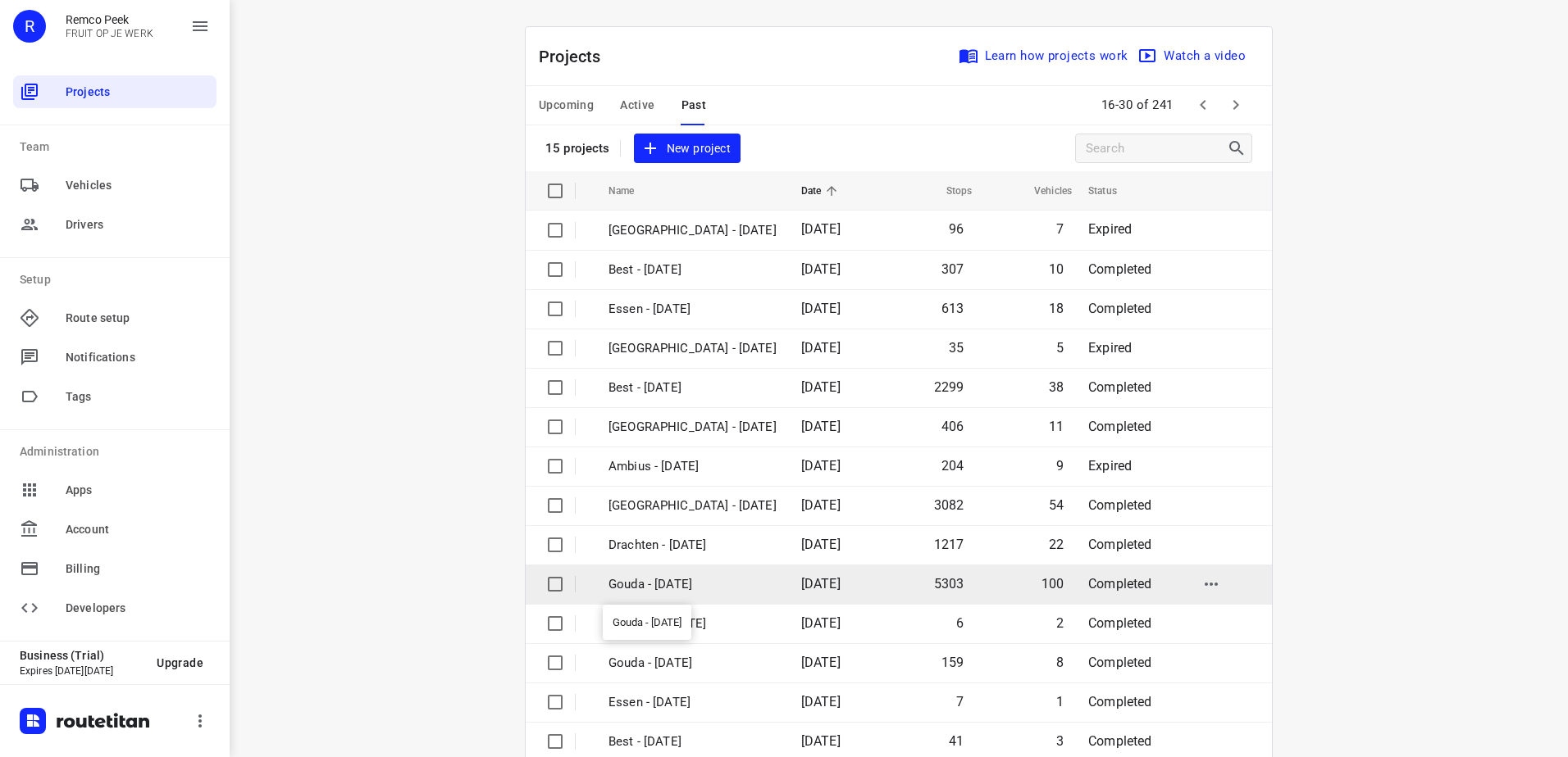
click at [732, 588] on p "Gouda - [DATE]" at bounding box center [691, 585] width 168 height 19
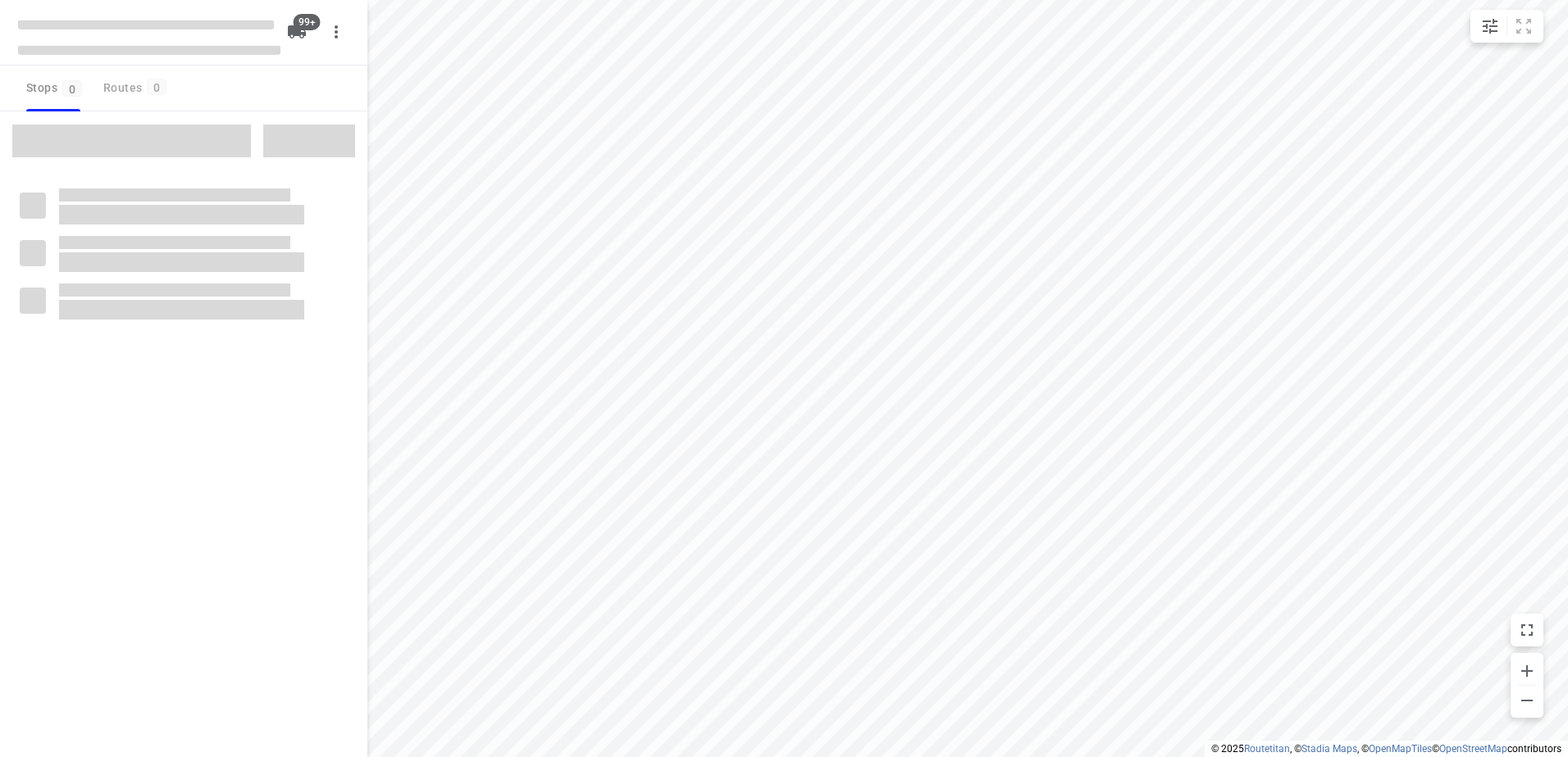
click at [148, 139] on span at bounding box center [131, 141] width 239 height 32
checkbox input "true"
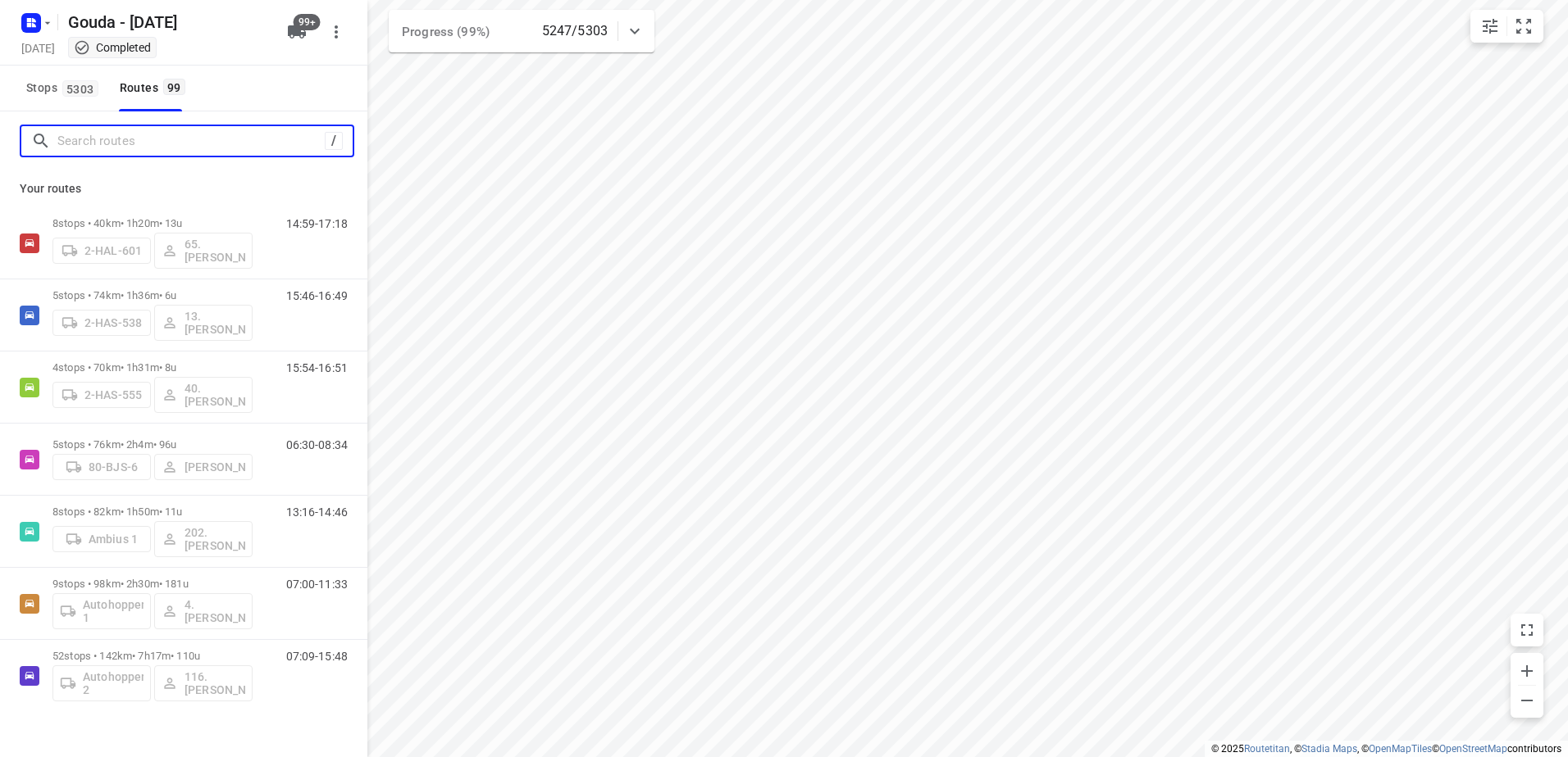
click at [235, 145] on input "Search routes" at bounding box center [190, 142] width 267 height 26
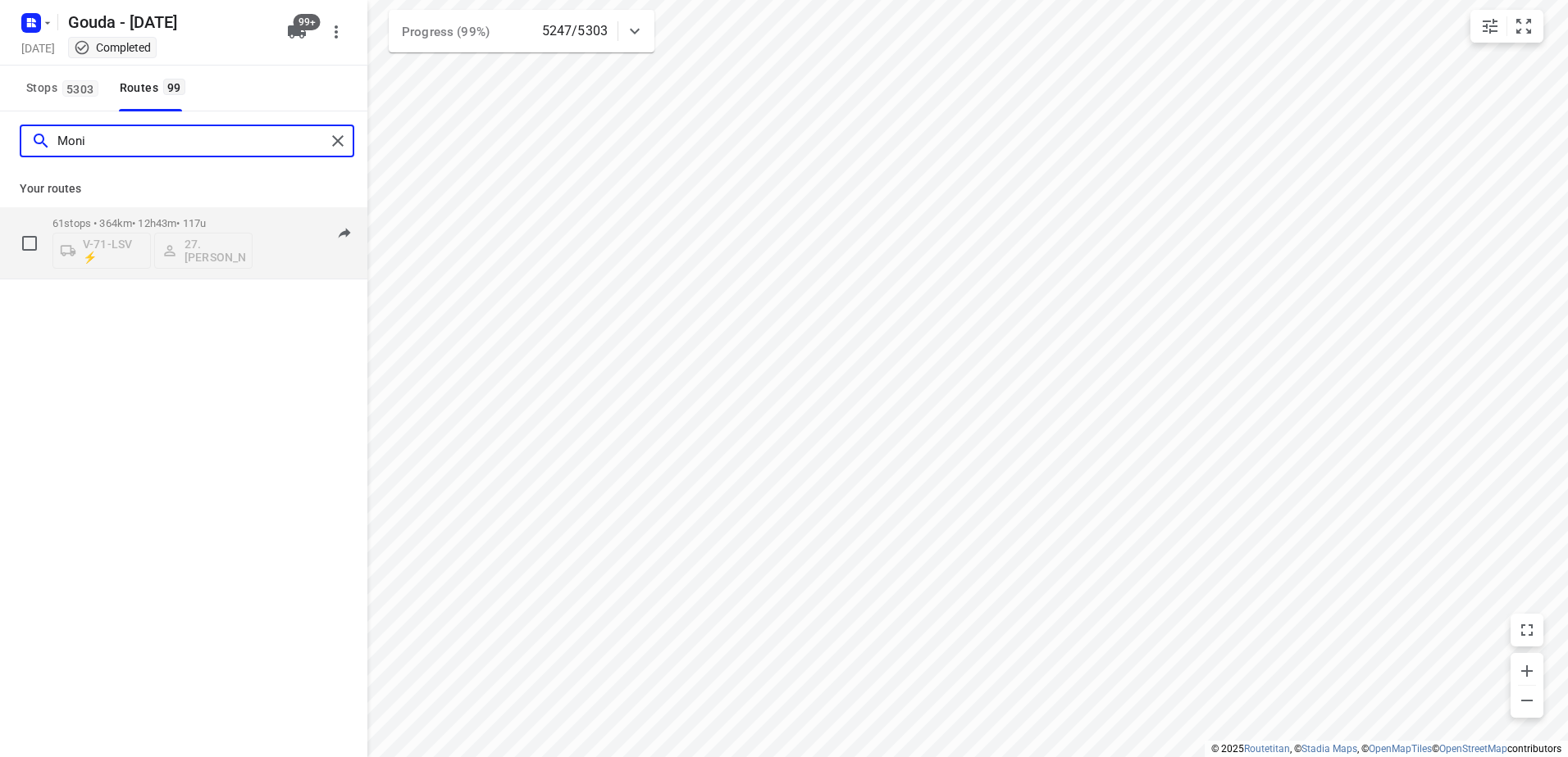
type input "Moni"
click at [136, 217] on p "61 stops • 364km • 12h43m • 117u" at bounding box center [153, 223] width 200 height 12
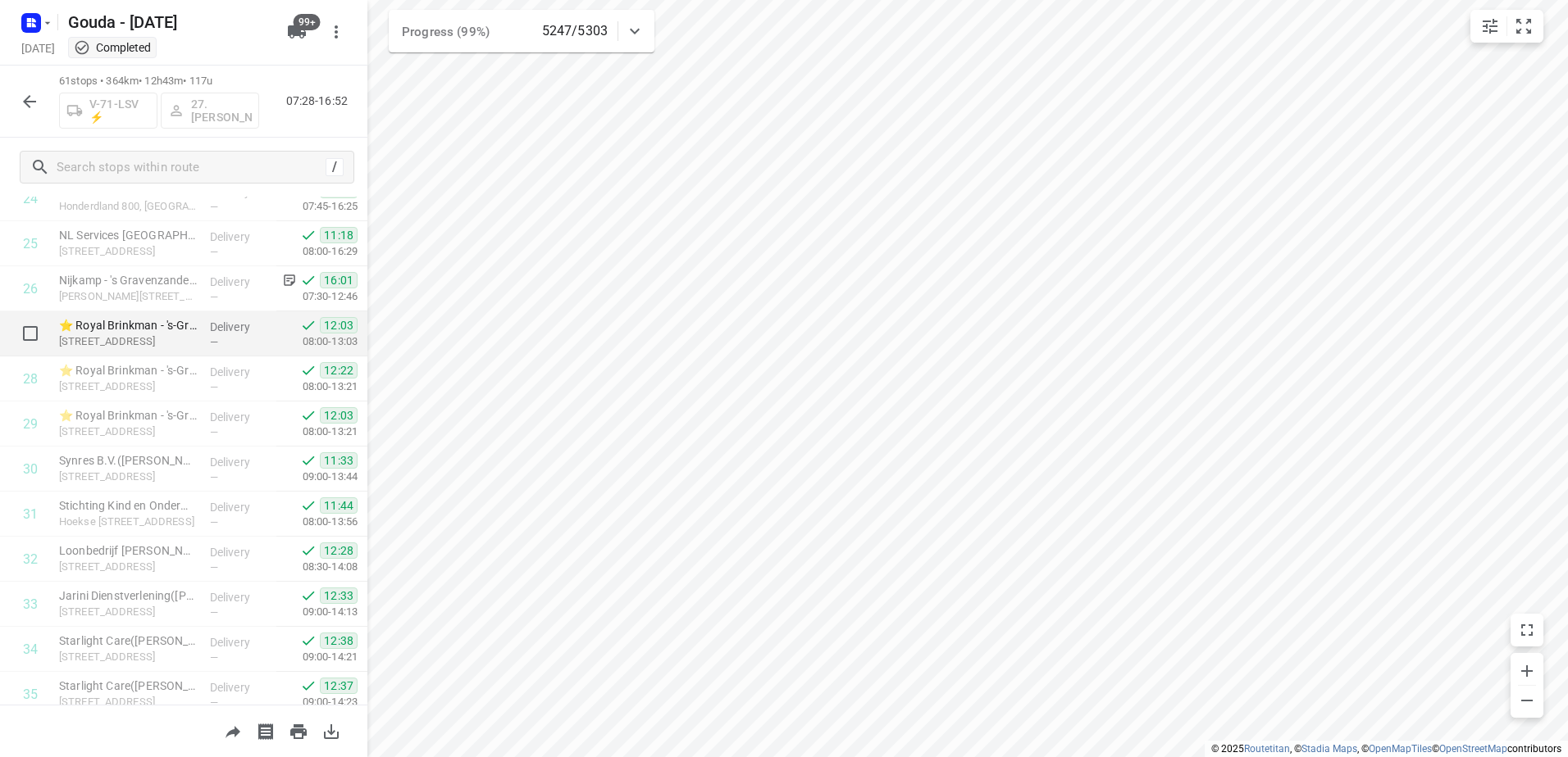
scroll to position [1303, 0]
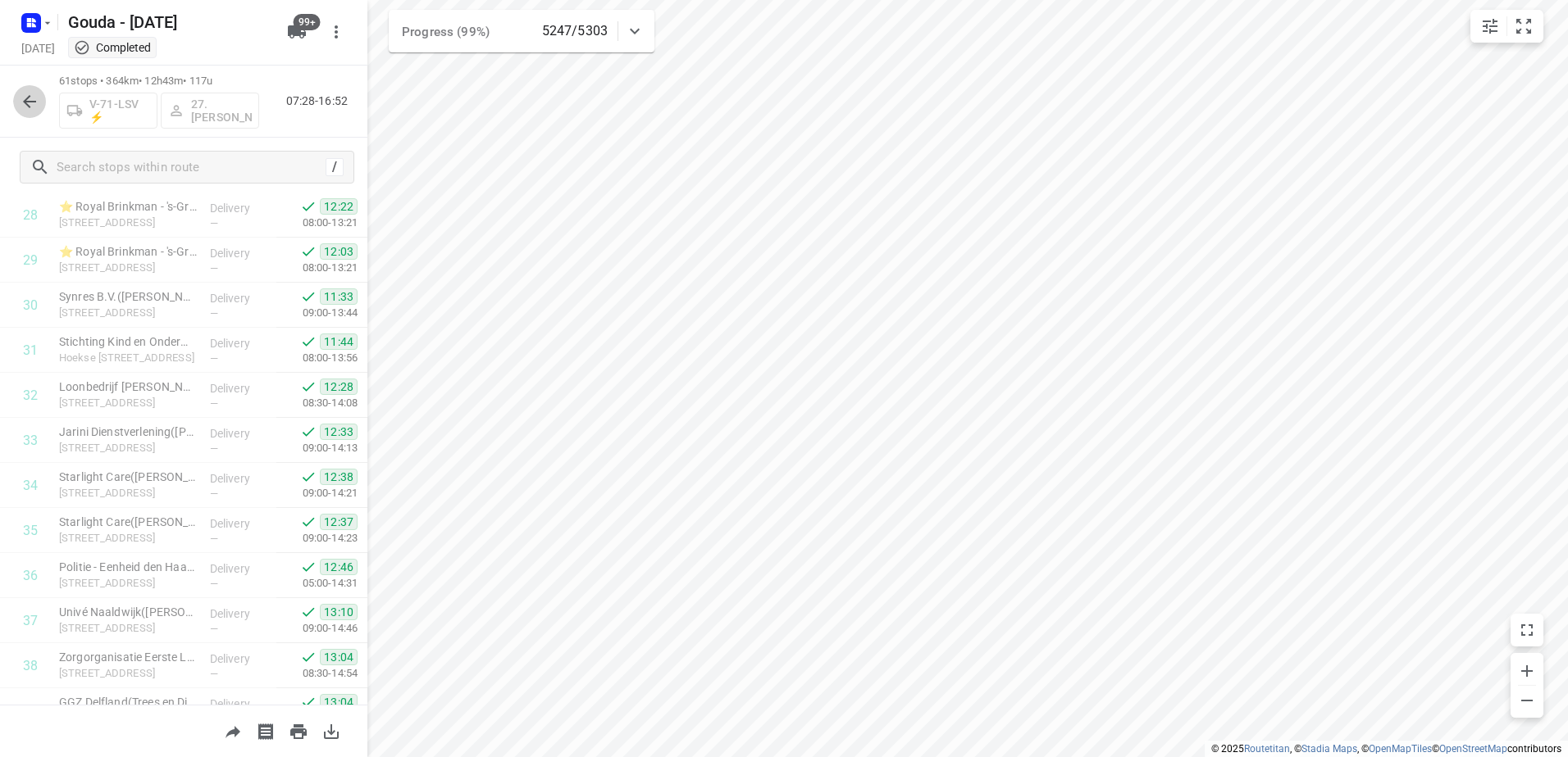
click at [36, 99] on icon "button" at bounding box center [29, 101] width 20 height 20
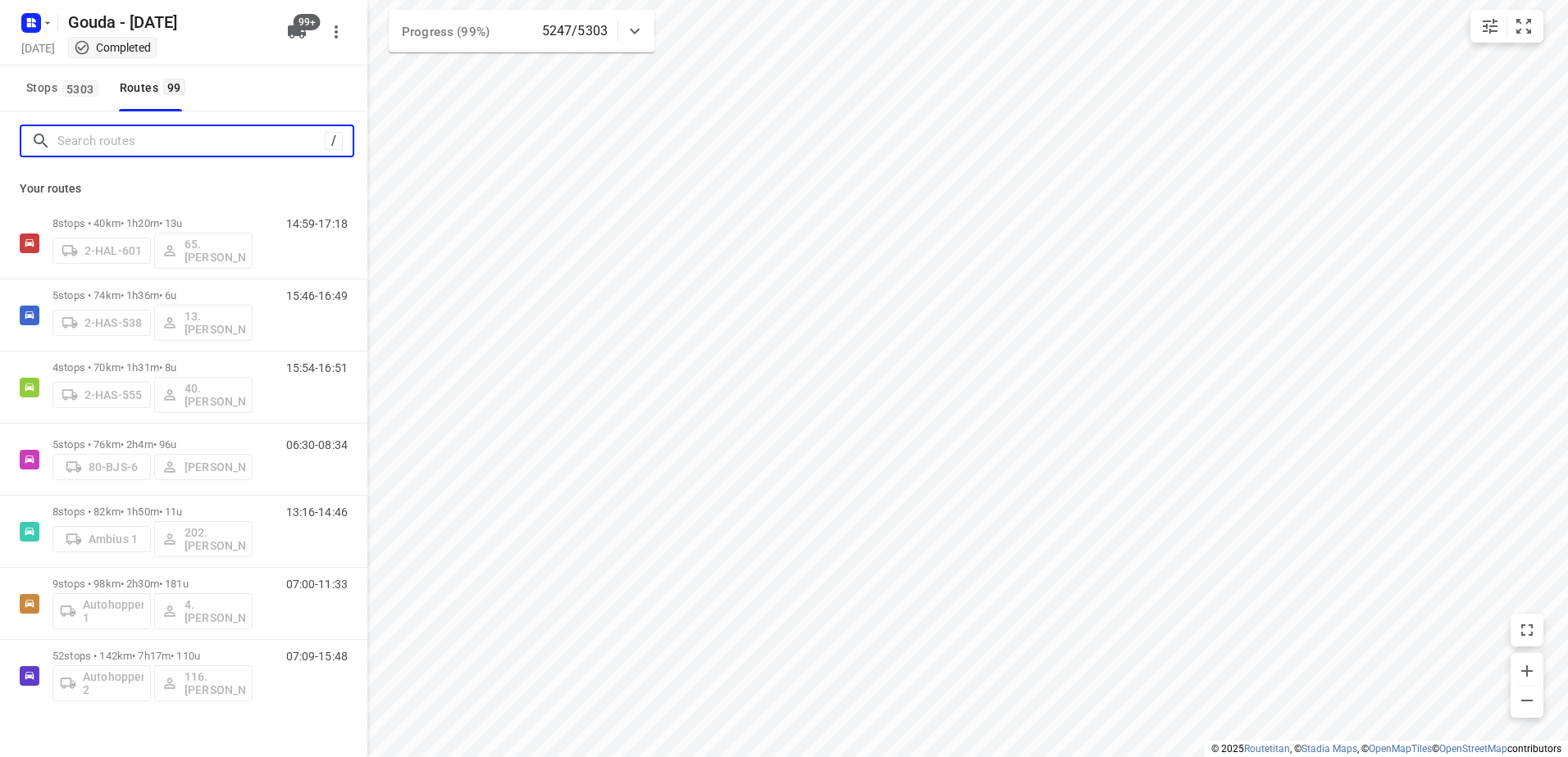
click at [142, 142] on input "Search routes" at bounding box center [190, 142] width 267 height 26
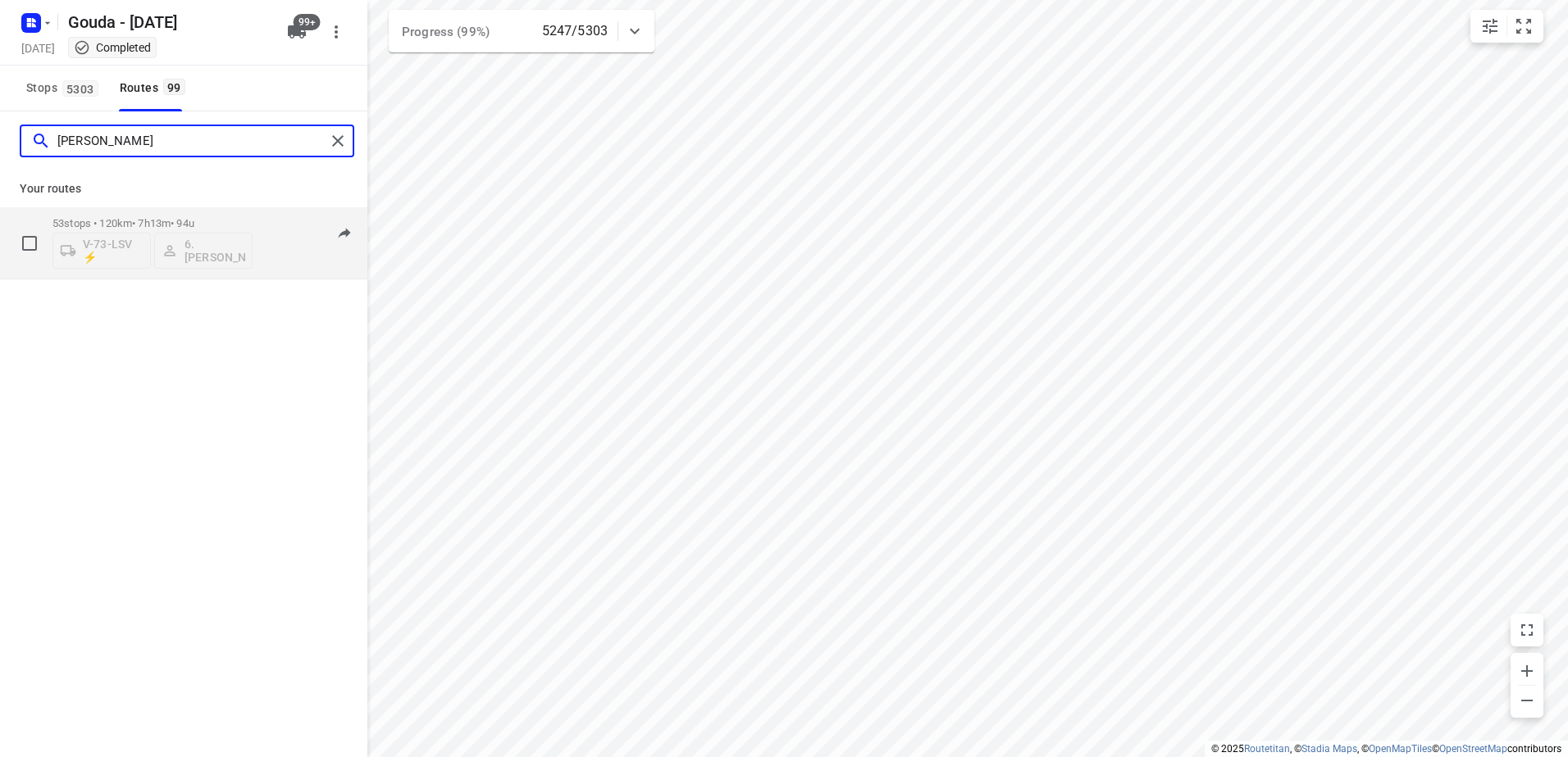
type input "[PERSON_NAME]"
click at [149, 219] on p "53 stops • 120km • 7h13m • 94u" at bounding box center [153, 223] width 200 height 12
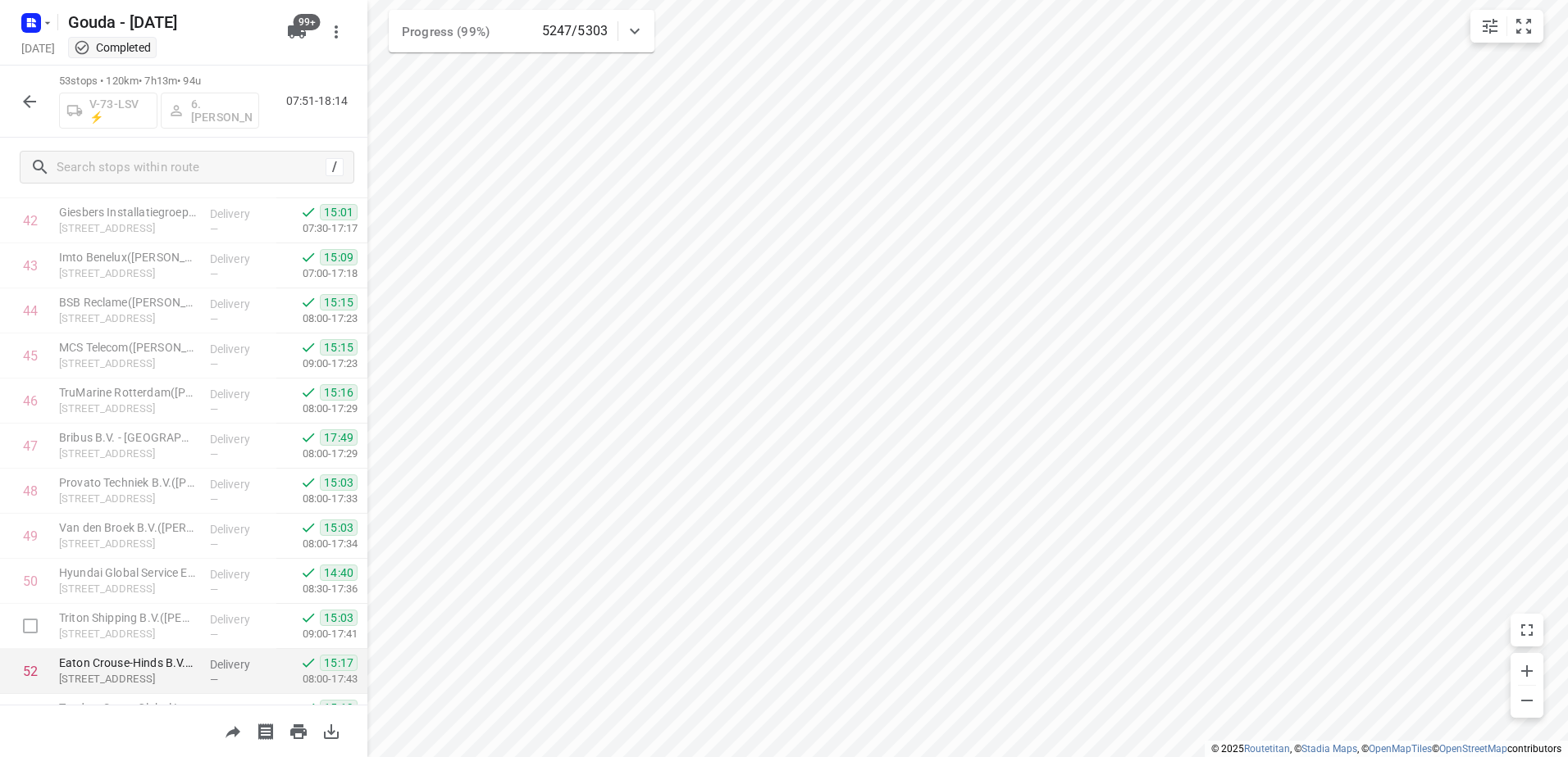
scroll to position [2008, 0]
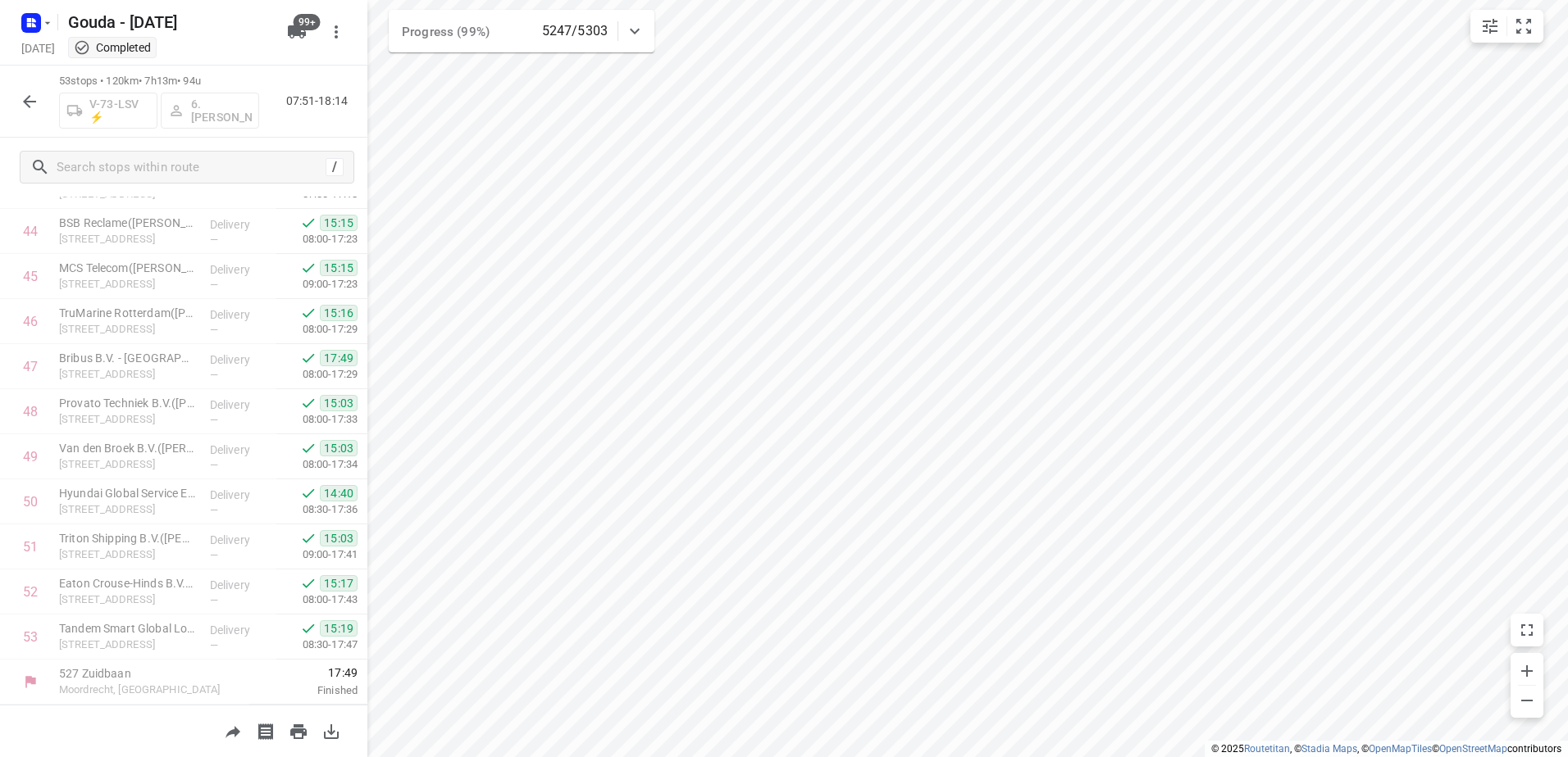
click at [37, 108] on icon "button" at bounding box center [29, 101] width 20 height 20
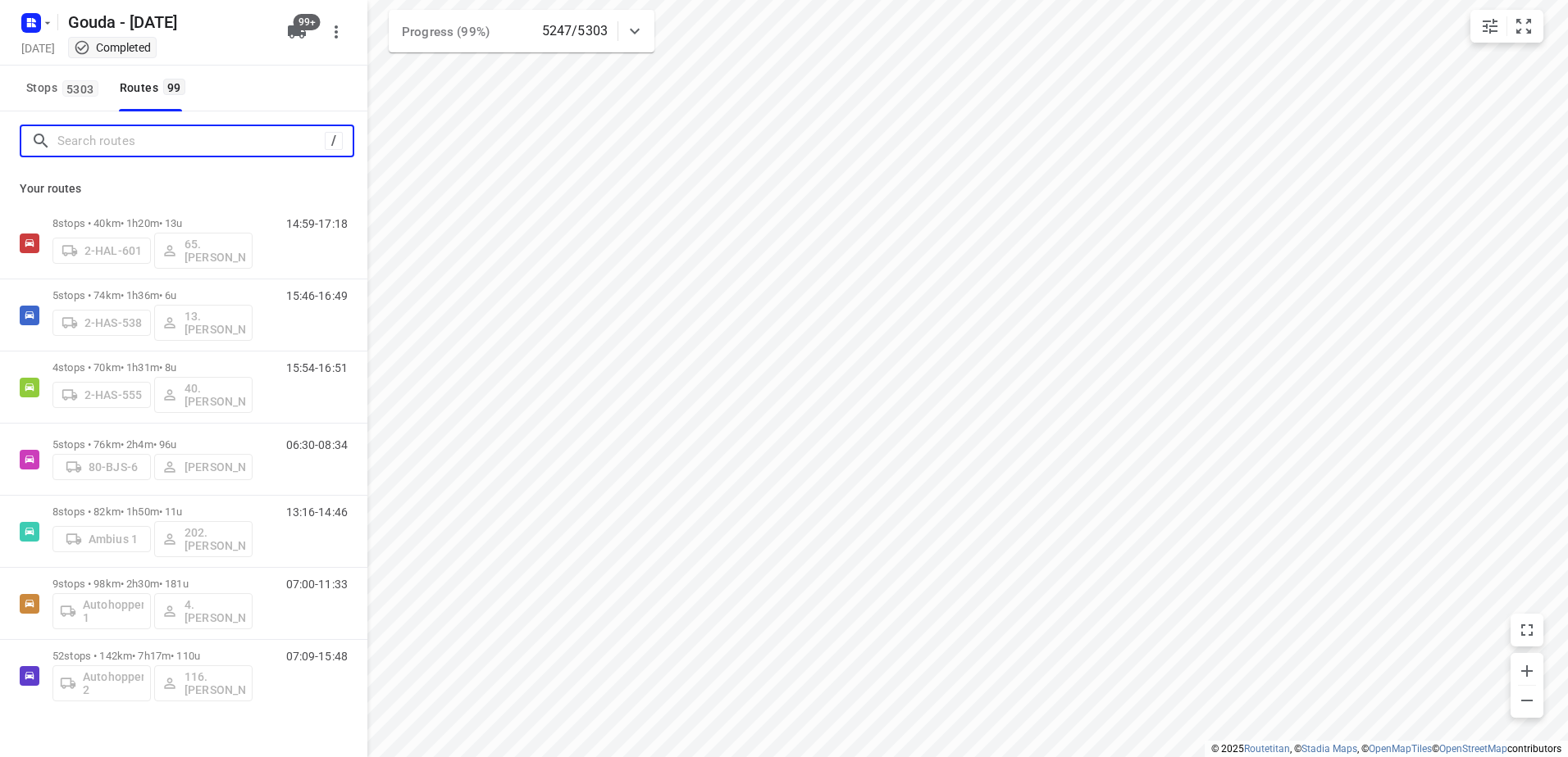
click at [139, 147] on input "Search routes" at bounding box center [190, 142] width 267 height 26
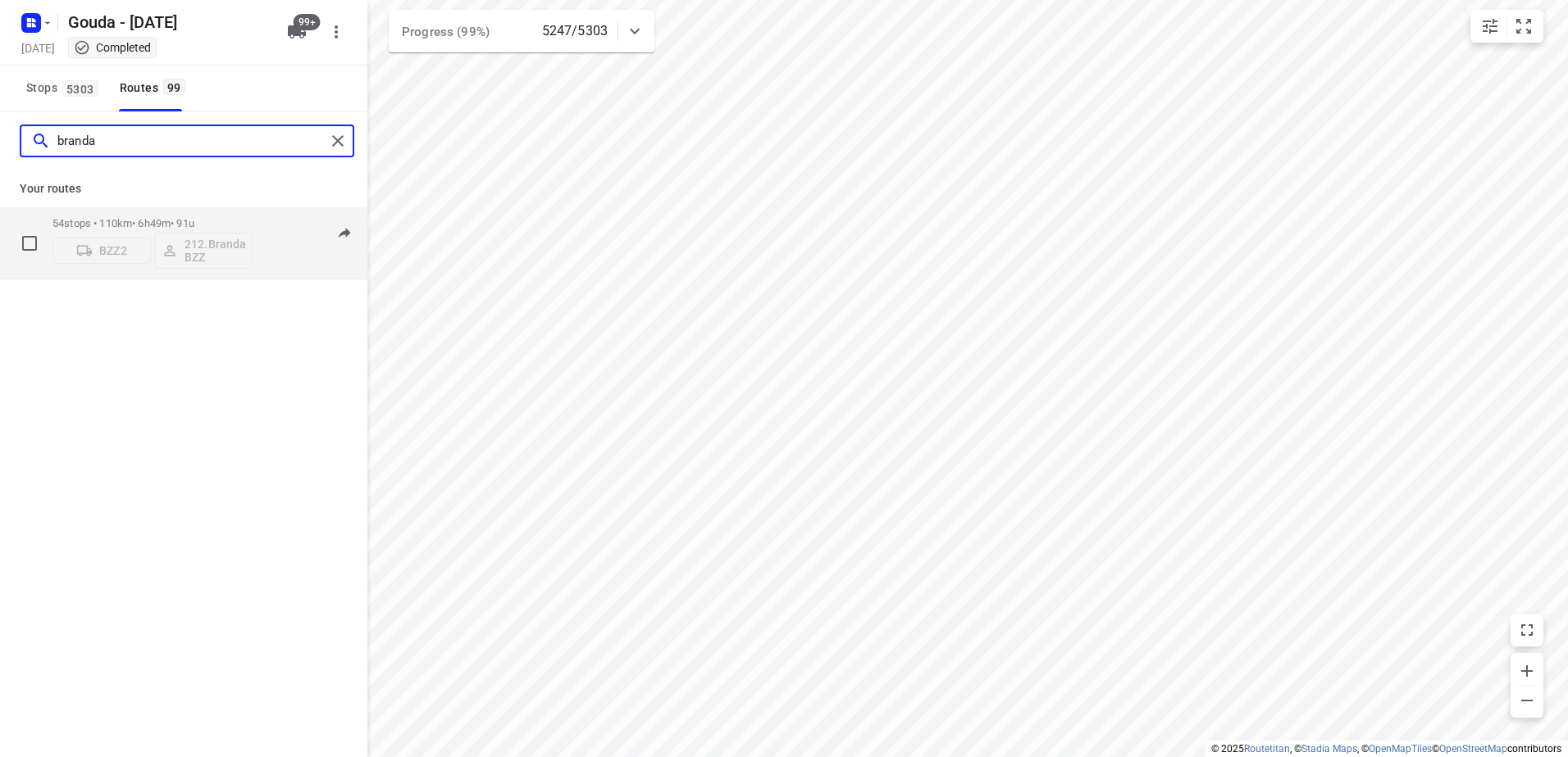
type input "branda"
click at [175, 214] on div "54 stops • 110km • 6h49m • 91u BZZ2 212.Brandao BZZ" at bounding box center [153, 243] width 200 height 68
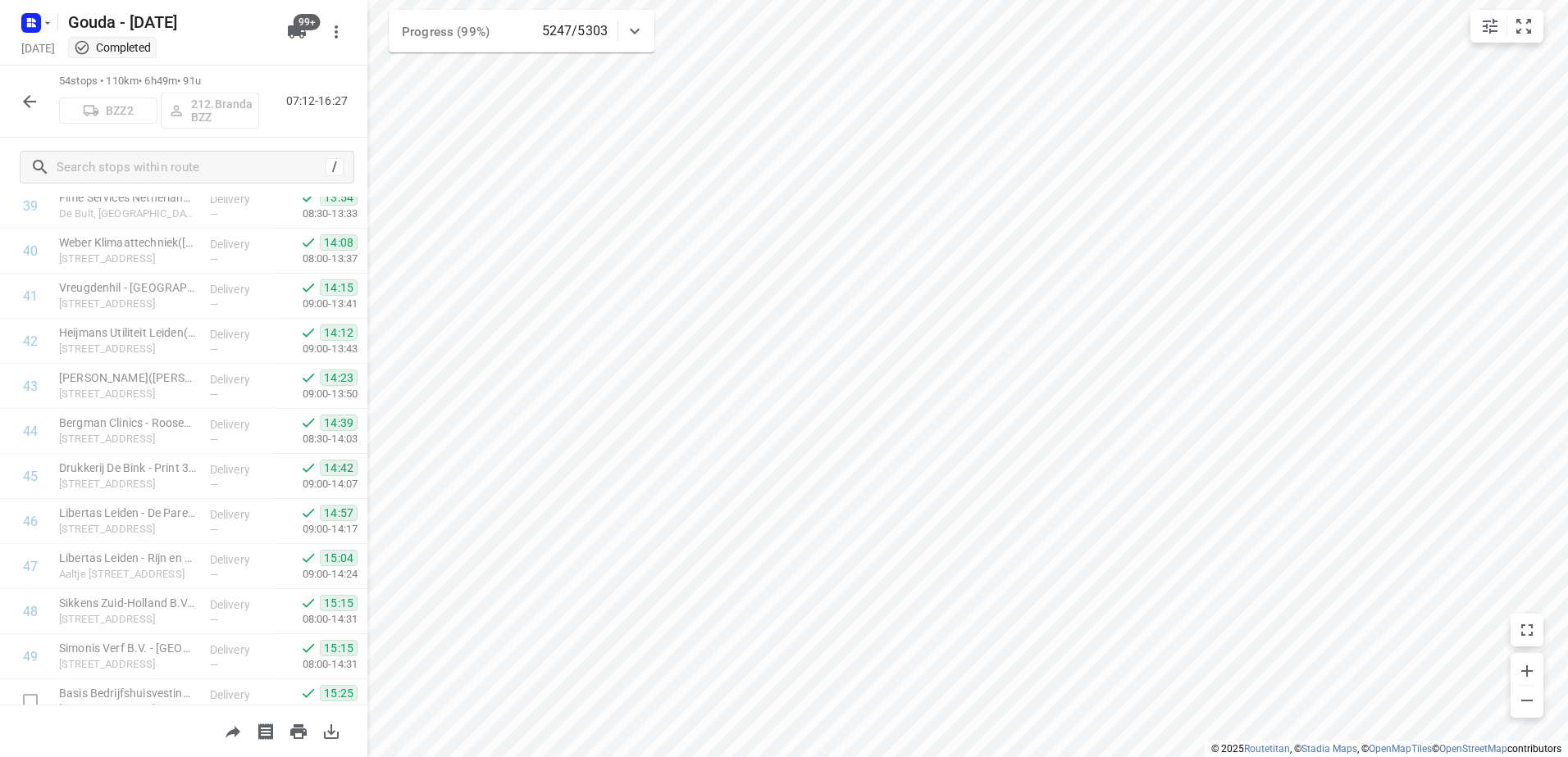
scroll to position [2054, 0]
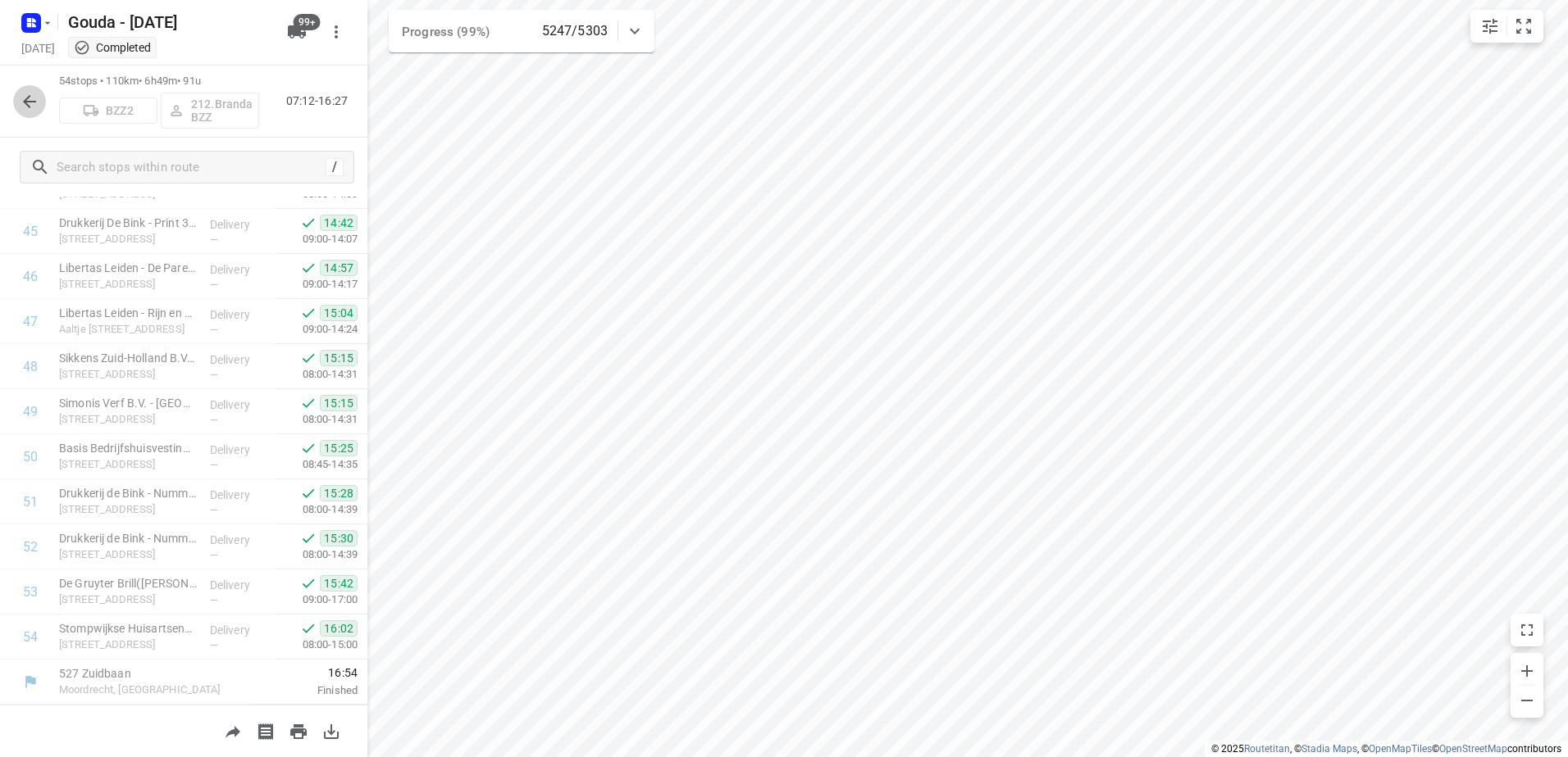
click at [13, 97] on button "button" at bounding box center [29, 101] width 32 height 32
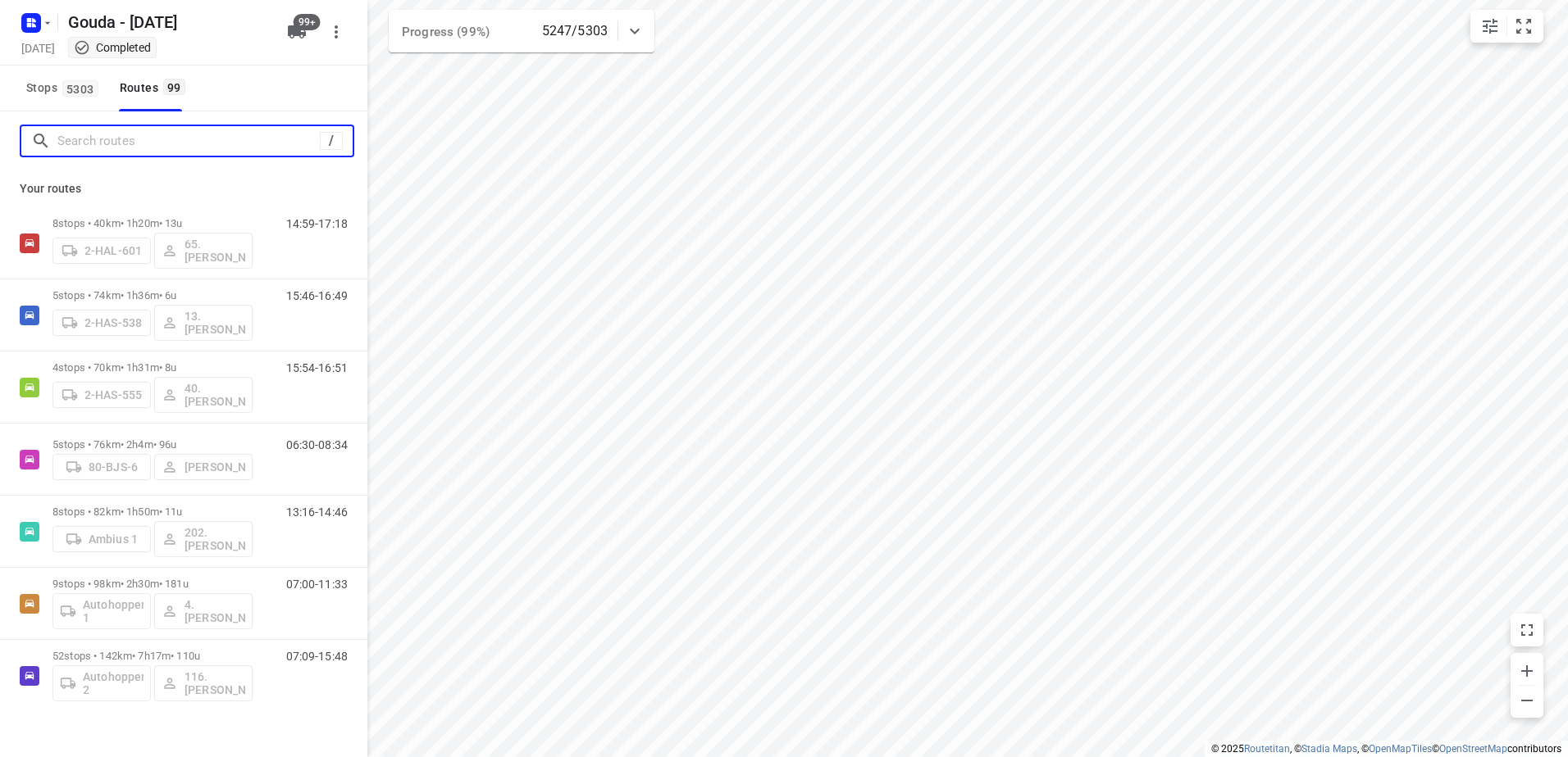
click at [170, 151] on input "Search routes" at bounding box center [188, 142] width 263 height 26
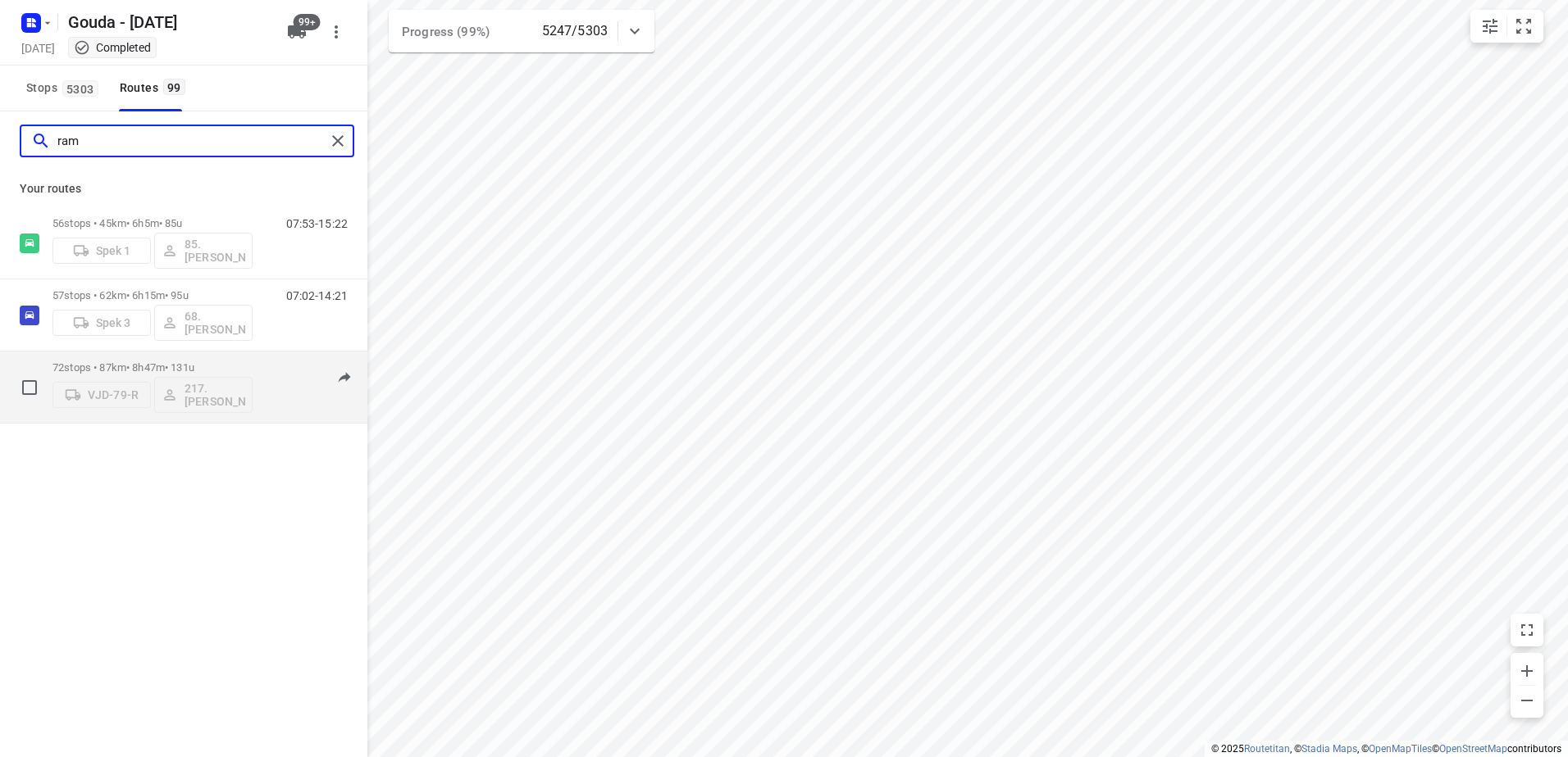
type input "ram"
click at [198, 365] on p "72 stops • 87km • 8h47m • 131u" at bounding box center [153, 367] width 200 height 12
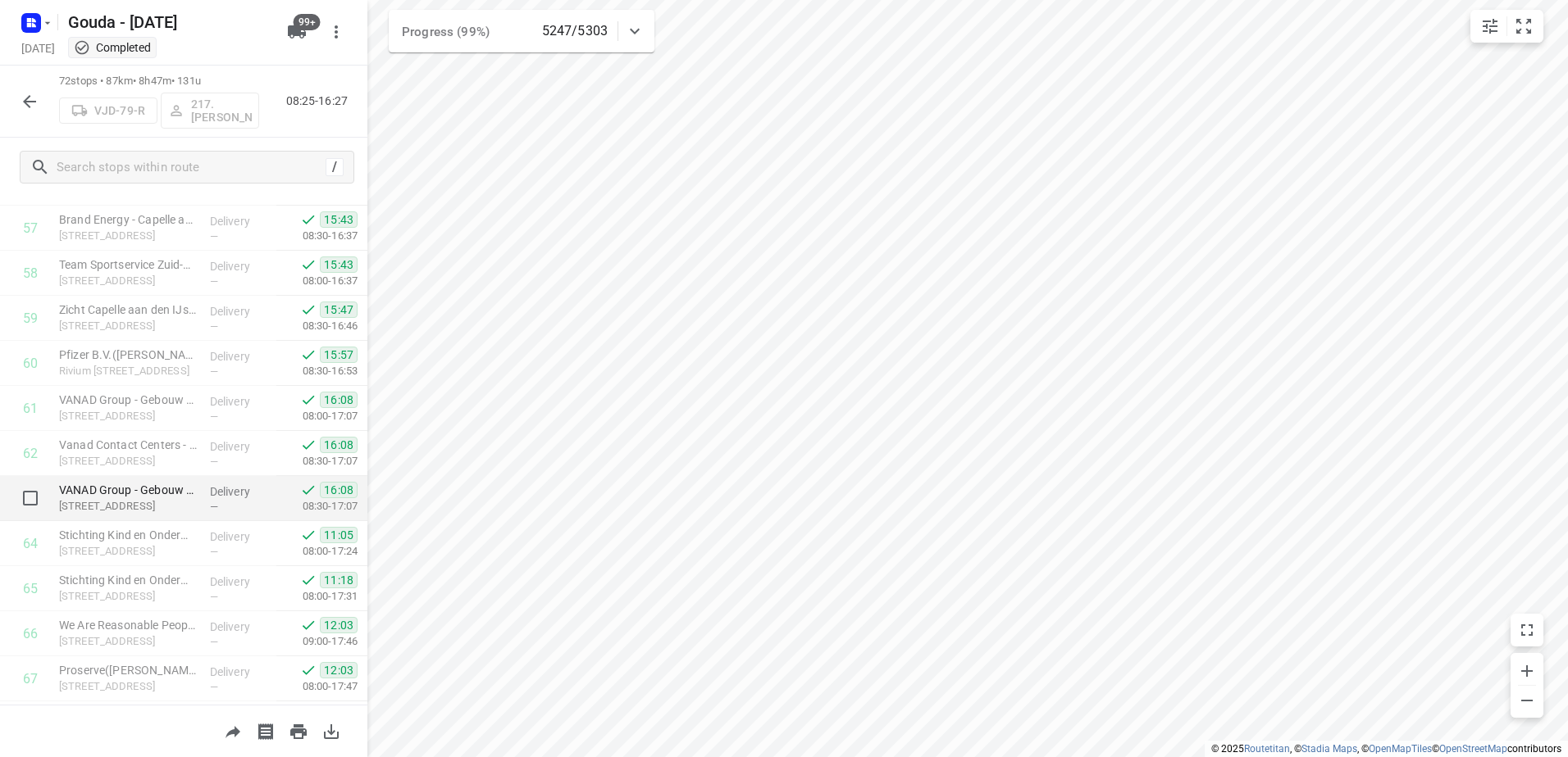
scroll to position [2619, 0]
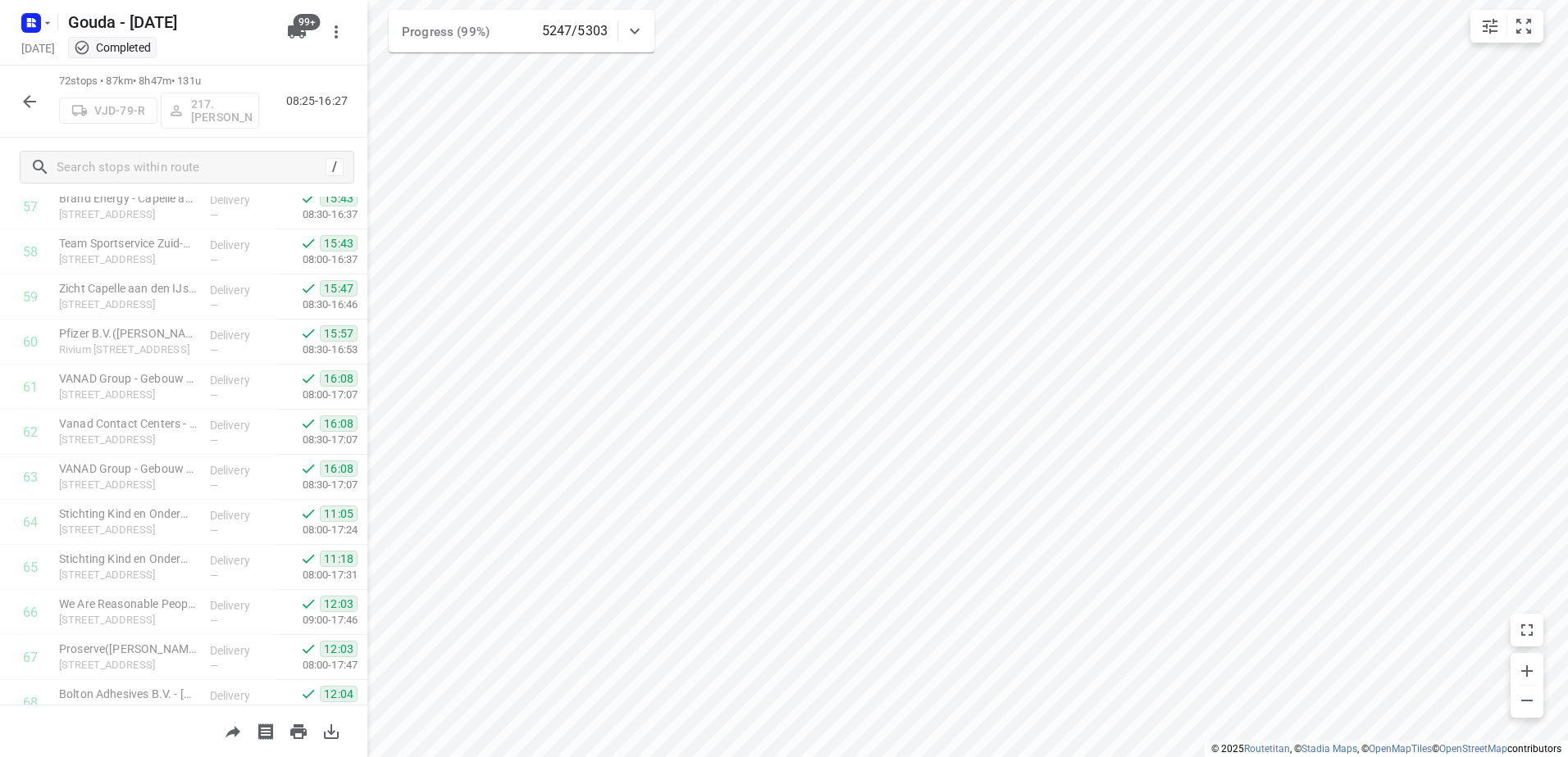
click at [26, 106] on icon "button" at bounding box center [29, 101] width 20 height 20
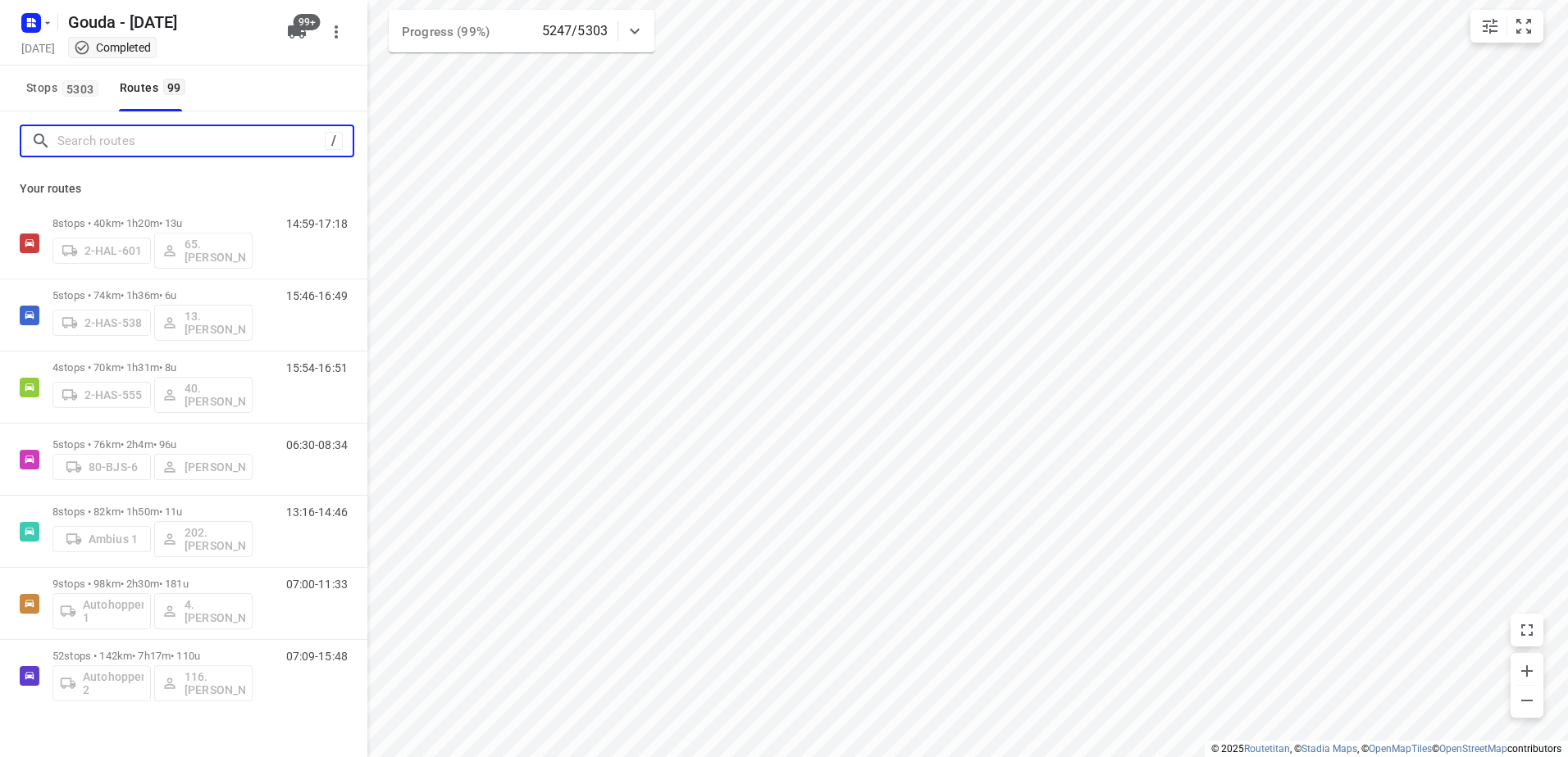
click at [176, 149] on input "Search routes" at bounding box center [190, 142] width 267 height 26
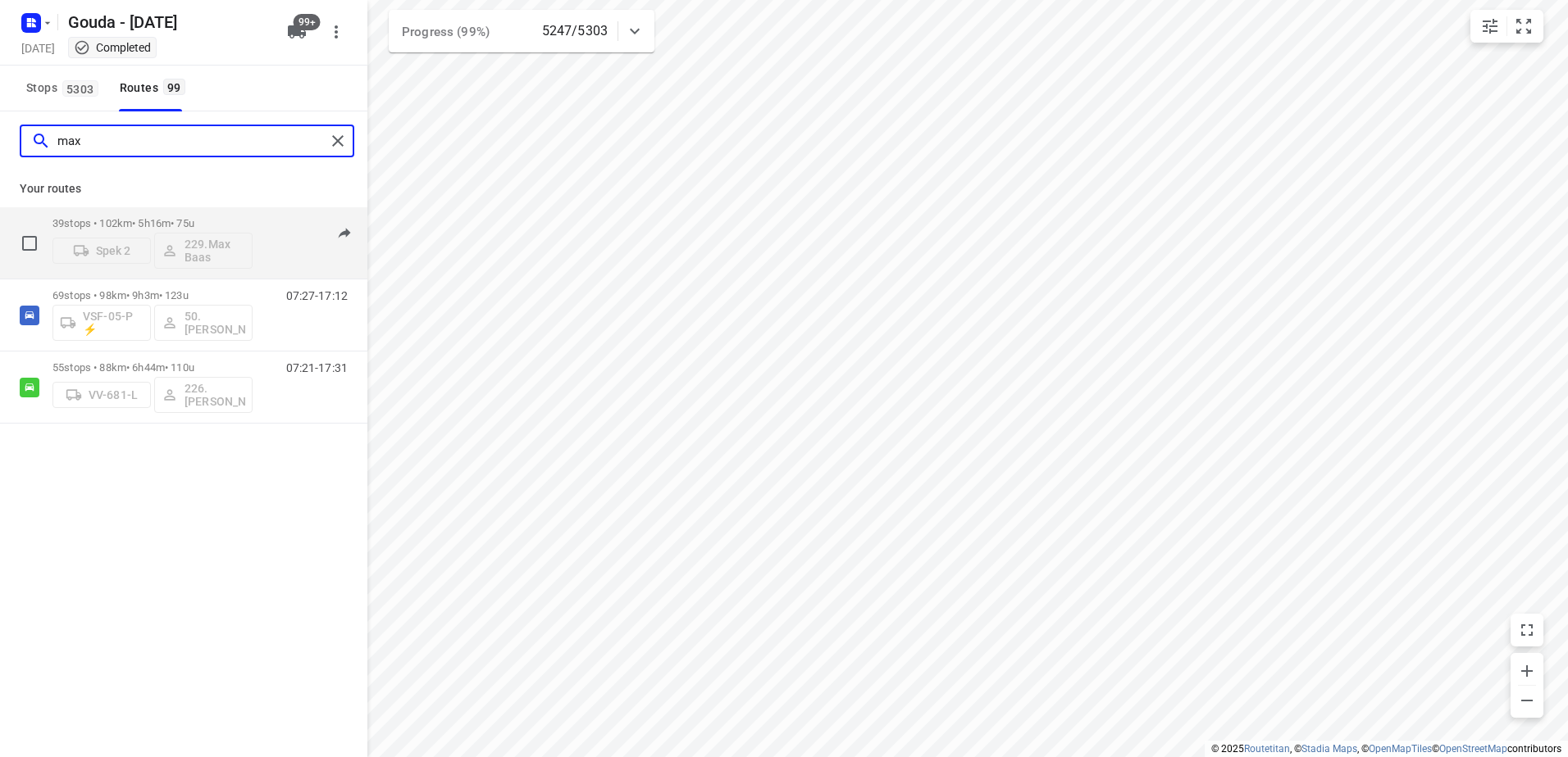
type input "max"
click at [218, 222] on p "39 stops • 102km • 5h16m • 75u" at bounding box center [153, 223] width 200 height 12
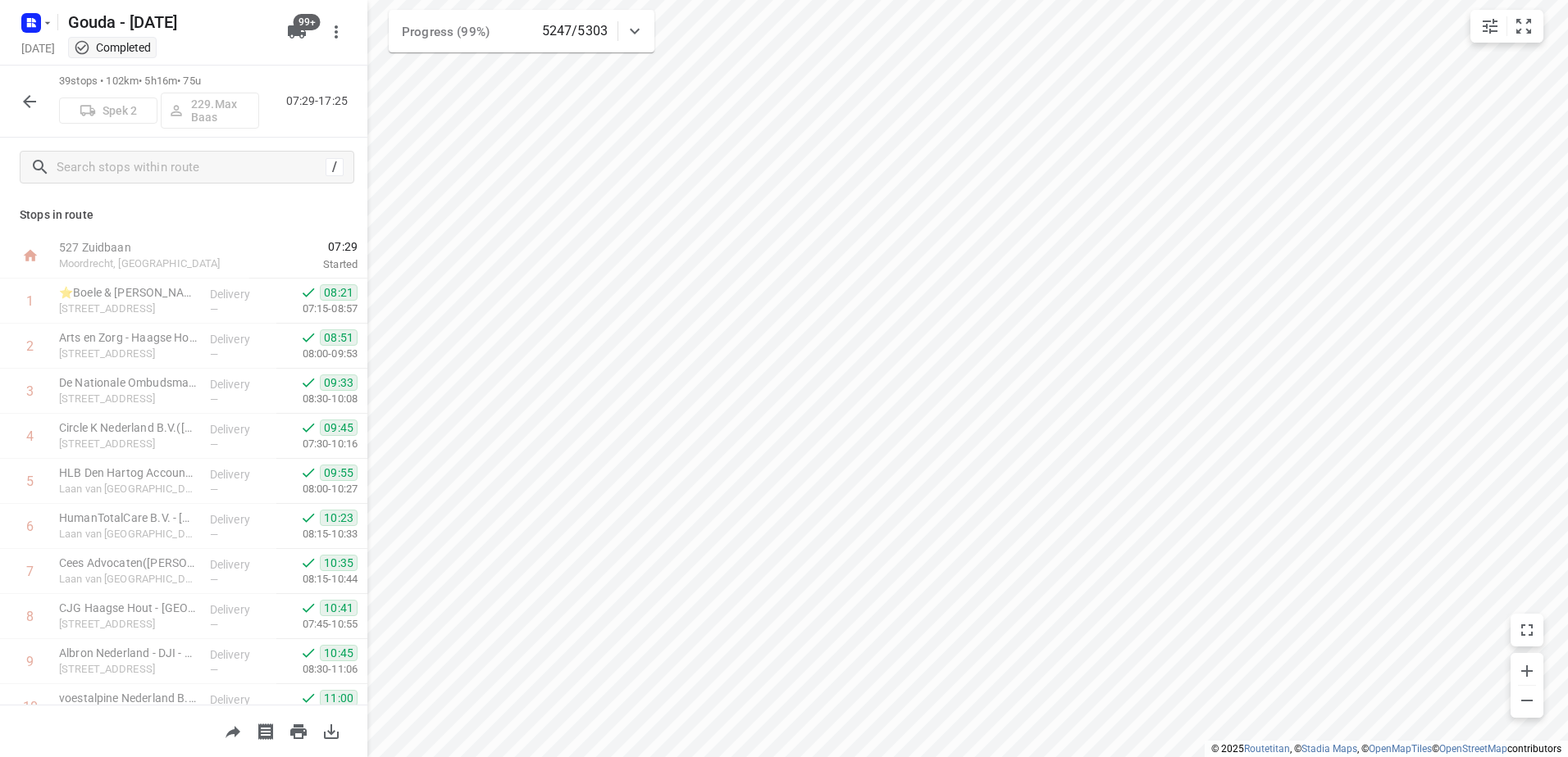
click at [32, 107] on icon "button" at bounding box center [29, 101] width 20 height 20
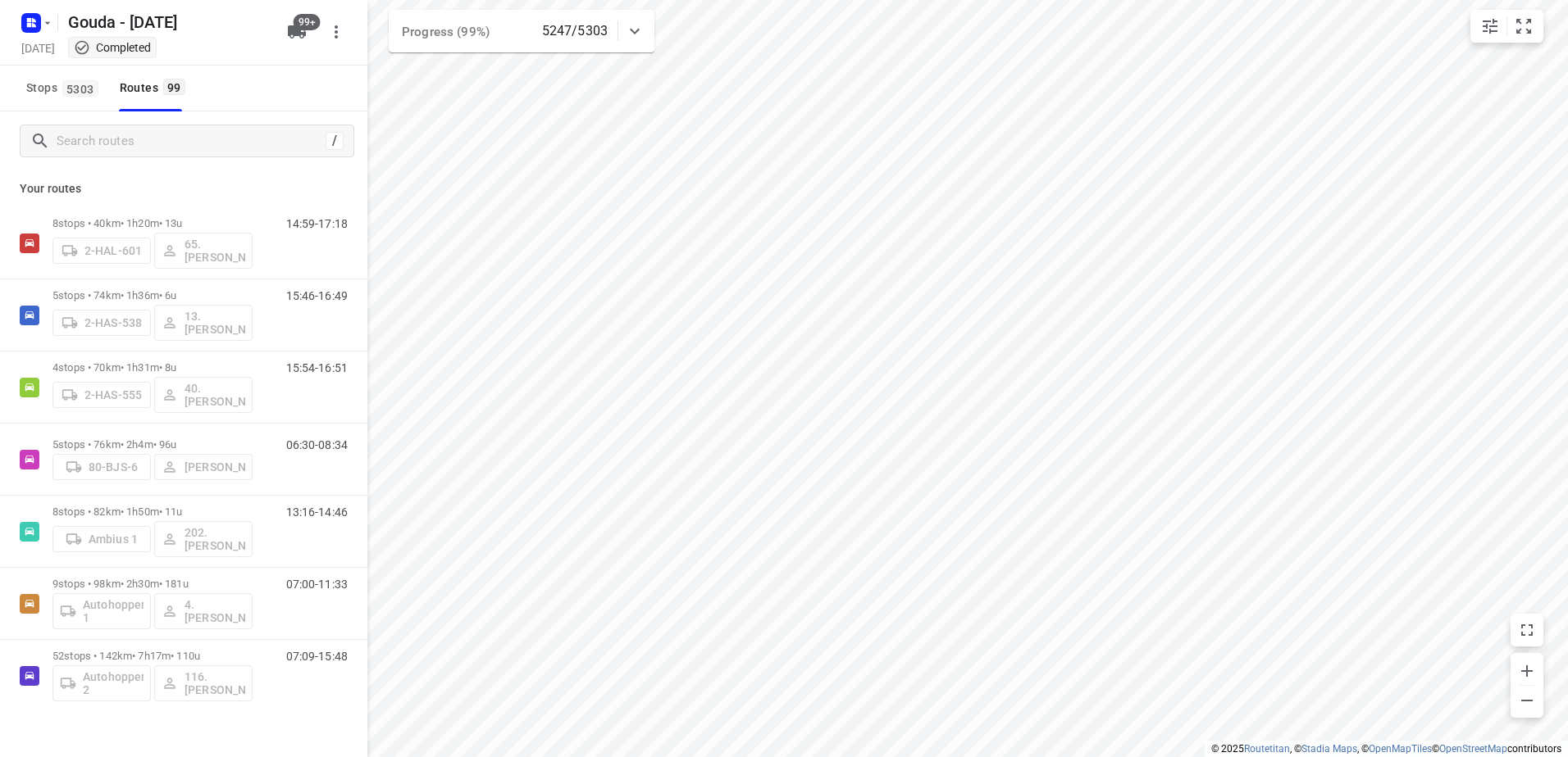
click at [188, 158] on div "/" at bounding box center [183, 141] width 367 height 59
click at [188, 138] on input "Search routes" at bounding box center [205, 142] width 295 height 26
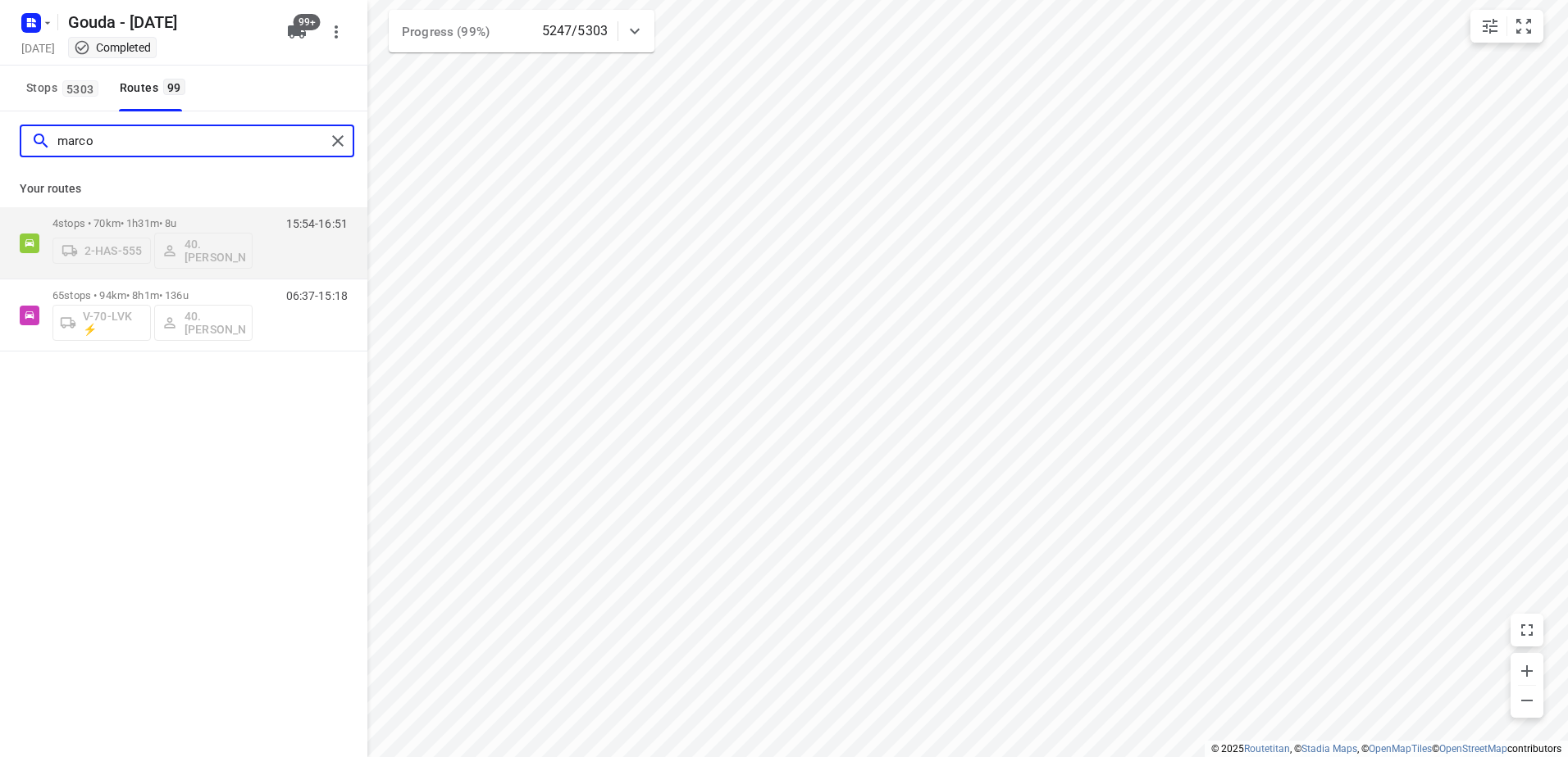
drag, startPoint x: 117, startPoint y: 139, endPoint x: -120, endPoint y: 137, distance: 237.0
click at [0, 137] on html "i © 2025 Routetitan , © Stadia Maps , © OpenMapTiles © OpenStreetMap contributo…" at bounding box center [784, 378] width 1568 height 757
type input "[PERSON_NAME]"
click at [147, 222] on p "5 stops • 74km • 1h36m • 6u" at bounding box center [153, 223] width 200 height 12
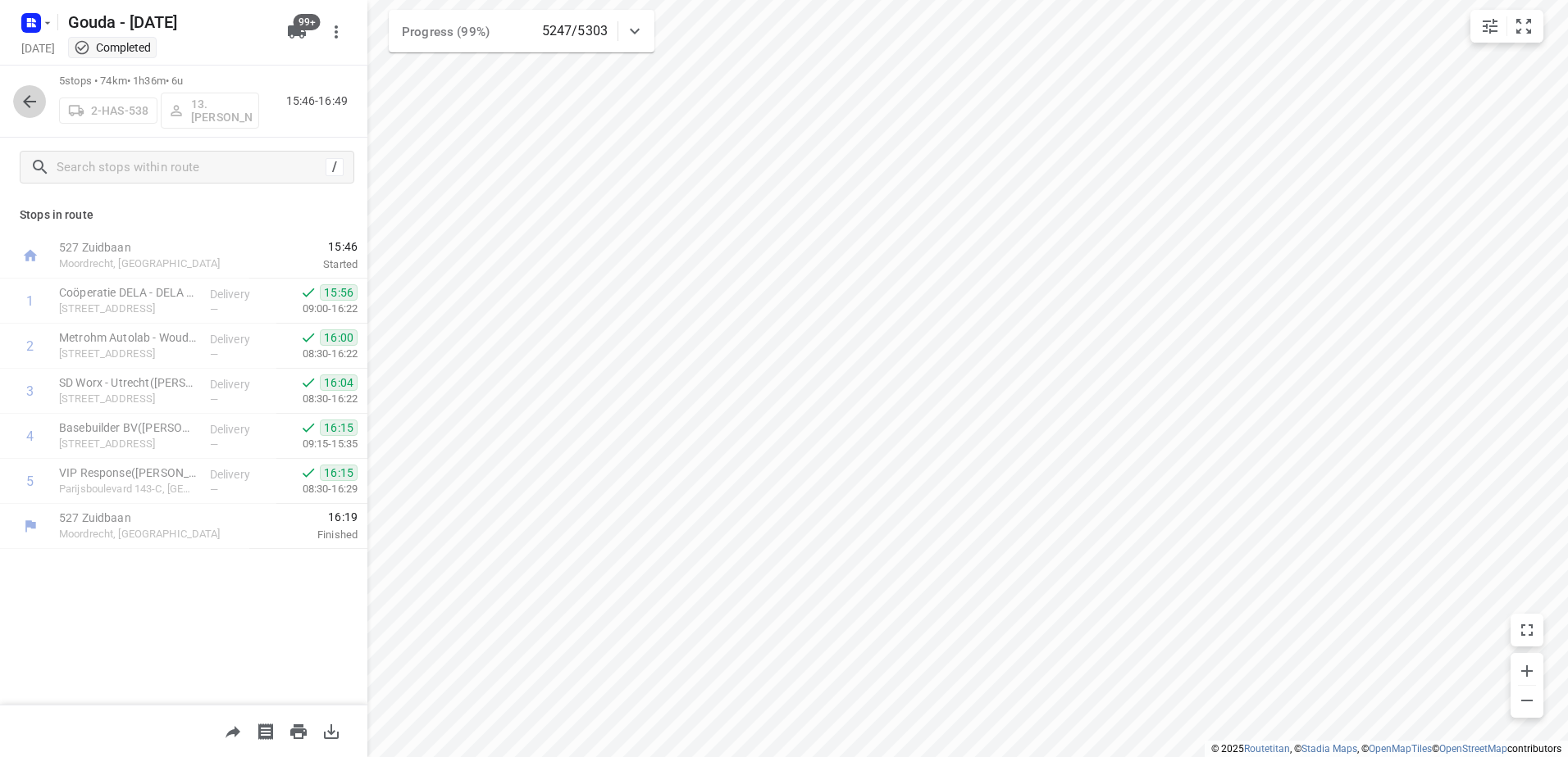
click at [20, 107] on icon "button" at bounding box center [29, 101] width 20 height 20
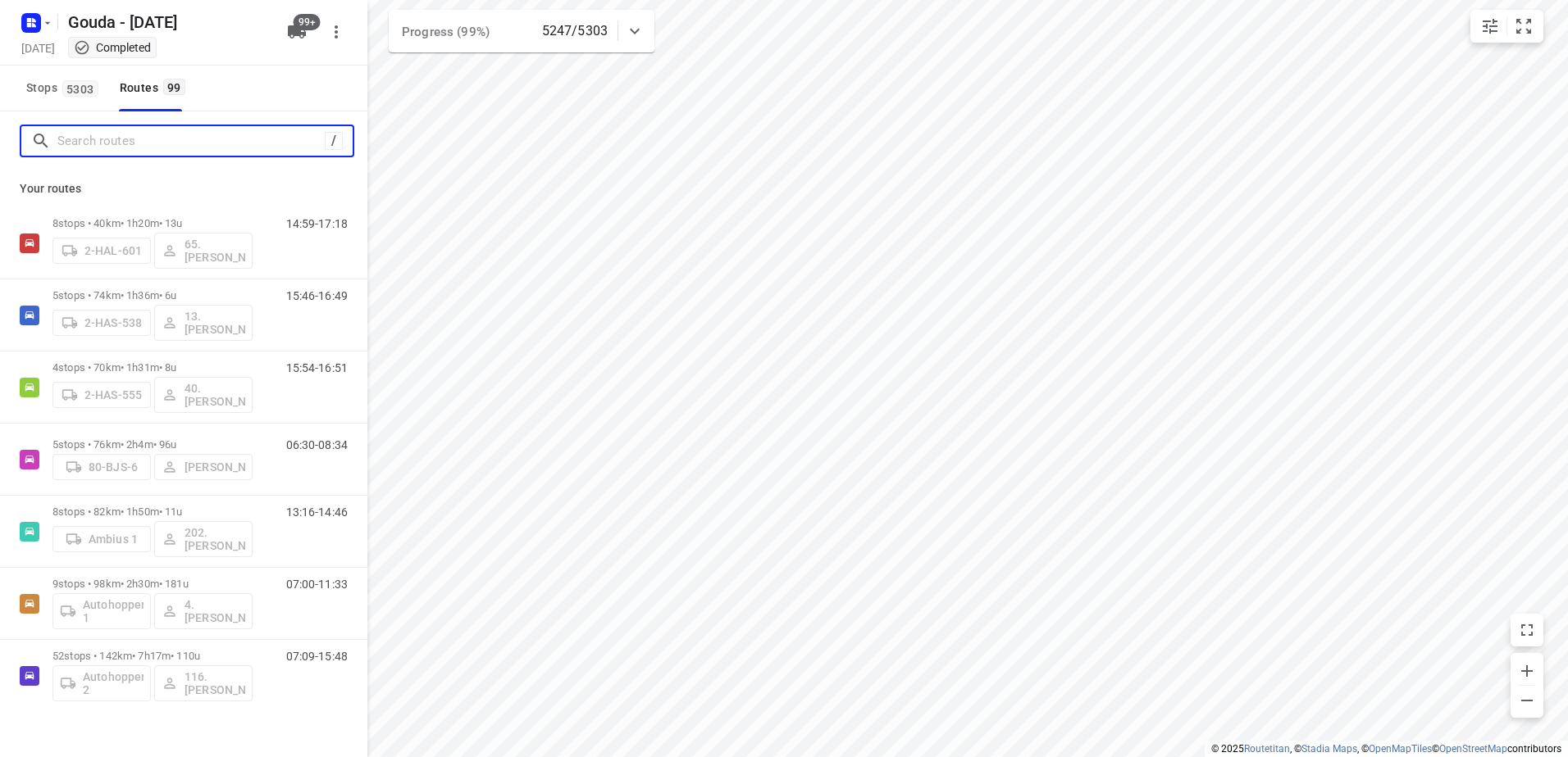
click at [148, 142] on input "Search routes" at bounding box center [190, 142] width 267 height 26
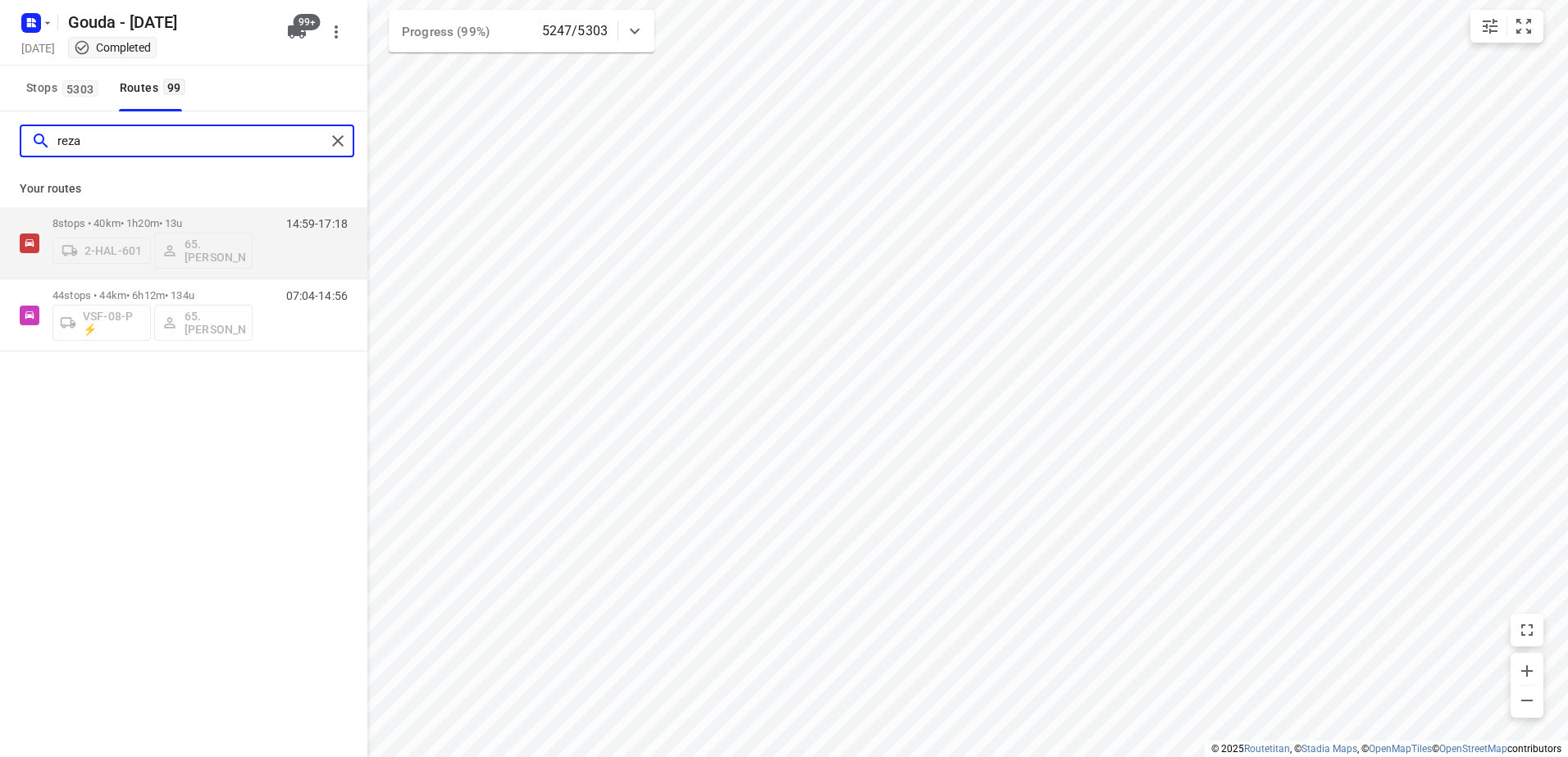
drag, startPoint x: 123, startPoint y: 137, endPoint x: -60, endPoint y: 138, distance: 183.0
click at [0, 138] on html "i © 2025 Routetitan , © Stadia Maps , © OpenMapTiles © OpenStreetMap contributo…" at bounding box center [784, 378] width 1568 height 757
type input "huse"
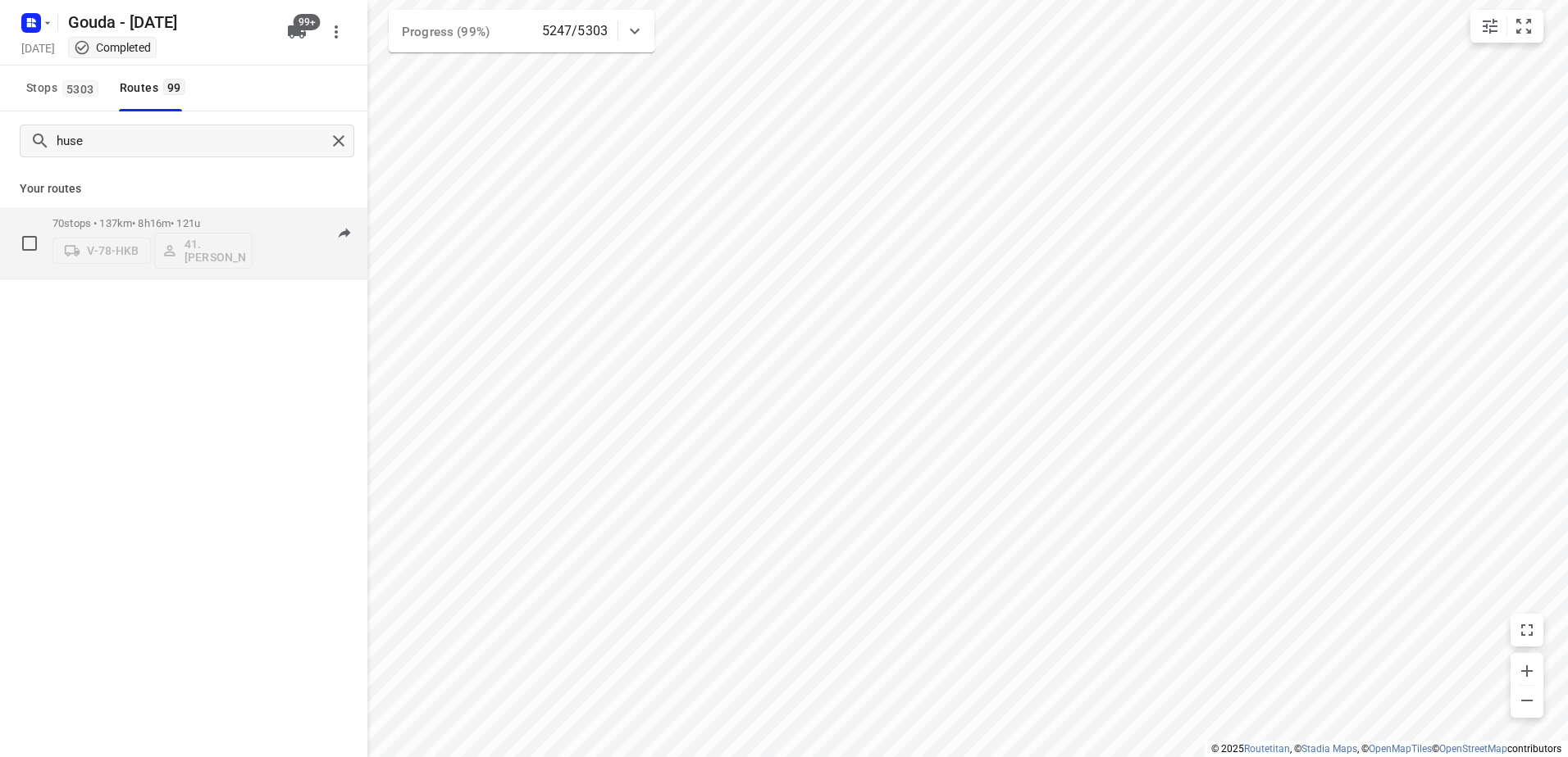
click at [182, 224] on p "70 stops • 137km • 8h16m • 121u" at bounding box center [153, 223] width 200 height 12
